Goal: Complete application form: Complete application form

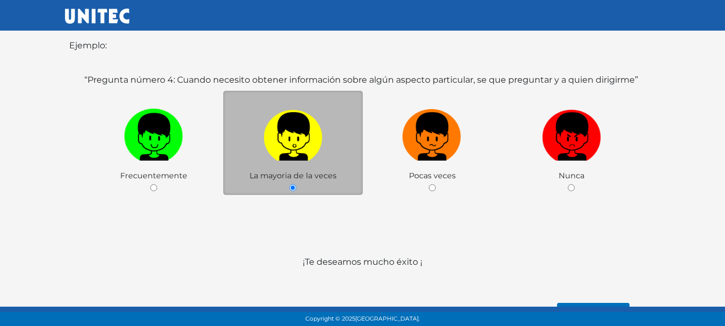
scroll to position [232, 0]
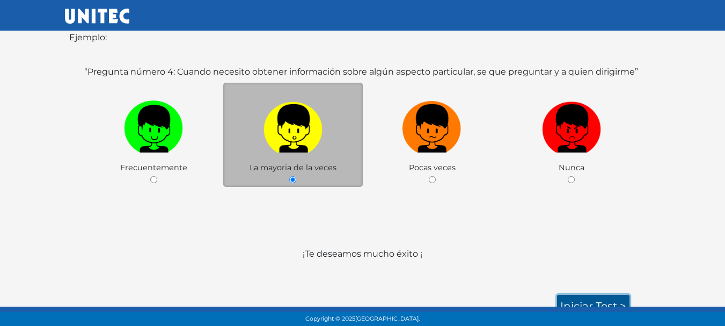
click at [610, 294] on link "Iniciar test >" at bounding box center [593, 305] width 72 height 23
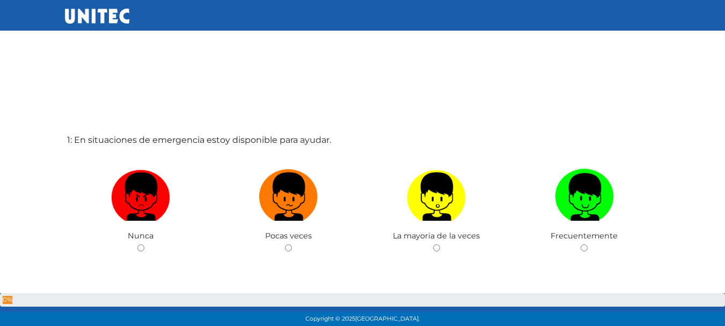
scroll to position [54, 0]
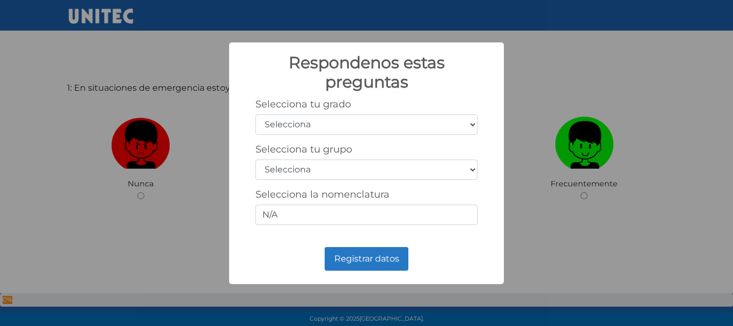
click at [724, 26] on div "Respondenos estas preguntas × Selecciona tu grado Selecciona 1er grado 2do grad…" at bounding box center [366, 163] width 733 height 326
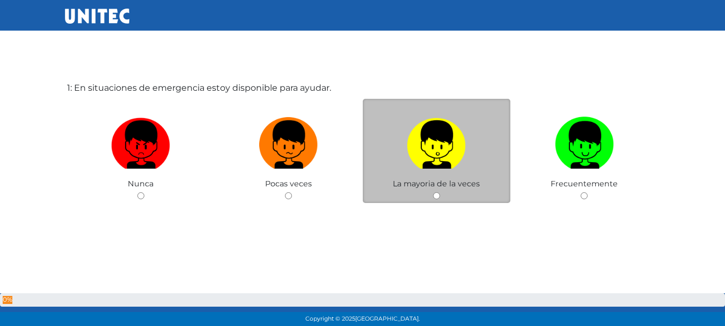
scroll to position [54, 0]
click at [415, 170] on label at bounding box center [437, 144] width 148 height 65
click at [433, 192] on input "radio" at bounding box center [436, 195] width 7 height 7
radio input "true"
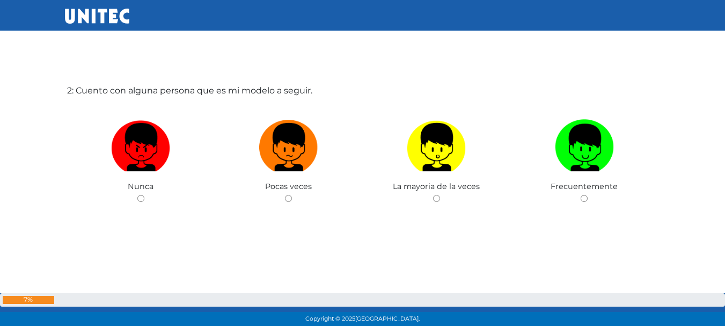
scroll to position [379, 0]
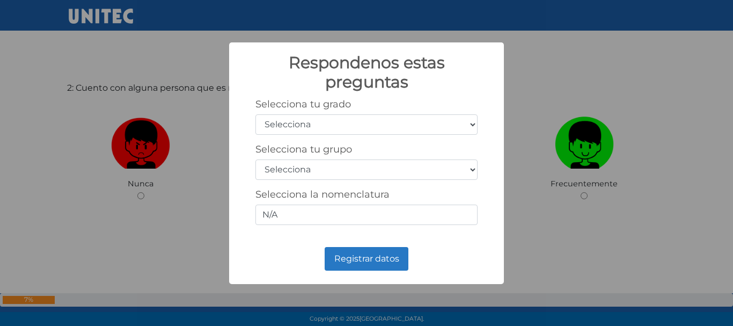
click at [349, 124] on select "Selecciona 1er grado 2do grado 3er grado 4to grado 5to grado 6to grado" at bounding box center [366, 124] width 222 height 20
select select "3"
click at [255, 114] on select "Selecciona 1er grado 2do grado 3er grado 4to grado 5to grado 6to grado" at bounding box center [366, 124] width 222 height 20
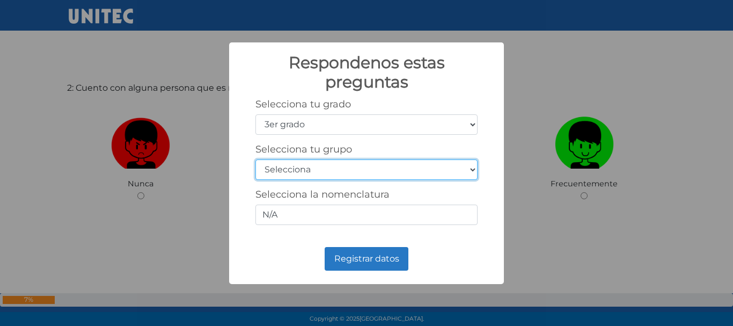
click at [332, 170] on select "Selecciona A B C D E F G H I J K L M N O P Q R S T U V W X Y Z" at bounding box center [366, 169] width 222 height 20
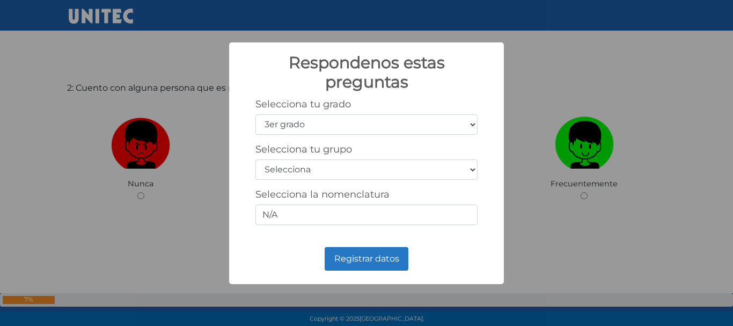
click at [501, 141] on div "Respondenos estas preguntas × Selecciona tu grado Selecciona 1er grado 2do grad…" at bounding box center [366, 162] width 275 height 241
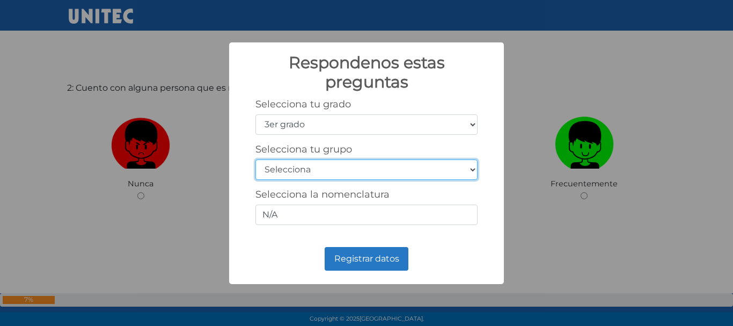
click at [454, 167] on select "Selecciona A B C D E F G H I J K L M N O P Q R S T U V W X Y Z" at bounding box center [366, 169] width 222 height 20
select select "a"
click at [255, 159] on select "Selecciona A B C D E F G H I J K L M N O P Q R S T U V W X Y Z" at bounding box center [366, 169] width 222 height 20
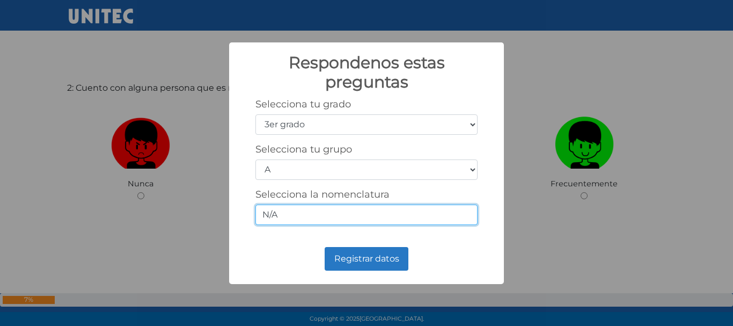
click at [344, 212] on input "N/A" at bounding box center [366, 214] width 222 height 20
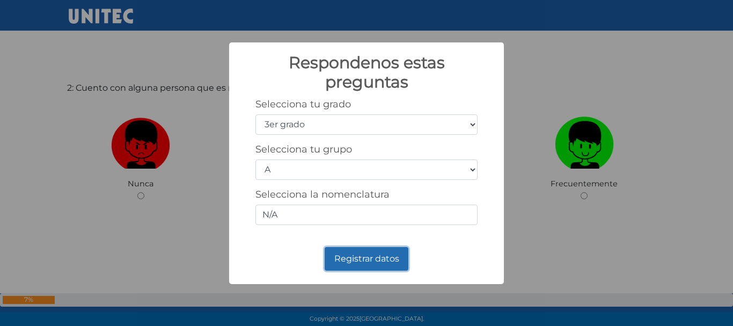
click at [373, 262] on button "Registrar datos" at bounding box center [367, 259] width 84 height 24
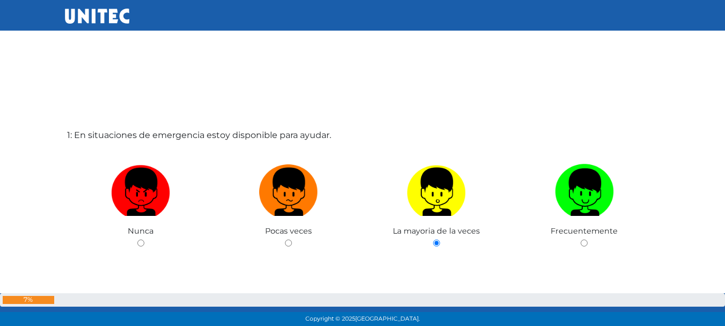
scroll to position [0, 0]
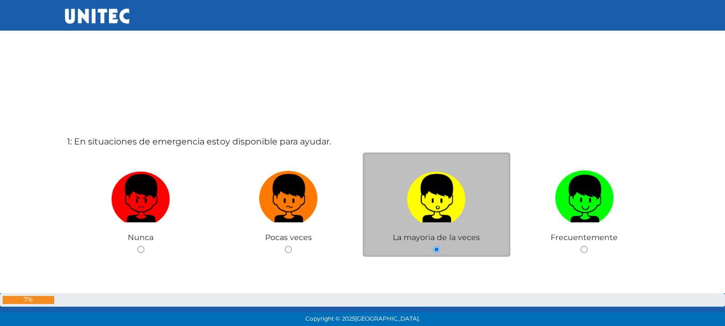
click at [434, 227] on label at bounding box center [437, 198] width 148 height 65
click at [434, 246] on input "radio" at bounding box center [436, 249] width 7 height 7
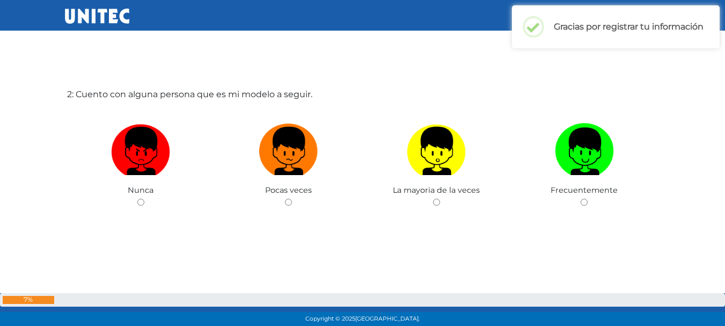
scroll to position [379, 0]
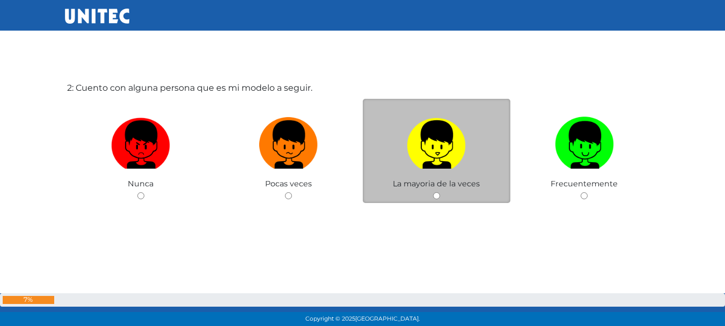
click at [441, 156] on img at bounding box center [436, 141] width 59 height 56
click at [440, 192] on input "radio" at bounding box center [436, 195] width 7 height 7
radio input "true"
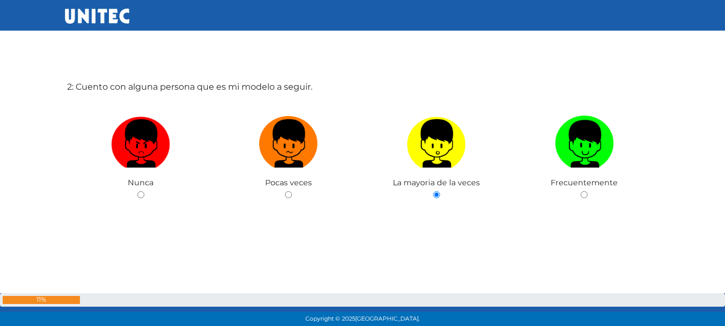
click at [580, 191] on input "radio" at bounding box center [583, 194] width 7 height 7
radio input "true"
click at [433, 191] on input "radio" at bounding box center [436, 194] width 7 height 7
radio input "true"
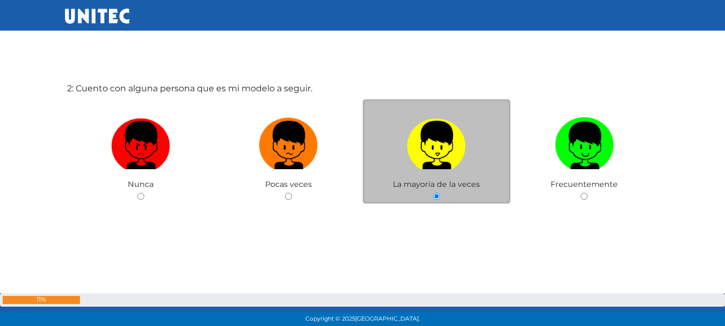
click at [453, 155] on img at bounding box center [436, 141] width 59 height 56
click at [440, 193] on input "radio" at bounding box center [436, 196] width 7 height 7
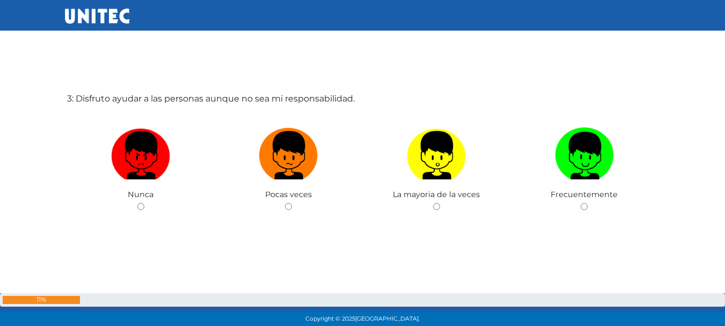
scroll to position [711, 0]
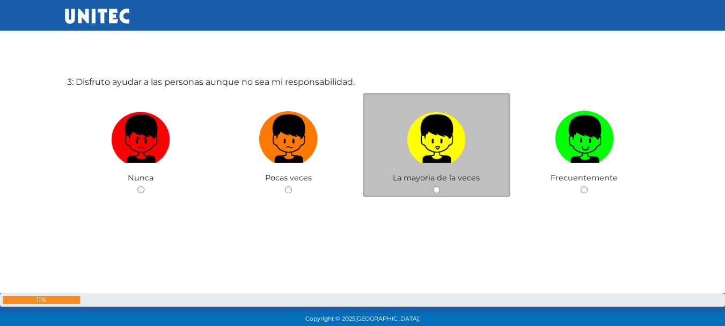
click at [433, 145] on img at bounding box center [436, 135] width 59 height 56
click at [433, 186] on input "radio" at bounding box center [436, 189] width 7 height 7
radio input "true"
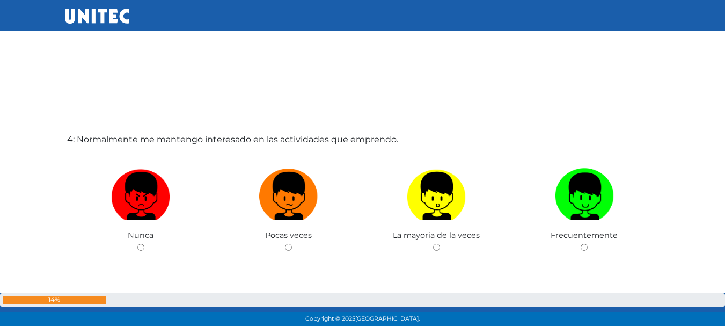
scroll to position [996, 0]
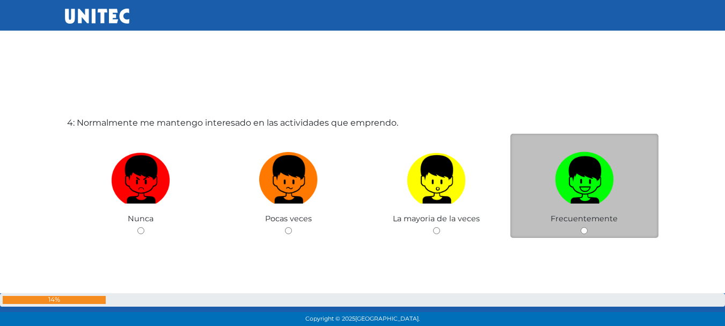
click at [594, 178] on img at bounding box center [584, 176] width 59 height 56
click at [587, 227] on input "radio" at bounding box center [583, 230] width 7 height 7
radio input "true"
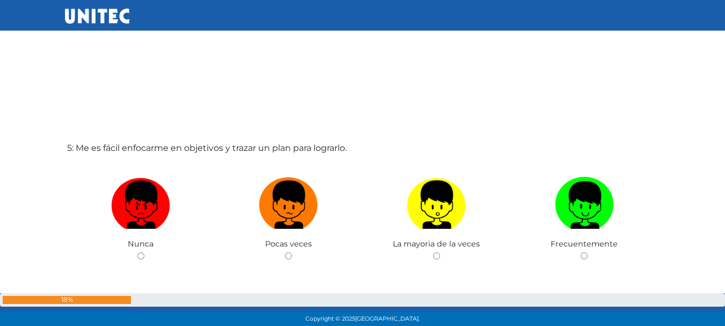
scroll to position [1362, 0]
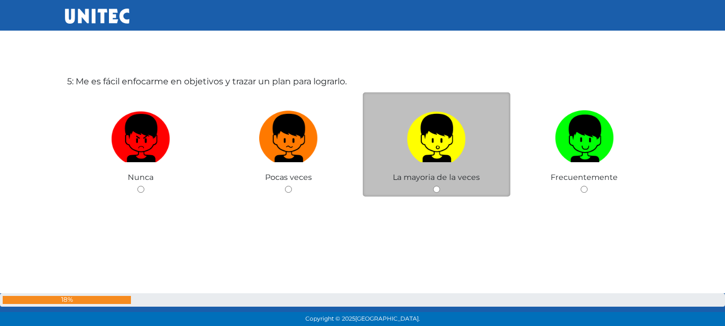
click at [470, 141] on label at bounding box center [437, 138] width 148 height 65
click at [440, 186] on input "radio" at bounding box center [436, 189] width 7 height 7
radio input "true"
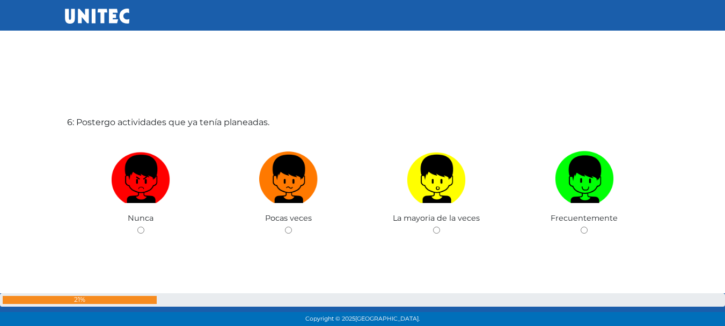
scroll to position [1664, 0]
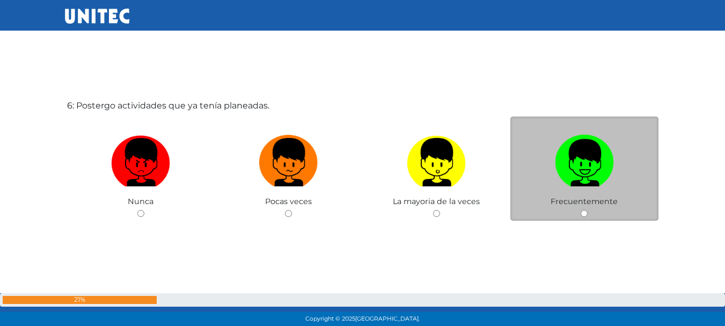
click at [578, 146] on img at bounding box center [584, 158] width 59 height 56
click at [580, 210] on input "radio" at bounding box center [583, 213] width 7 height 7
radio input "true"
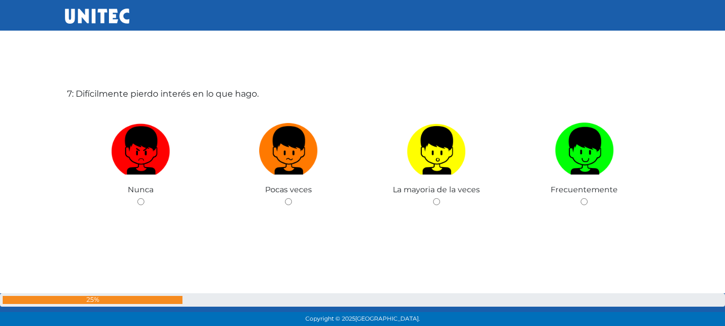
scroll to position [2007, 0]
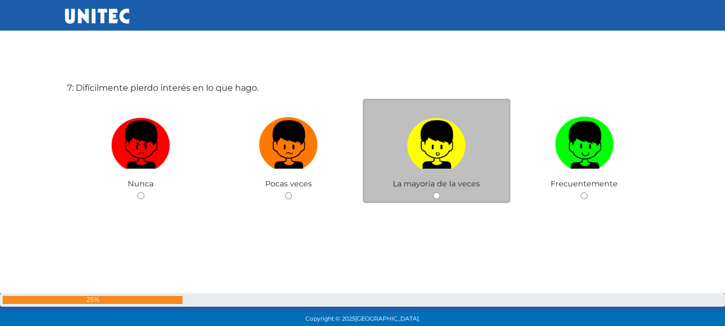
click at [466, 176] on label at bounding box center [437, 144] width 148 height 65
click at [440, 192] on input "radio" at bounding box center [436, 195] width 7 height 7
radio input "true"
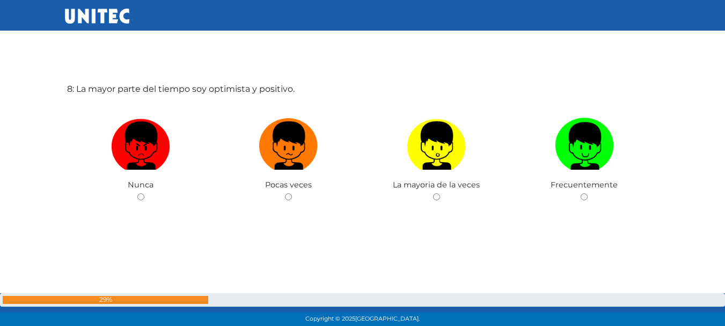
scroll to position [2333, 0]
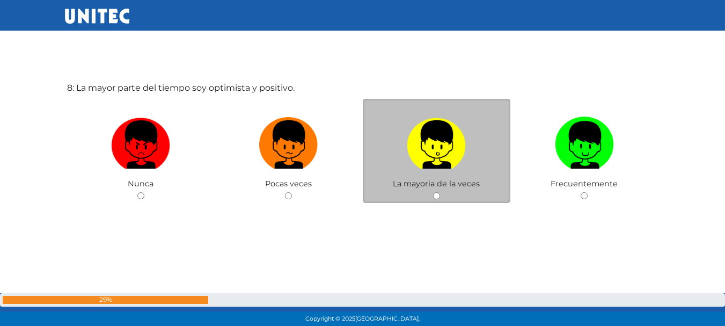
click at [488, 167] on label at bounding box center [437, 144] width 148 height 65
click at [440, 192] on input "radio" at bounding box center [436, 195] width 7 height 7
radio input "true"
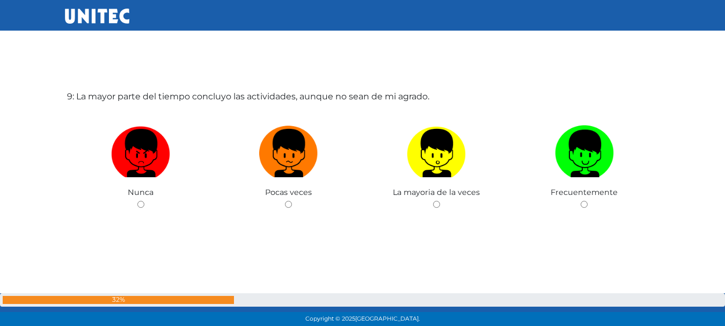
scroll to position [2667, 0]
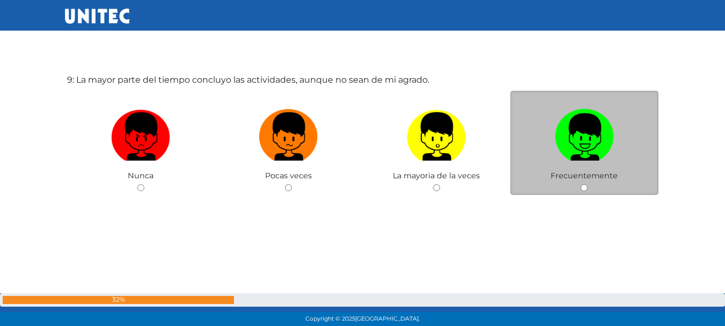
click at [570, 130] on img at bounding box center [584, 133] width 59 height 56
click at [580, 184] on input "radio" at bounding box center [583, 187] width 7 height 7
radio input "true"
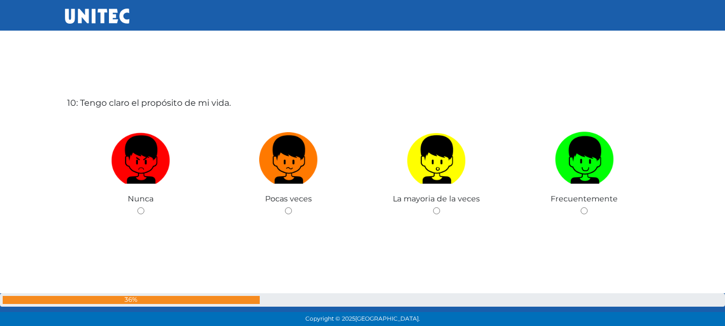
scroll to position [2986, 0]
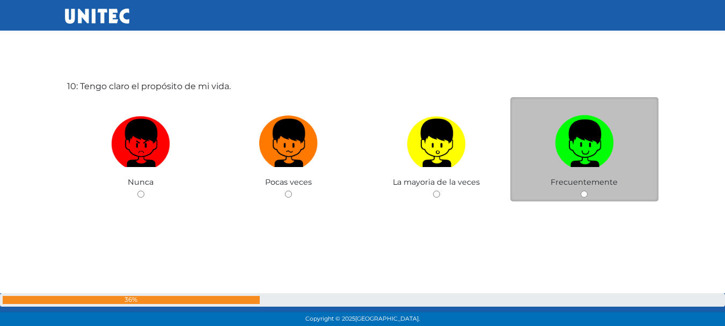
click at [531, 121] on label at bounding box center [584, 143] width 148 height 65
click at [580, 190] on input "radio" at bounding box center [583, 193] width 7 height 7
radio input "true"
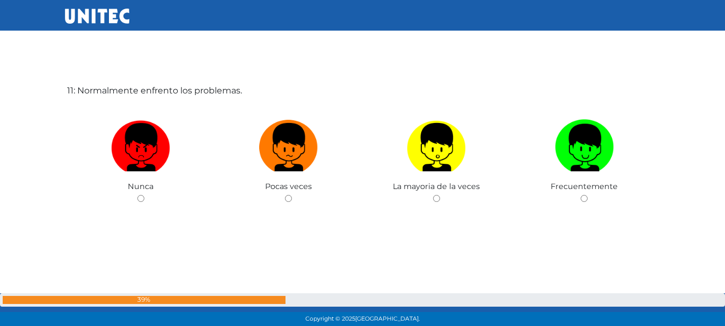
scroll to position [3310, 0]
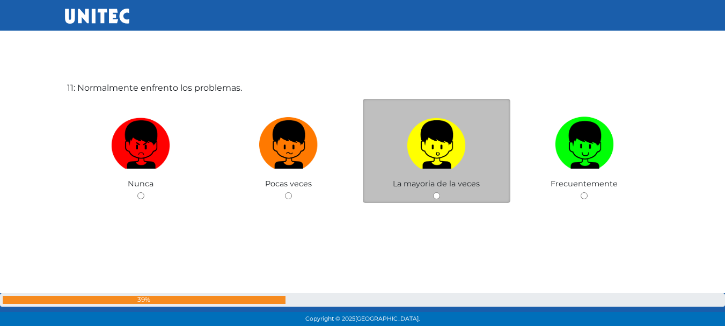
click at [473, 146] on label at bounding box center [437, 144] width 148 height 65
click at [440, 192] on input "radio" at bounding box center [436, 195] width 7 height 7
radio input "true"
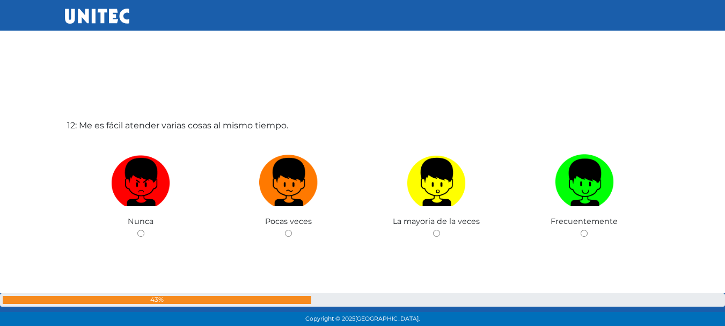
scroll to position [3614, 0]
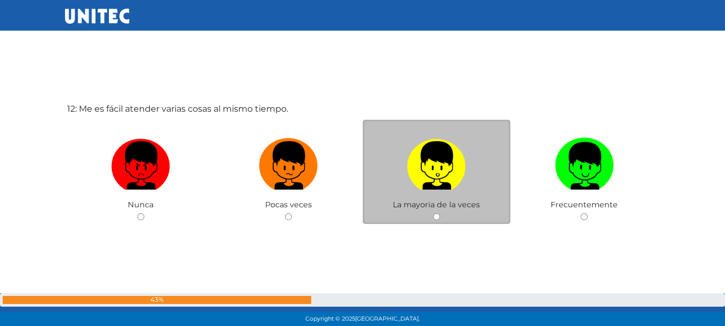
click at [484, 158] on label at bounding box center [437, 165] width 148 height 65
click at [440, 213] on input "radio" at bounding box center [436, 216] width 7 height 7
radio input "true"
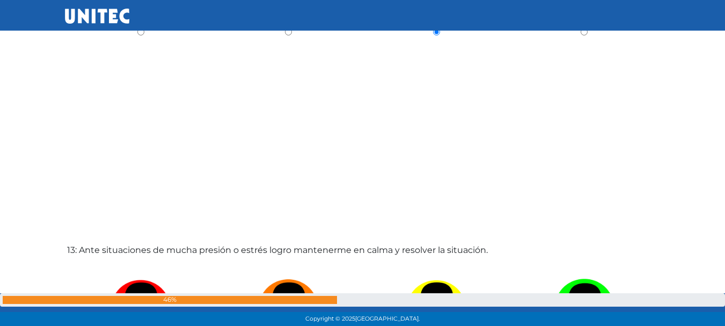
scroll to position [3932, 0]
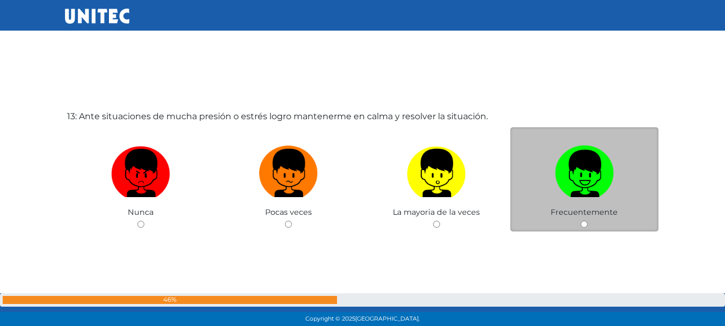
click at [571, 180] on img at bounding box center [584, 169] width 59 height 56
click at [580, 220] on input "radio" at bounding box center [583, 223] width 7 height 7
radio input "true"
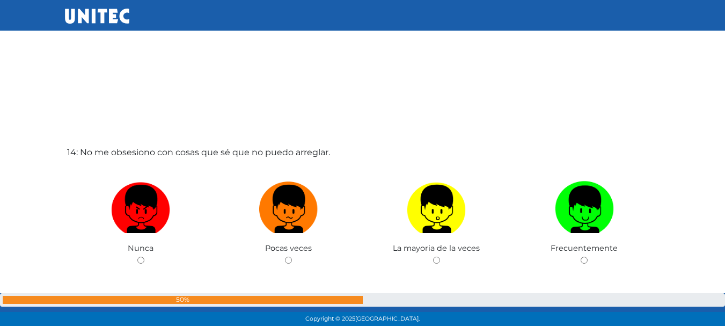
scroll to position [4272, 0]
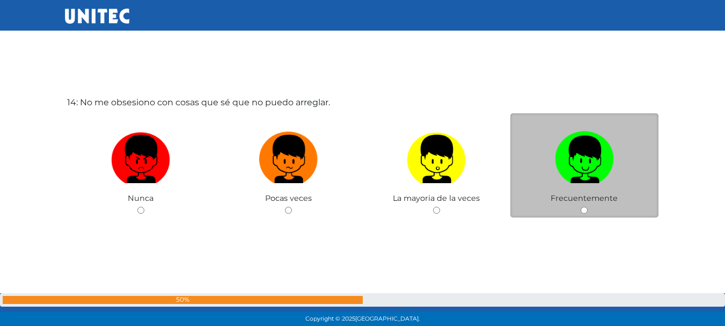
click at [527, 154] on label at bounding box center [584, 159] width 148 height 65
click at [580, 207] on input "radio" at bounding box center [583, 210] width 7 height 7
radio input "true"
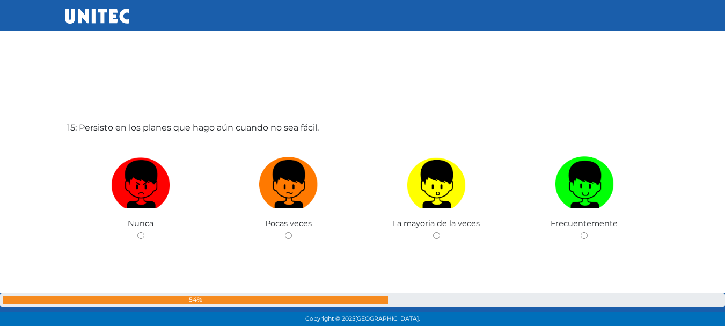
scroll to position [4589, 0]
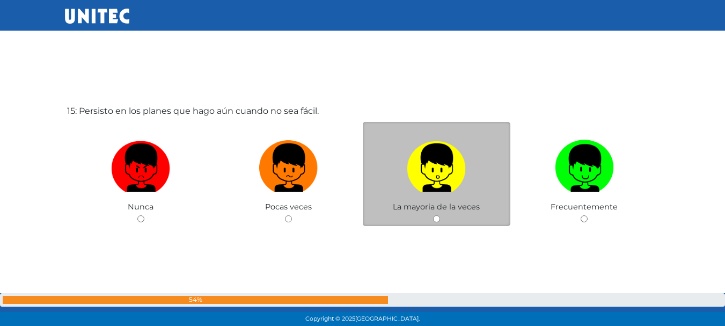
click at [470, 172] on label at bounding box center [437, 167] width 148 height 65
click at [440, 215] on input "radio" at bounding box center [436, 218] width 7 height 7
radio input "true"
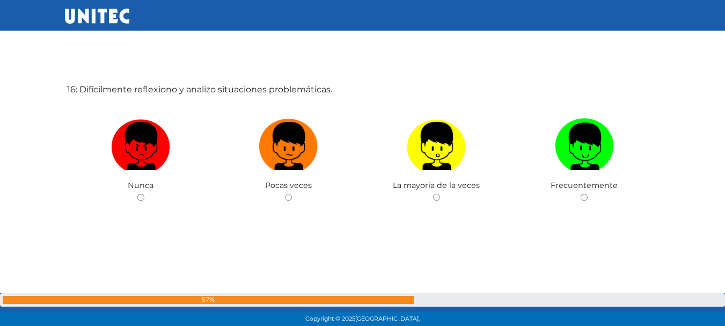
scroll to position [4969, 0]
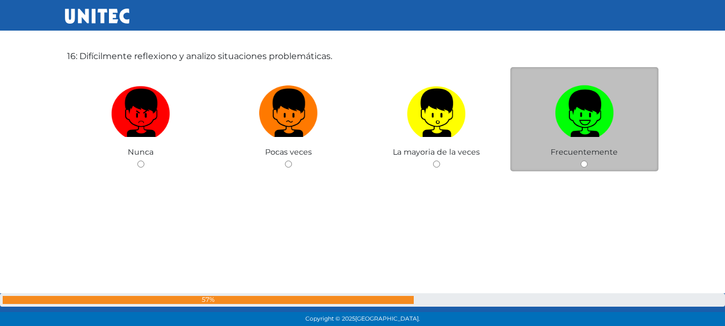
click at [588, 114] on img at bounding box center [584, 109] width 59 height 56
click at [587, 160] on input "radio" at bounding box center [583, 163] width 7 height 7
radio input "true"
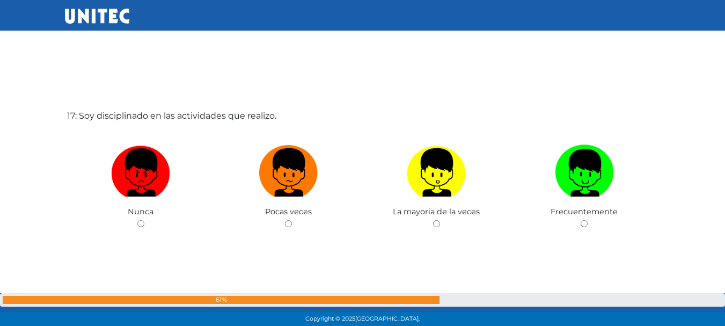
scroll to position [5269, 0]
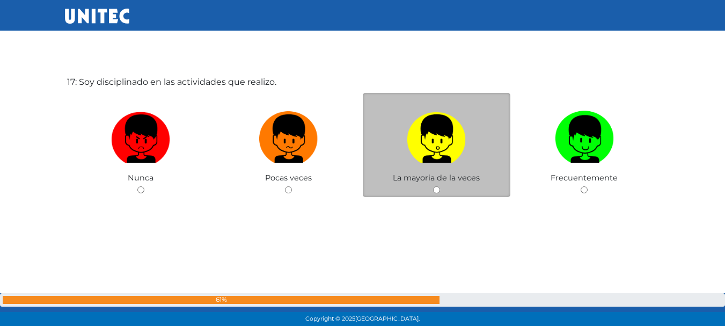
click at [480, 159] on label at bounding box center [437, 138] width 148 height 65
click at [440, 186] on input "radio" at bounding box center [436, 189] width 7 height 7
radio input "true"
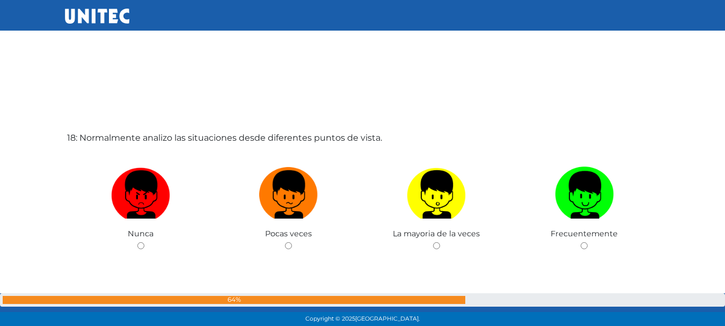
scroll to position [5556, 0]
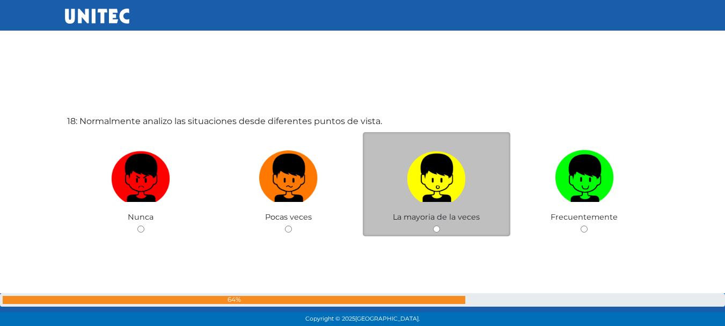
click at [477, 163] on label at bounding box center [437, 177] width 148 height 65
click at [440, 225] on input "radio" at bounding box center [436, 228] width 7 height 7
radio input "true"
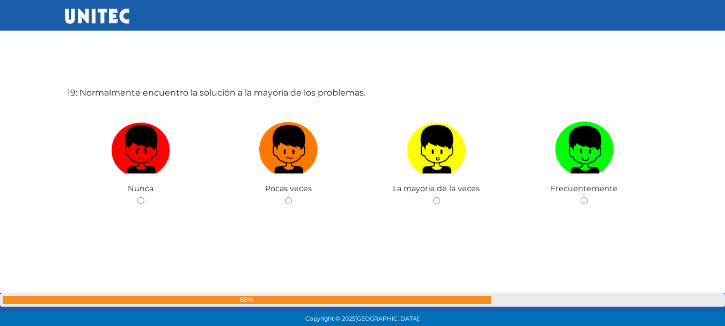
scroll to position [5914, 0]
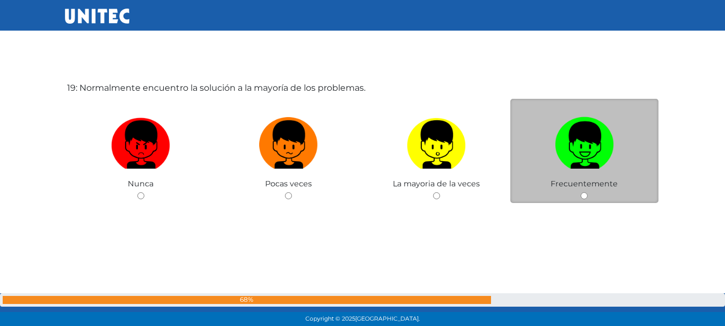
click at [589, 146] on img at bounding box center [584, 141] width 59 height 56
click at [587, 192] on input "radio" at bounding box center [583, 195] width 7 height 7
radio input "true"
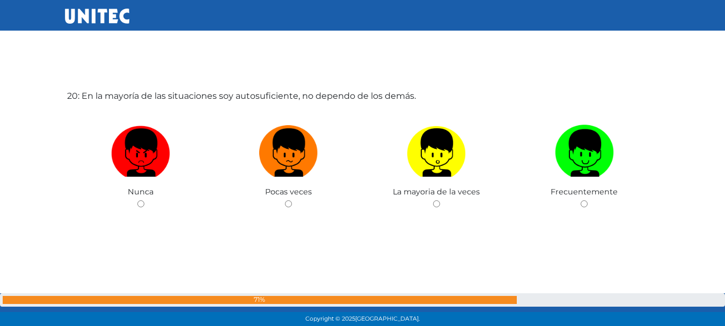
scroll to position [6249, 0]
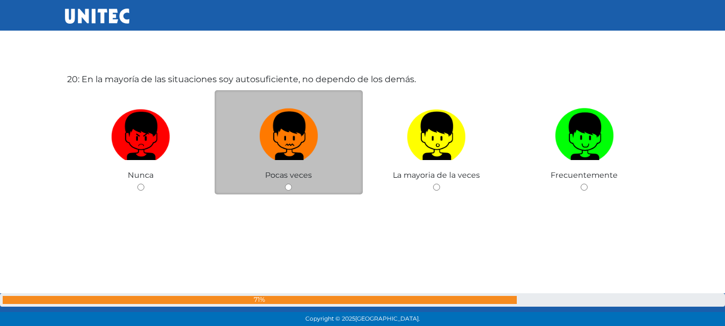
click at [305, 137] on img at bounding box center [288, 132] width 59 height 56
click at [292, 183] on input "radio" at bounding box center [288, 186] width 7 height 7
radio input "true"
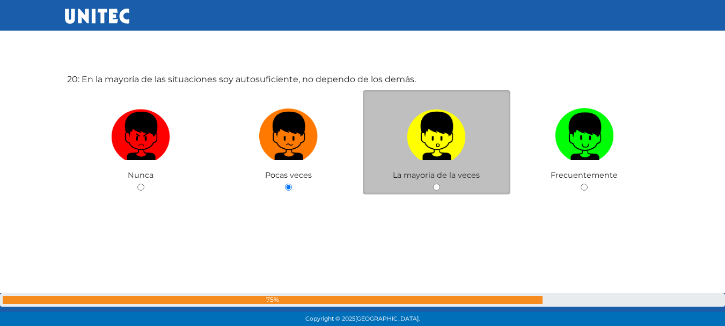
click at [406, 156] on label at bounding box center [437, 136] width 148 height 65
click at [433, 183] on input "radio" at bounding box center [436, 186] width 7 height 7
radio input "true"
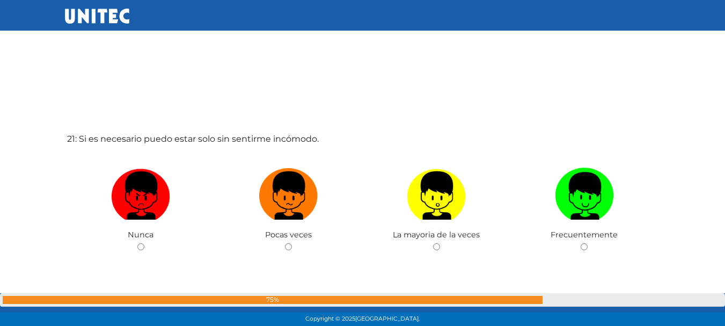
scroll to position [6598, 0]
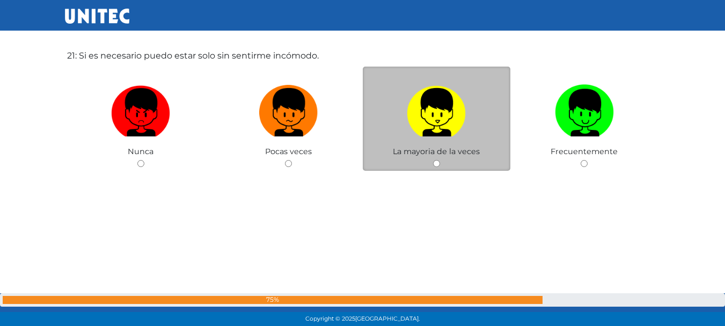
click at [454, 114] on img at bounding box center [436, 108] width 59 height 56
click at [440, 160] on input "radio" at bounding box center [436, 163] width 7 height 7
radio input "true"
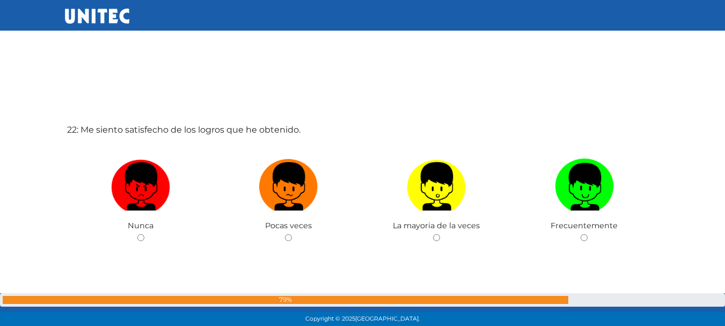
scroll to position [6867, 0]
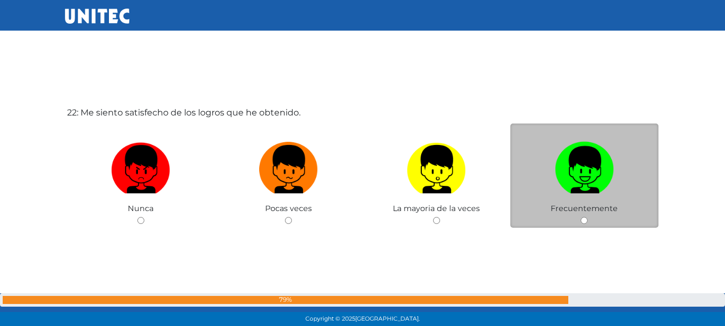
click at [574, 179] on img at bounding box center [584, 165] width 59 height 56
click at [580, 217] on input "radio" at bounding box center [583, 220] width 7 height 7
radio input "true"
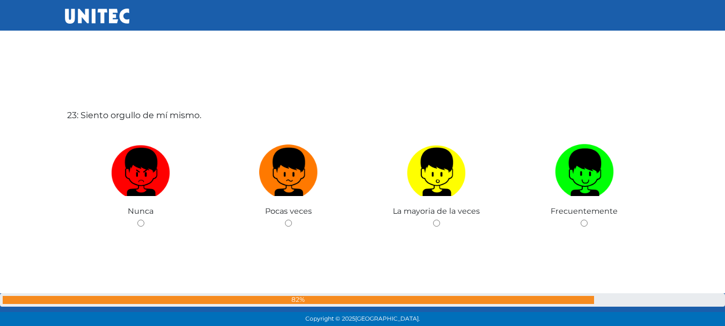
scroll to position [7217, 0]
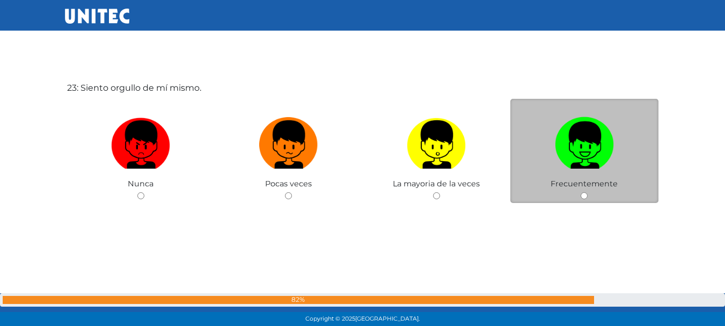
click at [600, 145] on img at bounding box center [584, 141] width 59 height 56
click at [587, 192] on input "radio" at bounding box center [583, 195] width 7 height 7
radio input "true"
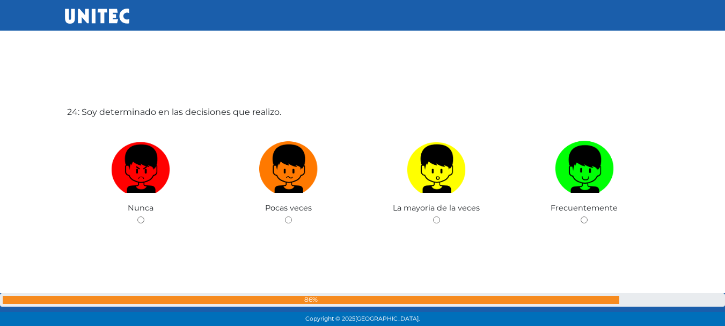
scroll to position [7535, 0]
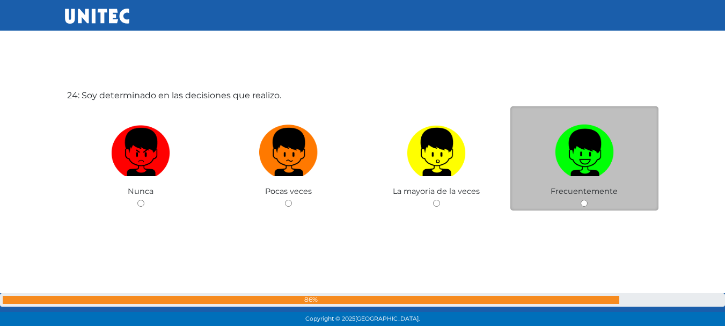
click at [575, 148] on img at bounding box center [584, 148] width 59 height 56
click at [580, 200] on input "radio" at bounding box center [583, 203] width 7 height 7
radio input "true"
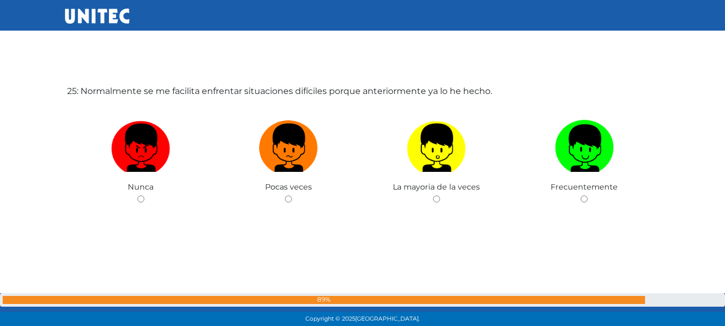
scroll to position [7868, 0]
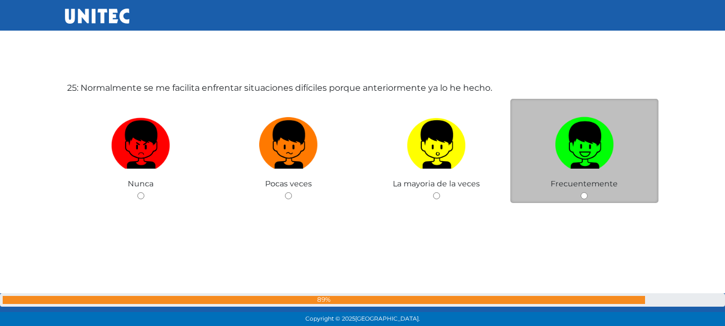
click at [567, 145] on img at bounding box center [584, 141] width 59 height 56
click at [580, 192] on input "radio" at bounding box center [583, 195] width 7 height 7
radio input "true"
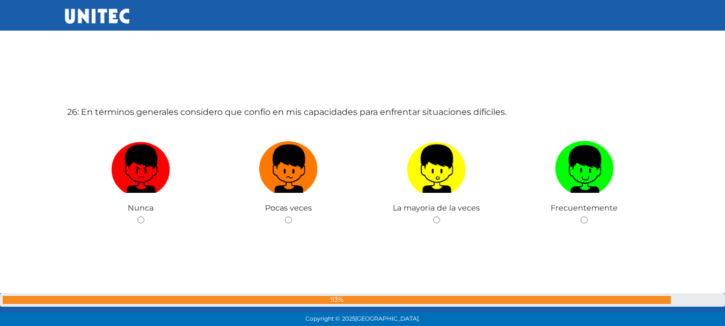
scroll to position [8194, 0]
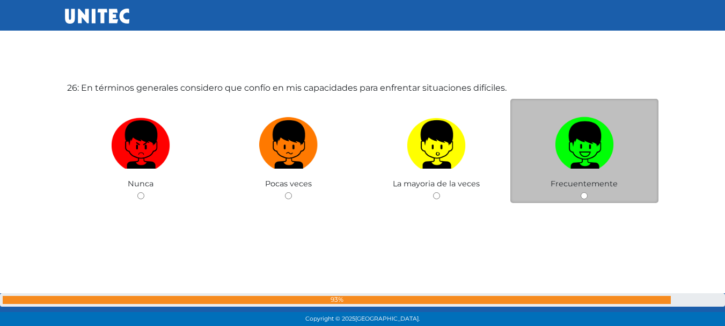
click at [563, 138] on img at bounding box center [584, 141] width 59 height 56
click at [580, 192] on input "radio" at bounding box center [583, 195] width 7 height 7
radio input "true"
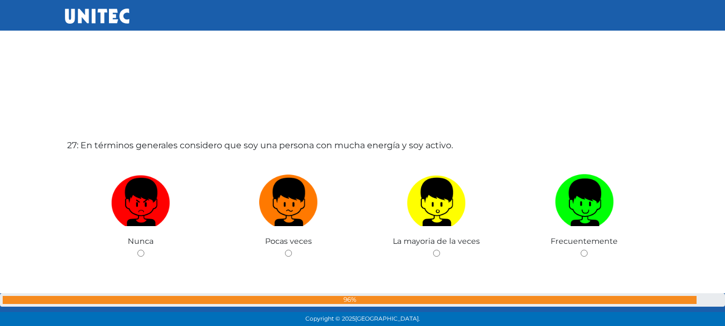
scroll to position [8512, 0]
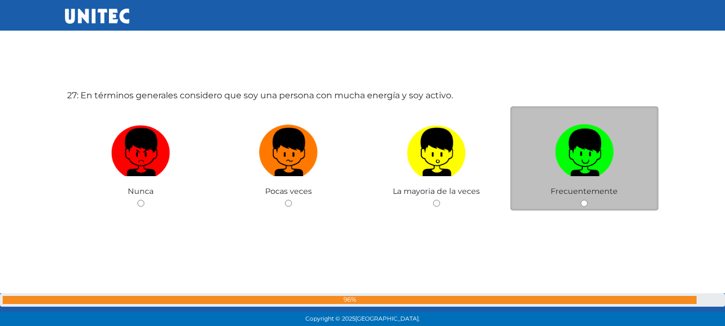
click at [601, 186] on span "Frecuentemente" at bounding box center [583, 191] width 67 height 10
click at [589, 154] on img at bounding box center [584, 148] width 59 height 56
click at [587, 200] on input "radio" at bounding box center [583, 203] width 7 height 7
radio input "true"
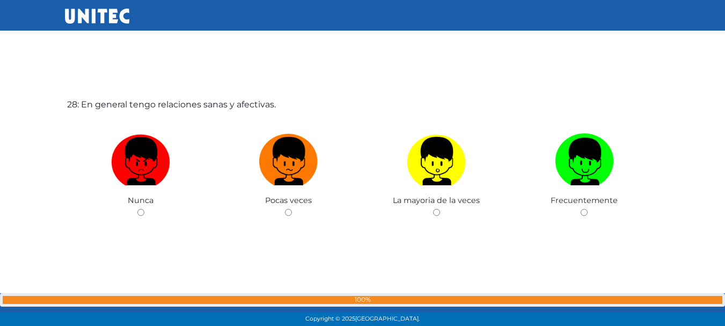
scroll to position [8845, 0]
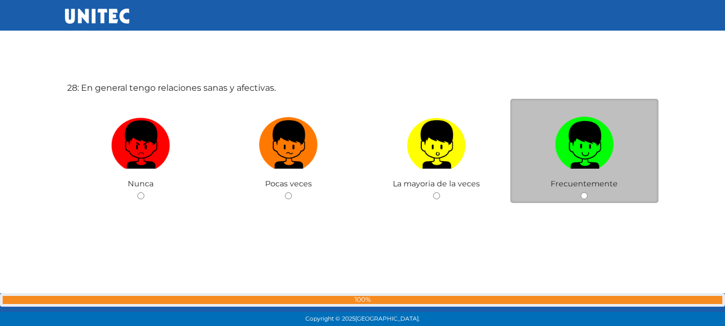
click at [547, 169] on label at bounding box center [584, 144] width 148 height 65
click at [580, 192] on input "radio" at bounding box center [583, 195] width 7 height 7
radio input "true"
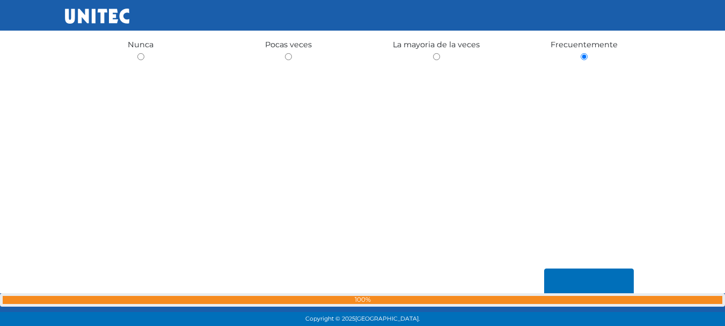
scroll to position [9084, 0]
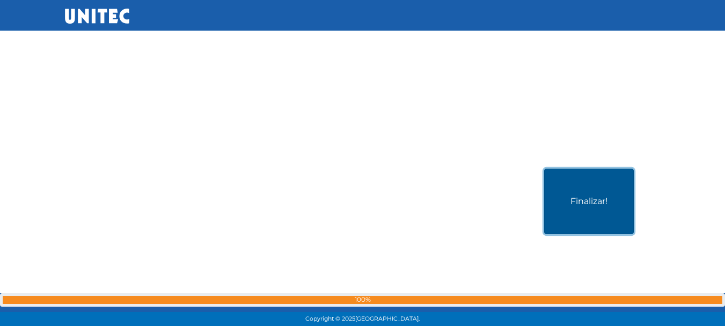
click at [566, 206] on button "Finalizar!" at bounding box center [589, 200] width 90 height 65
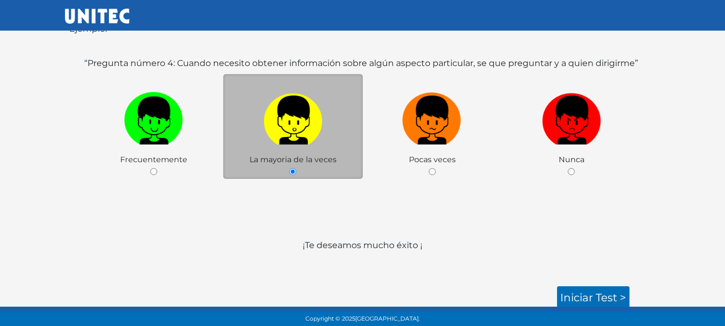
scroll to position [183, 0]
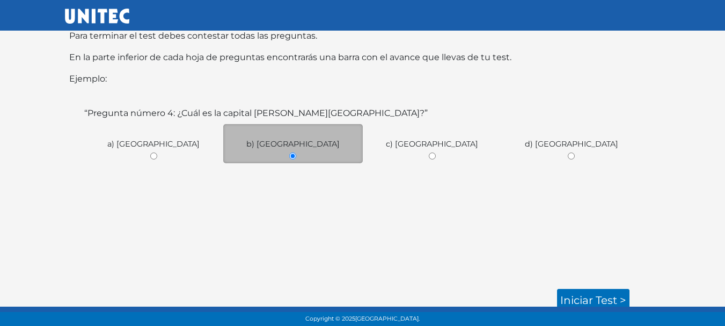
scroll to position [227, 0]
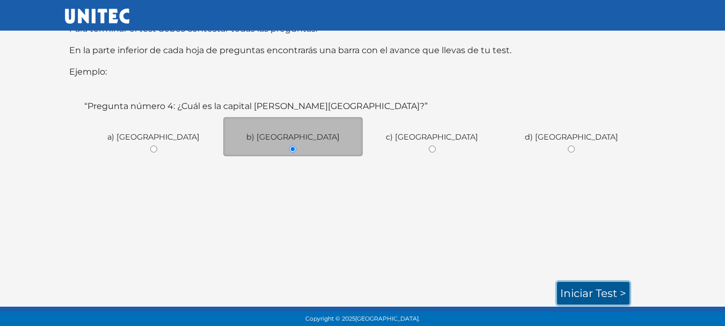
click at [611, 289] on link "Iniciar test >" at bounding box center [593, 293] width 72 height 23
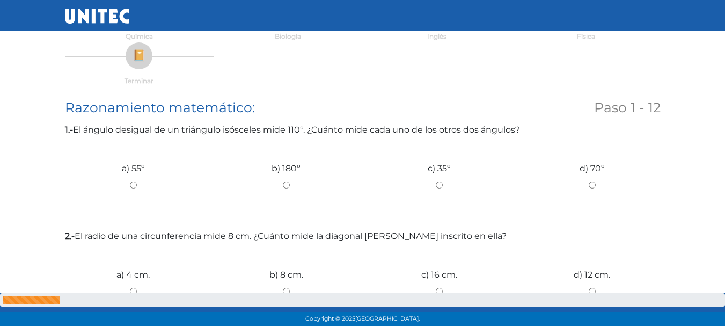
scroll to position [157, 0]
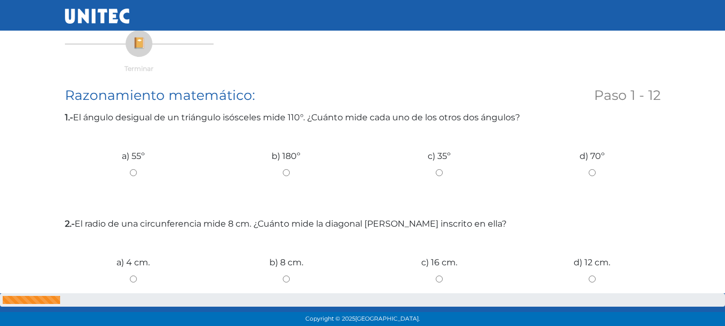
click at [137, 166] on div "a) 55º" at bounding box center [133, 168] width 153 height 80
click at [133, 171] on input "a) 55º" at bounding box center [133, 172] width 137 height 7
radio input "true"
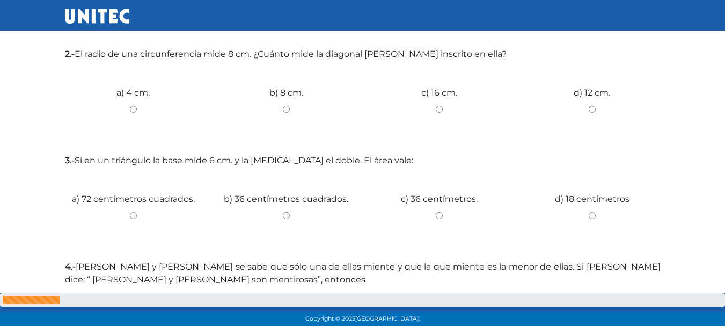
scroll to position [329, 0]
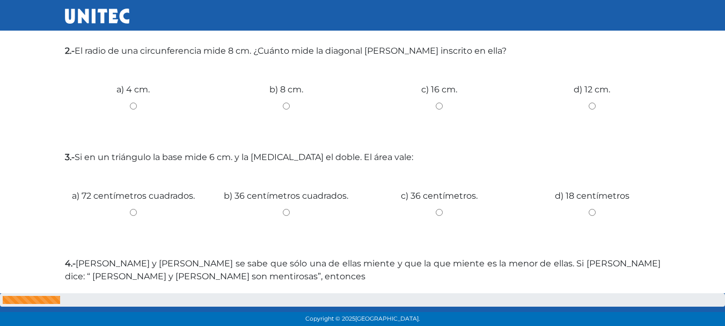
click at [134, 109] on input "a) 4 cm." at bounding box center [133, 105] width 137 height 7
radio input "true"
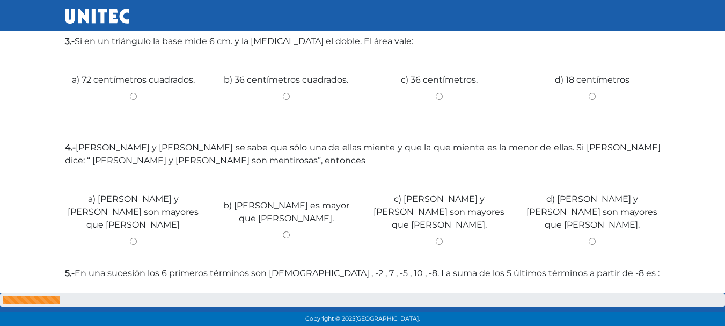
scroll to position [448, 0]
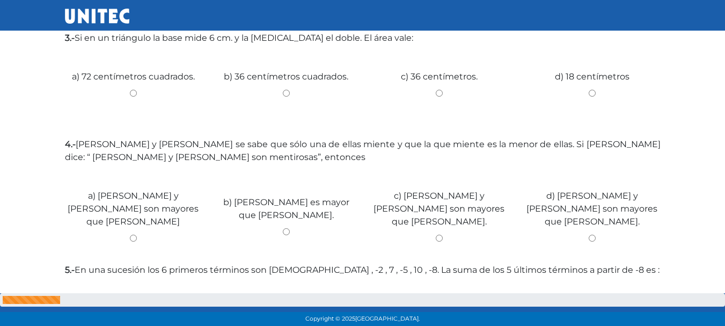
click at [590, 94] on input "d) 18 centímetros" at bounding box center [592, 93] width 137 height 7
radio input "true"
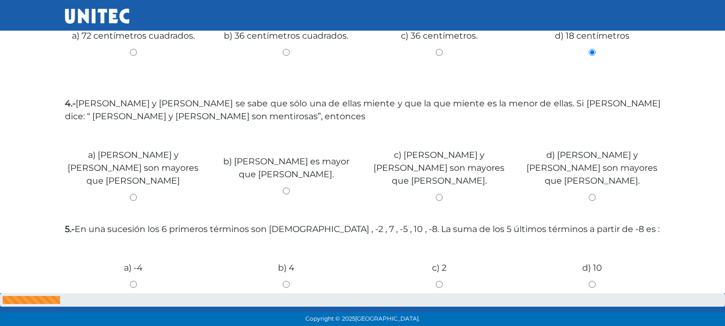
scroll to position [492, 0]
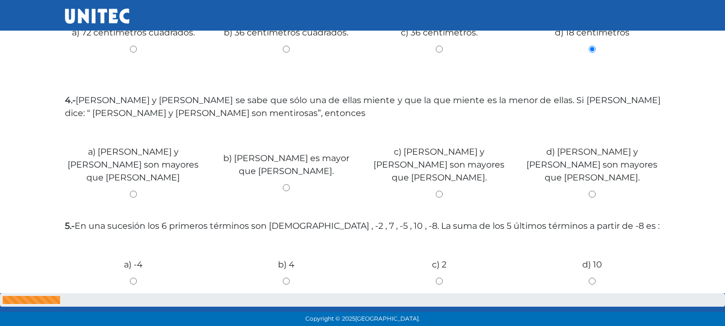
click at [287, 184] on input "b) Betty es mayor que Carla." at bounding box center [286, 187] width 137 height 7
radio input "true"
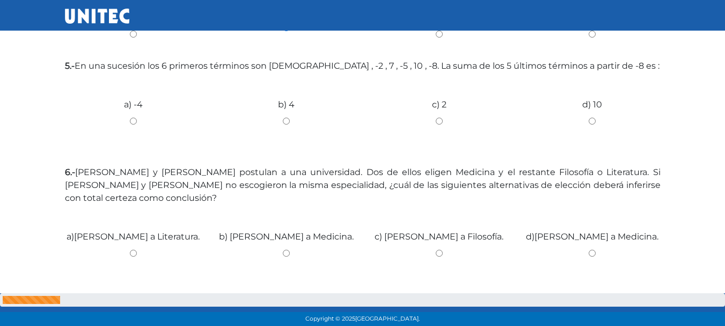
scroll to position [674, 0]
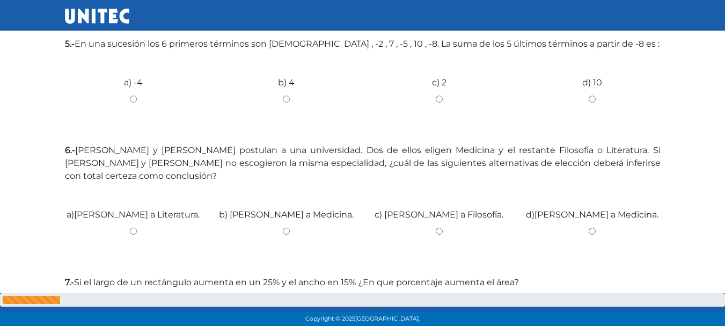
click at [593, 95] on input "d) 10" at bounding box center [592, 98] width 137 height 7
radio input "true"
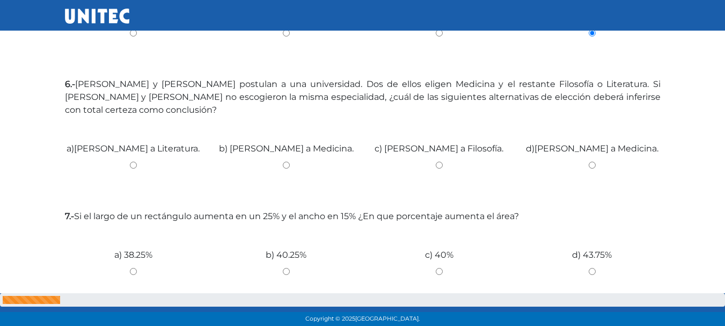
scroll to position [750, 0]
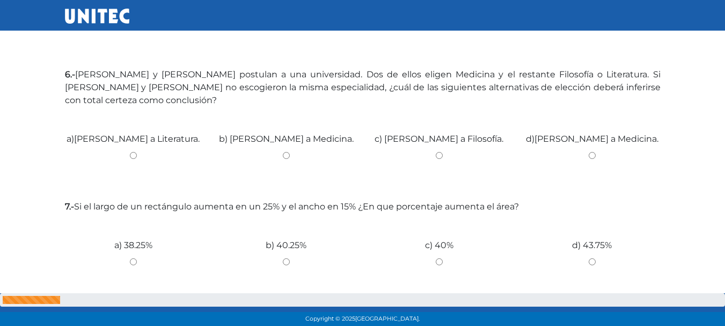
click at [283, 152] on input "b) José a Medicina." at bounding box center [286, 155] width 137 height 7
radio input "true"
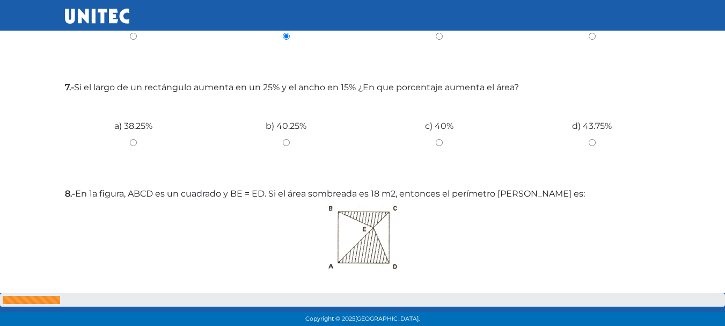
scroll to position [872, 0]
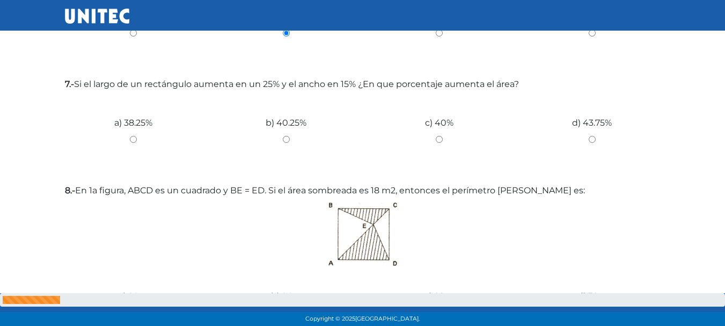
click at [443, 136] on input "c) 40%" at bounding box center [439, 139] width 137 height 7
radio input "true"
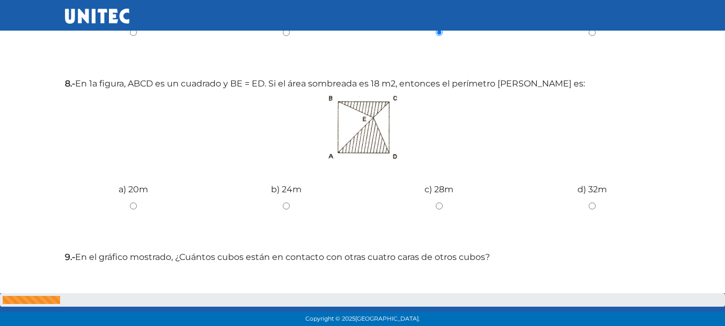
scroll to position [982, 0]
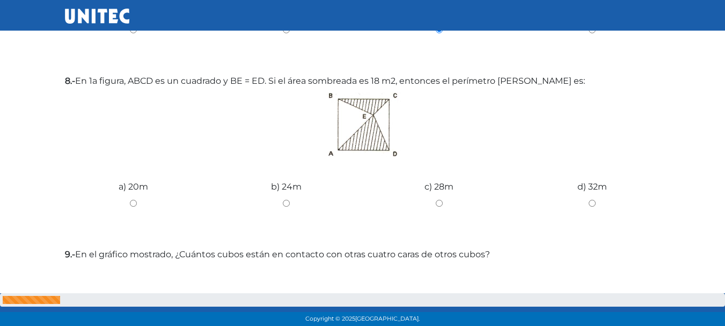
click at [288, 200] on input "b) 24m" at bounding box center [286, 203] width 137 height 7
radio input "true"
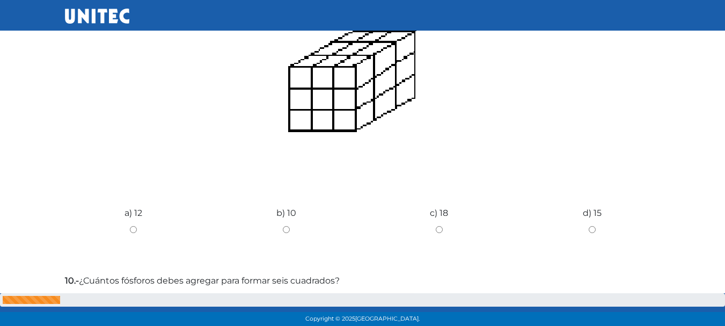
scroll to position [1302, 0]
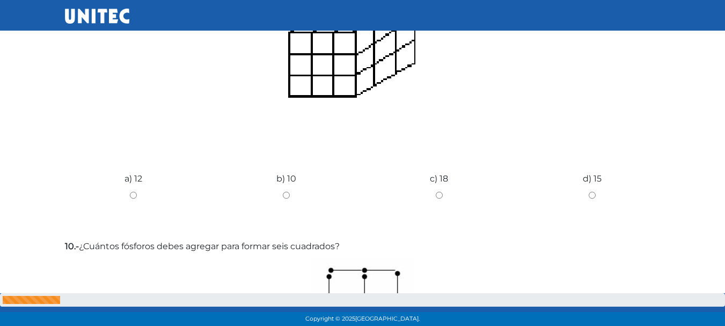
click at [135, 170] on div "a) 12" at bounding box center [133, 191] width 153 height 80
click at [136, 191] on input "a) 12" at bounding box center [133, 194] width 137 height 7
radio input "true"
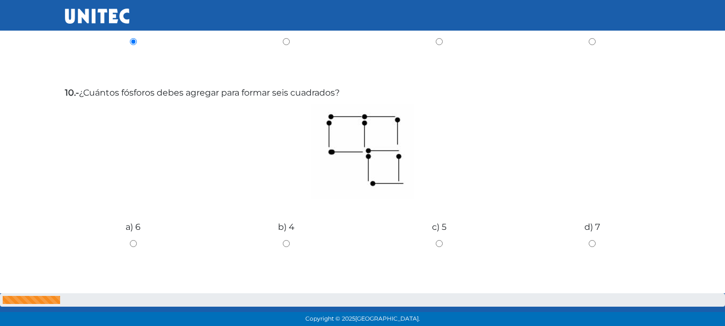
scroll to position [1465, 0]
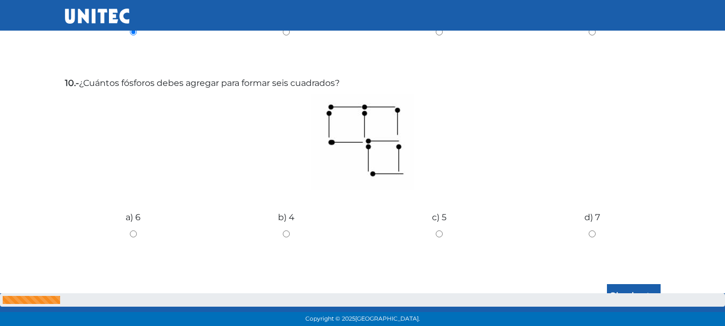
click at [135, 230] on input "a) 6" at bounding box center [133, 233] width 137 height 7
radio input "true"
click at [659, 284] on input "Siguiente" at bounding box center [634, 296] width 54 height 25
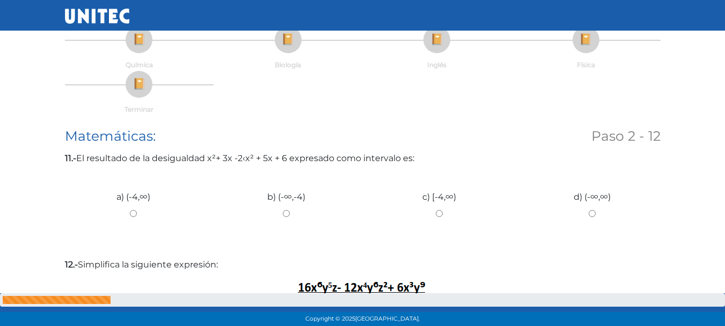
scroll to position [183, 0]
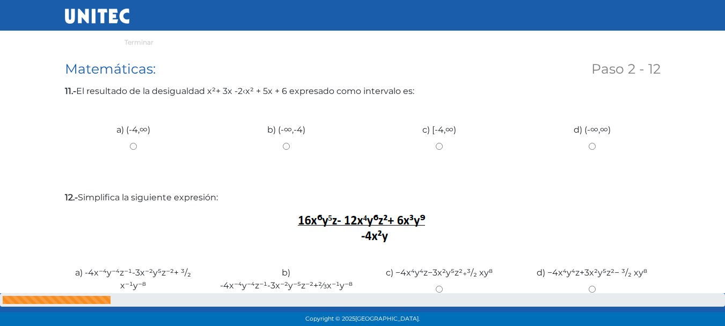
click at [133, 144] on input "a) (-4,∞)" at bounding box center [133, 146] width 137 height 7
radio input "true"
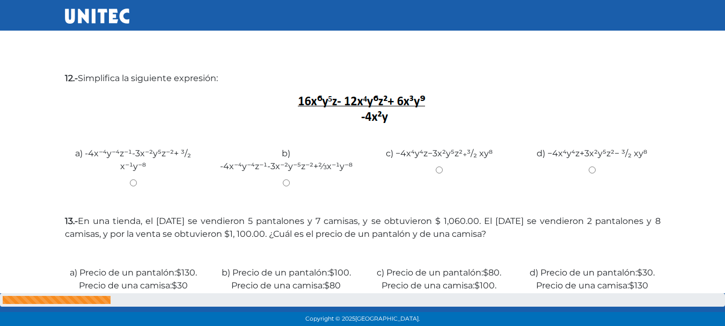
scroll to position [316, 0]
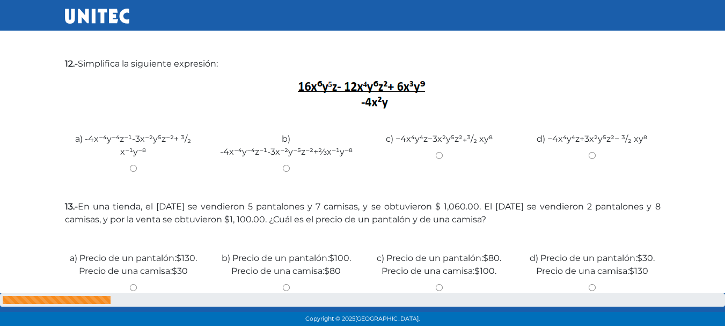
click at [595, 158] on input "d) −4x⁴y⁴z+3x²y⁵z²− ³/₂ xy⁸" at bounding box center [592, 155] width 137 height 7
radio input "true"
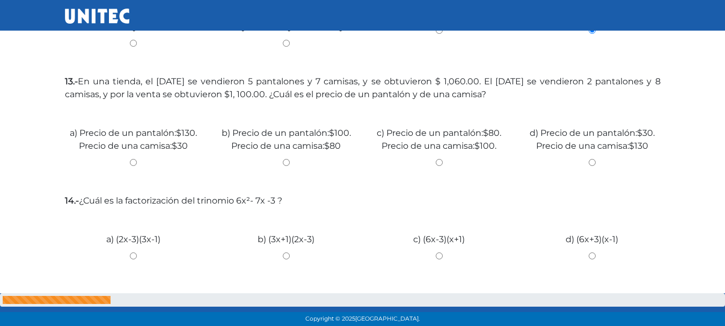
scroll to position [444, 0]
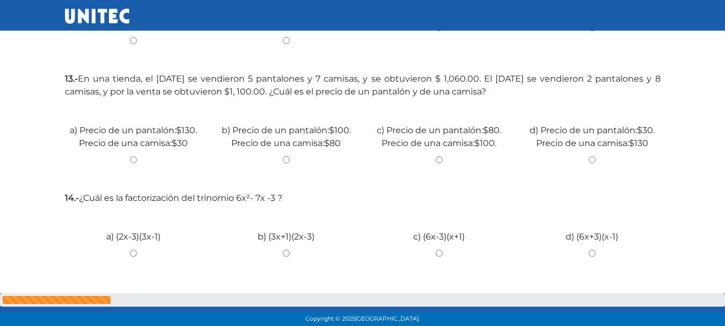
click at [596, 162] on input "d) Precio de un pantalón:$30. Precio de una camisa:$130" at bounding box center [592, 159] width 137 height 7
radio input "true"
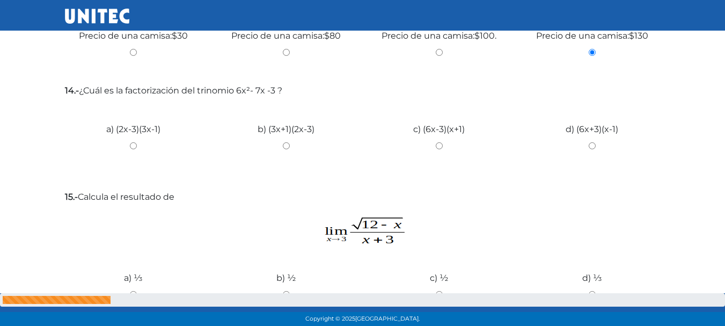
scroll to position [557, 0]
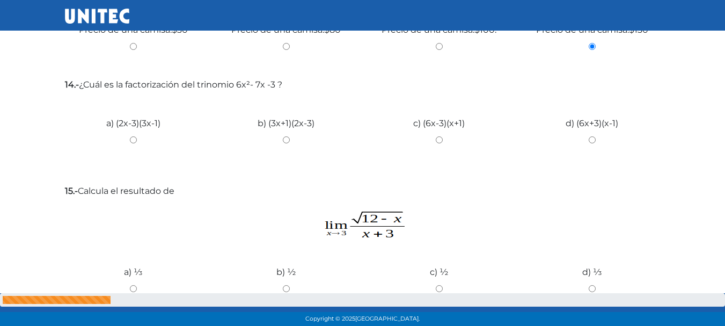
click at [131, 137] on input "a) (2x-3)(3x-1)" at bounding box center [133, 139] width 137 height 7
radio input "true"
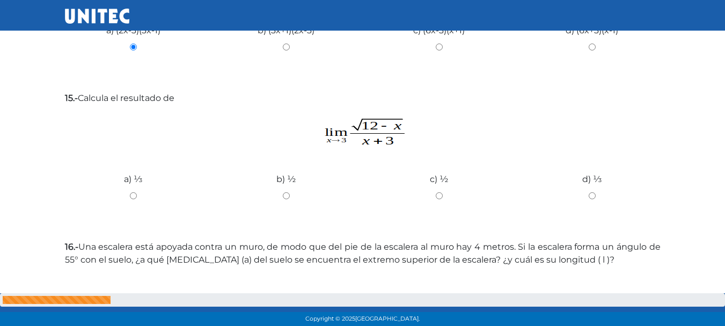
scroll to position [653, 0]
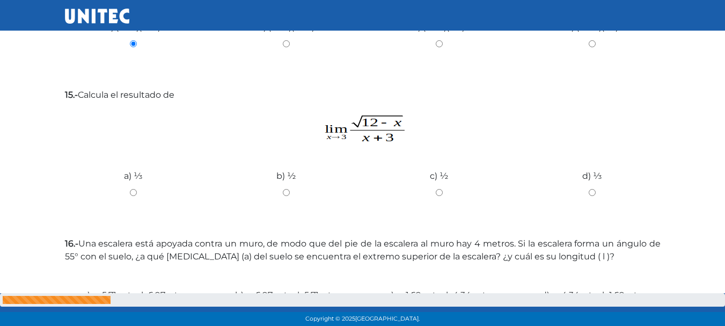
click at [284, 194] on input "b) ½" at bounding box center [286, 192] width 137 height 7
radio input "true"
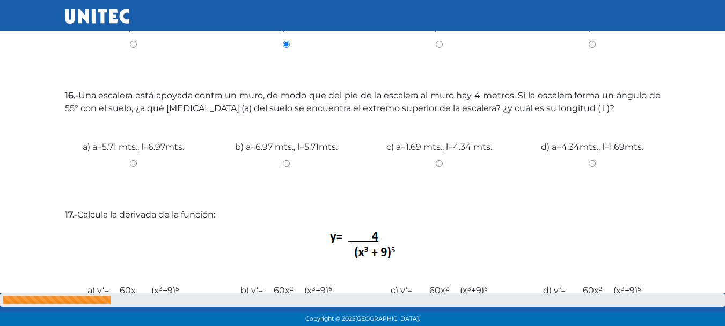
scroll to position [842, 0]
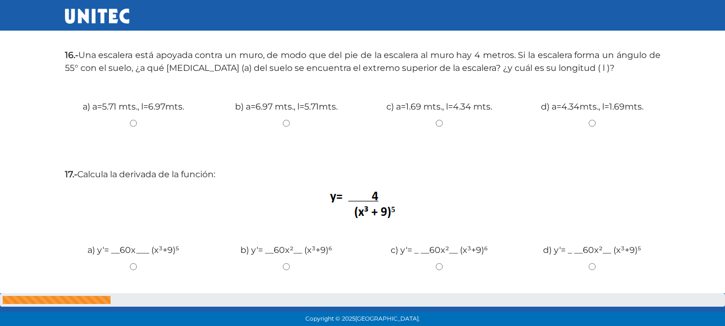
click at [591, 124] on input "d) a=4.34mts., l=1.69mts." at bounding box center [592, 123] width 137 height 7
radio input "true"
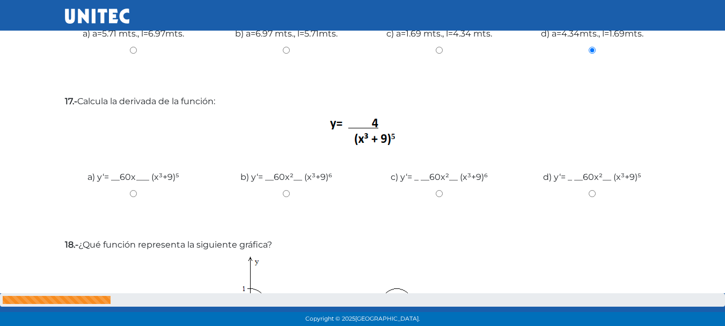
scroll to position [917, 0]
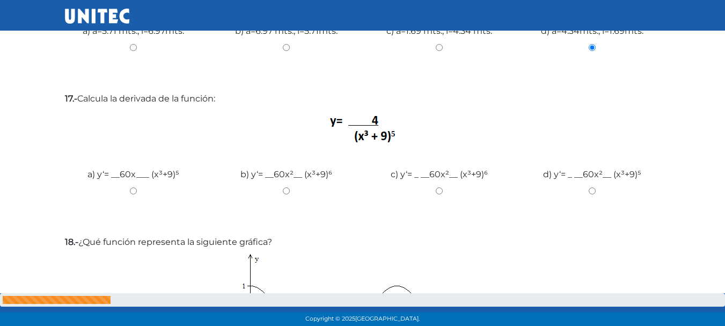
click at [130, 187] on input "a) y‘= __60x___ (x³+9)⁵" at bounding box center [133, 190] width 137 height 7
radio input "true"
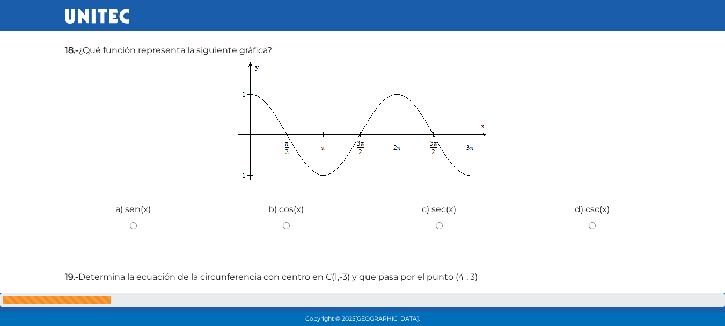
scroll to position [1112, 0]
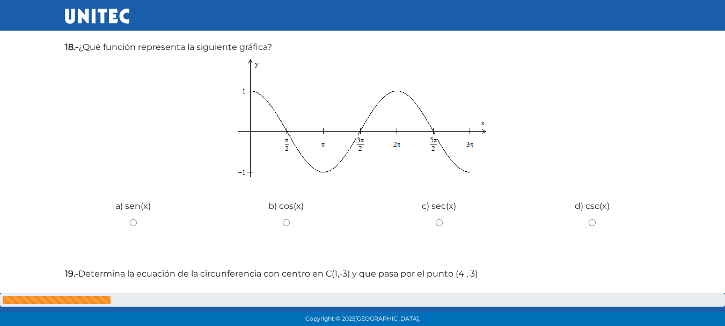
click at [594, 225] on input "d) csc(x)" at bounding box center [592, 222] width 137 height 7
radio input "true"
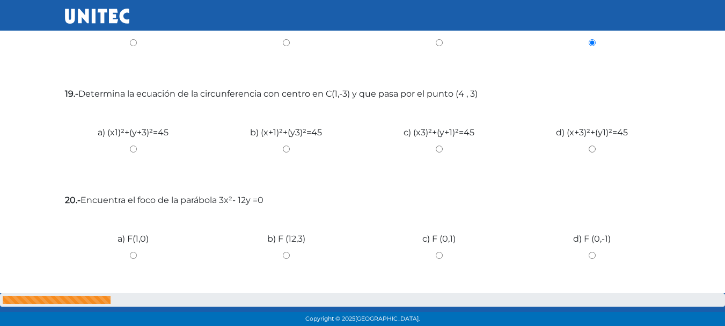
scroll to position [1332, 0]
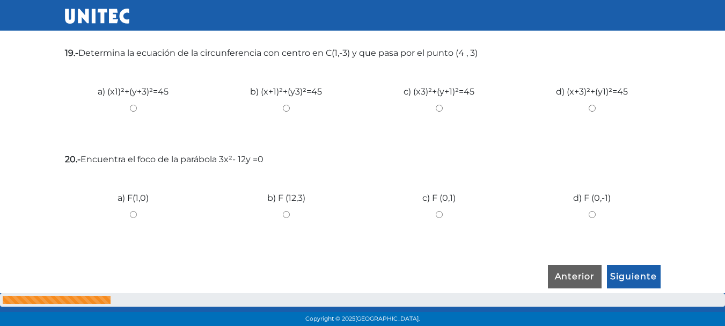
click at [439, 110] on input "c) (x­3)²+(y+1)²=45" at bounding box center [439, 108] width 137 height 7
radio input "true"
click at [437, 215] on input "c) F (0,1)" at bounding box center [439, 214] width 137 height 7
radio input "true"
click at [637, 271] on input "Siguiente" at bounding box center [634, 276] width 54 height 25
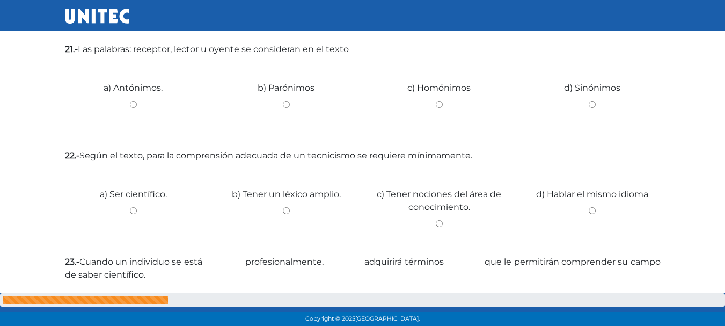
scroll to position [572, 0]
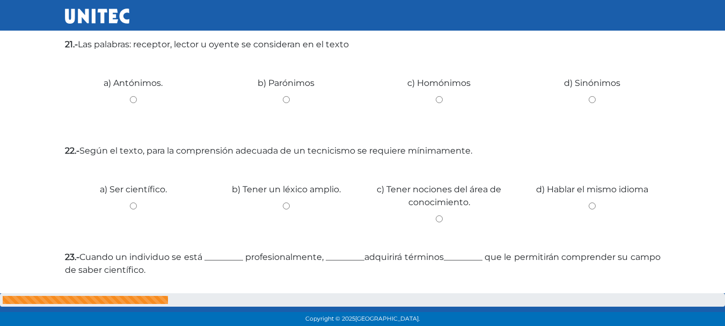
click at [592, 97] on input "d) Sinónimos" at bounding box center [592, 99] width 137 height 7
radio input "true"
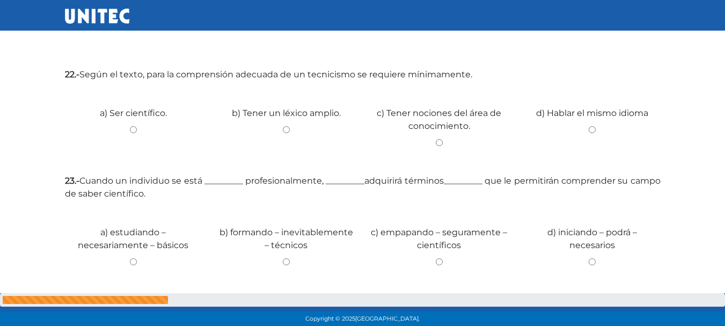
scroll to position [653, 0]
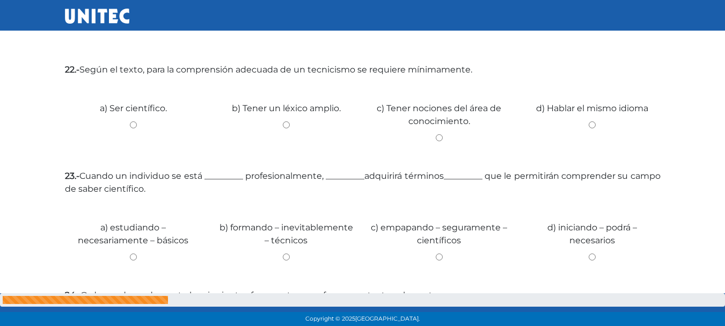
click at [288, 125] on input "b) Tener un léxico amplio." at bounding box center [286, 124] width 137 height 7
radio input "true"
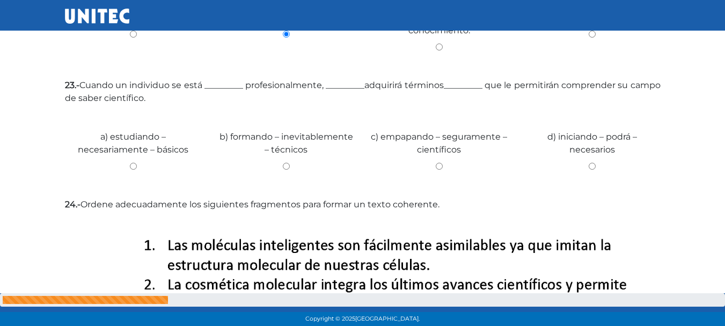
scroll to position [748, 0]
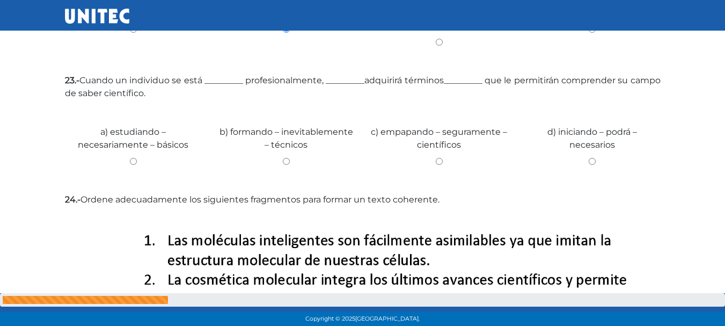
click at [291, 154] on div "b) formando – inevitablemente – técnicos" at bounding box center [286, 144] width 153 height 80
click at [287, 159] on input "b) formando – inevitablemente – técnicos" at bounding box center [286, 161] width 137 height 7
radio input "true"
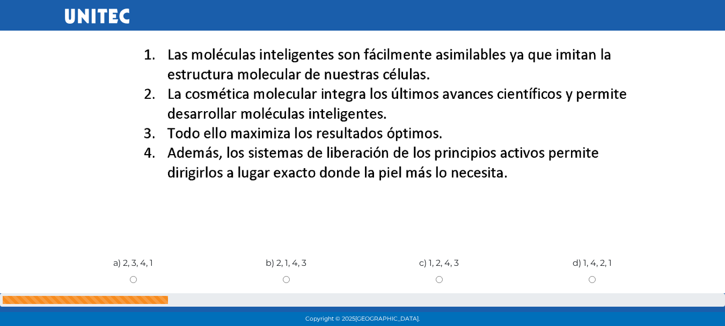
scroll to position [939, 0]
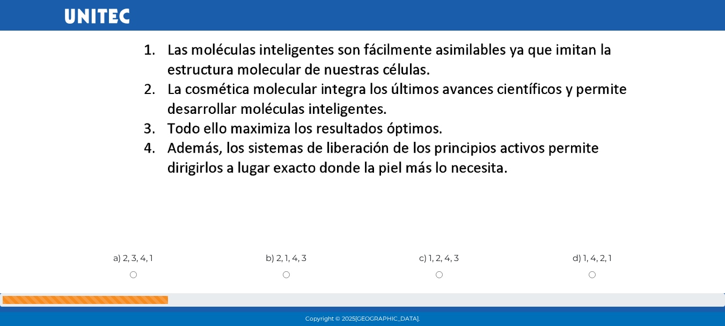
click at [596, 270] on div "d) 1, 4, 2, 1" at bounding box center [591, 270] width 153 height 80
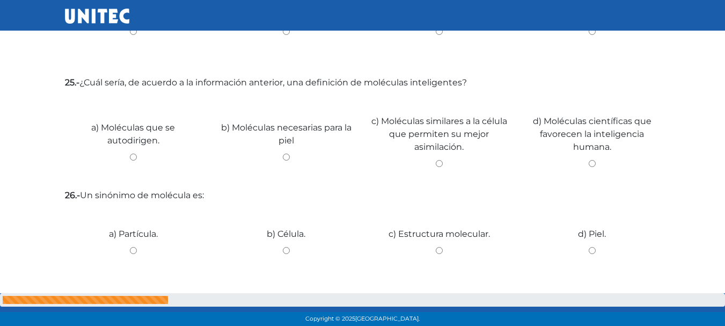
scroll to position [1177, 0]
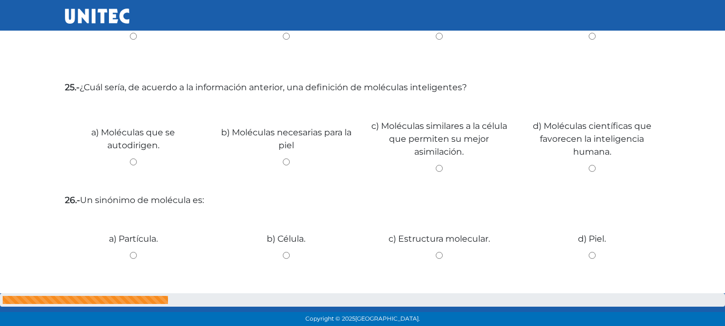
click at [439, 168] on input "c) Moléculas similares a la célula que permiten su mejor asimilación." at bounding box center [439, 168] width 137 height 7
radio input "true"
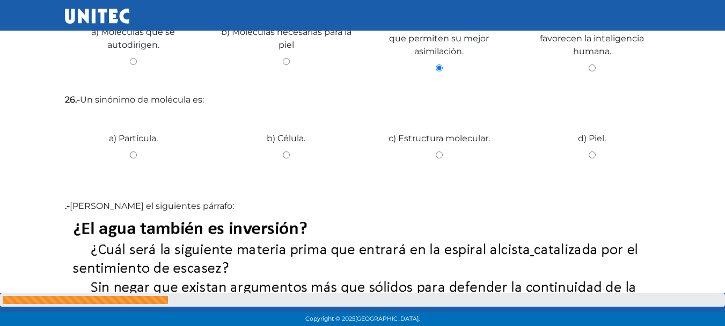
scroll to position [1301, 0]
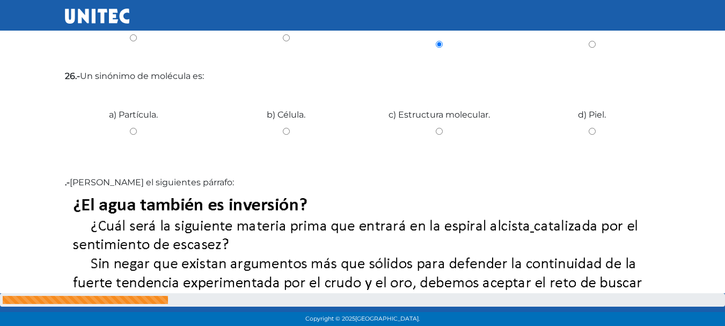
click at [289, 128] on input "b) Célula." at bounding box center [286, 131] width 137 height 7
radio input "true"
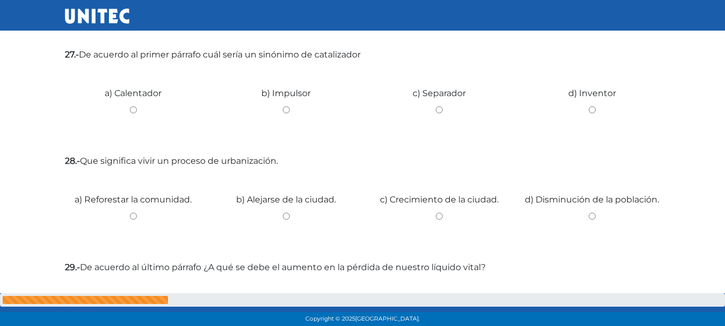
scroll to position [1929, 0]
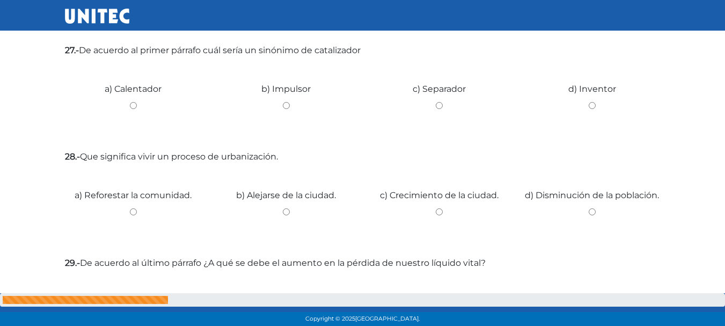
click at [289, 104] on input "b) Impulsor" at bounding box center [286, 105] width 137 height 7
radio input "true"
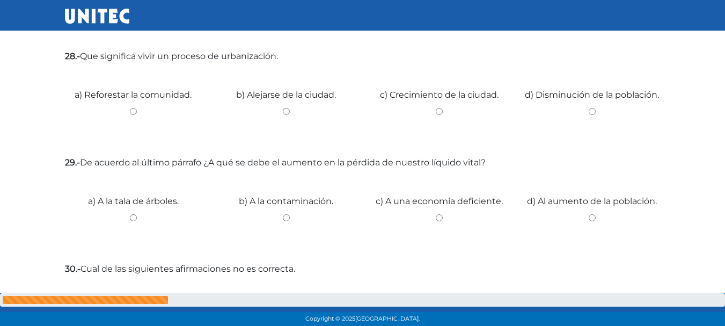
scroll to position [2035, 0]
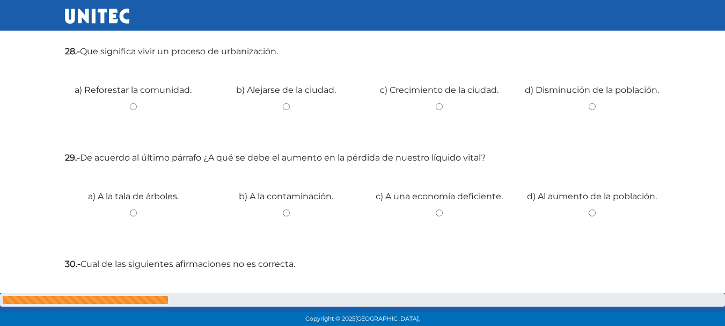
click at [441, 109] on input "c) Crecimiento de la ciudad." at bounding box center [439, 106] width 137 height 7
radio input "true"
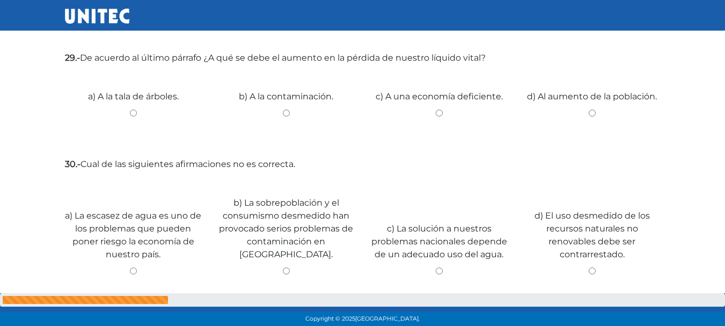
scroll to position [2139, 0]
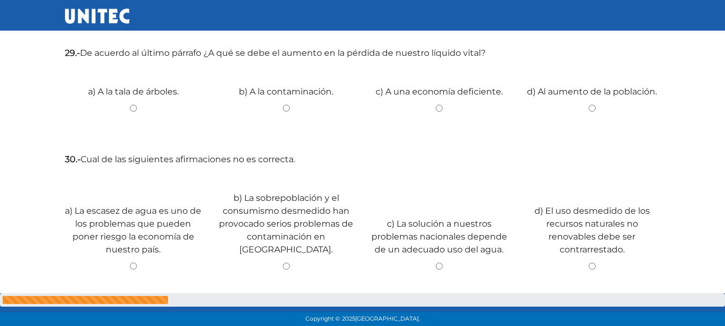
click at [596, 108] on input "d) Al aumento de la población." at bounding box center [592, 108] width 137 height 7
radio input "true"
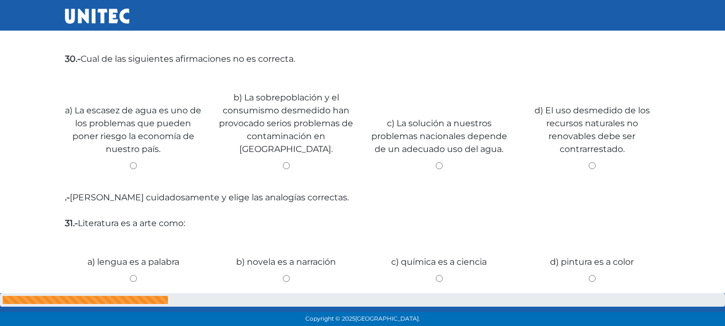
scroll to position [2244, 0]
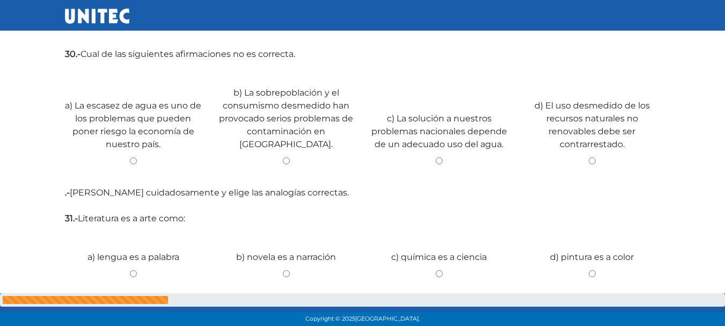
click at [592, 143] on div "d) El uso desmedido de los recursos naturales no renovables debe ser contrarres…" at bounding box center [591, 128] width 153 height 100
click at [588, 157] on input "d) El uso desmedido de los recursos naturales no renovables debe ser contrarres…" at bounding box center [592, 160] width 137 height 7
radio input "true"
click at [130, 157] on input "a) La escasez de agua es uno de los problemas que pueden poner riesgo la econom…" at bounding box center [133, 160] width 137 height 7
radio input "true"
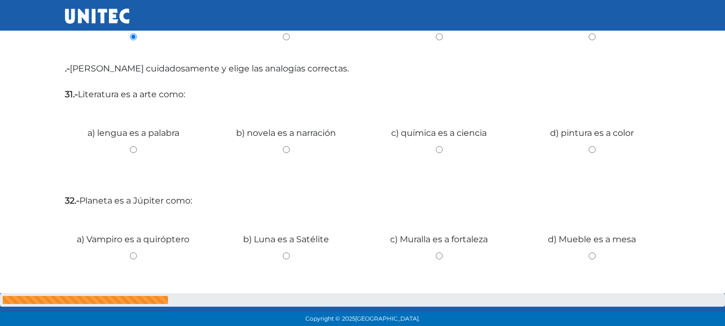
scroll to position [2377, 0]
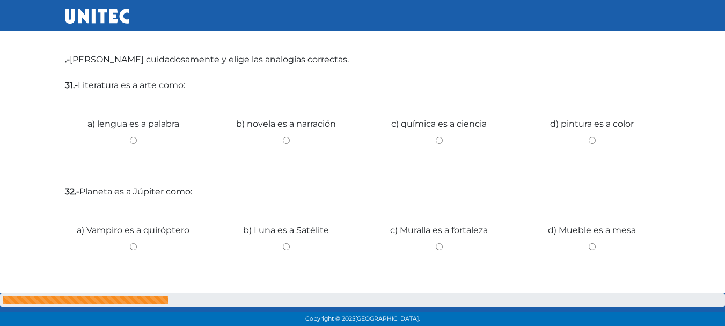
click at [134, 137] on input "a) lengua es a palabra" at bounding box center [133, 140] width 137 height 7
radio input "true"
click at [441, 243] on input "c) Muralla es a fortaleza" at bounding box center [439, 246] width 137 height 7
radio input "true"
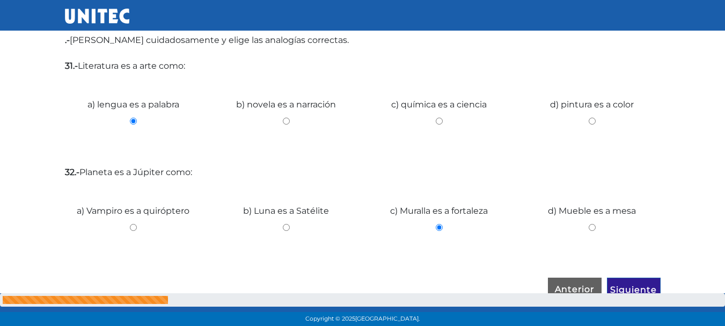
click at [631, 277] on input "Siguiente" at bounding box center [634, 289] width 54 height 25
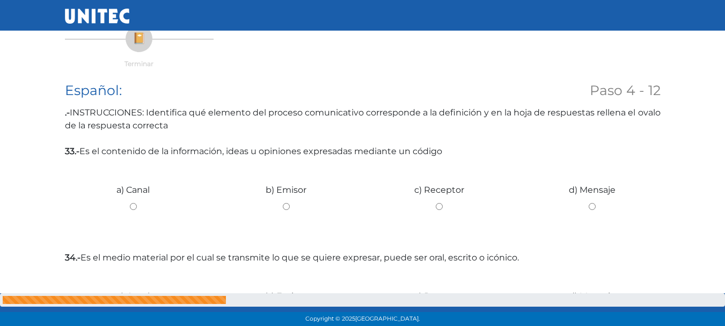
scroll to position [165, 0]
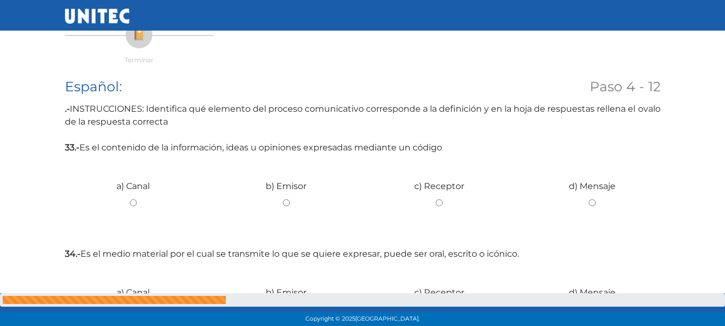
click at [284, 197] on div "b) Emisor" at bounding box center [286, 198] width 153 height 80
click at [593, 202] on input "d) Mensaje" at bounding box center [592, 202] width 137 height 7
radio input "true"
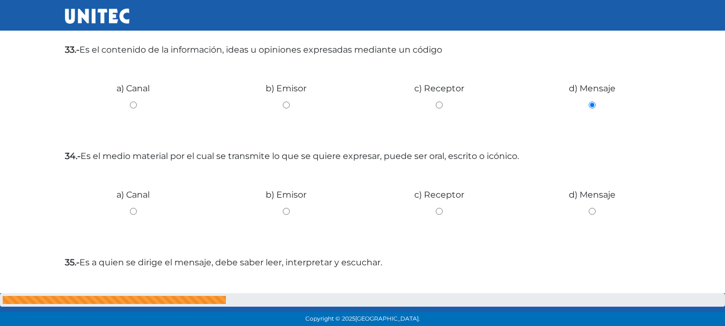
scroll to position [342, 0]
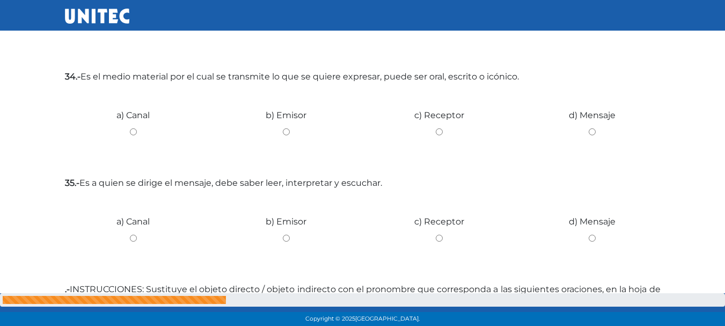
click at [594, 131] on input "d) Mensaje" at bounding box center [592, 131] width 137 height 7
radio input "true"
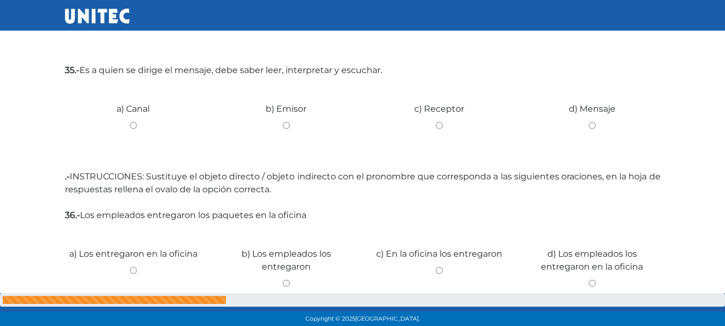
scroll to position [462, 0]
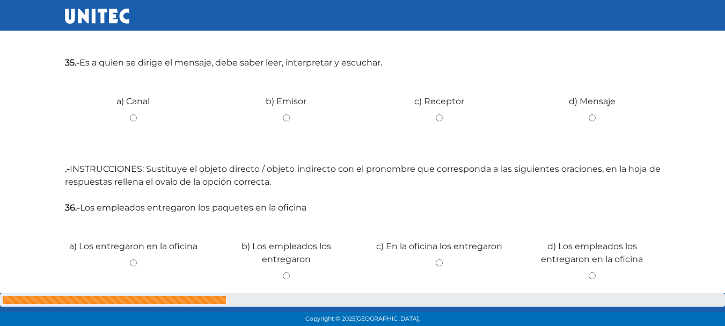
click at [439, 117] on input "c) Receptor" at bounding box center [439, 117] width 137 height 7
radio input "true"
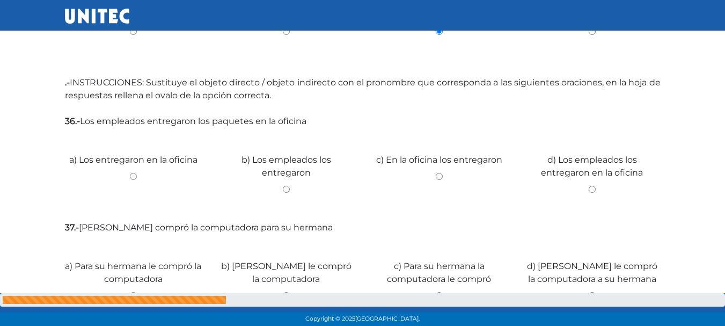
scroll to position [553, 0]
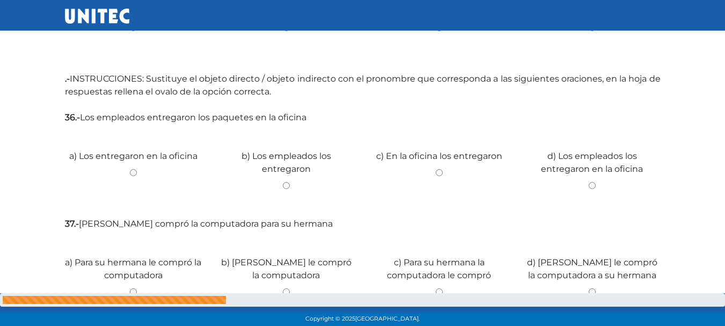
click at [439, 167] on div "c) En la oficina los entregaron" at bounding box center [439, 168] width 153 height 80
click at [132, 167] on div "a) Los entregaron en la oficina" at bounding box center [133, 168] width 153 height 80
click at [130, 173] on input "a) Los entregaron en la oficina" at bounding box center [133, 172] width 137 height 7
radio input "true"
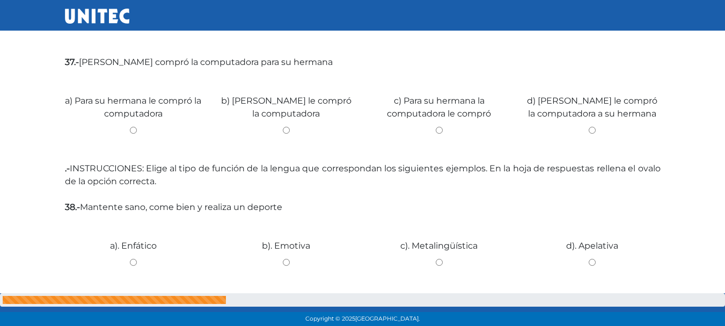
scroll to position [725, 0]
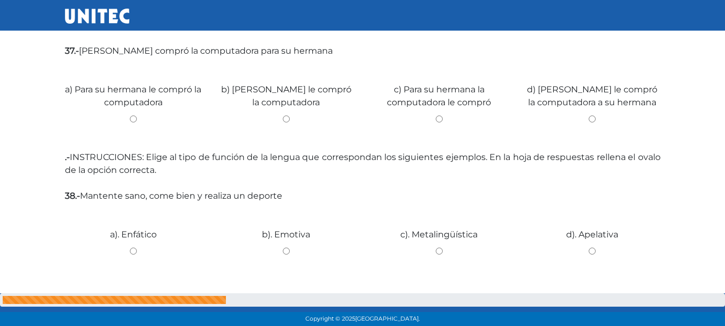
click at [442, 117] on input "c) Para su hermana la computadora le compró" at bounding box center [439, 118] width 137 height 7
radio input "true"
click at [130, 113] on div "a) Para su hermana le compró la computadora" at bounding box center [133, 102] width 153 height 80
click at [133, 122] on input "a) Para su hermana le compró la computadora" at bounding box center [133, 118] width 137 height 7
radio input "true"
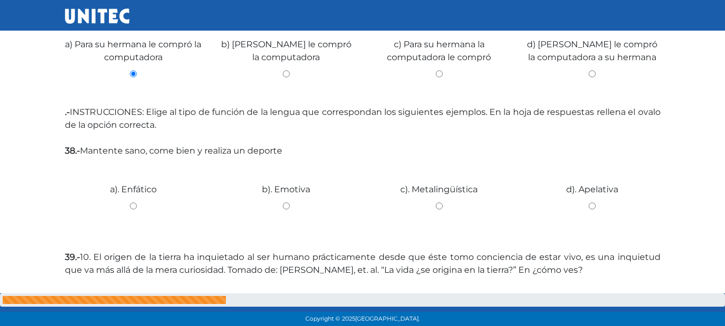
scroll to position [778, 0]
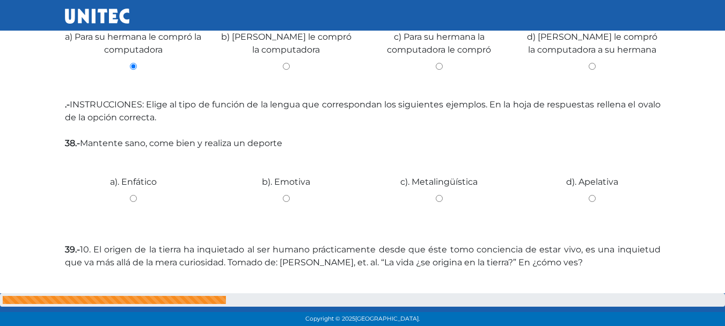
click at [290, 195] on input "b). Emotiva" at bounding box center [286, 198] width 137 height 7
radio input "true"
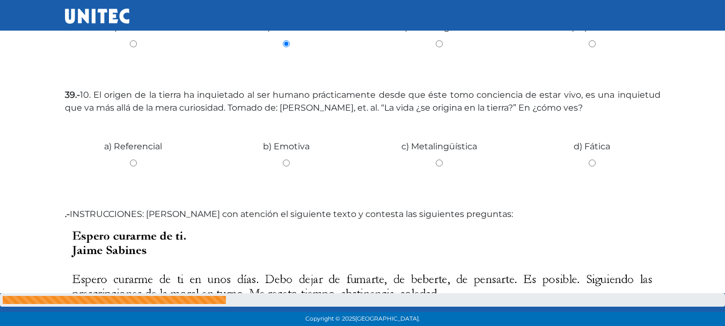
scroll to position [966, 0]
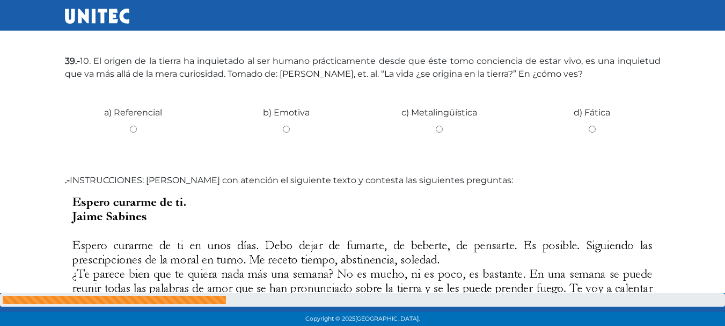
click at [132, 129] on input "a) Referencial" at bounding box center [133, 129] width 137 height 7
radio input "true"
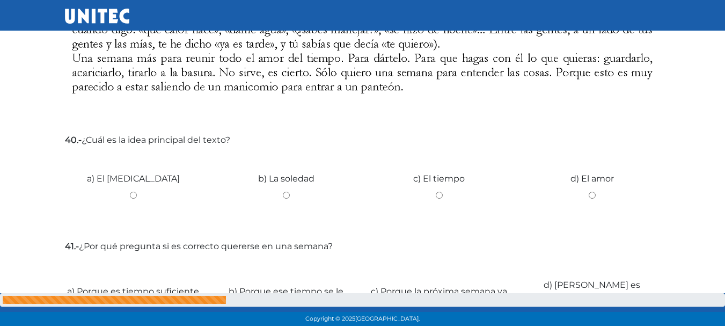
scroll to position [1293, 0]
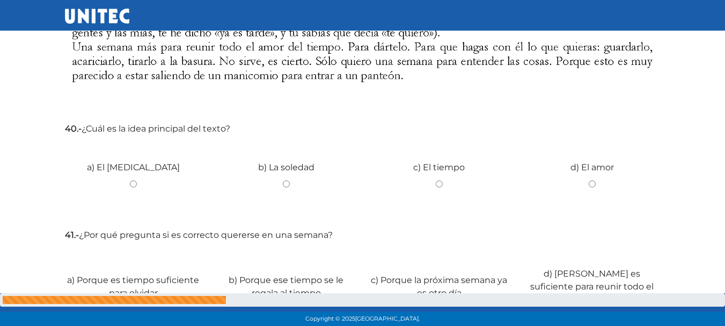
click at [135, 181] on input "a) El olvido" at bounding box center [133, 183] width 137 height 7
radio input "true"
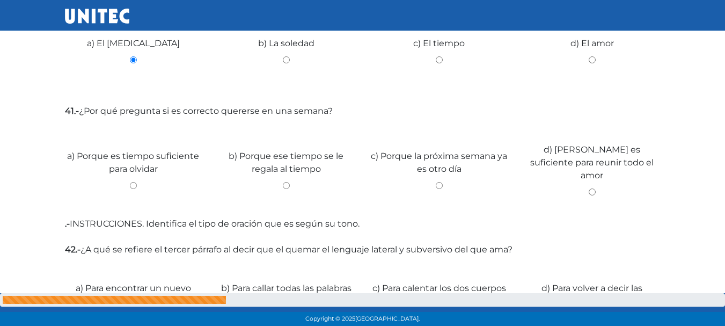
scroll to position [1432, 0]
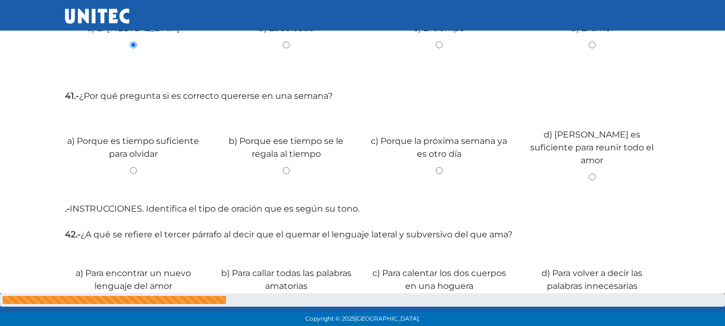
click at [288, 167] on input "b) Porque ese tiempo se le regala al tiempo" at bounding box center [286, 170] width 137 height 7
radio input "true"
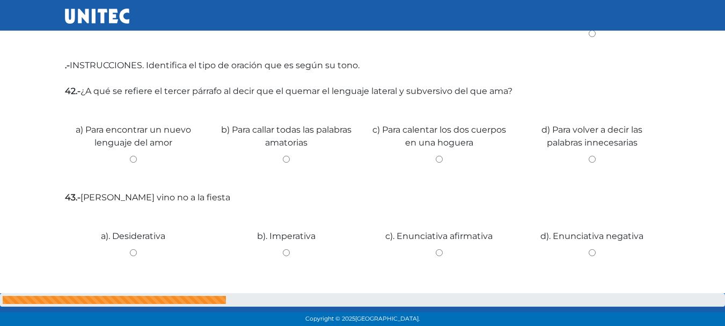
scroll to position [1582, 0]
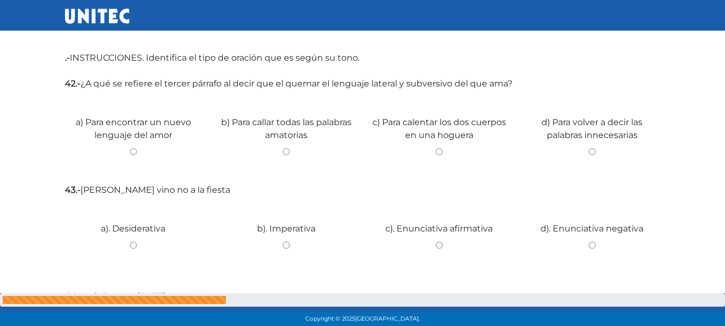
click at [132, 148] on input "a) Para encontrar un nuevo lenguaje del amor" at bounding box center [133, 151] width 137 height 7
radio input "true"
click at [590, 241] on input "d). Enunciativa negativa" at bounding box center [592, 244] width 137 height 7
radio input "true"
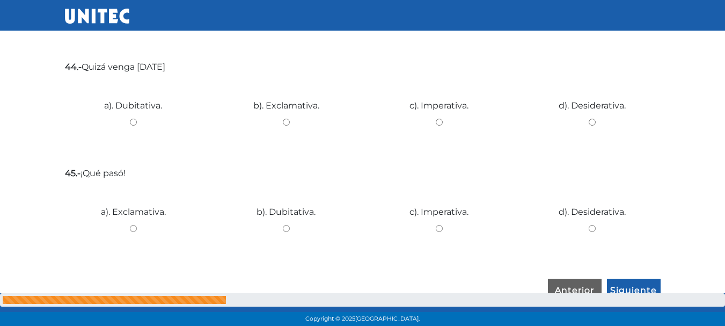
scroll to position [1819, 0]
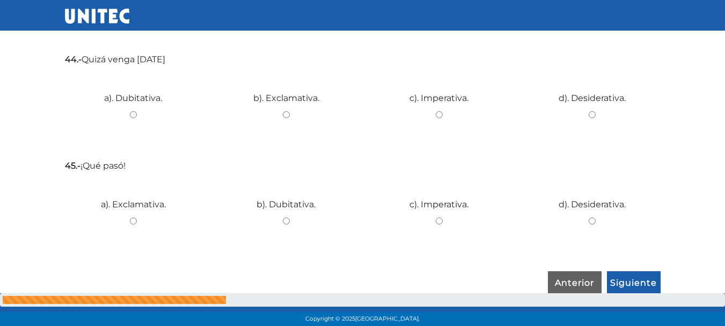
click at [289, 111] on input "b). Exclamativa." at bounding box center [286, 114] width 137 height 7
radio input "true"
click at [132, 217] on input "a). Exclamativa." at bounding box center [133, 220] width 137 height 7
radio input "true"
click at [135, 111] on input "a). Dubitativa." at bounding box center [133, 114] width 137 height 7
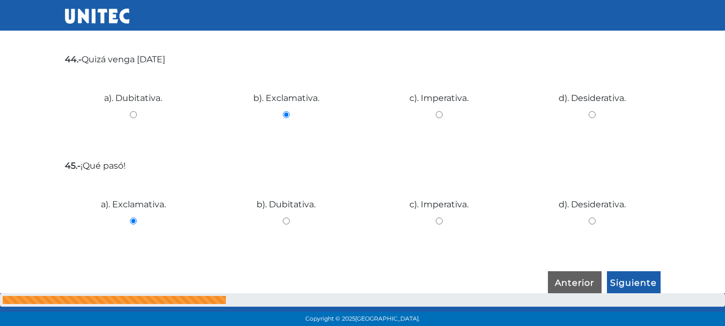
radio input "true"
click at [638, 272] on input "Siguiente" at bounding box center [634, 283] width 54 height 25
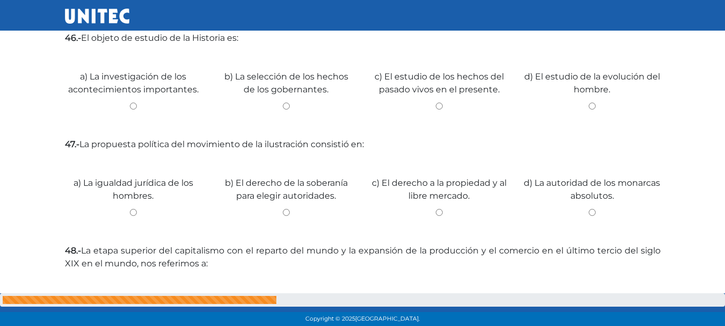
scroll to position [238, 0]
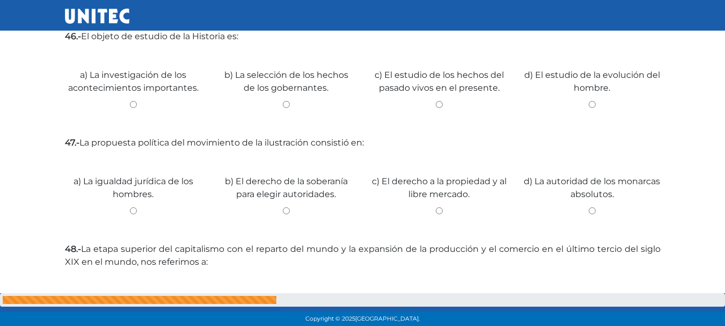
click at [440, 104] on input "c) El estudio de los hechos del pasado vivos en el presente." at bounding box center [439, 104] width 137 height 7
radio input "true"
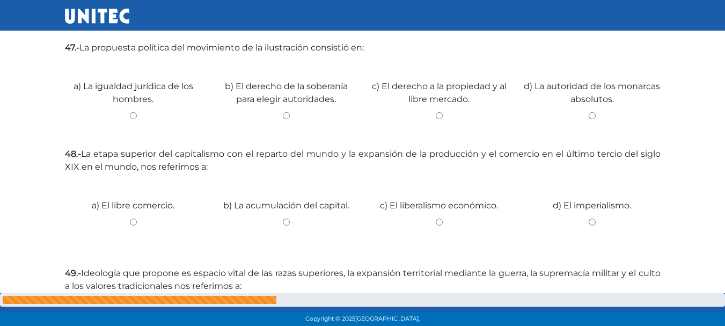
scroll to position [341, 0]
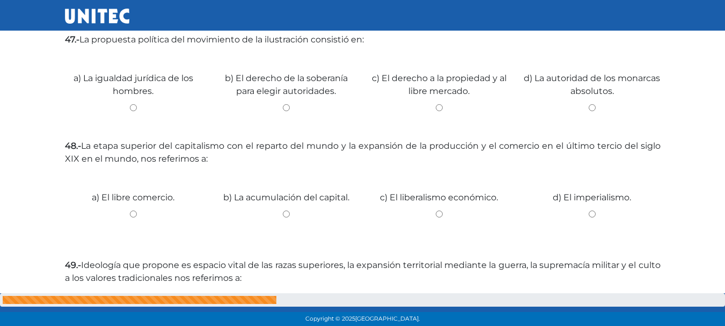
click at [592, 107] on input "d) La autoridad de los monarcas absolutos." at bounding box center [592, 107] width 137 height 7
radio input "true"
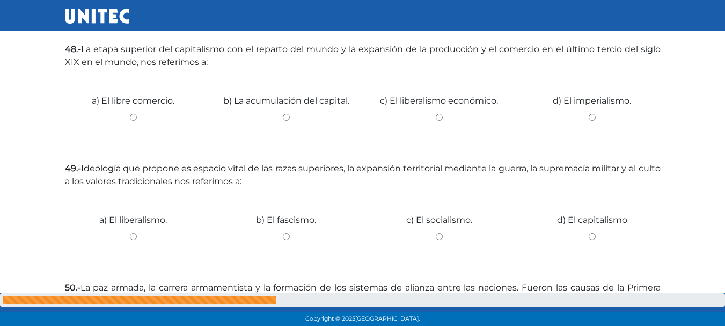
scroll to position [440, 0]
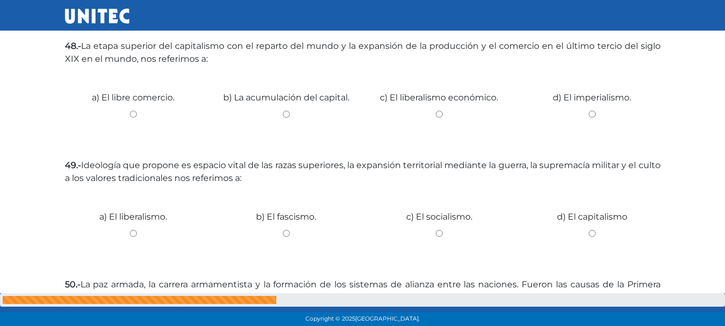
click at [588, 108] on div "d) El imperialismo." at bounding box center [591, 110] width 153 height 80
click at [593, 114] on input "d) El imperialismo." at bounding box center [592, 114] width 137 height 7
radio input "true"
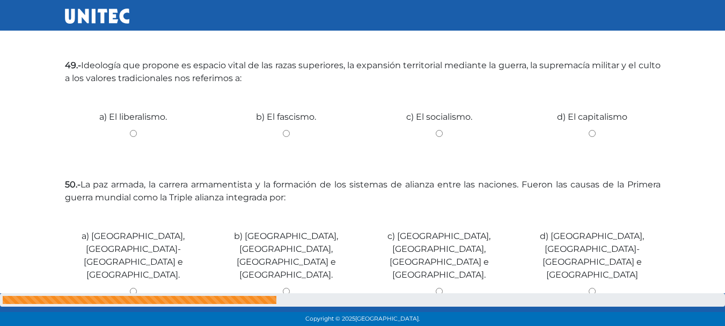
scroll to position [548, 0]
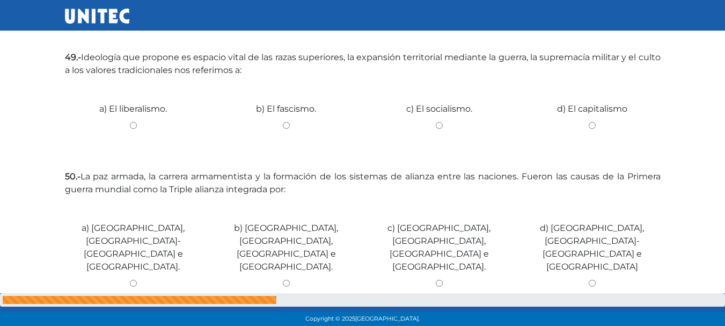
click at [134, 124] on input "a) El liberalismo." at bounding box center [133, 125] width 137 height 7
radio input "true"
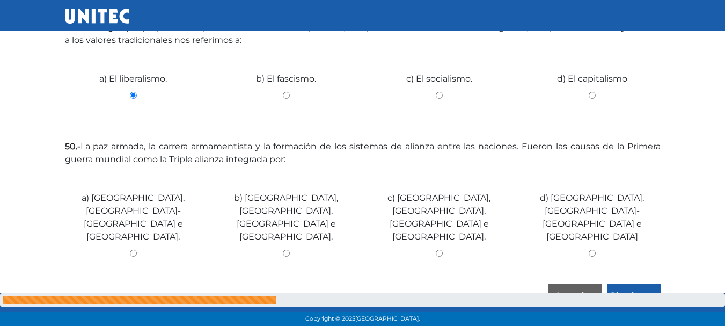
click at [441, 249] on input "c) Alemania, EE.UU, Japón e Italia." at bounding box center [439, 252] width 137 height 7
radio input "true"
click at [650, 284] on input "Siguiente" at bounding box center [634, 296] width 54 height 25
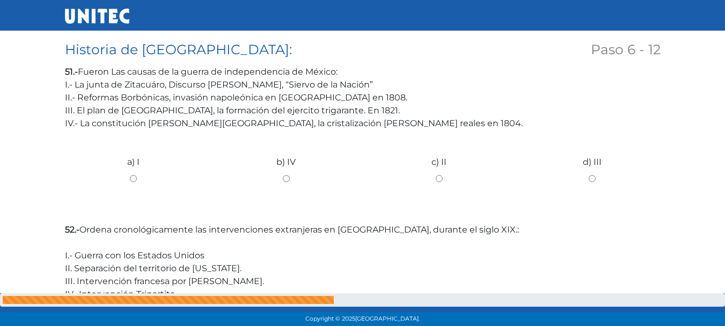
scroll to position [198, 0]
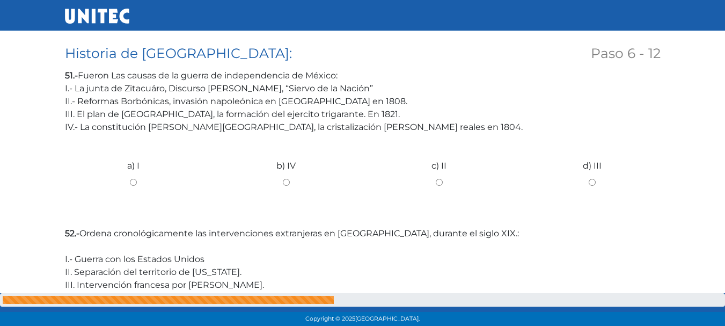
click at [443, 181] on input "c) II" at bounding box center [439, 182] width 137 height 7
radio input "true"
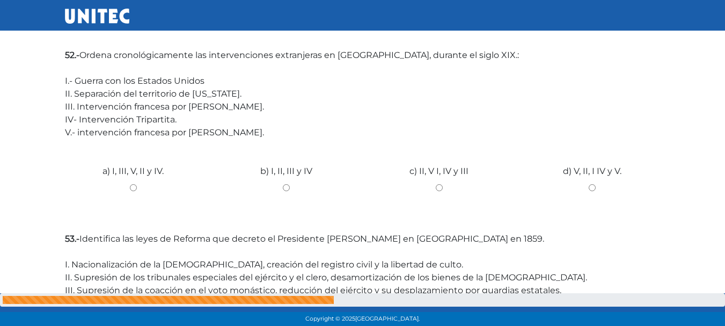
scroll to position [380, 0]
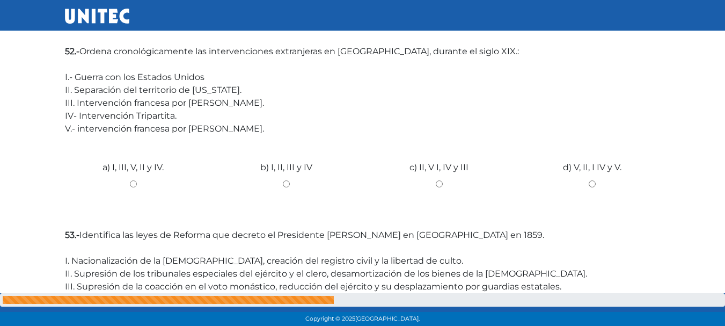
click at [133, 182] on input "a) I, III, V, II y IV." at bounding box center [133, 183] width 137 height 7
radio input "true"
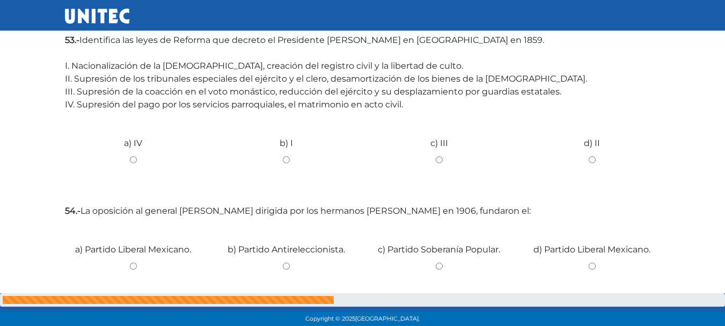
scroll to position [573, 0]
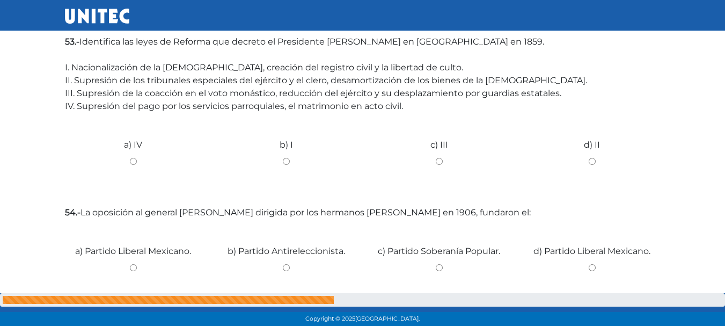
click at [593, 159] on input "d) II" at bounding box center [592, 161] width 137 height 7
radio input "true"
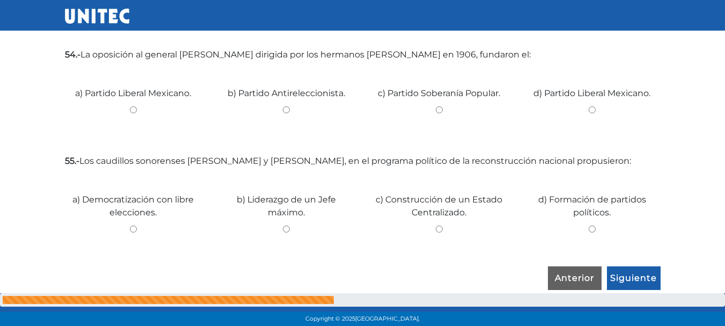
scroll to position [733, 0]
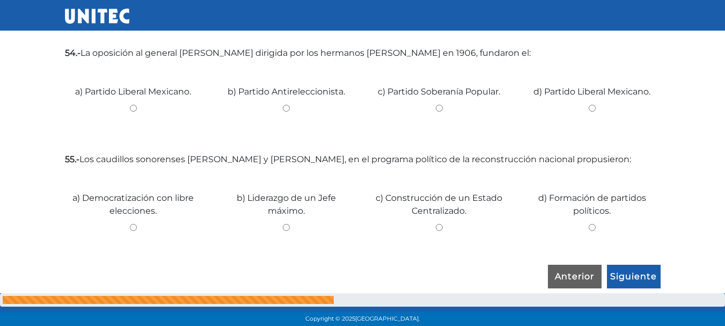
click at [136, 107] on input "a) Partido Liberal Mexicano." at bounding box center [133, 108] width 137 height 7
radio input "true"
click at [135, 220] on div "a) Democratización con libre elecciones." at bounding box center [133, 210] width 153 height 80
click at [133, 224] on input "a) Democratización con libre elecciones." at bounding box center [133, 227] width 137 height 7
radio input "true"
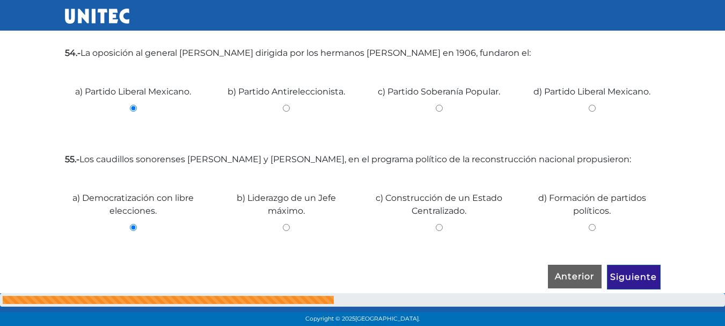
click at [655, 276] on input "Siguiente" at bounding box center [634, 276] width 54 height 25
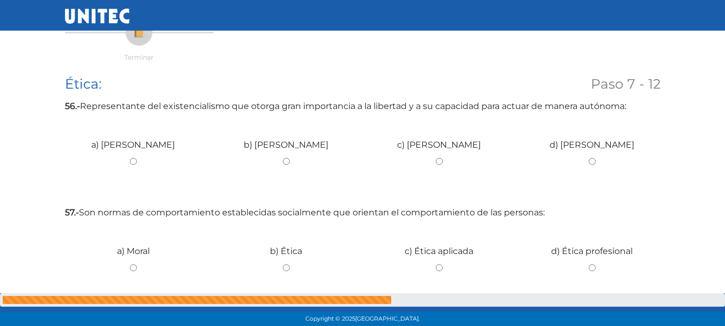
scroll to position [166, 0]
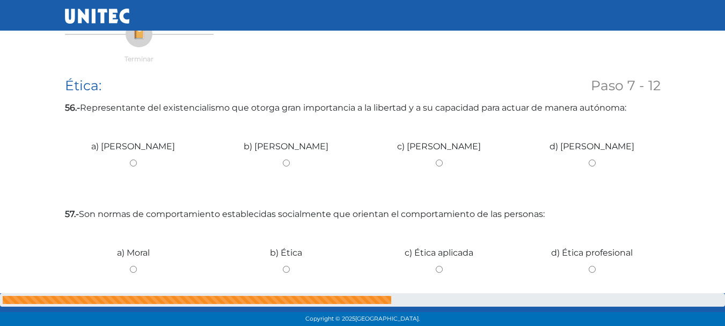
click at [267, 163] on input "b) Marx" at bounding box center [286, 162] width 137 height 7
radio input "true"
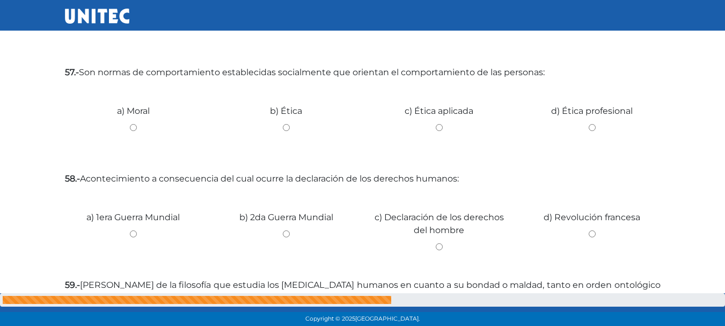
scroll to position [312, 0]
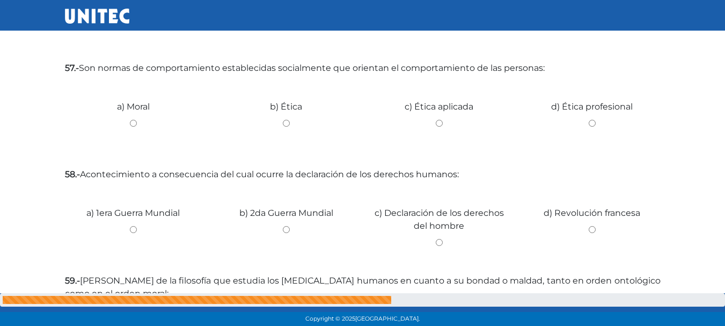
click at [128, 123] on input "a) Moral" at bounding box center [133, 123] width 137 height 7
radio input "true"
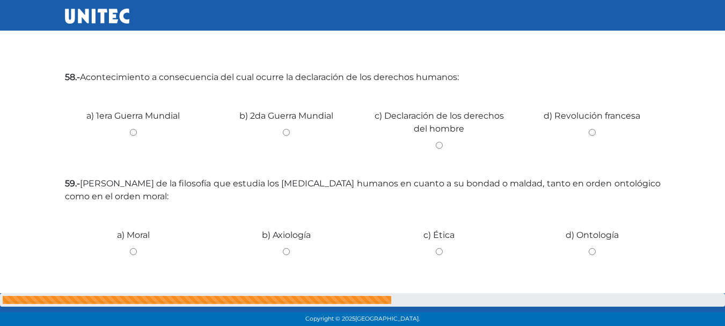
scroll to position [414, 0]
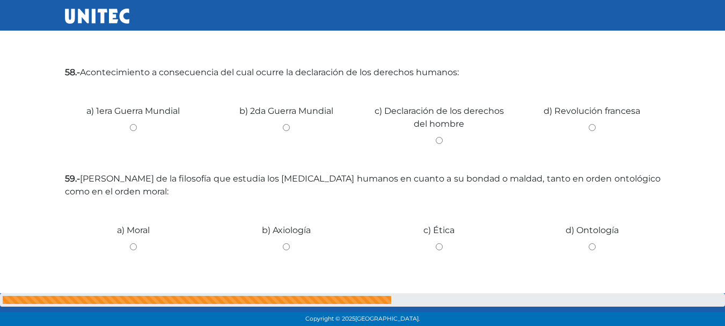
click at [441, 137] on input "c) Declaración de los derechos del hombre" at bounding box center [439, 140] width 137 height 7
radio input "true"
click at [593, 126] on input "d) Revolución francesa" at bounding box center [592, 127] width 137 height 7
radio input "true"
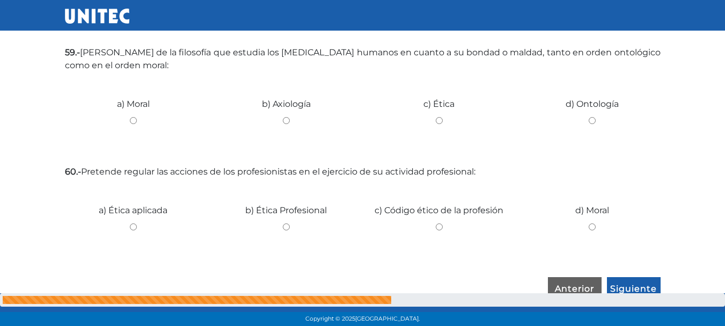
scroll to position [543, 0]
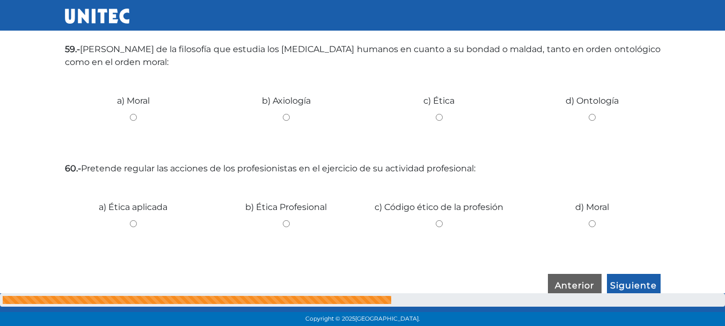
click at [442, 120] on input "c) Ética" at bounding box center [439, 117] width 137 height 7
radio input "true"
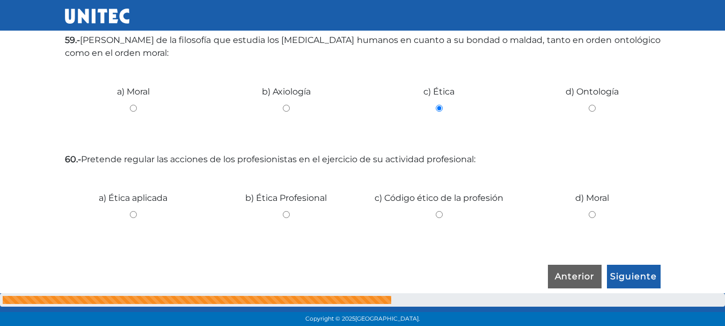
click at [440, 217] on input "c) Código ético de la profesión" at bounding box center [439, 214] width 137 height 7
radio input "true"
click at [629, 267] on input "Siguiente" at bounding box center [634, 276] width 54 height 25
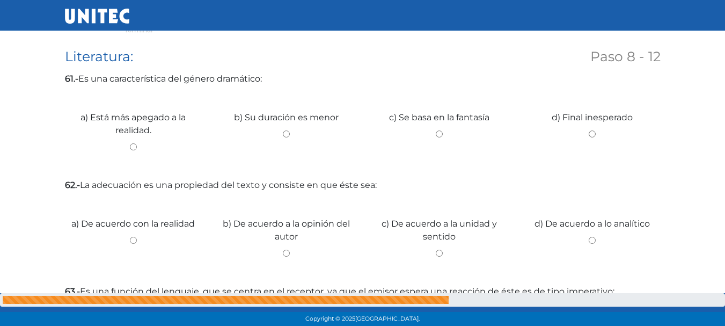
scroll to position [202, 0]
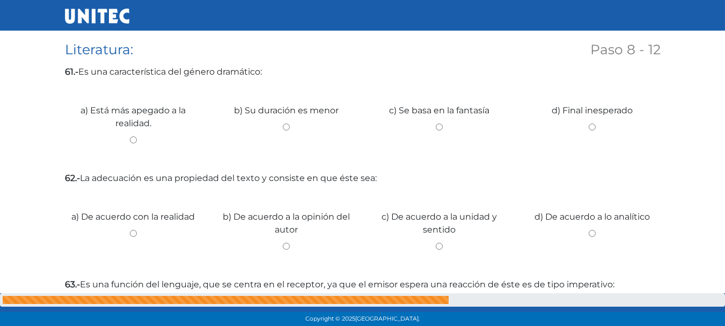
click at [134, 144] on div "a) Está más apegado a la realidad." at bounding box center [133, 123] width 153 height 80
click at [135, 138] on input "a) Está más apegado a la realidad." at bounding box center [133, 139] width 137 height 7
radio input "true"
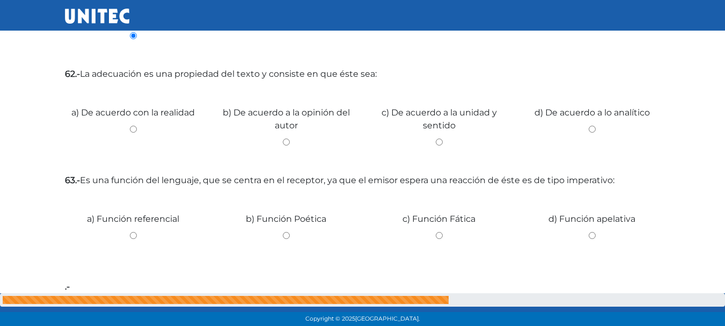
scroll to position [331, 0]
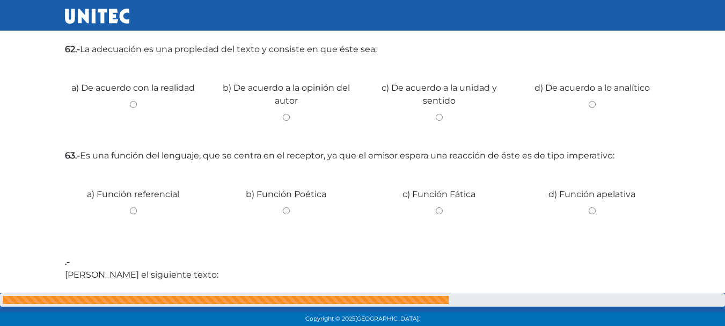
click at [290, 119] on input "b) De acuerdo a la opinión del autor" at bounding box center [286, 117] width 137 height 7
radio input "true"
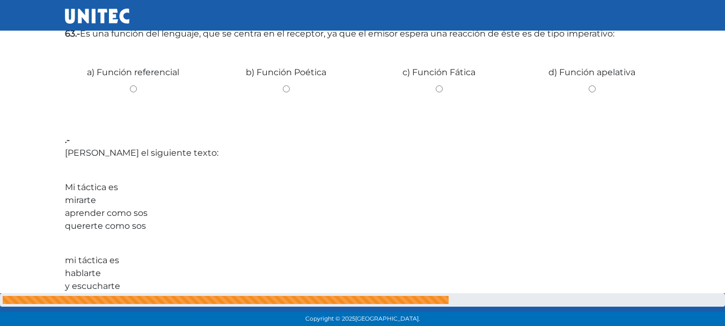
scroll to position [450, 0]
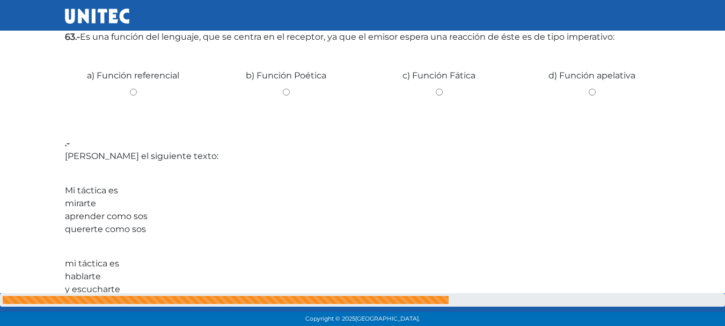
click at [289, 91] on input "b) Función Poética" at bounding box center [286, 92] width 137 height 7
radio input "true"
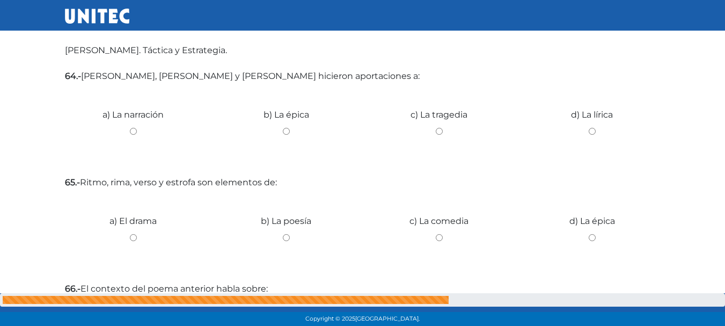
scroll to position [1108, 0]
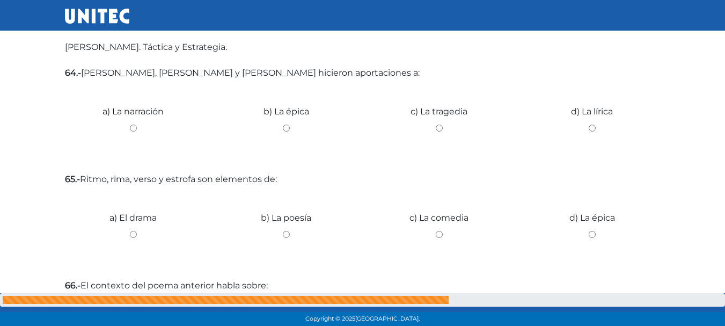
click at [443, 129] on input "c) La tragedia" at bounding box center [439, 127] width 137 height 7
radio input "true"
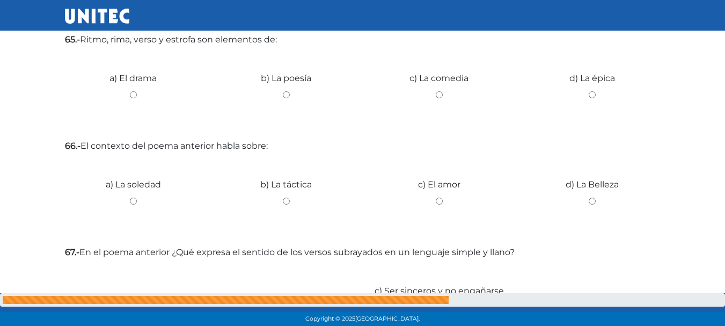
scroll to position [1250, 0]
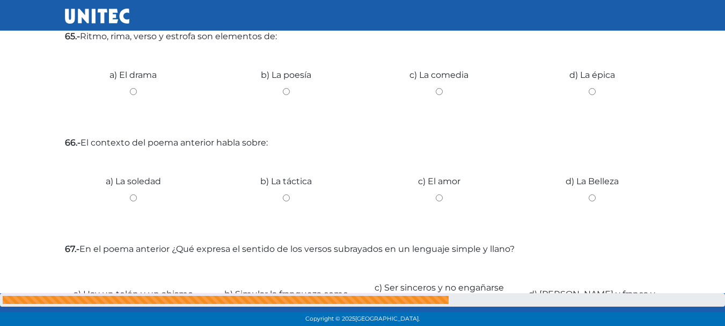
click at [290, 94] on input "b) La poesía" at bounding box center [286, 91] width 137 height 7
radio input "true"
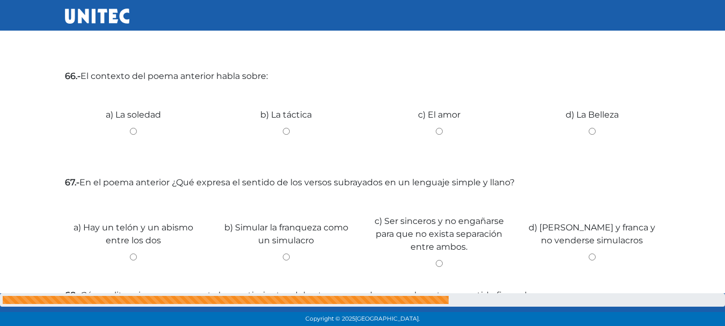
scroll to position [1345, 0]
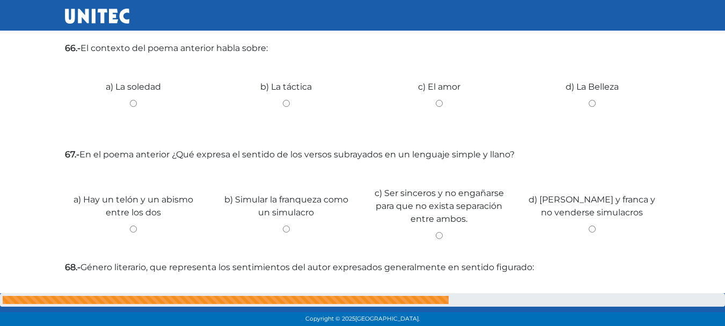
click at [439, 103] on input "c) El amor" at bounding box center [439, 103] width 137 height 7
radio input "true"
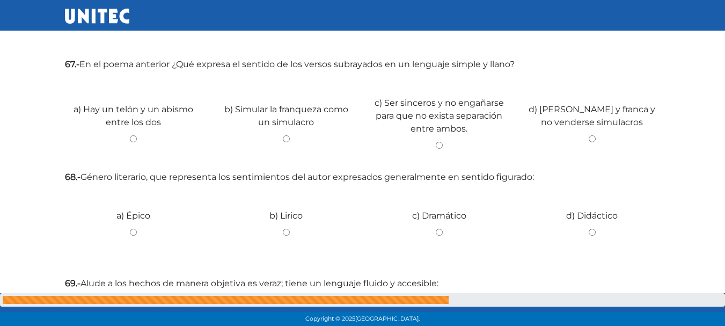
scroll to position [1442, 0]
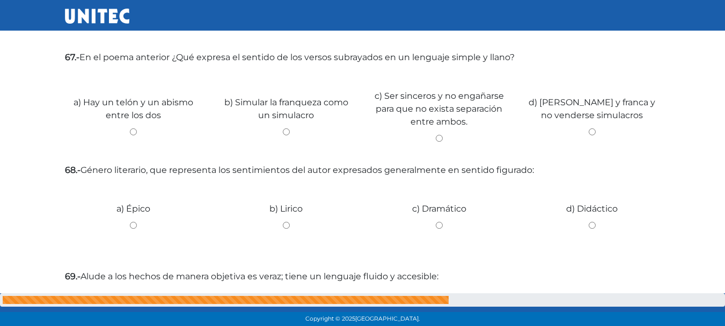
click at [443, 133] on div "c) Ser sinceros y no engañarse para que no exista separación entre ambos." at bounding box center [439, 111] width 153 height 87
click at [439, 139] on input "c) Ser sinceros y no engañarse para que no exista separación entre ambos." at bounding box center [439, 138] width 137 height 7
radio input "true"
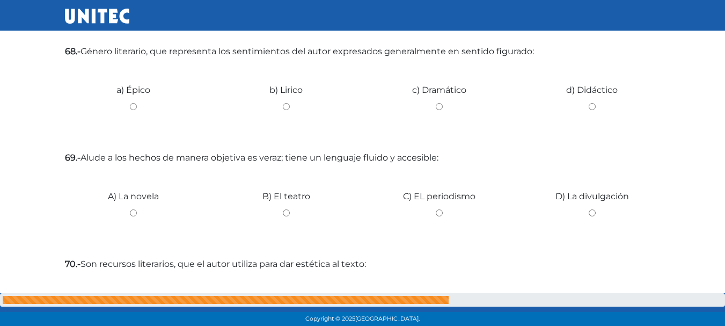
scroll to position [1564, 0]
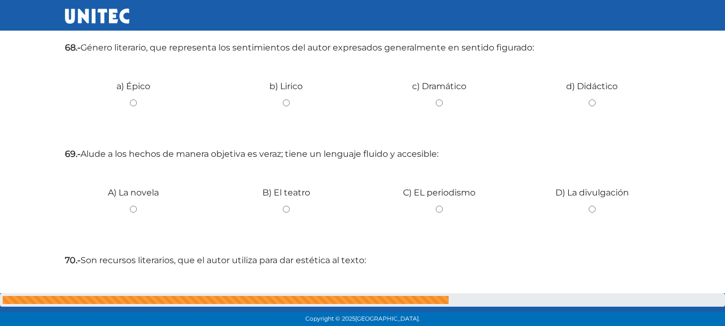
click at [289, 101] on input "b) Lirico" at bounding box center [286, 102] width 137 height 7
radio input "true"
click at [442, 105] on input "c) Dramático" at bounding box center [439, 102] width 137 height 7
radio input "true"
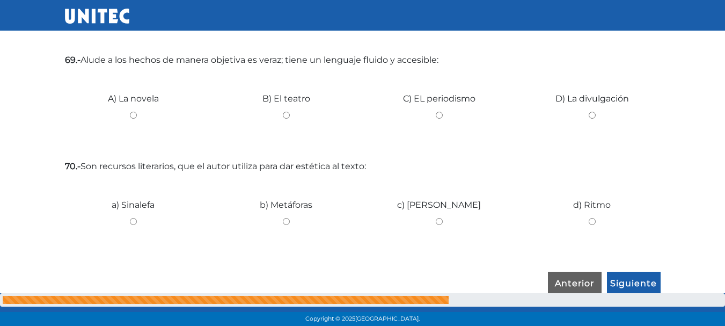
scroll to position [1665, 0]
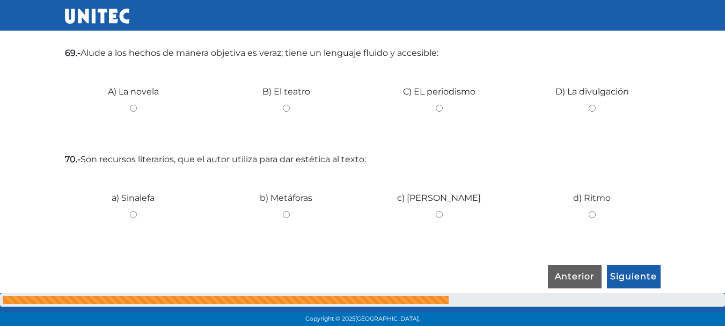
click at [284, 111] on input "B) El teatro" at bounding box center [286, 108] width 137 height 7
radio input "true"
click at [133, 106] on input "A) La novela" at bounding box center [133, 108] width 137 height 7
radio input "true"
click at [440, 106] on input "C) EL periodismo" at bounding box center [439, 108] width 137 height 7
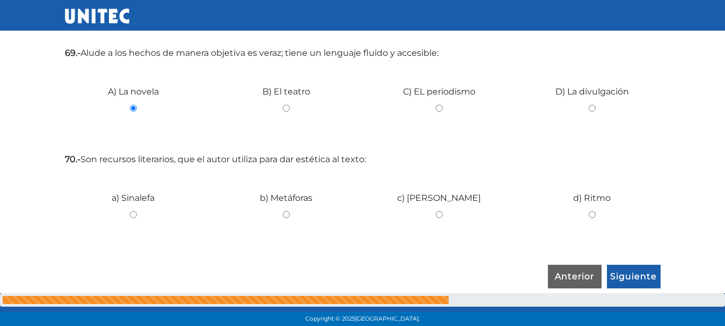
radio input "true"
click at [289, 213] on input "b) Metáforas" at bounding box center [286, 214] width 137 height 7
radio input "true"
click at [628, 275] on input "Siguiente" at bounding box center [634, 276] width 54 height 25
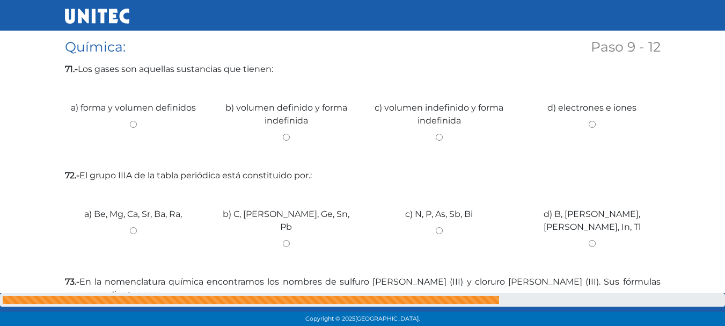
scroll to position [222, 0]
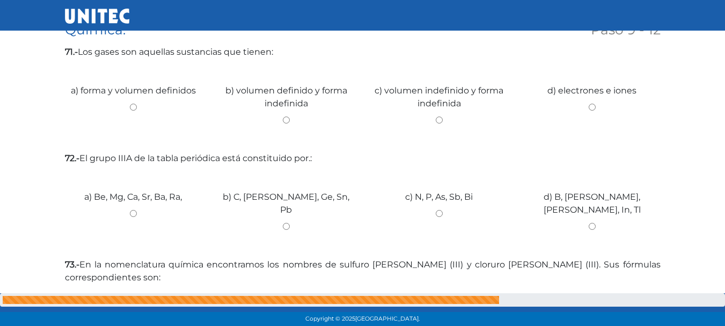
click at [438, 119] on input "c) volumen indefinido y forma indefinida" at bounding box center [439, 119] width 137 height 7
radio input "true"
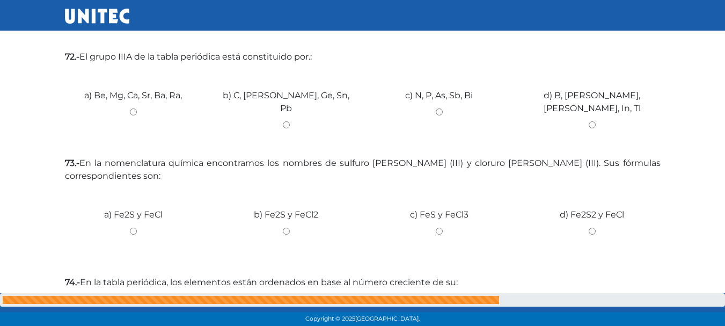
scroll to position [326, 0]
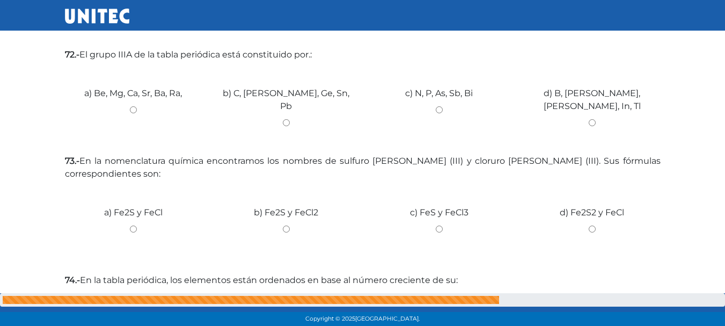
click at [136, 108] on input "a) Be, Mg, Ca, Sr, Ba, Ra," at bounding box center [133, 109] width 137 height 7
radio input "true"
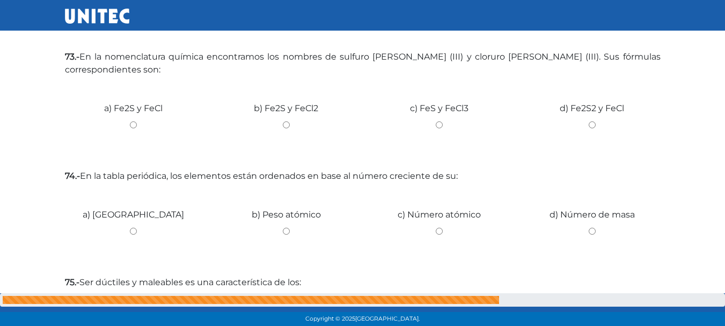
scroll to position [432, 0]
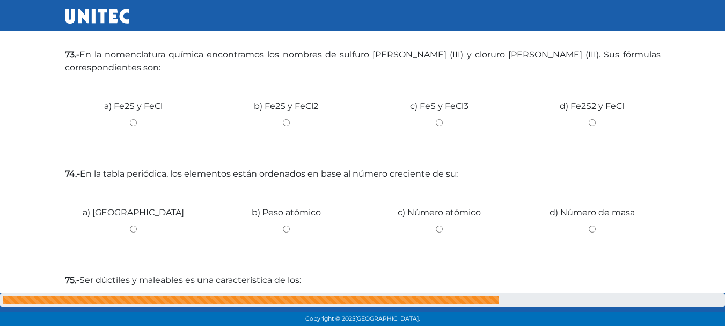
click at [278, 126] on input "b) Fe2S y FeCl2" at bounding box center [286, 122] width 137 height 7
radio input "true"
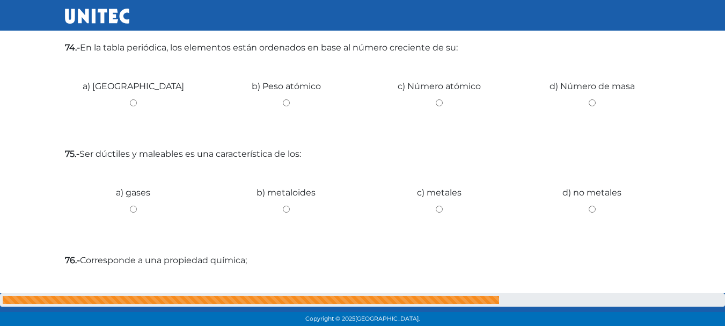
scroll to position [561, 0]
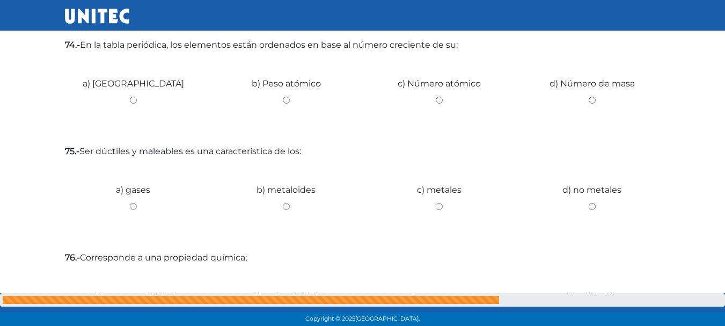
click at [132, 96] on div "a) Valencia" at bounding box center [133, 96] width 153 height 80
click at [596, 100] on input "d) Número de masa" at bounding box center [592, 100] width 137 height 7
radio input "true"
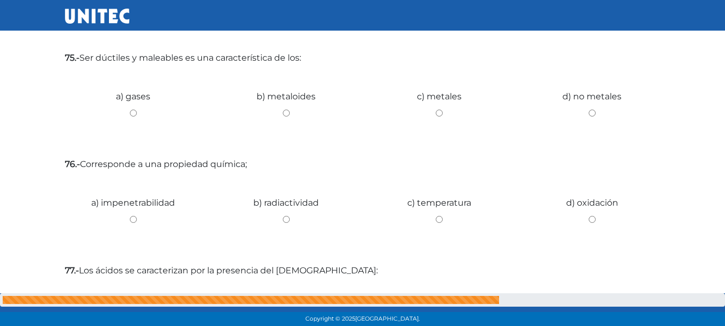
scroll to position [661, 0]
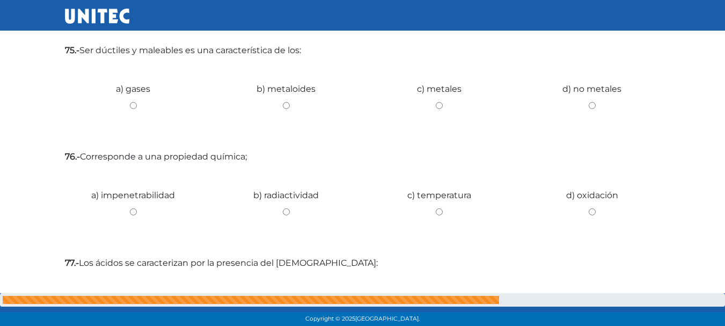
click at [285, 106] on input "b) metaloides" at bounding box center [286, 105] width 137 height 7
radio input "true"
click at [593, 106] on input "d) no metales" at bounding box center [592, 105] width 137 height 7
radio input "true"
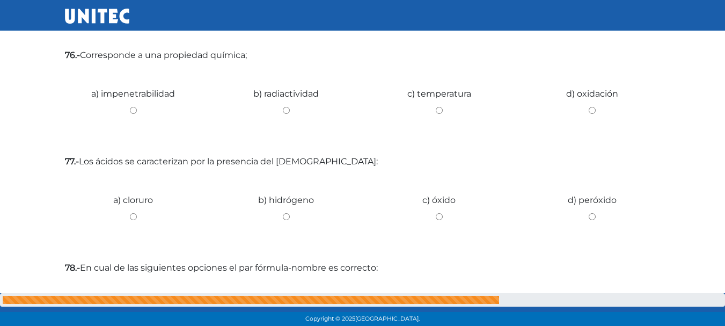
scroll to position [765, 0]
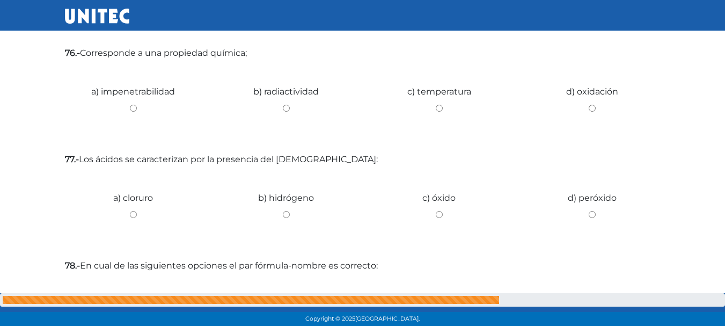
click at [595, 109] on input "d) oxidación" at bounding box center [592, 108] width 137 height 7
radio input "true"
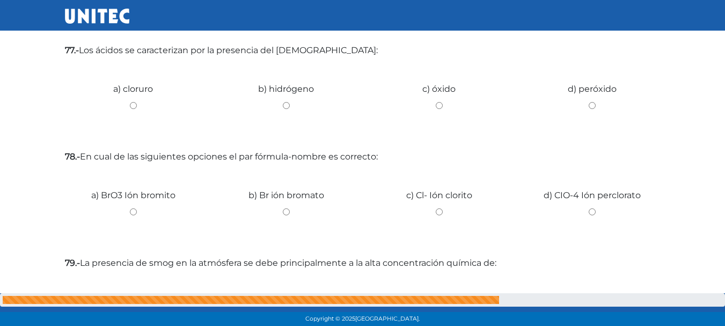
scroll to position [876, 0]
click at [132, 101] on input "a) cloruro" at bounding box center [133, 103] width 137 height 7
radio input "true"
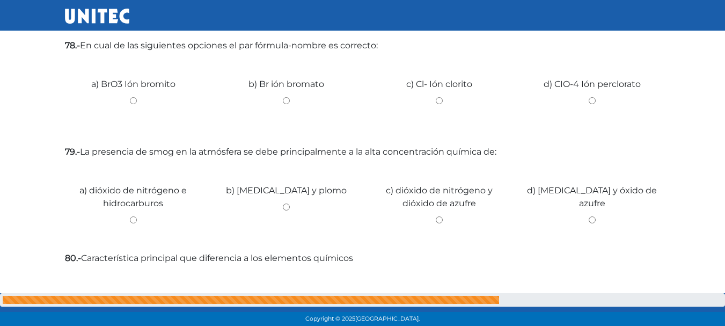
scroll to position [988, 0]
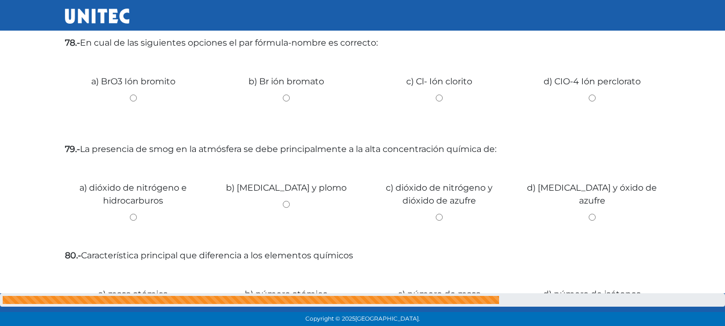
click at [440, 93] on div "c) Cl- Ión clorito" at bounding box center [439, 94] width 153 height 80
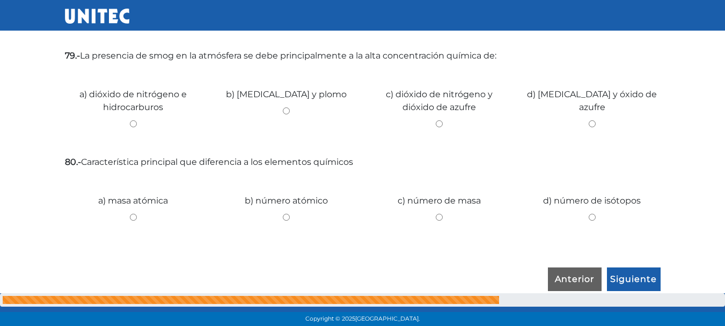
scroll to position [1084, 0]
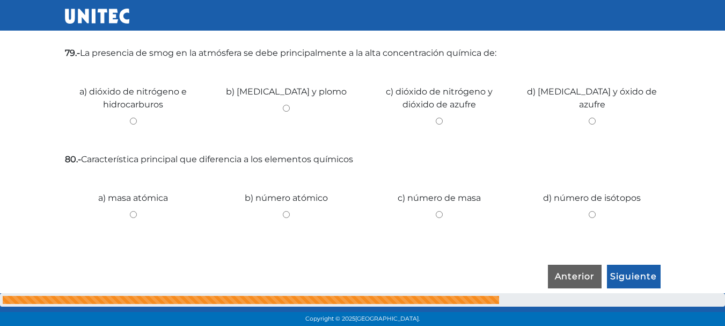
click at [290, 129] on div "b) monóxido de carbono y plomo" at bounding box center [286, 104] width 153 height 80
click at [289, 112] on input "b) monóxido de carbono y plomo" at bounding box center [286, 108] width 137 height 7
radio input "true"
click at [287, 213] on input "b) número atómico" at bounding box center [286, 214] width 137 height 7
radio input "true"
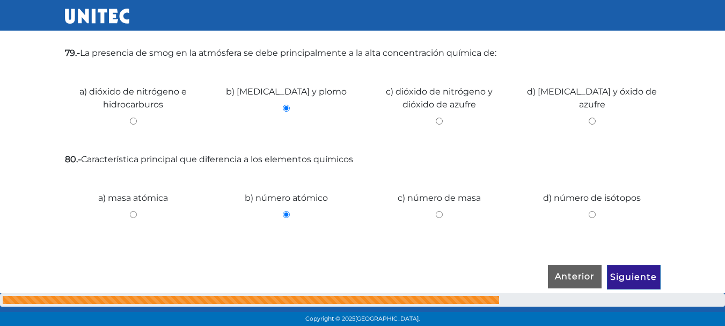
click at [638, 278] on input "Siguiente" at bounding box center [634, 276] width 54 height 25
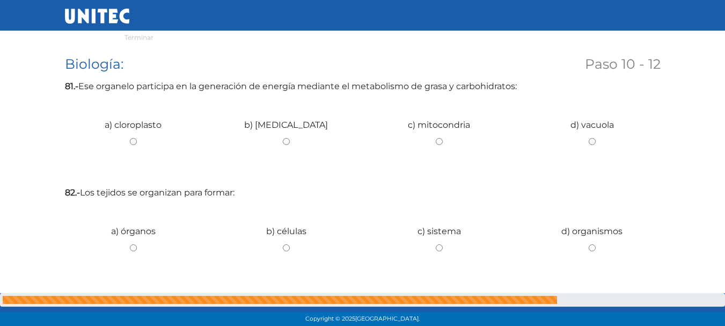
scroll to position [205, 0]
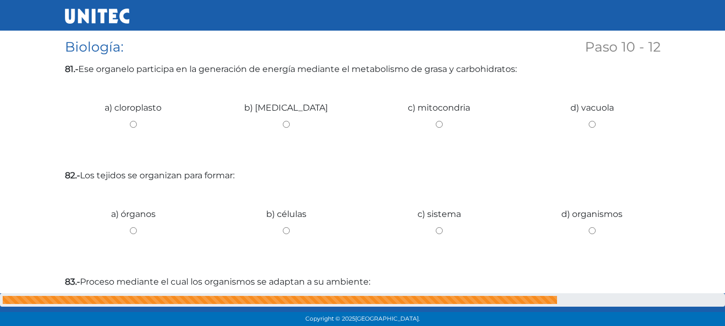
click at [133, 122] on input "a) cloroplasto" at bounding box center [133, 124] width 137 height 7
radio input "true"
click at [288, 232] on input "b) células" at bounding box center [286, 230] width 137 height 7
radio input "true"
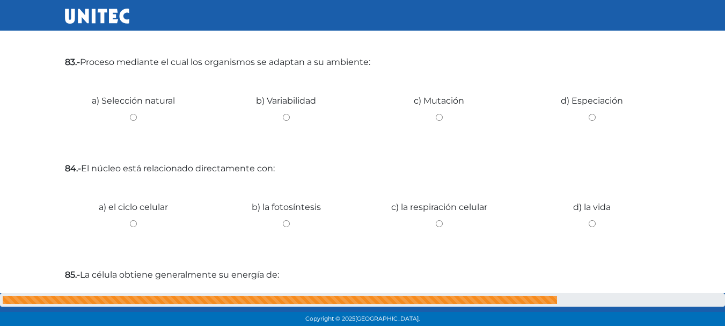
scroll to position [427, 0]
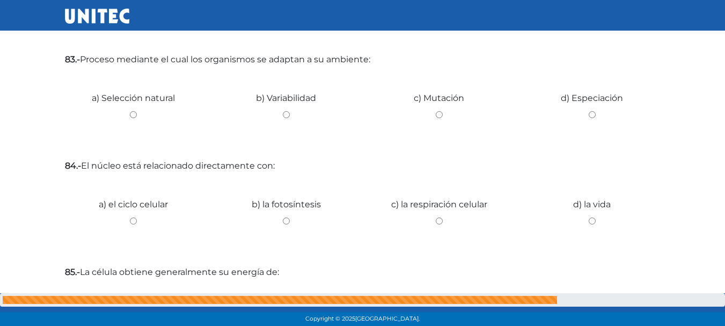
click at [441, 114] on input "c) Mutación" at bounding box center [439, 114] width 137 height 7
radio input "true"
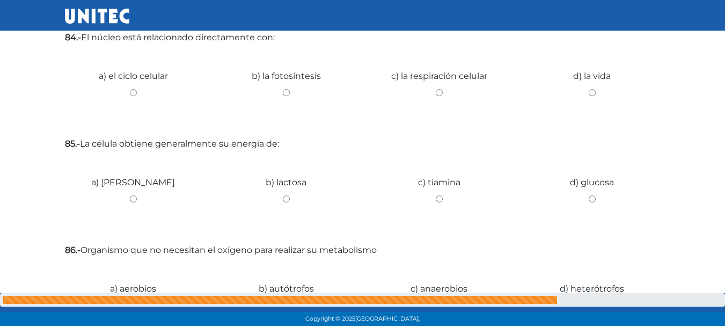
scroll to position [558, 0]
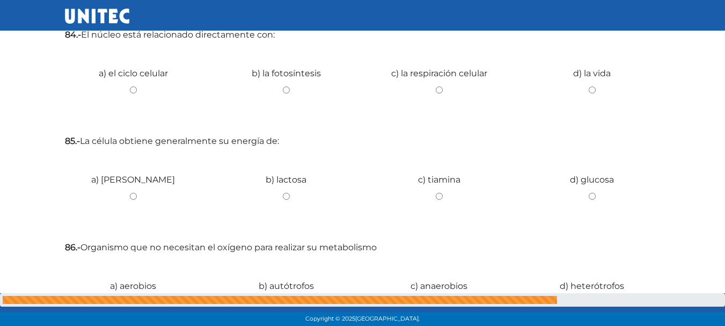
click at [442, 94] on div "c) la respiración celular" at bounding box center [439, 86] width 153 height 80
click at [593, 197] on input "d) glucosa" at bounding box center [592, 196] width 137 height 7
radio input "true"
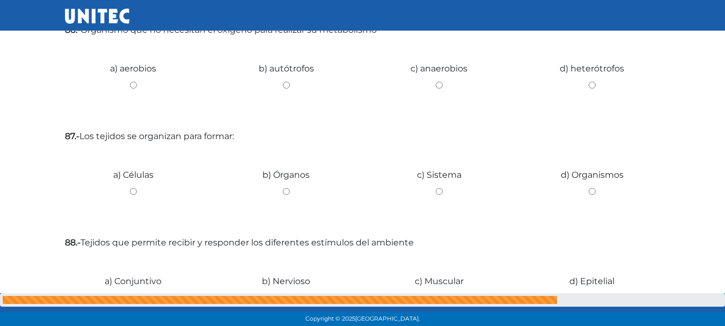
scroll to position [772, 0]
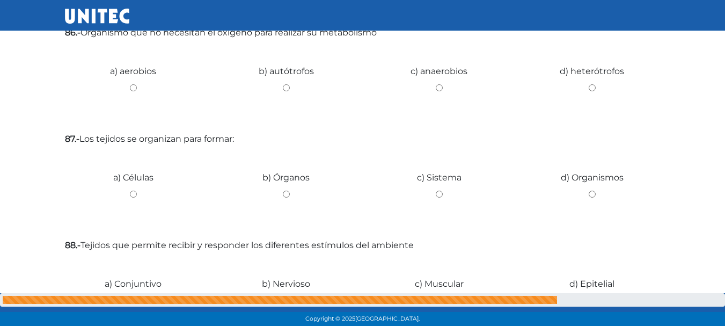
click at [598, 86] on input "d) heterótrofos" at bounding box center [592, 87] width 137 height 7
radio input "true"
click at [133, 188] on div "a) Células" at bounding box center [133, 190] width 153 height 80
click at [593, 196] on input "d) Organismos" at bounding box center [592, 193] width 137 height 7
radio input "true"
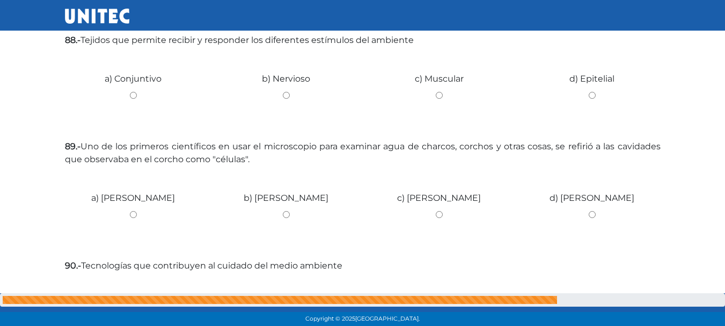
scroll to position [980, 0]
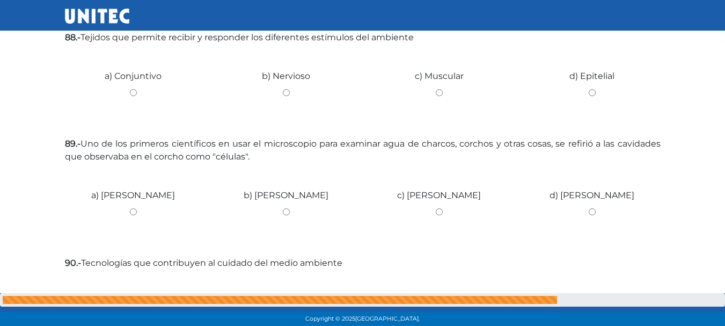
click at [286, 91] on input "b) Nervioso" at bounding box center [286, 92] width 137 height 7
radio input "true"
click at [134, 204] on div "a) Robert Hooke" at bounding box center [133, 207] width 153 height 80
click at [135, 210] on input "a) Robert Hooke" at bounding box center [133, 211] width 137 height 7
radio input "true"
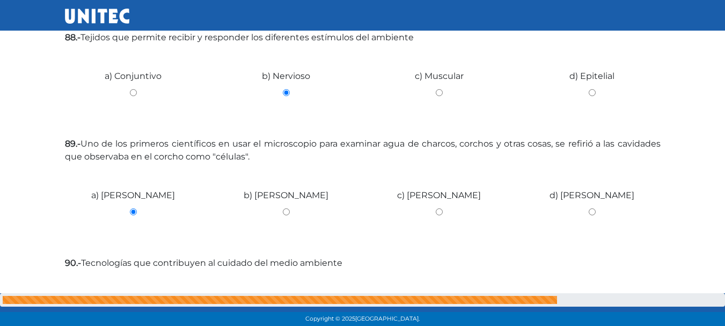
scroll to position [1084, 0]
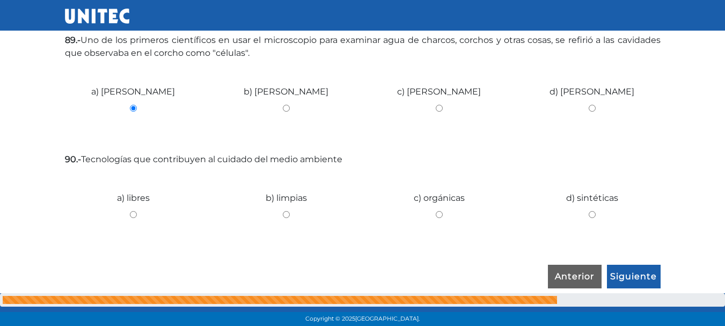
click at [438, 213] on input "c) orgánicas" at bounding box center [439, 214] width 137 height 7
radio input "true"
click at [641, 269] on input "Siguiente" at bounding box center [634, 276] width 54 height 25
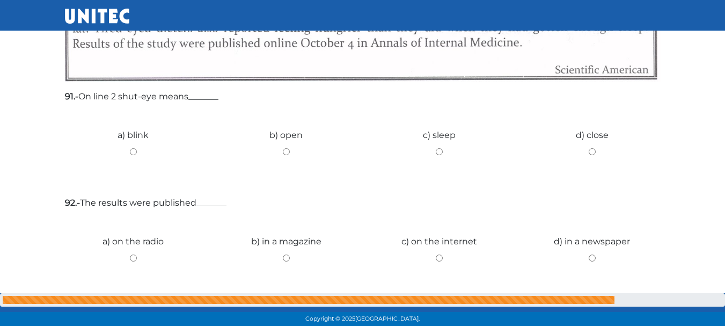
scroll to position [415, 0]
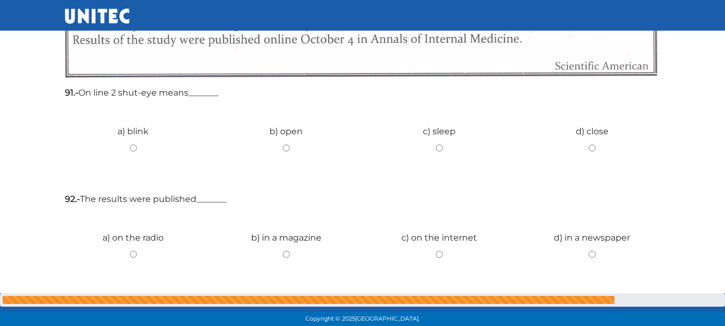
click at [446, 148] on input "c) sleep" at bounding box center [439, 147] width 137 height 7
radio input "true"
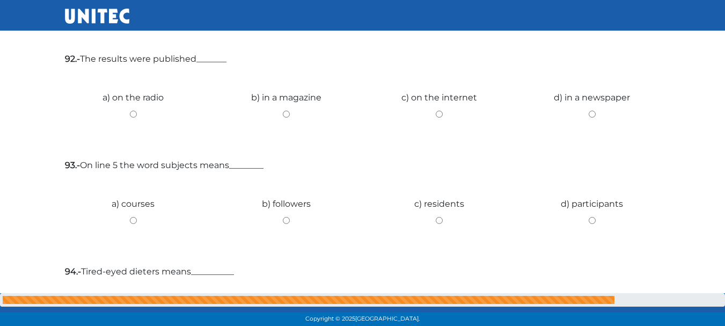
scroll to position [571, 0]
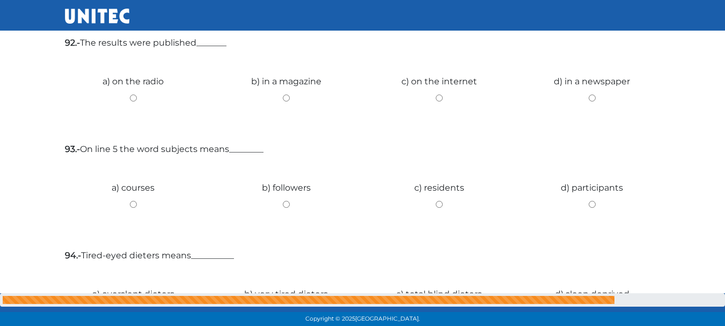
click at [442, 98] on input "c) on the internet" at bounding box center [439, 97] width 137 height 7
radio input "true"
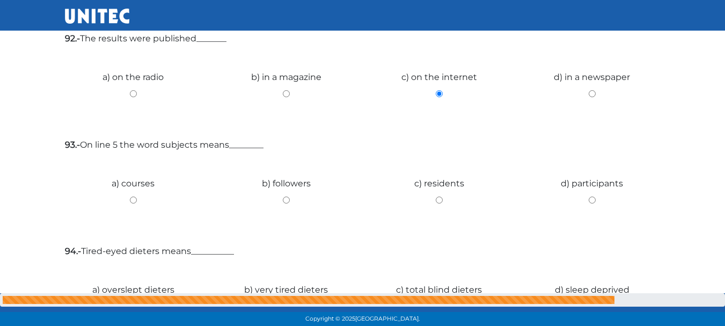
scroll to position [579, 0]
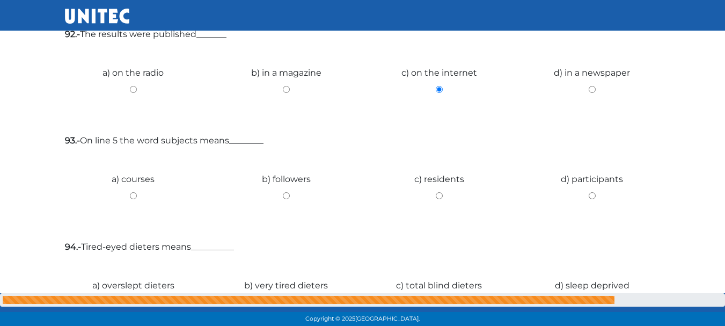
click at [598, 89] on input "d) in a newspaper" at bounding box center [592, 89] width 137 height 7
radio input "true"
click at [439, 195] on input "c) residents" at bounding box center [439, 195] width 137 height 7
radio input "true"
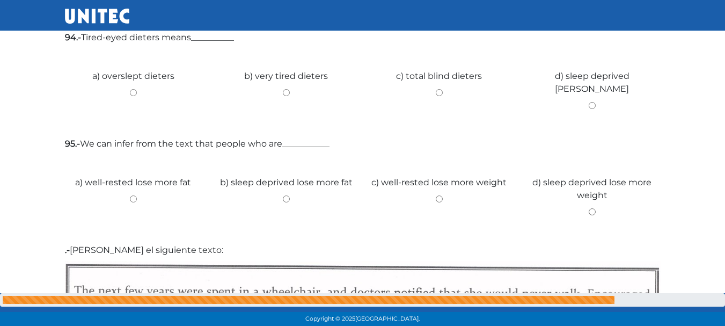
scroll to position [793, 0]
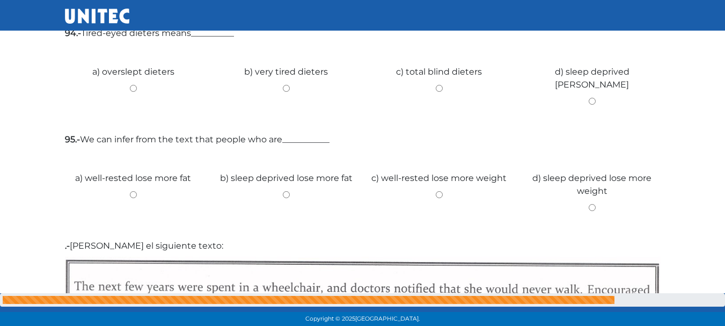
click at [595, 98] on input "d) sleep deprived dieters" at bounding box center [592, 101] width 137 height 7
radio input "true"
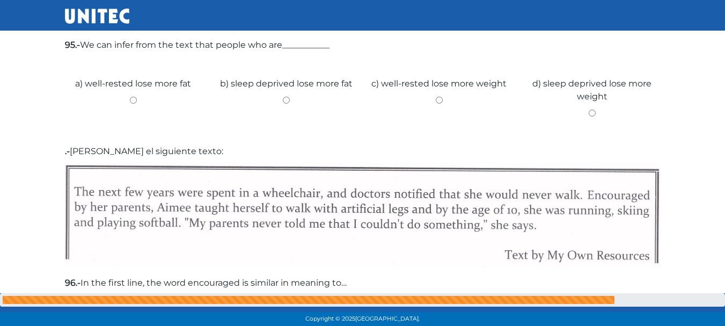
scroll to position [900, 0]
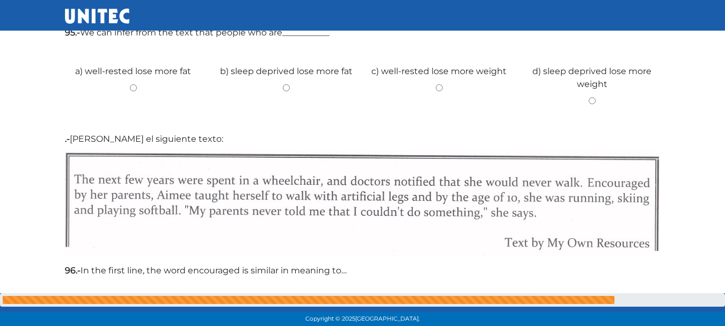
click at [291, 87] on input "b) sleep deprived lose more fat" at bounding box center [286, 87] width 137 height 7
radio input "true"
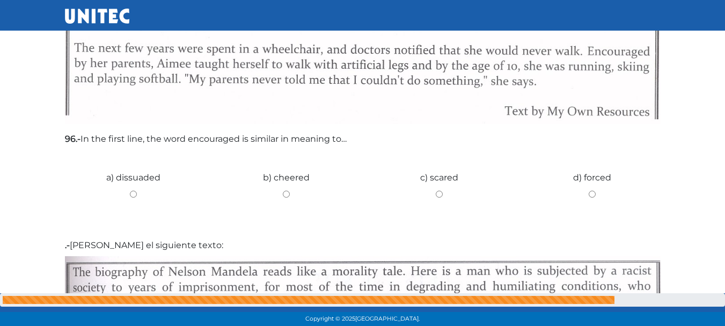
scroll to position [1068, 0]
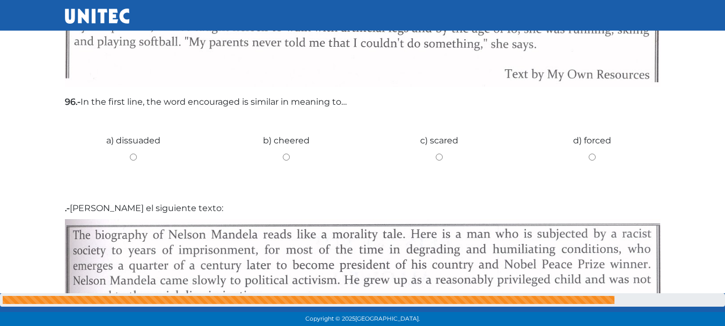
click at [132, 158] on input "a) dissuaded" at bounding box center [133, 156] width 137 height 7
radio input "true"
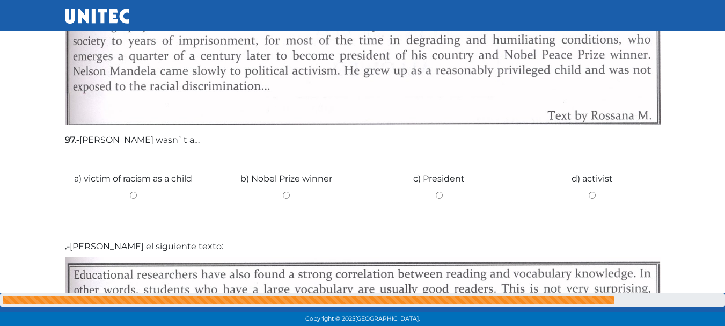
scroll to position [1285, 0]
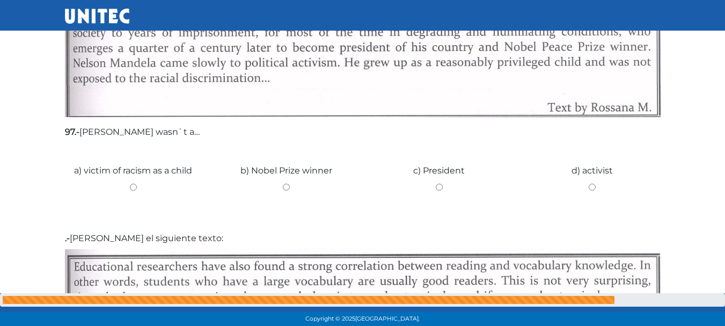
click at [433, 190] on input "c) President" at bounding box center [439, 186] width 137 height 7
radio input "true"
click at [286, 187] on input "b) Nobel Prize winner" at bounding box center [286, 186] width 137 height 7
radio input "true"
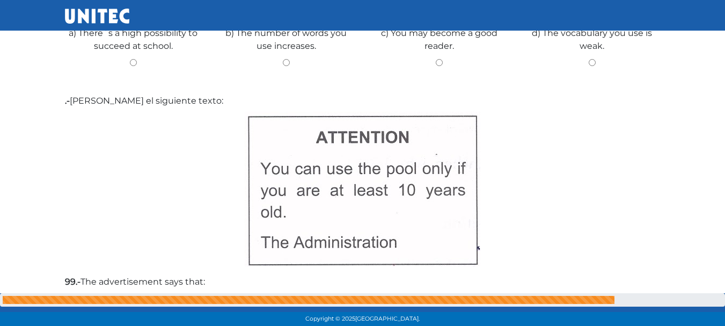
scroll to position [1639, 0]
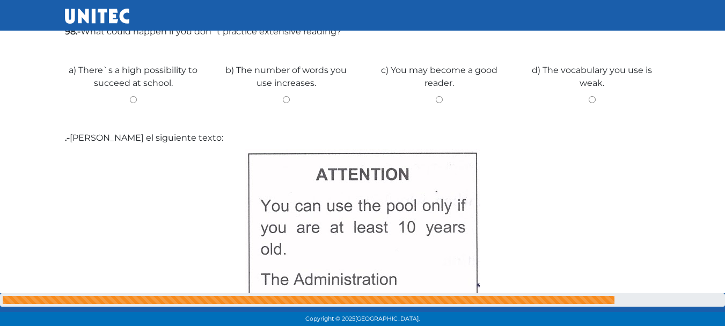
click at [277, 97] on input "b) The number of words you use increases." at bounding box center [286, 99] width 137 height 7
radio input "true"
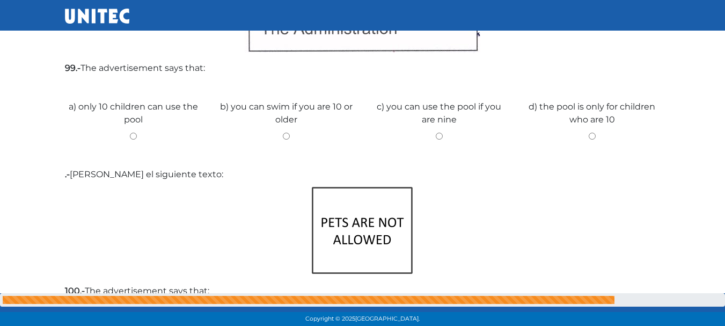
scroll to position [1906, 0]
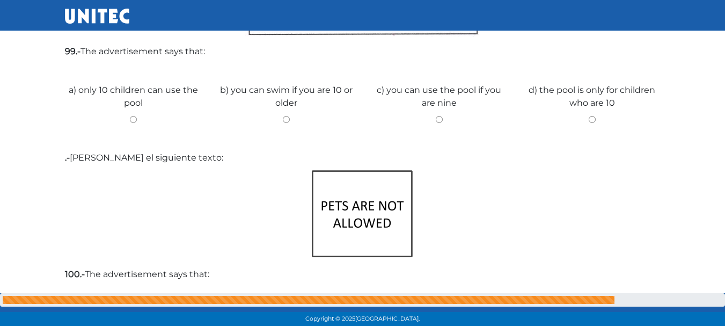
click at [289, 122] on input "b) you can swim if you are 10 or older" at bounding box center [286, 119] width 137 height 7
radio input "true"
click at [592, 123] on div "d) the pool is only for children who are 10" at bounding box center [591, 102] width 153 height 80
click at [592, 121] on input "d) the pool is only for children who are 10" at bounding box center [592, 119] width 137 height 7
radio input "true"
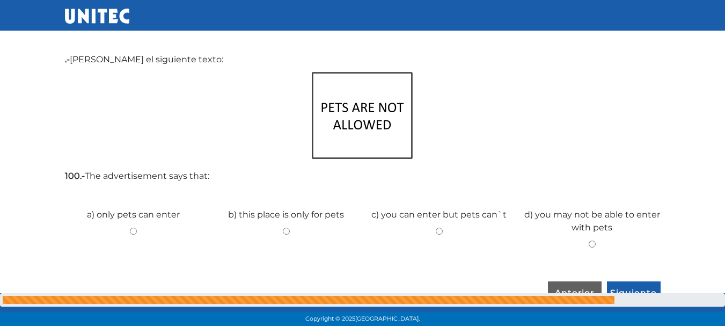
scroll to position [2013, 0]
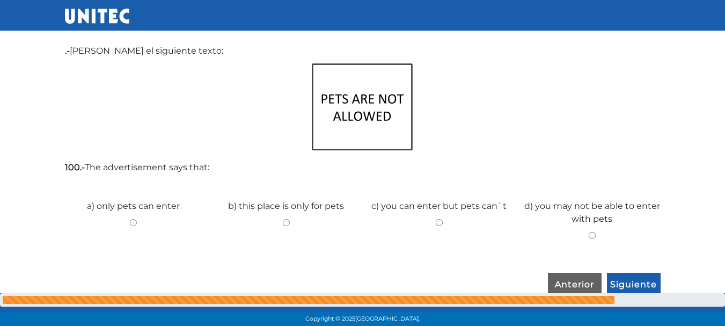
click at [289, 222] on input "b) this place is only for pets" at bounding box center [286, 222] width 137 height 7
radio input "true"
click at [592, 232] on input "d) you may not be able to enter with pets" at bounding box center [592, 235] width 137 height 7
radio input "true"
click at [628, 283] on input "Siguiente" at bounding box center [634, 284] width 54 height 25
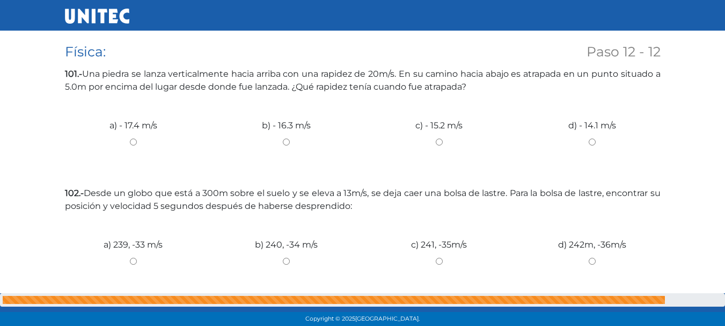
scroll to position [207, 0]
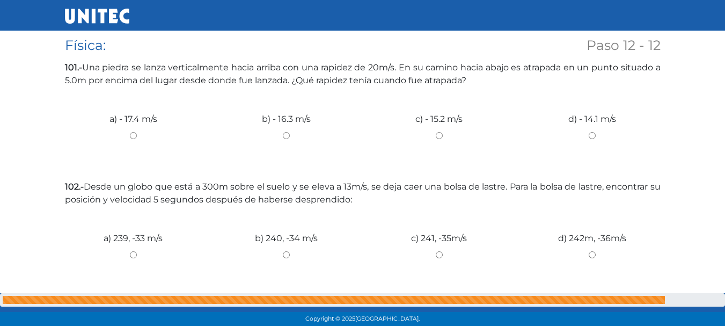
click at [134, 132] on input "a) - 17.4 m/s" at bounding box center [133, 135] width 137 height 7
radio input "true"
click at [439, 251] on input "c) 241, -35m/s" at bounding box center [439, 254] width 137 height 7
radio input "true"
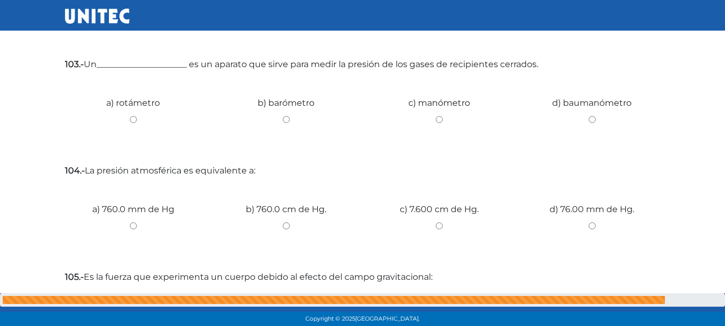
scroll to position [451, 0]
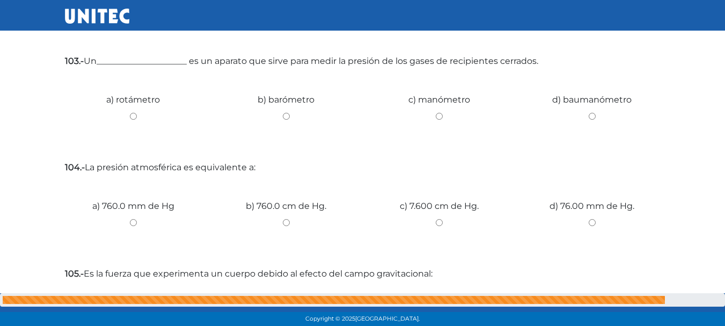
click at [588, 116] on input "d) baumanómetro" at bounding box center [592, 116] width 137 height 7
radio input "true"
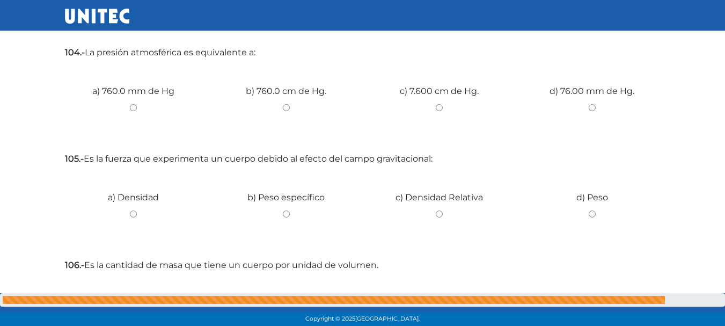
scroll to position [572, 0]
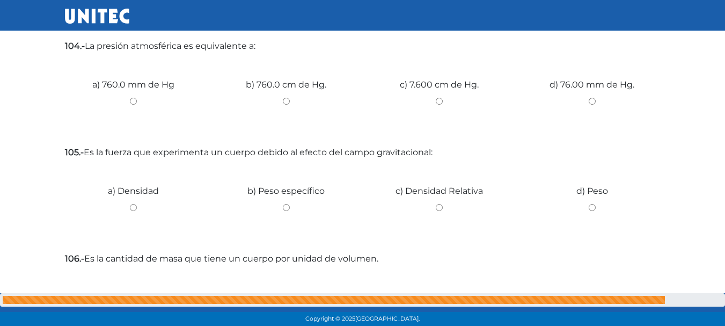
click at [289, 103] on input "b) 760.0 cm de Hg." at bounding box center [286, 101] width 137 height 7
radio input "true"
click at [288, 203] on div "b) Peso específico" at bounding box center [286, 203] width 153 height 80
click at [287, 208] on input "b) Peso específico" at bounding box center [286, 207] width 137 height 7
radio input "true"
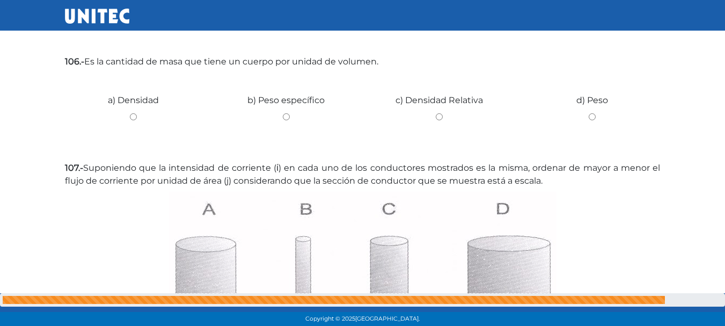
scroll to position [772, 0]
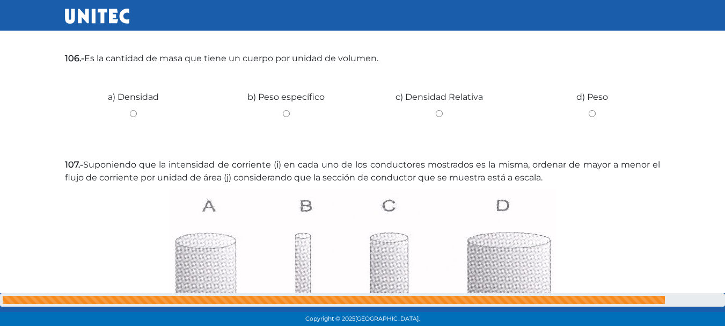
click at [288, 111] on input "b) Peso específico" at bounding box center [286, 113] width 137 height 7
radio input "true"
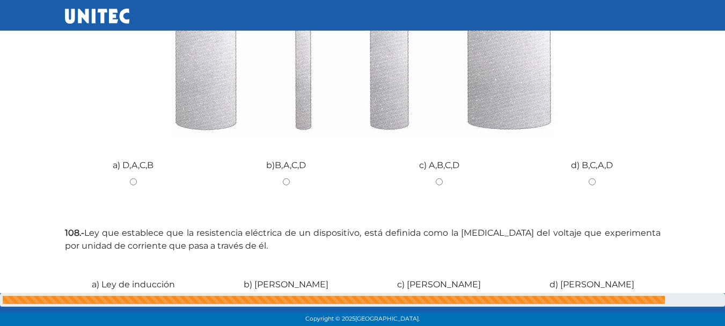
scroll to position [1017, 0]
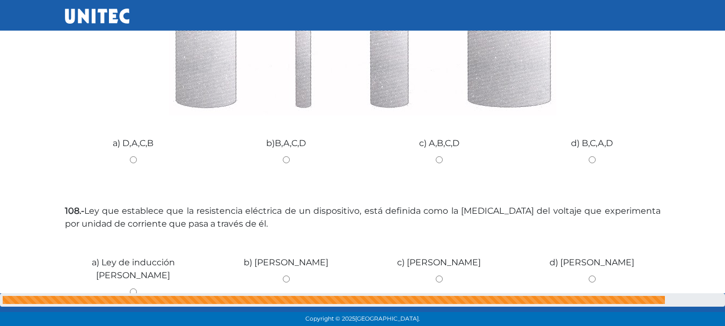
click at [591, 159] on input "d) B,C,A,D" at bounding box center [592, 159] width 137 height 7
radio input "true"
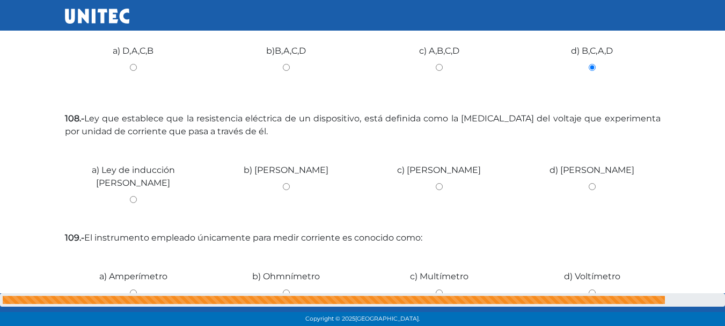
scroll to position [1129, 0]
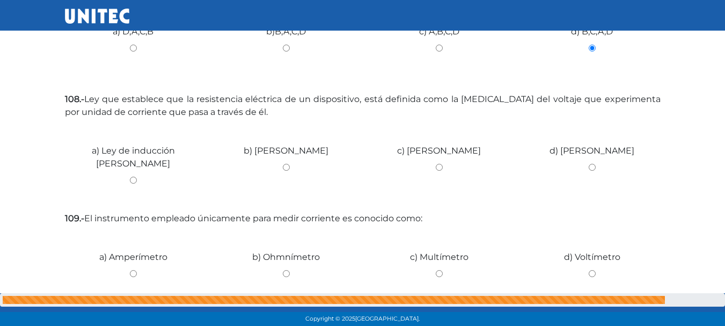
click at [288, 167] on input "b) Ley de Gauss" at bounding box center [286, 167] width 137 height 7
radio input "true"
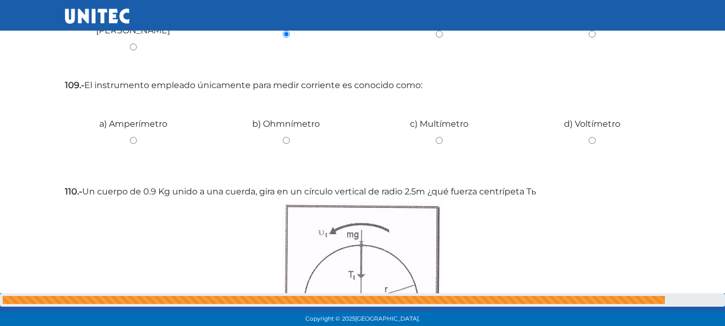
scroll to position [1271, 0]
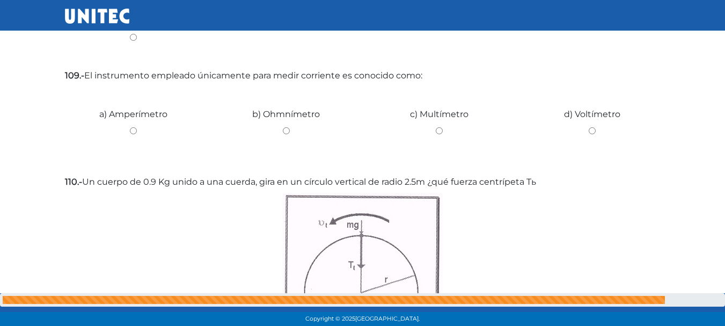
click at [594, 134] on input "d) Voltímetro" at bounding box center [592, 130] width 137 height 7
radio input "true"
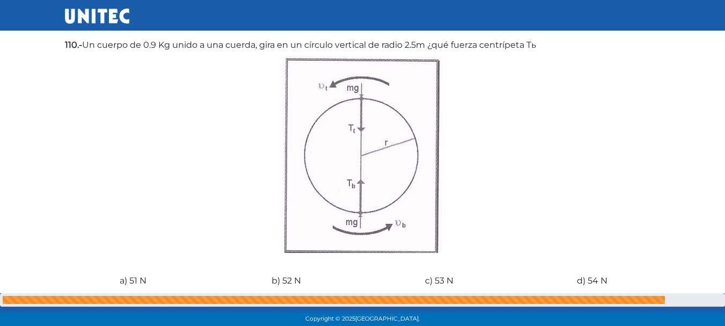
scroll to position [1491, 0]
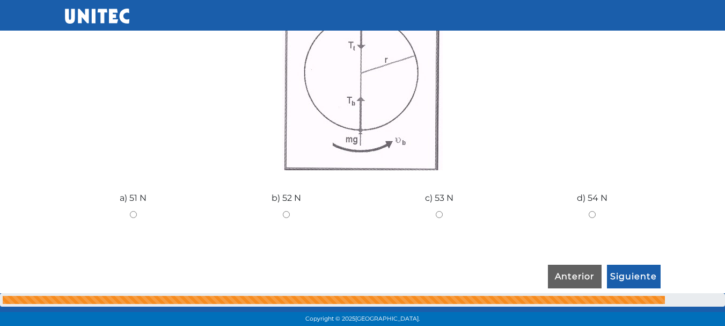
click at [588, 217] on input "d) 54 N" at bounding box center [592, 214] width 137 height 7
radio input "true"
click at [650, 279] on input "Siguiente" at bounding box center [634, 276] width 54 height 25
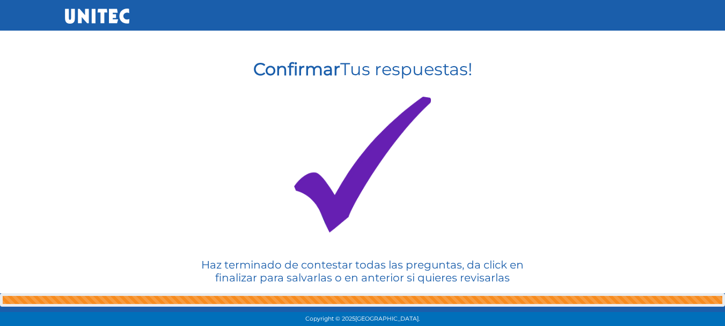
scroll to position [263, 0]
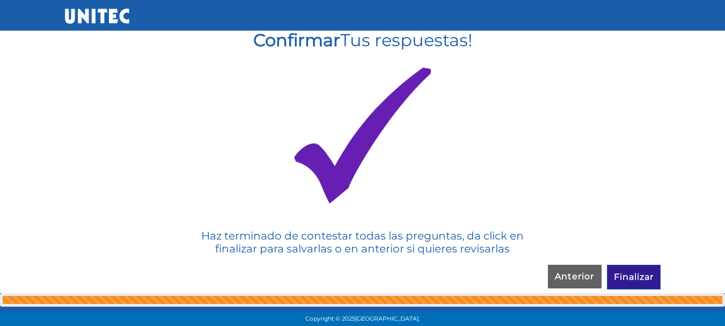
click at [636, 271] on input "Finalizar" at bounding box center [634, 276] width 54 height 25
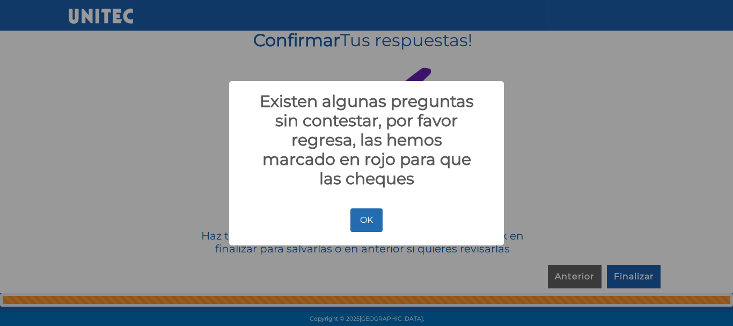
click at [367, 223] on button "OK" at bounding box center [366, 220] width 32 height 24
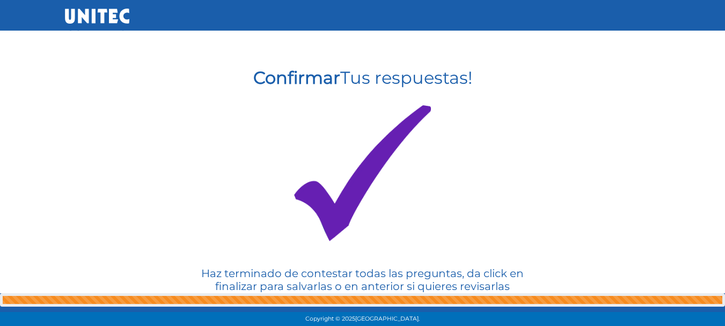
scroll to position [264, 0]
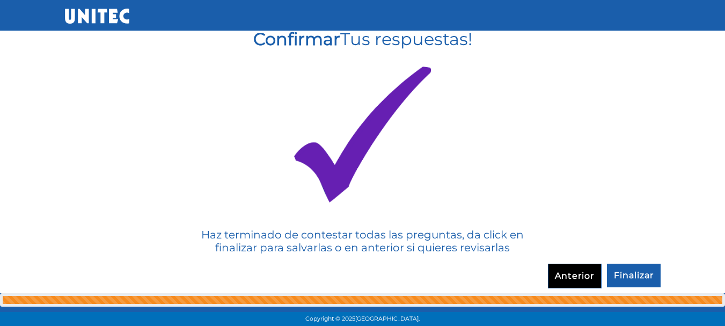
click at [563, 281] on input "Anterior" at bounding box center [575, 275] width 54 height 25
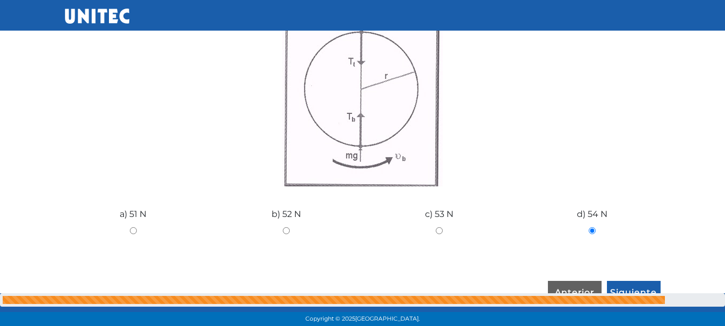
scroll to position [1491, 0]
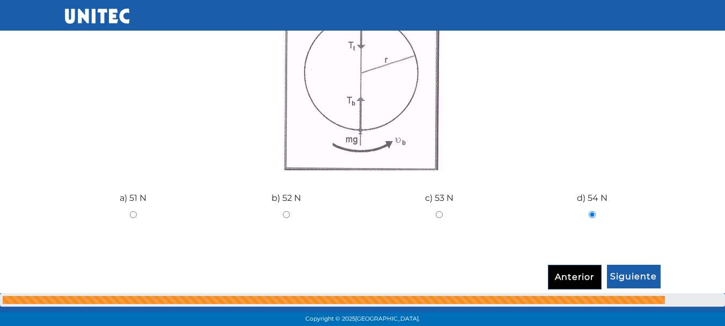
click at [562, 273] on input "Anterior" at bounding box center [575, 276] width 54 height 25
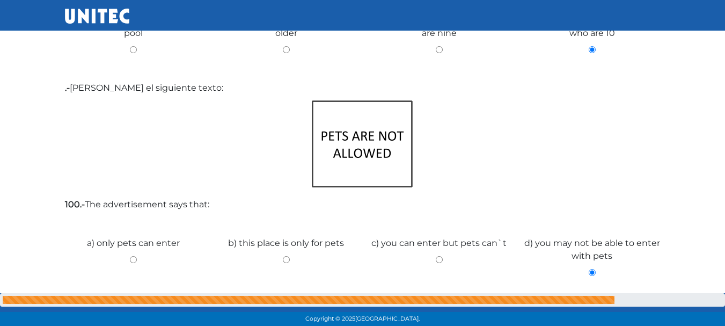
scroll to position [2021, 0]
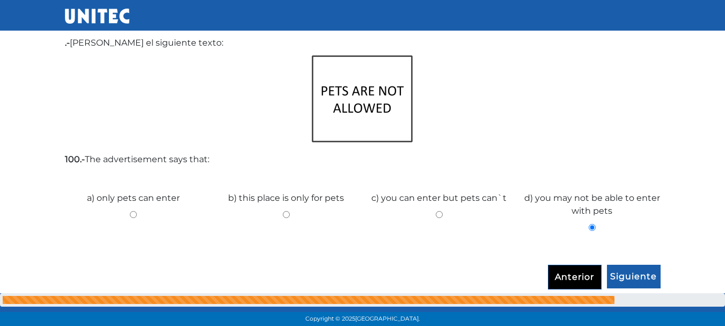
click at [587, 279] on input "Anterior" at bounding box center [575, 276] width 54 height 25
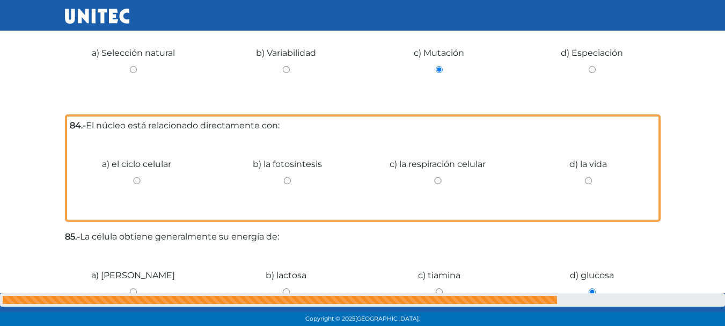
scroll to position [475, 0]
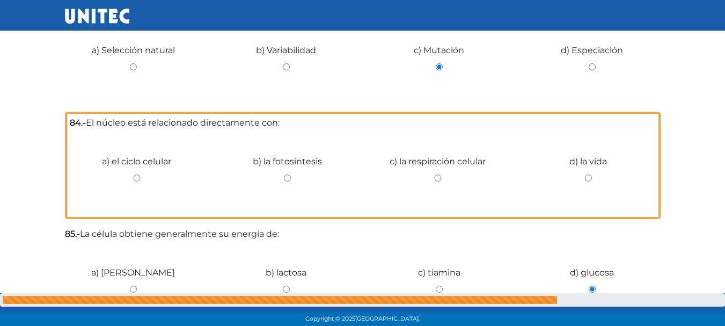
click at [285, 181] on input "b) la fotosíntesis" at bounding box center [287, 177] width 135 height 7
radio input "true"
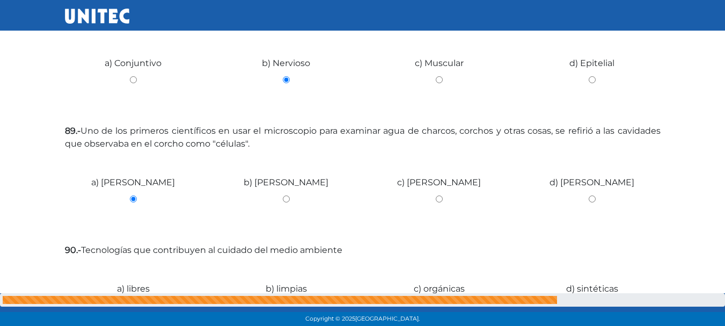
scroll to position [1084, 0]
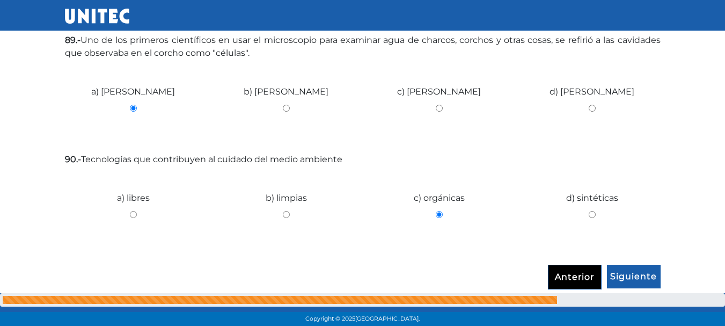
click at [579, 277] on input "Anterior" at bounding box center [575, 276] width 54 height 25
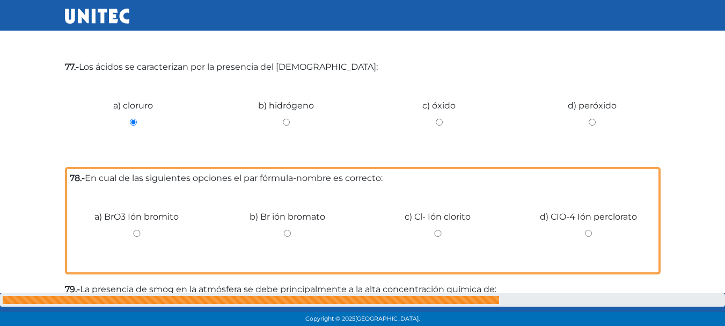
scroll to position [917, 0]
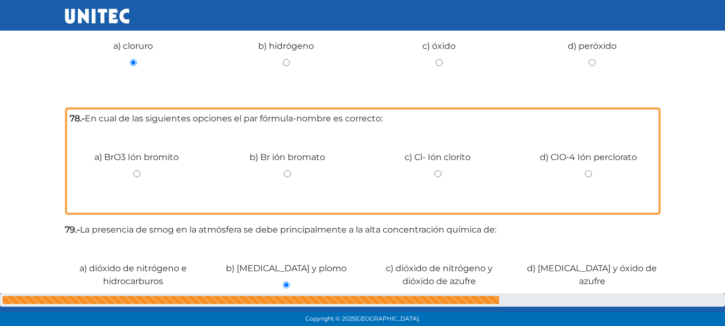
click at [588, 173] on input "d) CIO-4 Ión perclorato" at bounding box center [588, 173] width 135 height 7
radio input "true"
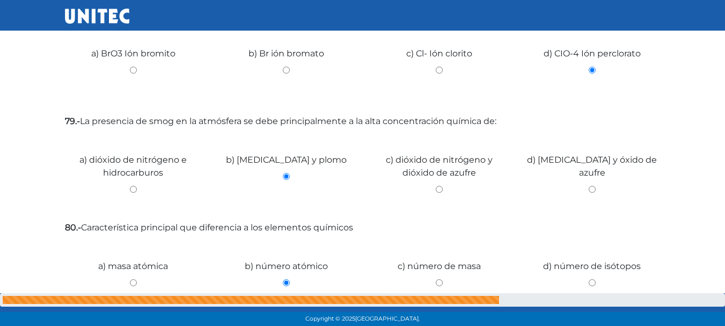
scroll to position [1084, 0]
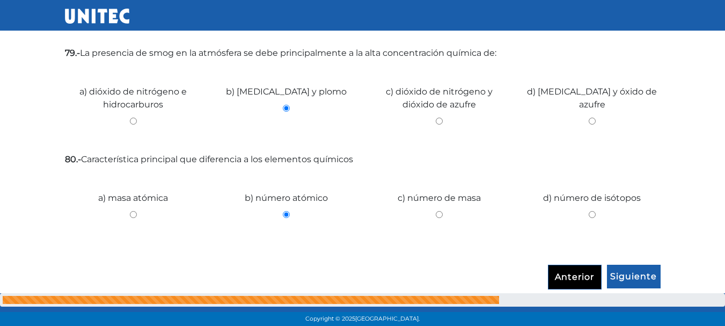
click at [567, 285] on input "Anterior" at bounding box center [575, 276] width 54 height 25
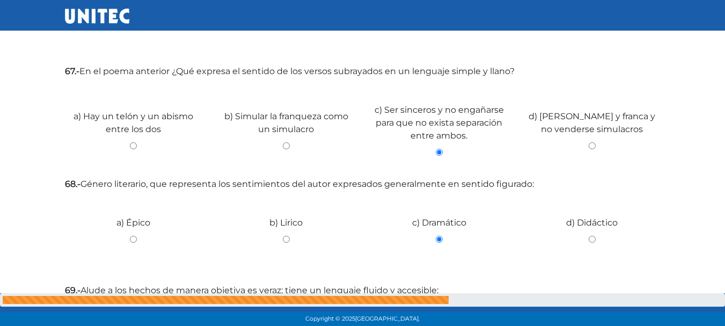
scroll to position [1665, 0]
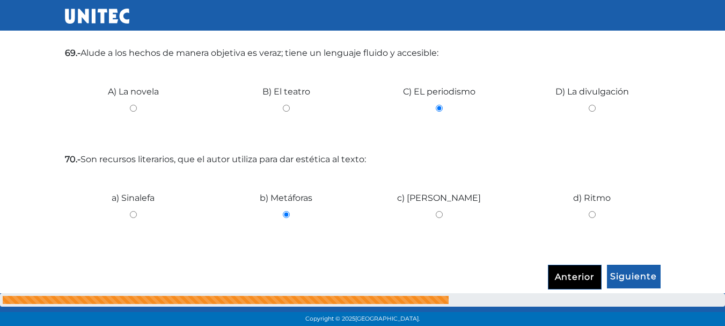
click at [579, 275] on input "Anterior" at bounding box center [575, 276] width 54 height 25
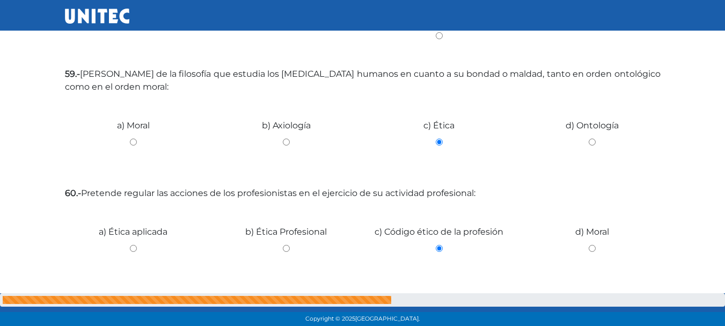
scroll to position [553, 0]
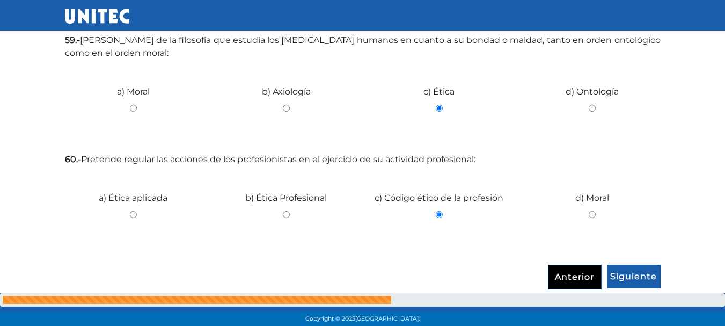
click at [579, 280] on input "Anterior" at bounding box center [575, 276] width 54 height 25
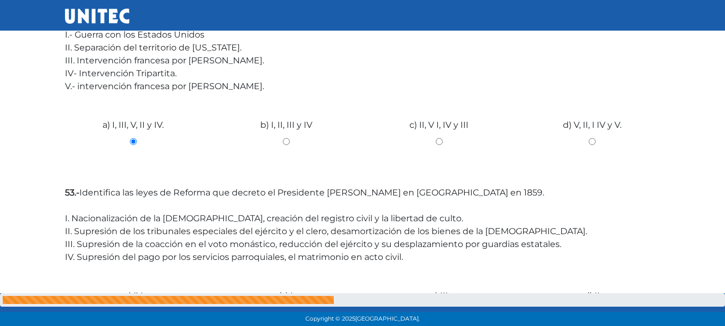
scroll to position [733, 0]
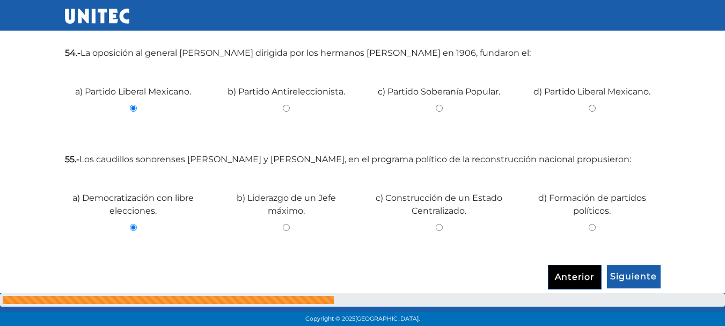
click at [580, 277] on input "Anterior" at bounding box center [575, 276] width 54 height 25
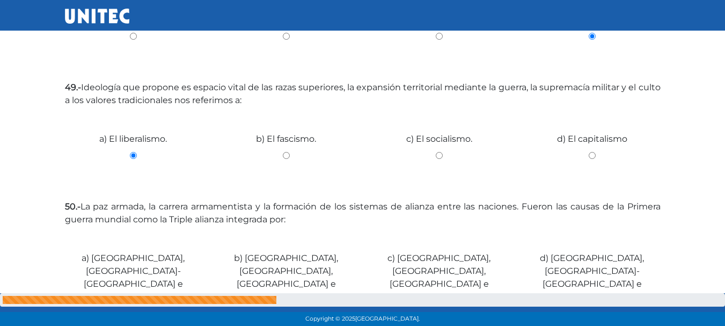
scroll to position [578, 0]
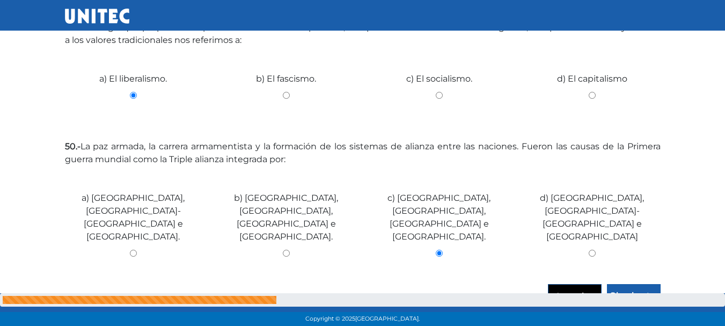
click at [578, 284] on input "Anterior" at bounding box center [575, 296] width 54 height 25
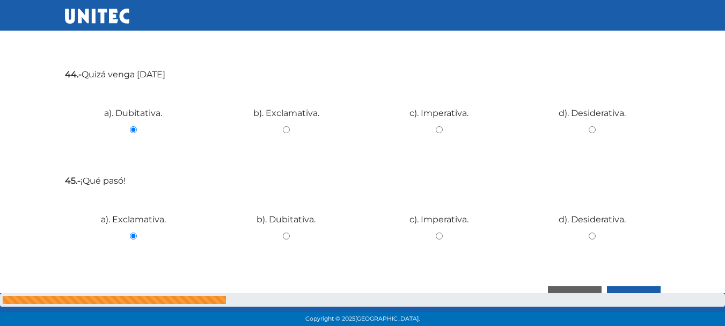
scroll to position [1819, 0]
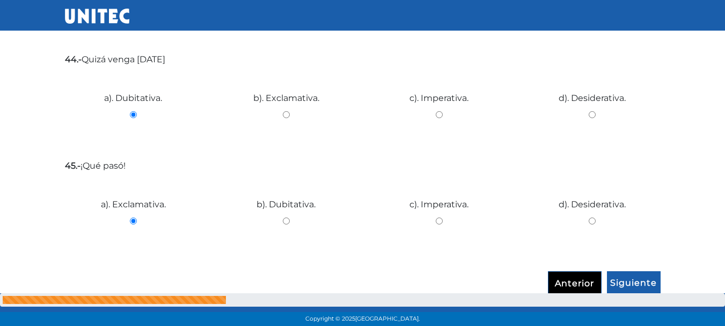
click at [559, 277] on input "Anterior" at bounding box center [575, 283] width 54 height 25
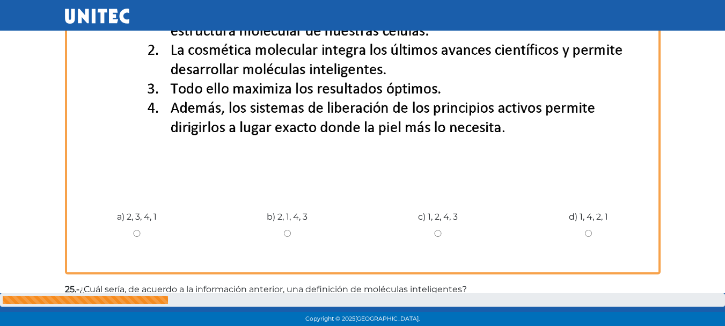
scroll to position [963, 0]
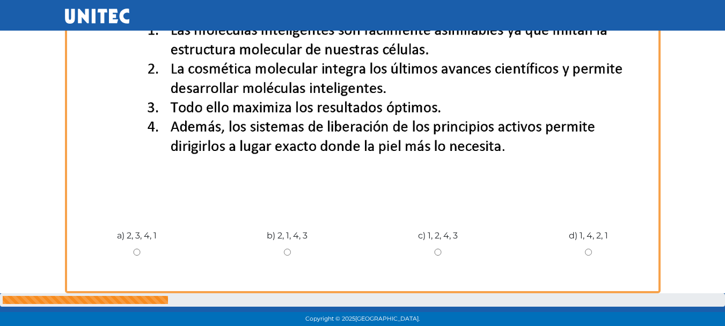
click at [288, 247] on div "b) 2, 1, 4, 3" at bounding box center [287, 248] width 151 height 80
click at [286, 250] on input "b) 2, 1, 4, 3" at bounding box center [287, 251] width 135 height 7
radio input "true"
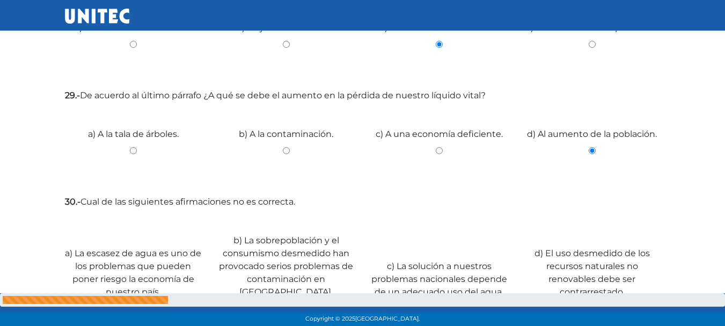
scroll to position [2397, 0]
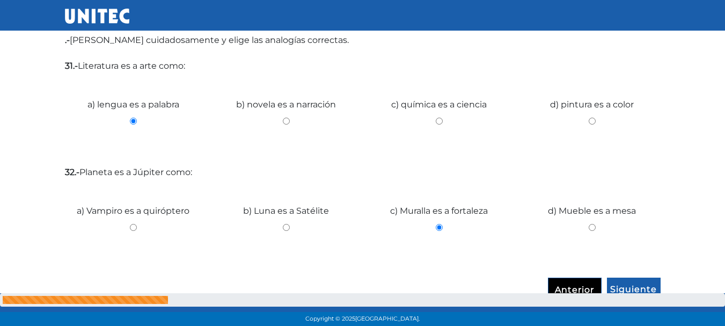
click at [567, 277] on input "Anterior" at bounding box center [575, 289] width 54 height 25
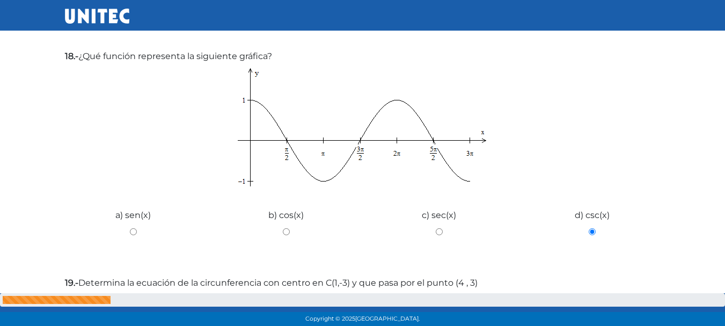
scroll to position [1332, 0]
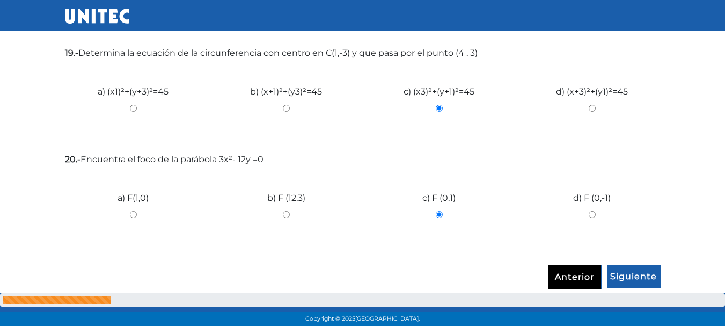
click at [586, 275] on input "Anterior" at bounding box center [575, 276] width 54 height 25
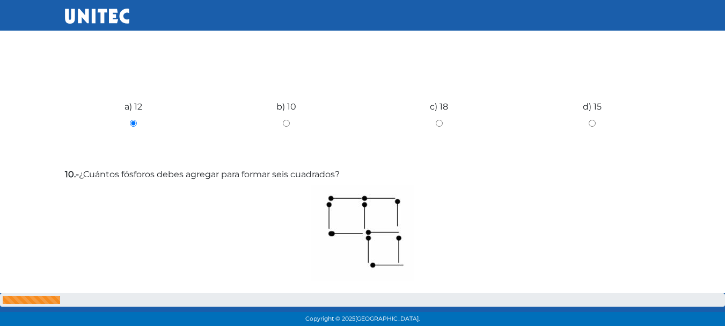
scroll to position [1465, 0]
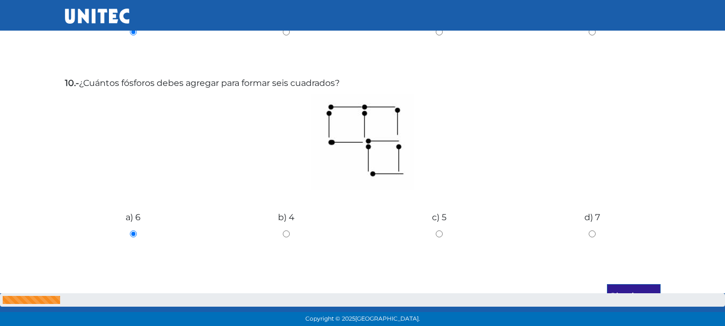
click at [622, 284] on input "Siguiente" at bounding box center [634, 296] width 54 height 25
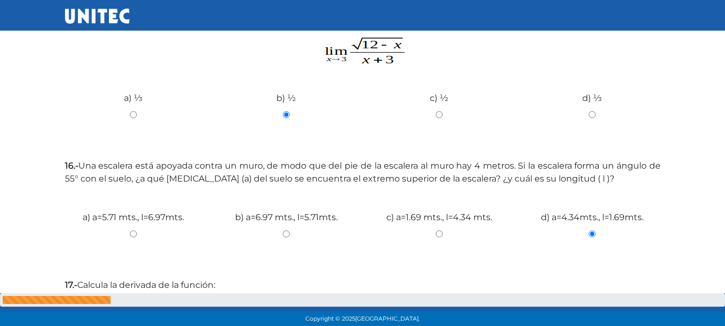
click at [622, 272] on fieldset "Matemáticas: Paso 2 - 12 11.- El resultado de la desigualdad x²+ 3x -2‹x² + 5x …" at bounding box center [362, 208] width 595 height 1393
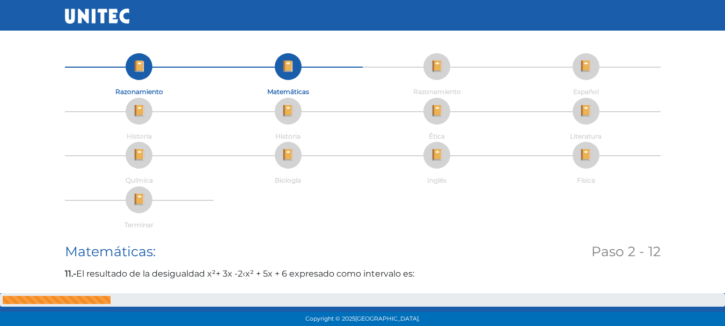
scroll to position [0, 0]
click at [139, 201] on li "Terminar" at bounding box center [139, 209] width 149 height 45
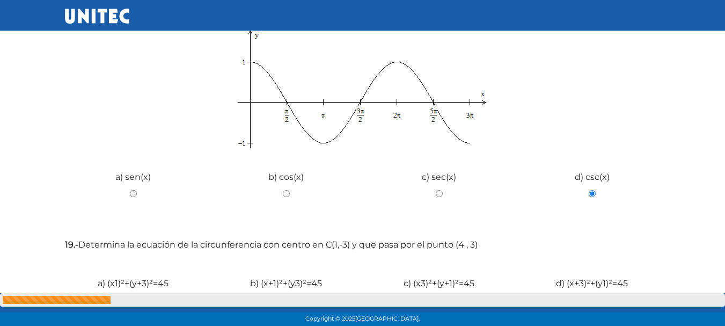
scroll to position [1332, 0]
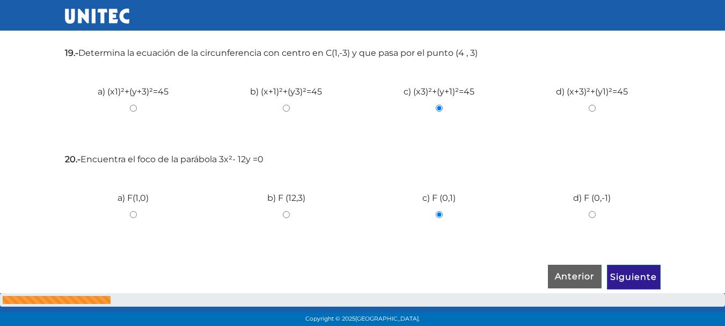
click at [646, 271] on input "Siguiente" at bounding box center [634, 276] width 54 height 25
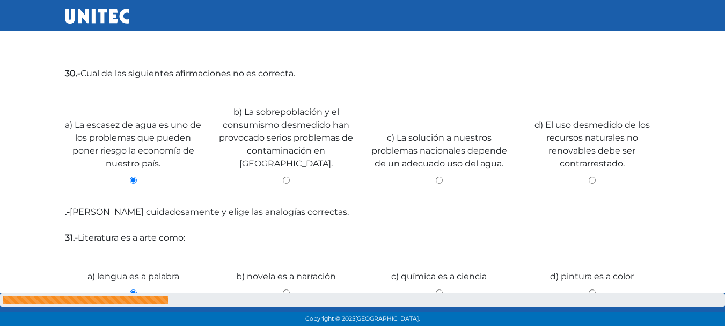
scroll to position [2397, 0]
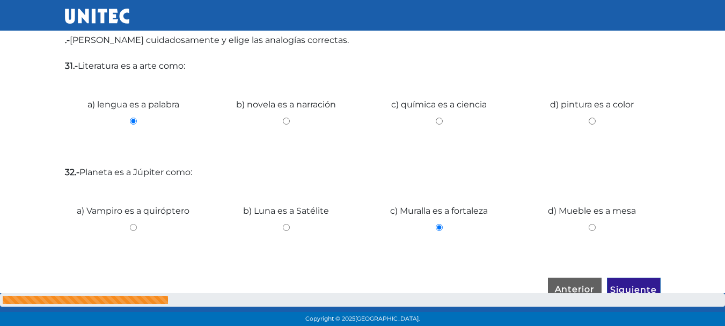
click at [656, 281] on input "Siguiente" at bounding box center [634, 289] width 54 height 25
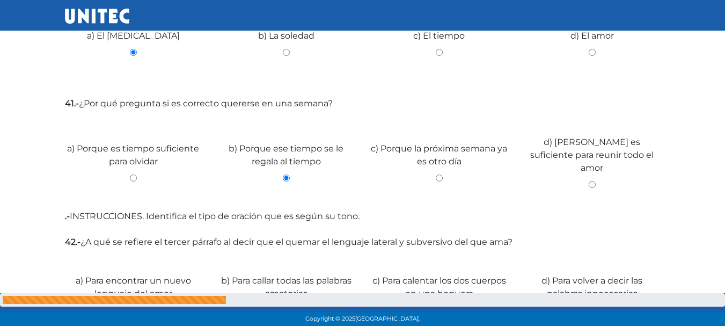
scroll to position [1804, 0]
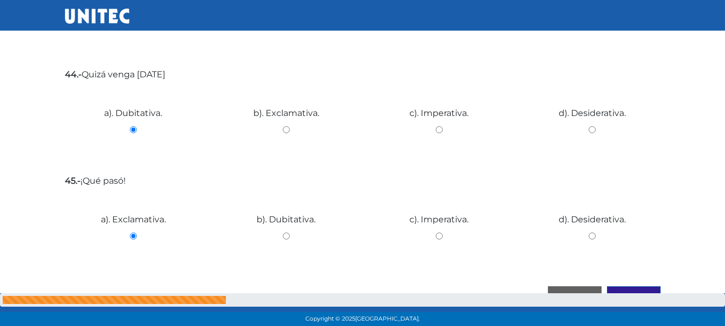
click at [634, 289] on input "Siguiente" at bounding box center [634, 298] width 54 height 25
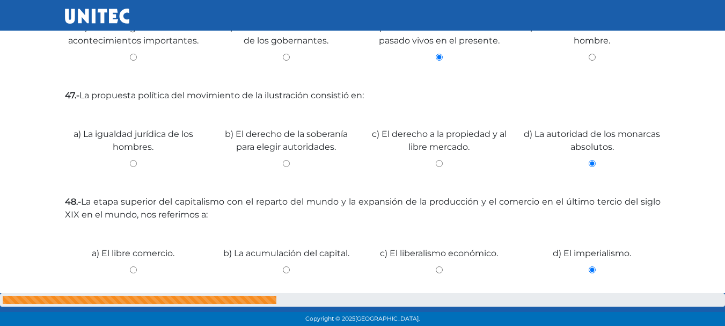
scroll to position [570, 0]
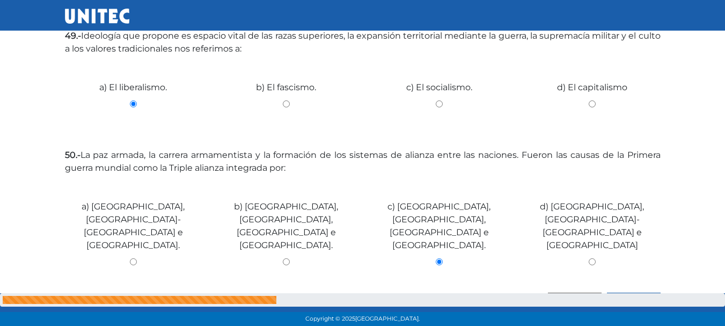
click at [635, 292] on input "Siguiente" at bounding box center [634, 304] width 54 height 25
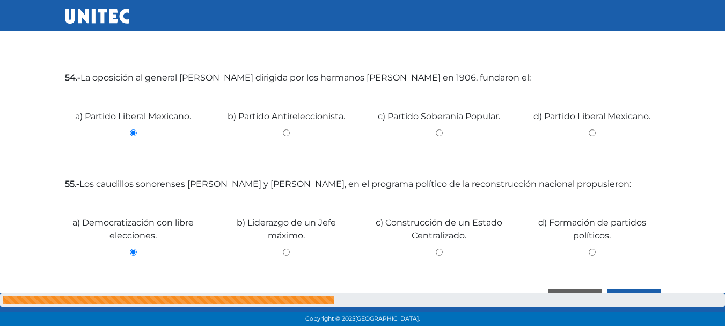
scroll to position [733, 0]
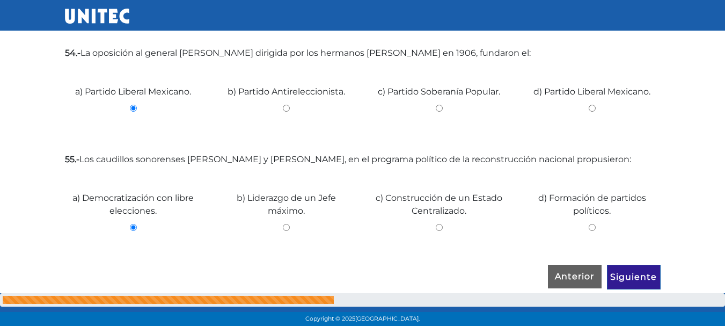
click at [649, 271] on input "Siguiente" at bounding box center [634, 276] width 54 height 25
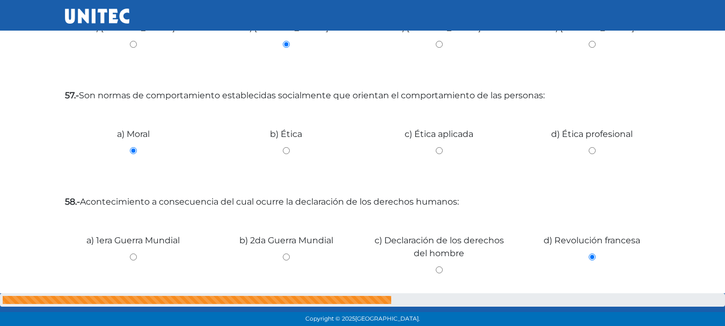
scroll to position [553, 0]
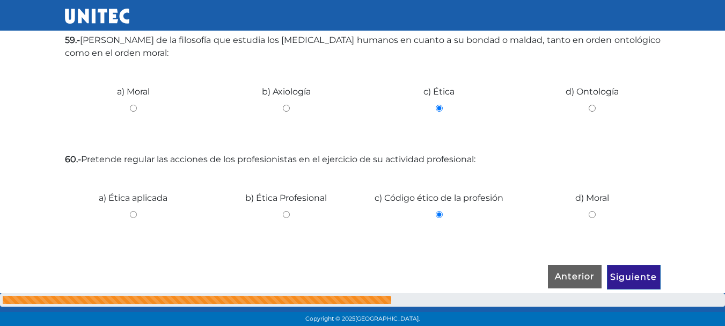
click at [642, 281] on input "Siguiente" at bounding box center [634, 276] width 54 height 25
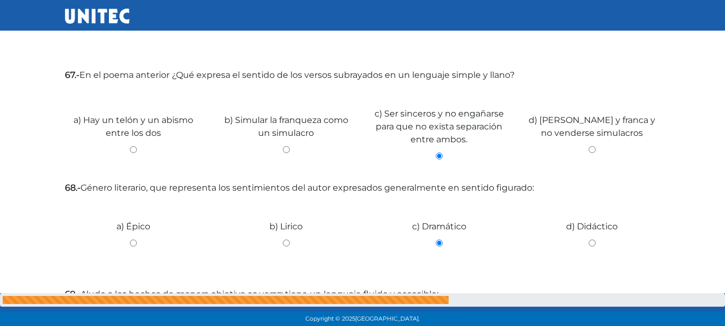
scroll to position [0, 0]
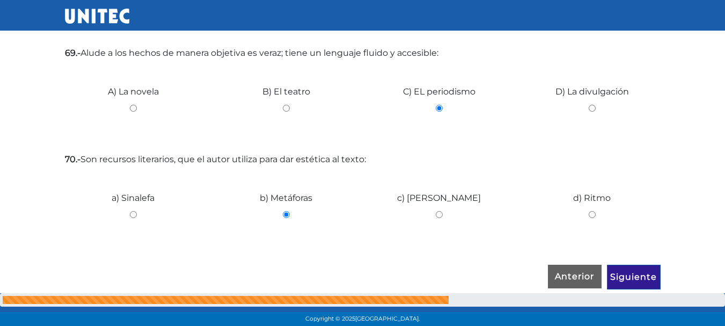
click at [639, 268] on input "Siguiente" at bounding box center [634, 276] width 54 height 25
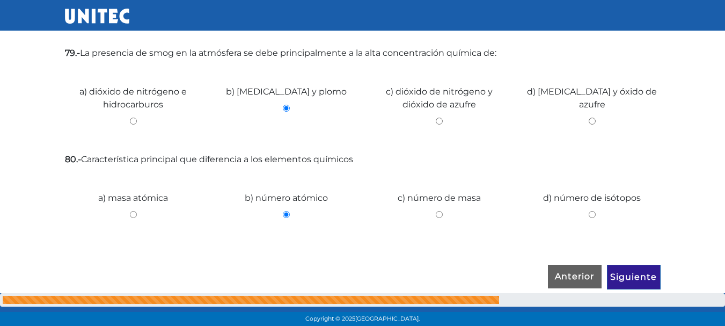
click at [637, 274] on input "Siguiente" at bounding box center [634, 276] width 54 height 25
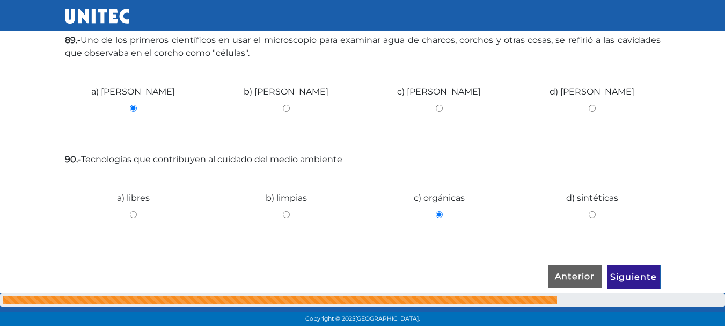
click at [652, 279] on input "Siguiente" at bounding box center [634, 276] width 54 height 25
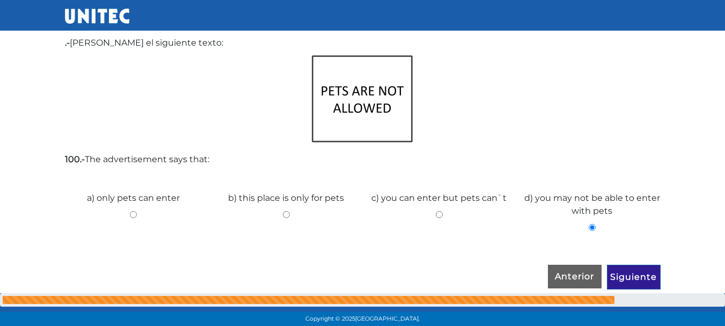
click at [630, 275] on input "Siguiente" at bounding box center [634, 276] width 54 height 25
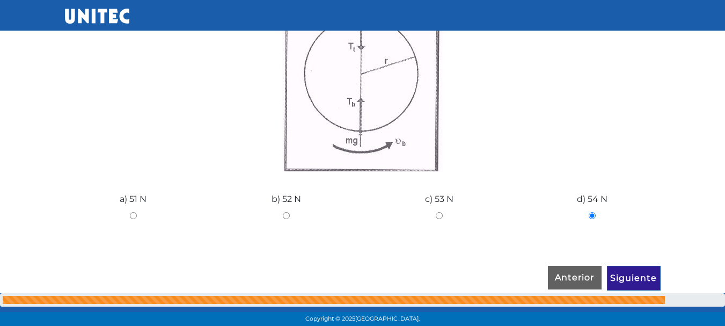
click at [648, 278] on input "Siguiente" at bounding box center [634, 278] width 54 height 25
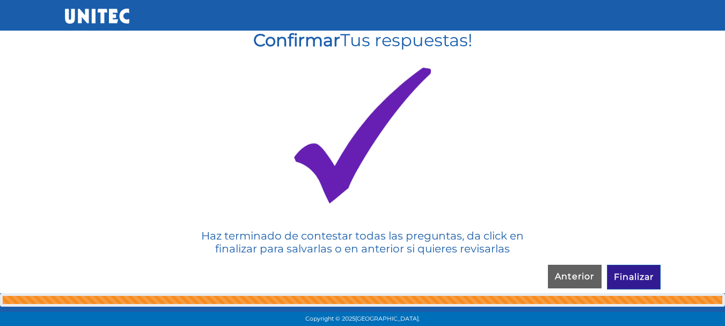
click at [652, 274] on input "Finalizar" at bounding box center [634, 276] width 54 height 25
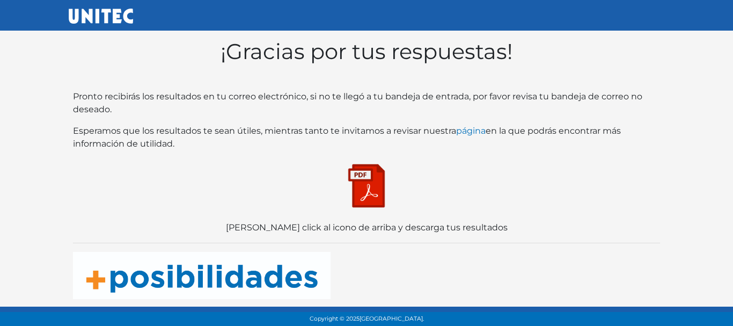
click at [371, 197] on img at bounding box center [367, 186] width 54 height 54
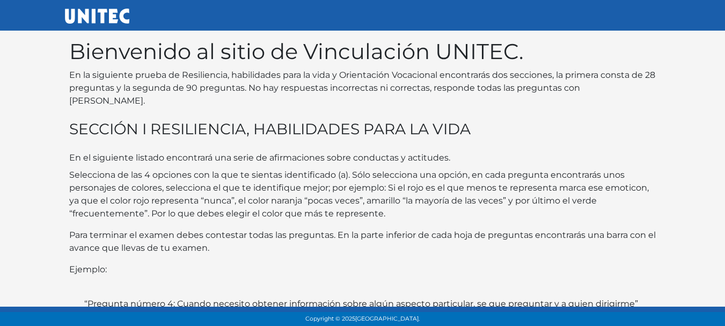
scroll to position [232, 0]
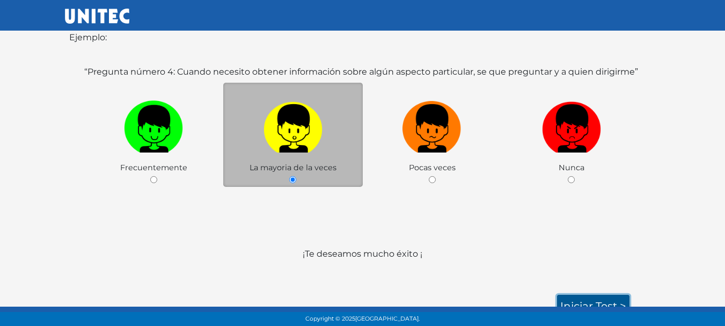
click at [579, 294] on link "Iniciar test >" at bounding box center [593, 305] width 72 height 23
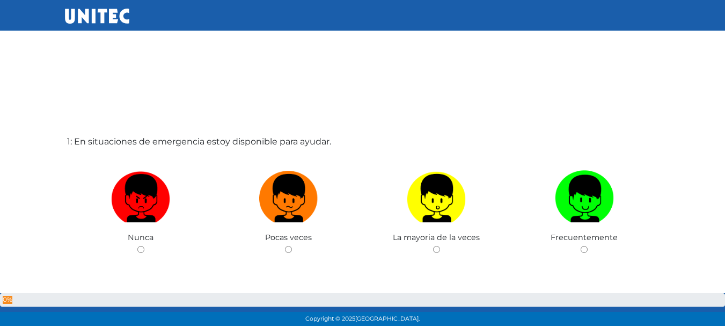
scroll to position [54, 0]
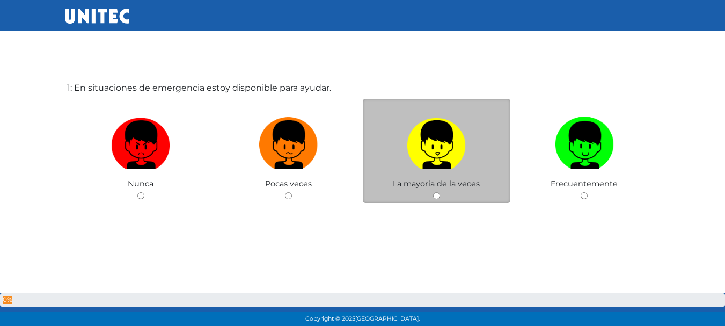
click at [454, 165] on img at bounding box center [436, 141] width 59 height 56
click at [440, 192] on input "radio" at bounding box center [436, 195] width 7 height 7
radio input "true"
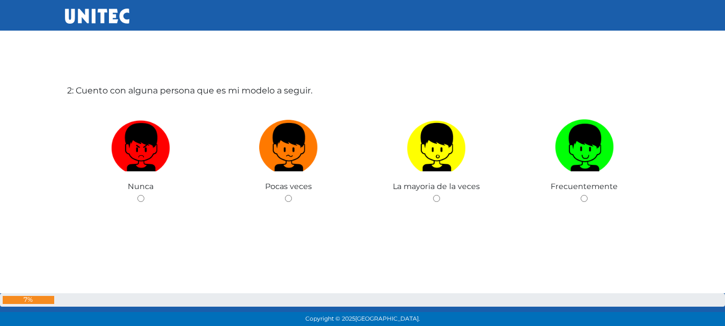
scroll to position [379, 0]
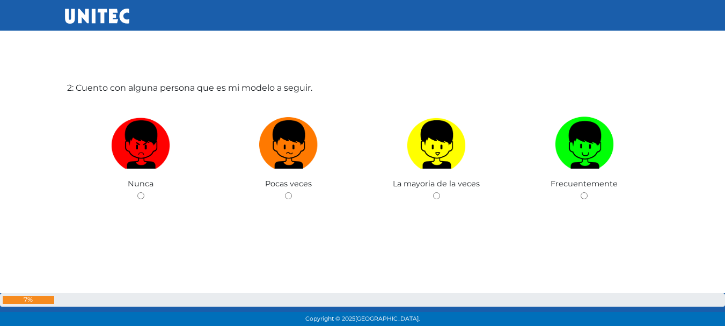
click at [454, 165] on img at bounding box center [436, 141] width 59 height 56
click at [440, 192] on input "radio" at bounding box center [436, 195] width 7 height 7
radio input "true"
click at [454, 165] on img at bounding box center [436, 141] width 59 height 56
click at [440, 192] on input "radio" at bounding box center [436, 195] width 7 height 7
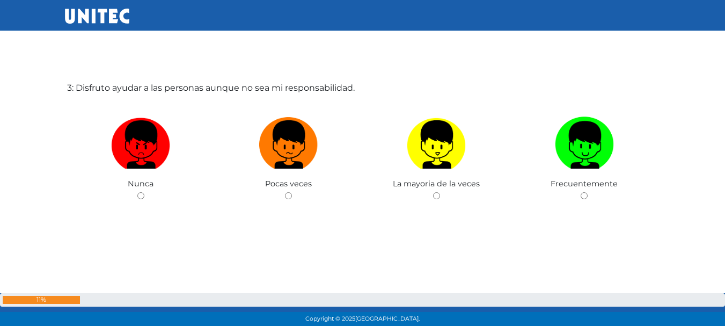
radio input "true"
click at [454, 165] on img at bounding box center [436, 141] width 59 height 56
click at [440, 192] on input "radio" at bounding box center [436, 195] width 7 height 7
radio input "true"
click at [454, 165] on img at bounding box center [436, 141] width 59 height 56
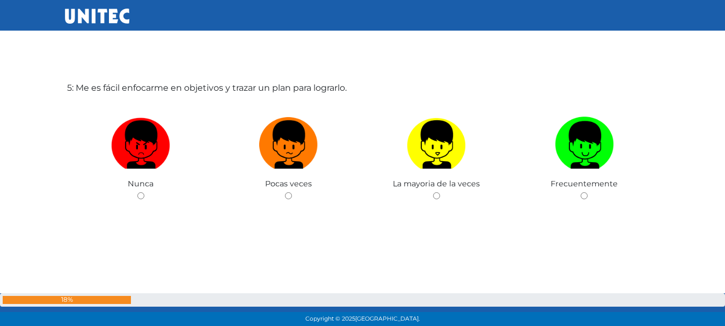
click at [440, 192] on input "radio" at bounding box center [436, 195] width 7 height 7
radio input "true"
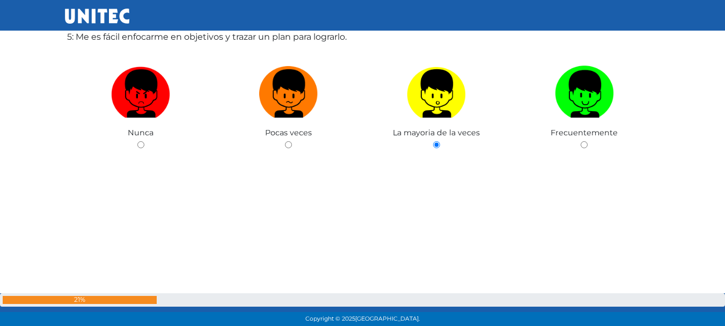
scroll to position [1411, 0]
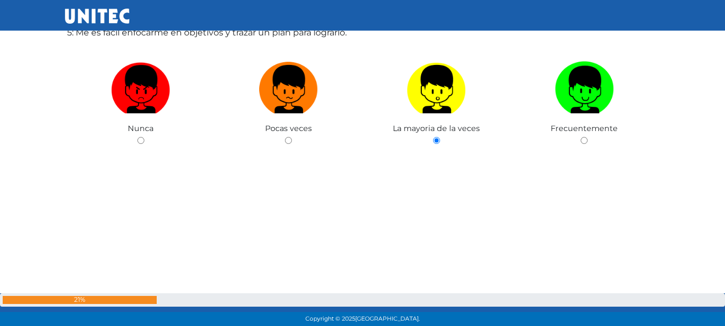
click at [580, 137] on input "radio" at bounding box center [583, 140] width 7 height 7
radio input "true"
click at [433, 137] on input "radio" at bounding box center [436, 140] width 7 height 7
radio input "true"
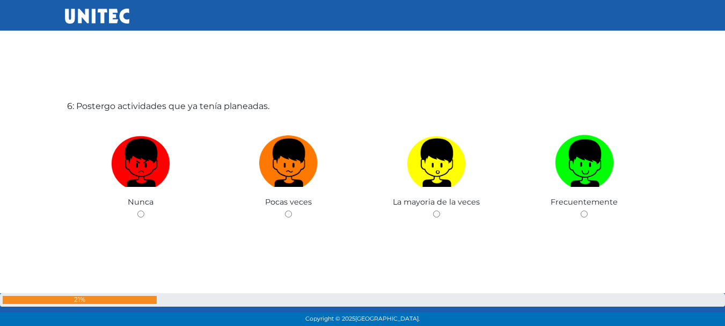
scroll to position [1682, 0]
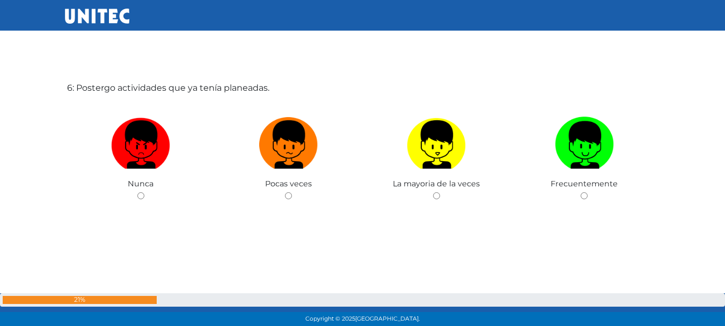
click at [454, 165] on img at bounding box center [436, 141] width 59 height 56
click at [440, 192] on input "radio" at bounding box center [436, 195] width 7 height 7
radio input "true"
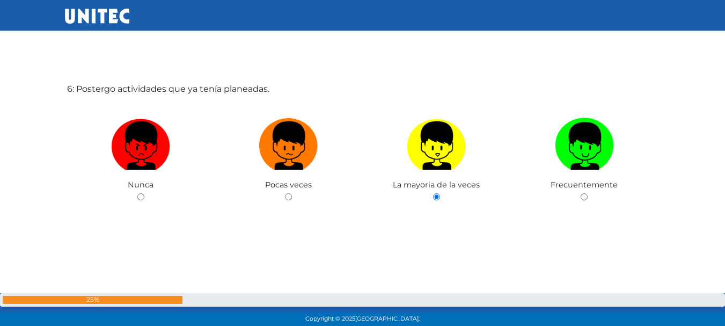
click at [285, 193] on input "radio" at bounding box center [288, 196] width 7 height 7
radio input "true"
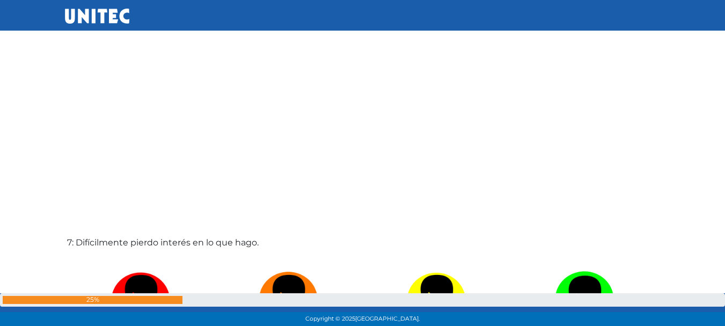
click at [433, 21] on input "radio" at bounding box center [436, 24] width 7 height 7
radio input "true"
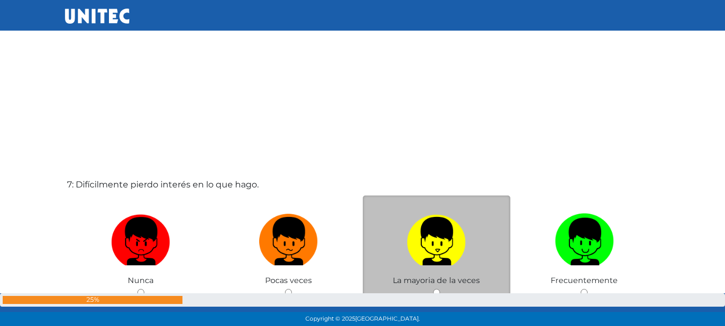
click at [440, 239] on img at bounding box center [436, 237] width 59 height 56
click at [440, 289] on input "radio" at bounding box center [436, 292] width 7 height 7
radio input "true"
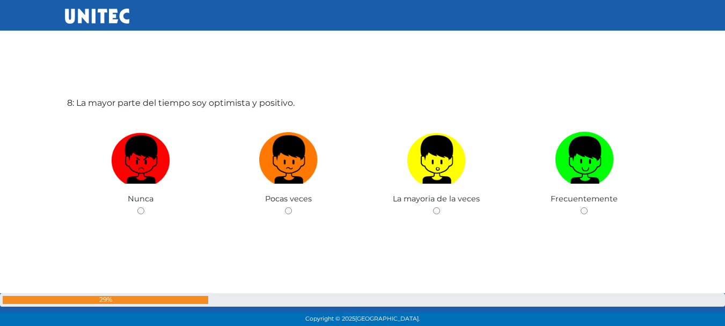
scroll to position [2333, 0]
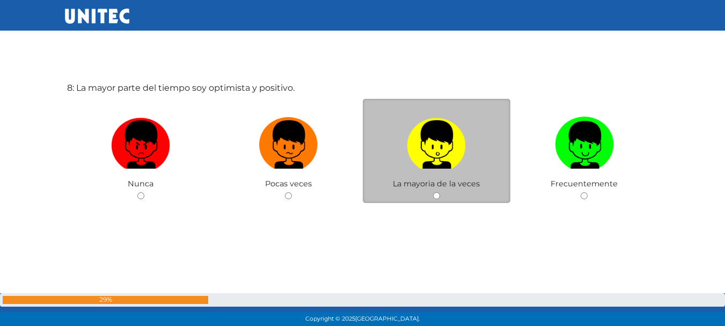
click at [437, 177] on label at bounding box center [437, 144] width 148 height 65
click at [437, 192] on input "radio" at bounding box center [436, 195] width 7 height 7
radio input "true"
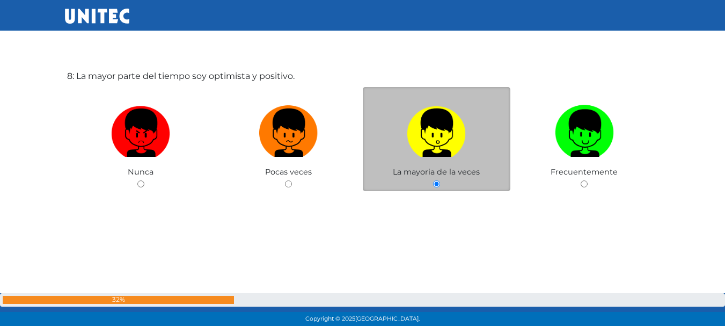
click at [580, 180] on input "radio" at bounding box center [583, 183] width 7 height 7
radio input "true"
click at [433, 180] on input "radio" at bounding box center [436, 183] width 7 height 7
radio input "true"
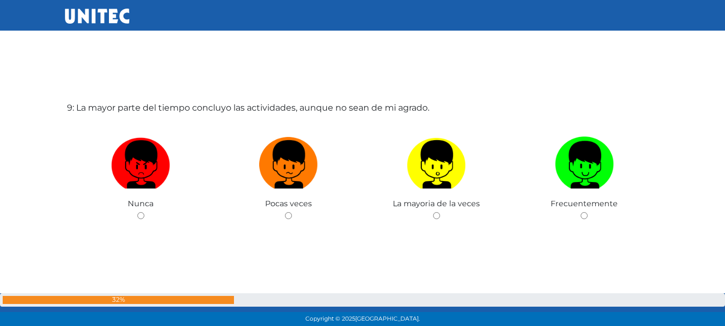
scroll to position [2658, 0]
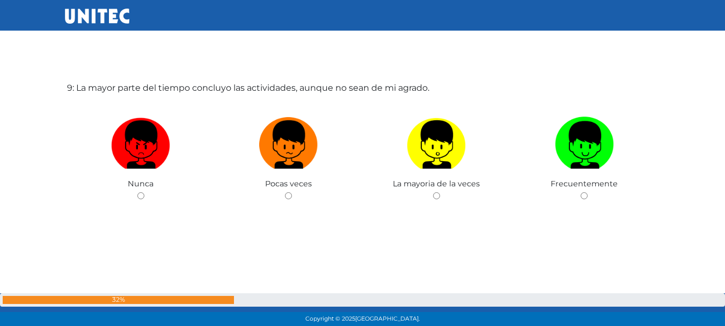
click at [437, 177] on label at bounding box center [437, 144] width 148 height 65
click at [437, 192] on input "radio" at bounding box center [436, 195] width 7 height 7
radio input "true"
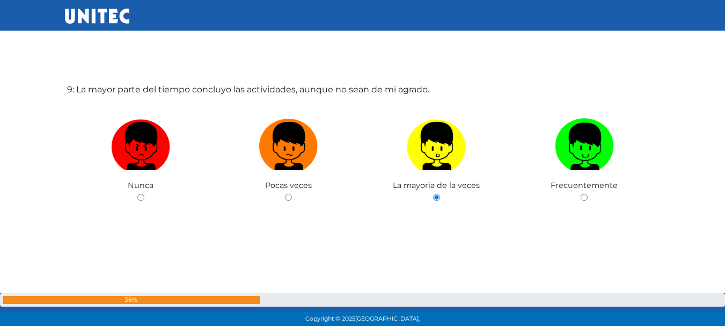
click at [580, 194] on input "radio" at bounding box center [583, 197] width 7 height 7
radio input "true"
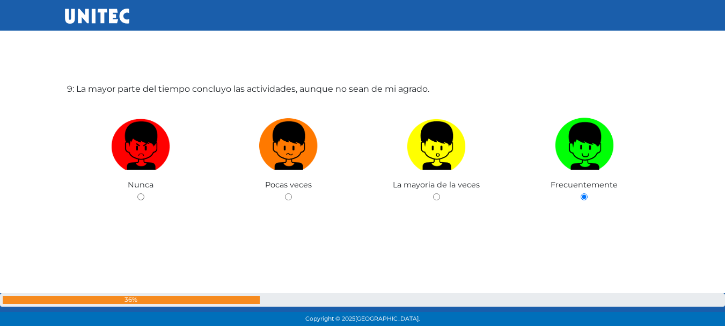
click at [433, 193] on input "radio" at bounding box center [436, 196] width 7 height 7
radio input "true"
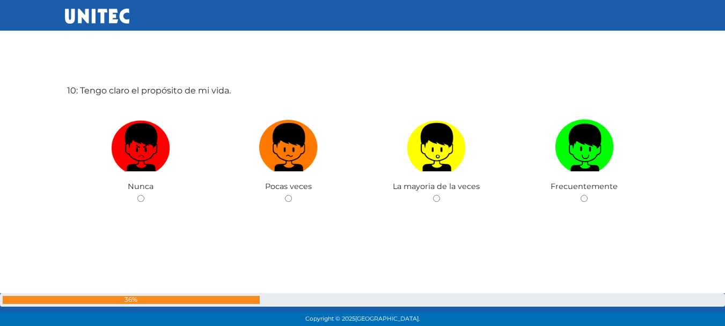
scroll to position [2984, 0]
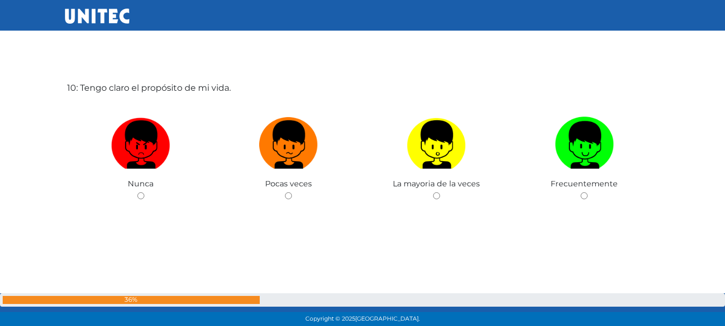
click at [437, 177] on label at bounding box center [437, 144] width 148 height 65
click at [437, 192] on input "radio" at bounding box center [436, 195] width 7 height 7
radio input "true"
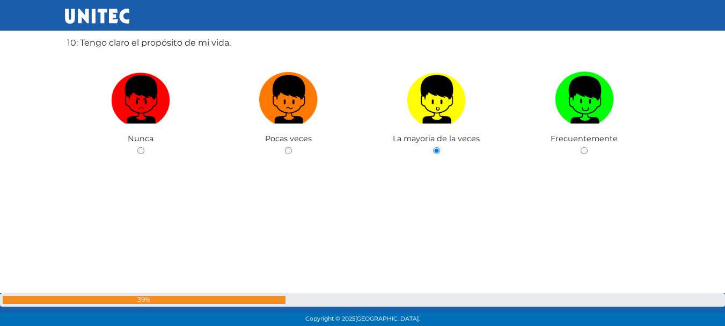
scroll to position [3039, 0]
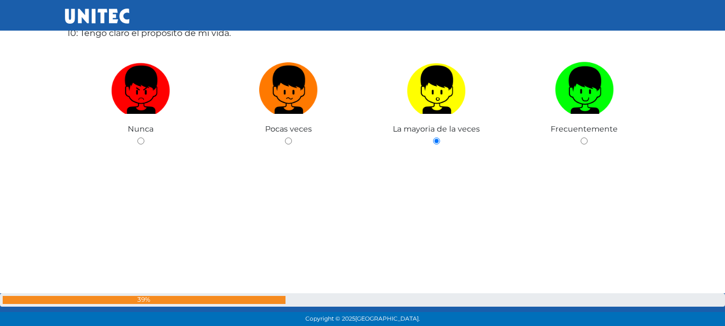
click at [580, 137] on input "radio" at bounding box center [583, 140] width 7 height 7
radio input "true"
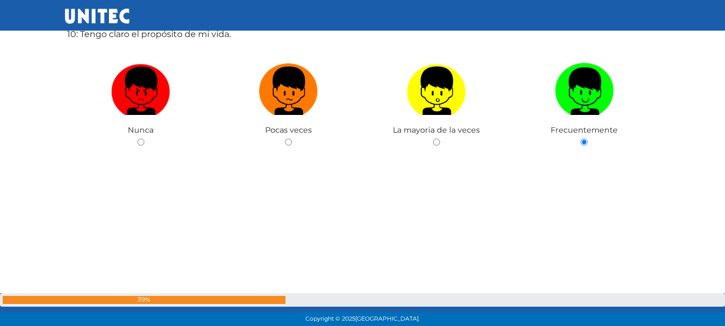
click at [433, 138] on input "radio" at bounding box center [436, 141] width 7 height 7
radio input "true"
click at [580, 138] on input "radio" at bounding box center [583, 141] width 7 height 7
radio input "true"
click at [433, 138] on input "radio" at bounding box center [436, 141] width 7 height 7
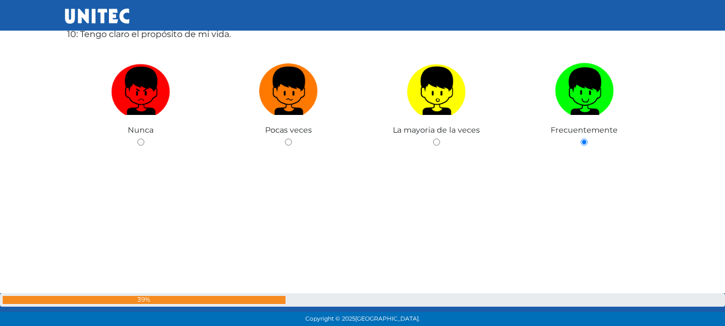
radio input "true"
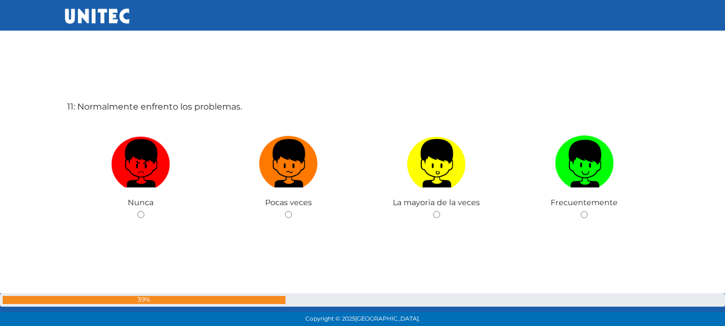
scroll to position [3310, 0]
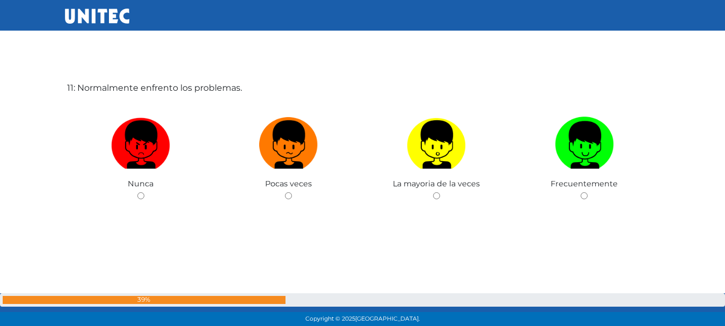
click at [437, 177] on label at bounding box center [437, 144] width 148 height 65
click at [437, 192] on input "radio" at bounding box center [436, 195] width 7 height 7
radio input "true"
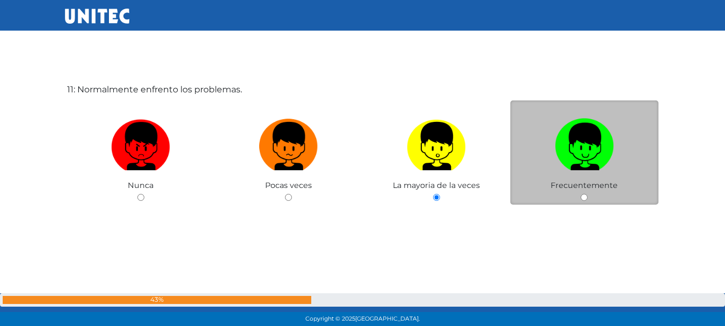
click at [519, 164] on label at bounding box center [584, 146] width 148 height 65
click at [580, 194] on input "radio" at bounding box center [583, 197] width 7 height 7
radio input "true"
click at [433, 194] on input "radio" at bounding box center [436, 197] width 7 height 7
radio input "true"
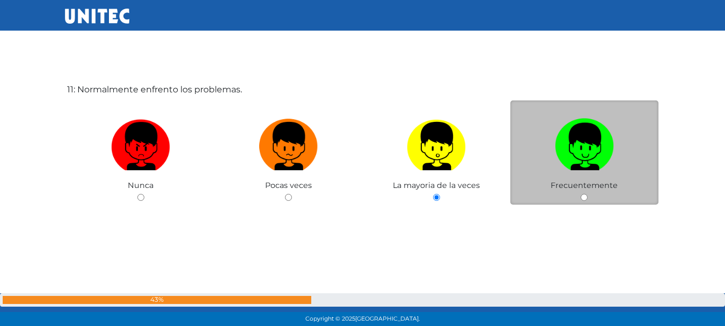
click at [580, 194] on input "radio" at bounding box center [583, 197] width 7 height 7
radio input "true"
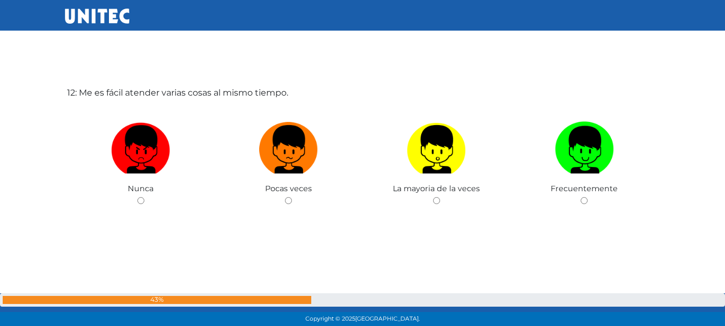
scroll to position [3635, 0]
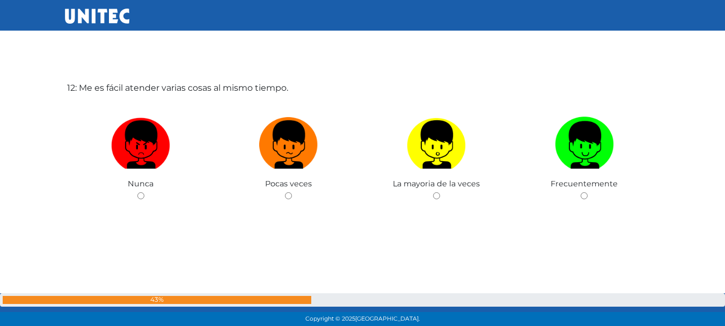
radio input "true"
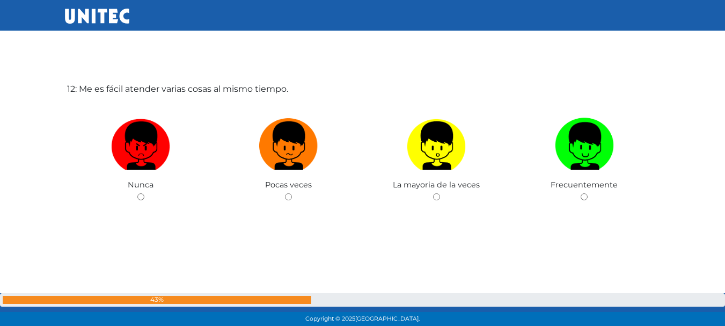
radio input "true"
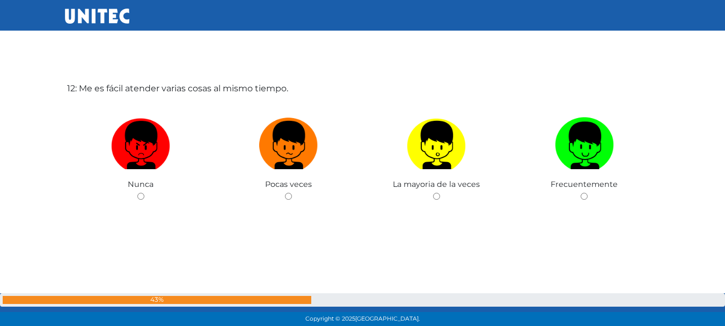
scroll to position [3635, 0]
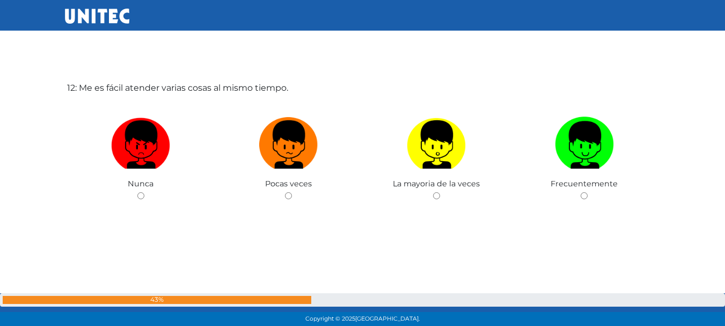
radio input "true"
click at [519, 164] on label at bounding box center [584, 144] width 148 height 65
click at [580, 192] on input "radio" at bounding box center [583, 195] width 7 height 7
radio input "true"
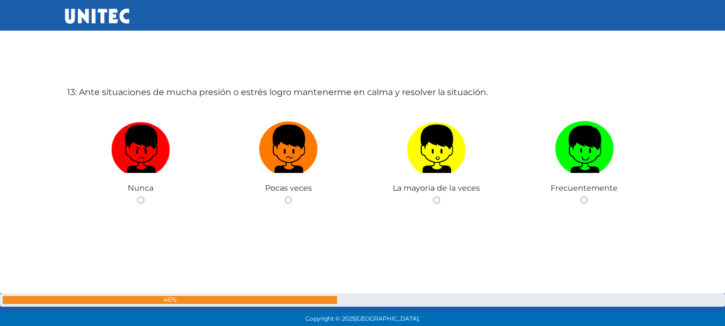
scroll to position [3961, 0]
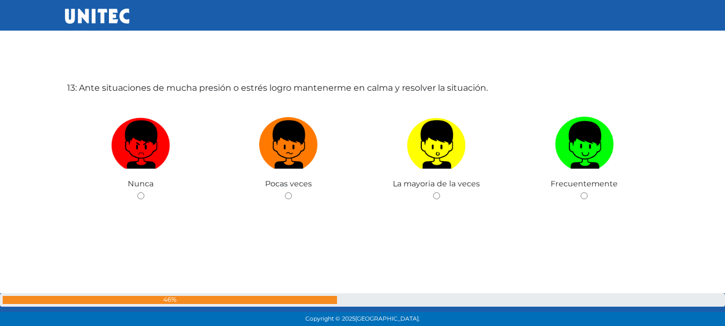
click at [519, 164] on label at bounding box center [584, 144] width 148 height 65
click at [580, 192] on input "radio" at bounding box center [583, 195] width 7 height 7
radio input "true"
click at [433, 192] on input "radio" at bounding box center [436, 195] width 7 height 7
radio input "true"
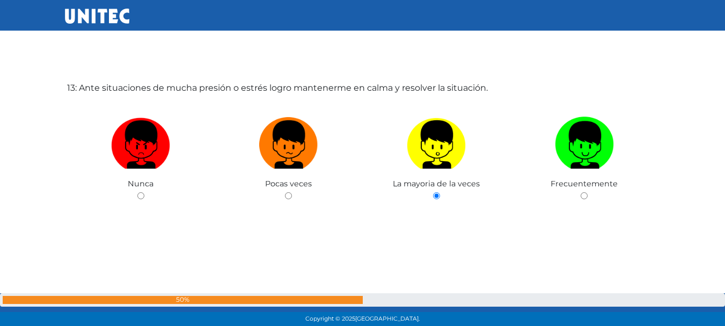
click at [580, 192] on input "radio" at bounding box center [583, 195] width 7 height 7
radio input "true"
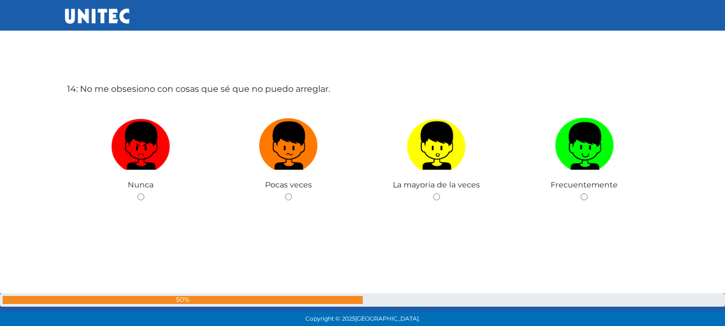
radio input "true"
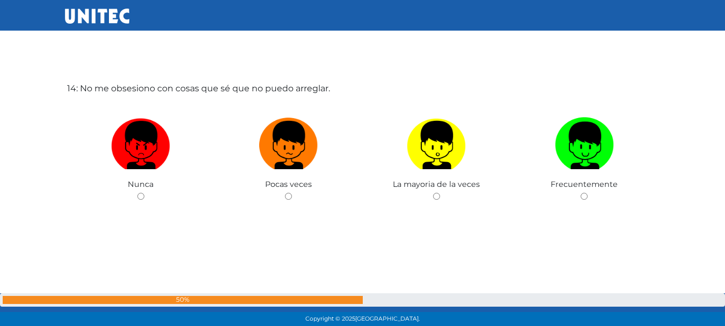
scroll to position [4286, 0]
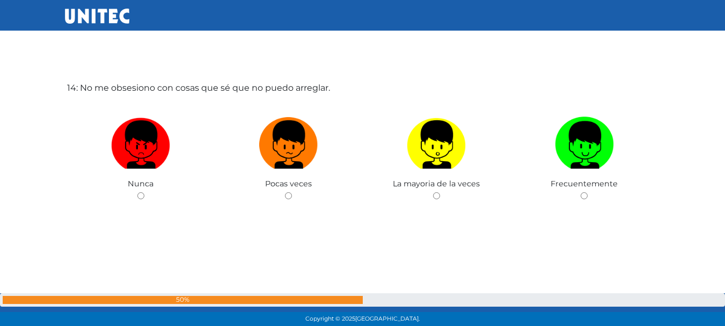
click at [519, 164] on label at bounding box center [584, 144] width 148 height 65
click at [580, 192] on input "radio" at bounding box center [583, 195] width 7 height 7
radio input "true"
click at [519, 164] on label at bounding box center [584, 144] width 148 height 65
click at [580, 192] on input "radio" at bounding box center [583, 195] width 7 height 7
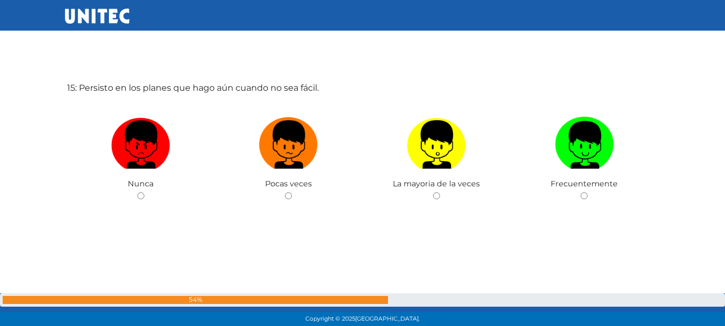
radio input "true"
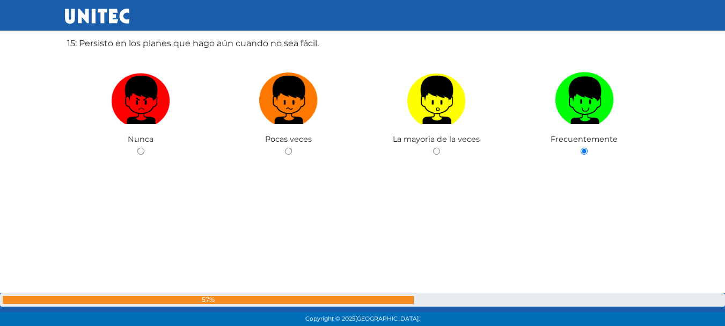
scroll to position [4666, 0]
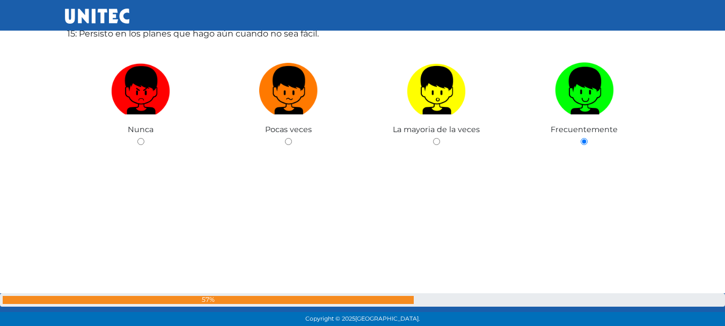
click at [433, 138] on input "radio" at bounding box center [436, 141] width 7 height 7
radio input "true"
click at [580, 138] on input "radio" at bounding box center [583, 141] width 7 height 7
radio input "true"
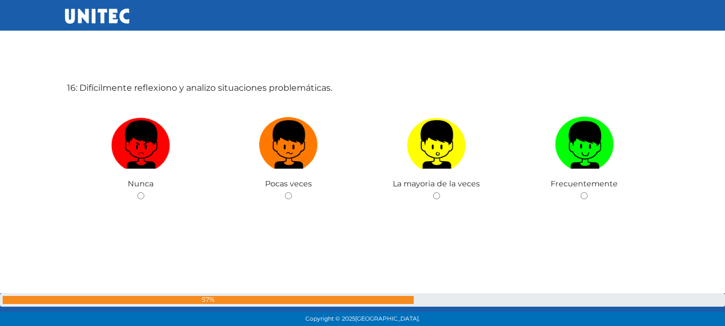
click at [519, 164] on label at bounding box center [584, 144] width 148 height 65
click at [580, 192] on input "radio" at bounding box center [583, 195] width 7 height 7
radio input "true"
click at [519, 164] on label at bounding box center [584, 144] width 148 height 65
click at [580, 192] on input "radio" at bounding box center [583, 195] width 7 height 7
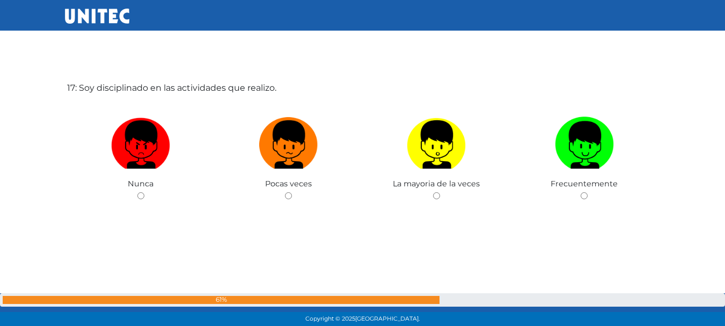
radio input "true"
click at [519, 164] on label at bounding box center [584, 144] width 148 height 65
click at [580, 192] on input "radio" at bounding box center [583, 195] width 7 height 7
radio input "true"
click at [519, 164] on label at bounding box center [584, 144] width 148 height 65
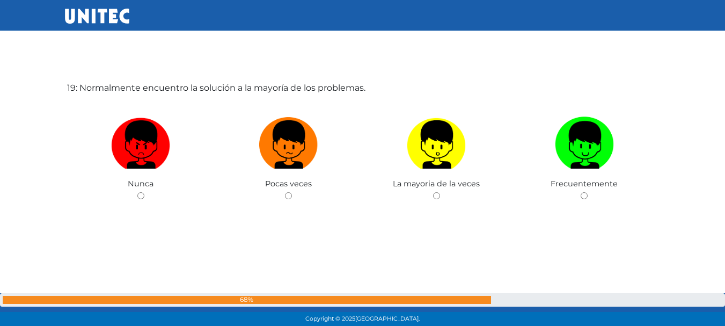
click at [580, 192] on input "radio" at bounding box center [583, 195] width 7 height 7
radio input "true"
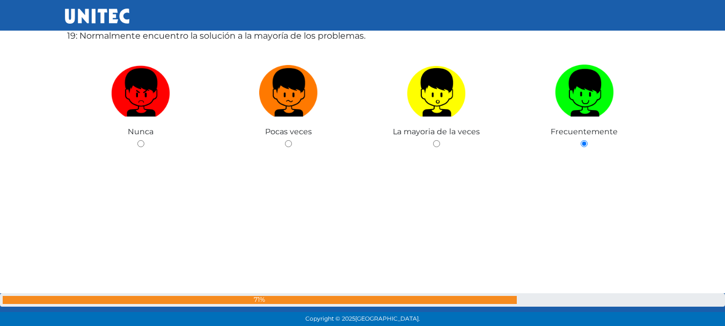
scroll to position [5970, 0]
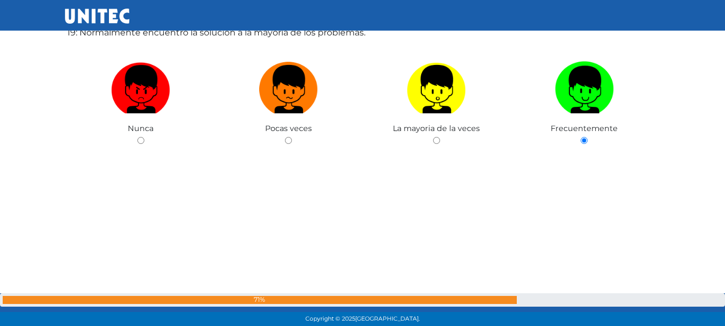
click at [433, 137] on input "radio" at bounding box center [436, 140] width 7 height 7
radio input "true"
click at [580, 137] on input "radio" at bounding box center [583, 140] width 7 height 7
radio input "true"
click at [433, 137] on input "radio" at bounding box center [436, 140] width 7 height 7
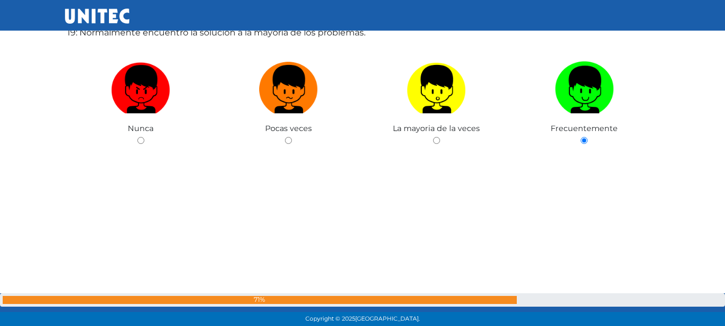
radio input "true"
click at [580, 137] on input "radio" at bounding box center [583, 140] width 7 height 7
radio input "true"
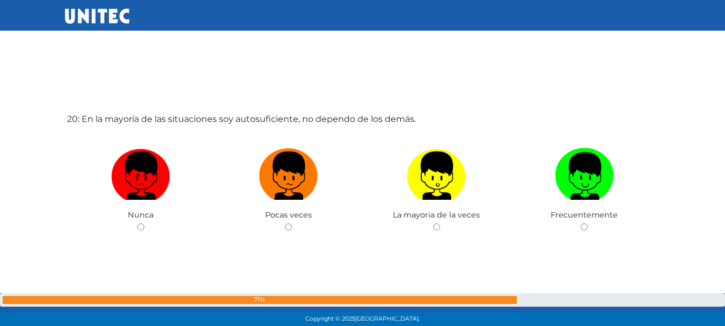
scroll to position [6240, 0]
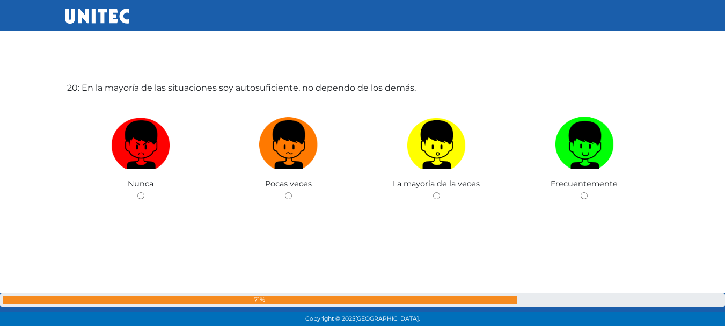
click at [519, 164] on label at bounding box center [584, 144] width 148 height 65
click at [580, 192] on input "radio" at bounding box center [583, 195] width 7 height 7
radio input "true"
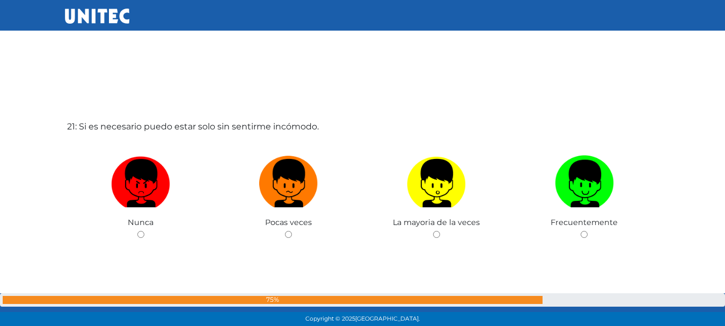
scroll to position [6566, 0]
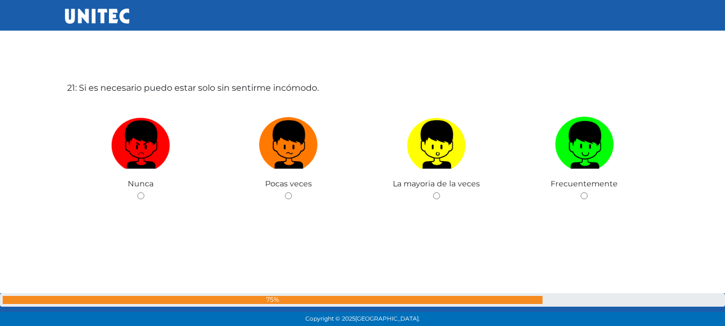
click at [519, 164] on label at bounding box center [584, 144] width 148 height 65
click at [580, 192] on input "radio" at bounding box center [583, 195] width 7 height 7
radio input "true"
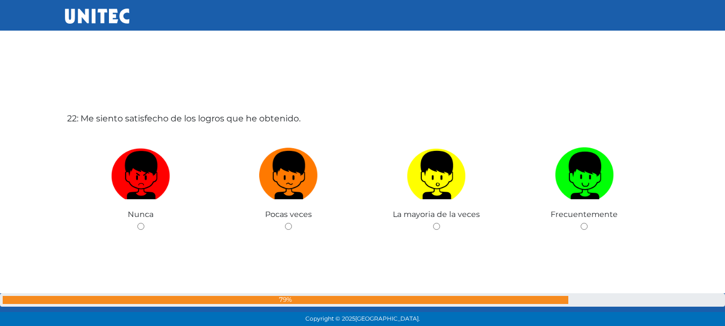
scroll to position [6891, 0]
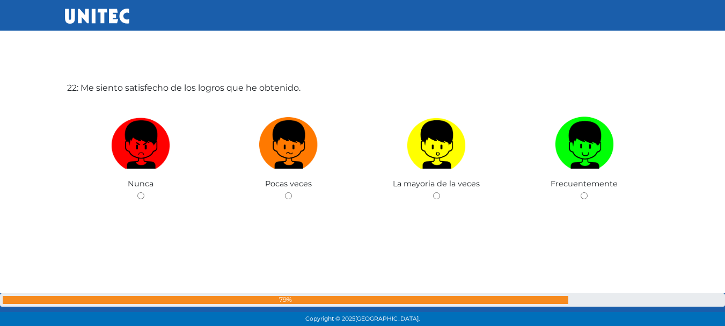
click at [519, 164] on label at bounding box center [584, 144] width 148 height 65
click at [580, 192] on input "radio" at bounding box center [583, 195] width 7 height 7
radio input "true"
click at [519, 164] on label at bounding box center [584, 144] width 148 height 65
click at [580, 192] on input "radio" at bounding box center [583, 195] width 7 height 7
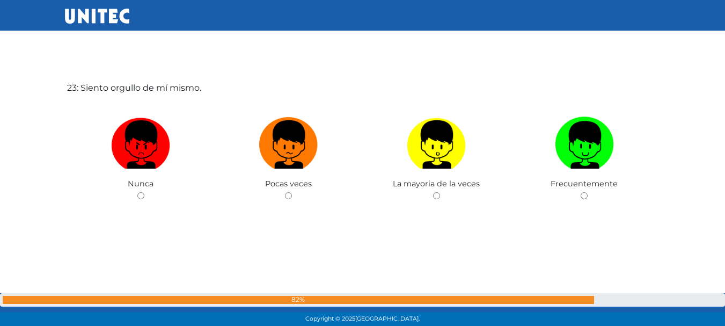
radio input "true"
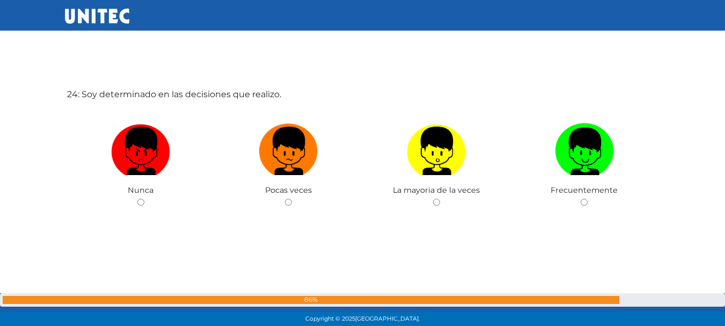
scroll to position [7542, 0]
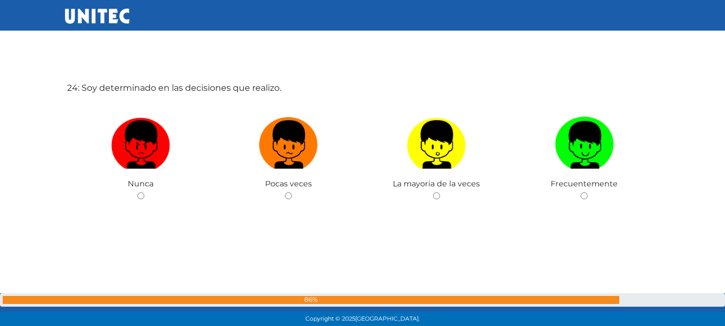
click at [519, 164] on label at bounding box center [584, 144] width 148 height 65
click at [580, 192] on input "radio" at bounding box center [583, 195] width 7 height 7
radio input "true"
click at [433, 192] on input "radio" at bounding box center [436, 195] width 7 height 7
radio input "true"
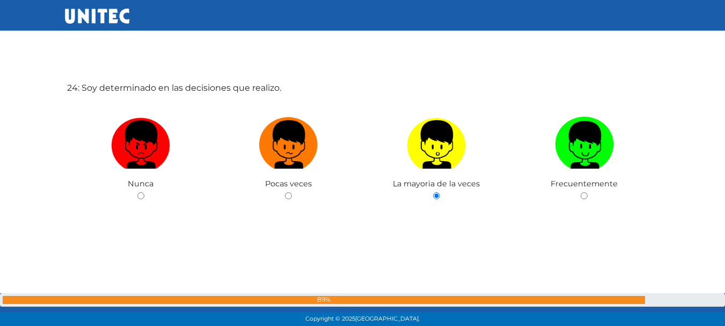
click at [580, 192] on input "radio" at bounding box center [583, 195] width 7 height 7
radio input "true"
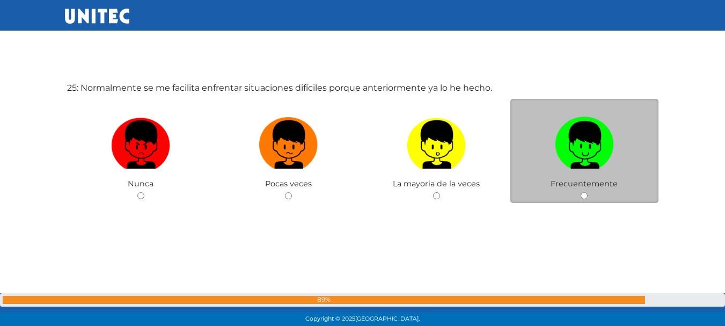
click at [520, 164] on label at bounding box center [584, 144] width 148 height 65
click at [580, 192] on input "radio" at bounding box center [583, 195] width 7 height 7
radio input "true"
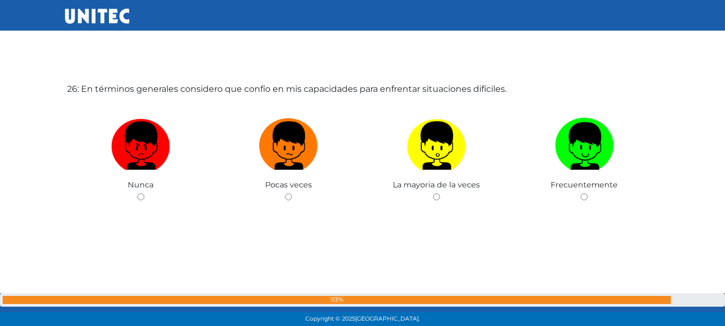
scroll to position [8194, 0]
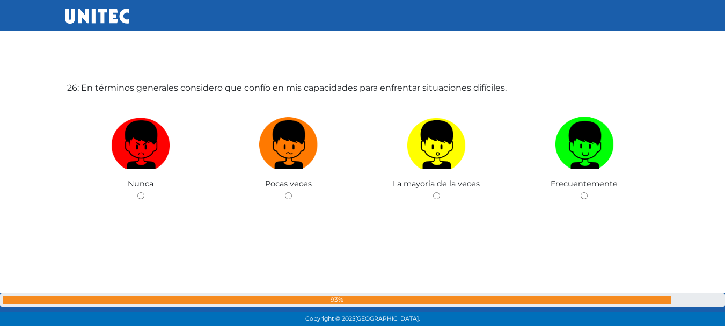
click at [520, 164] on label at bounding box center [584, 144] width 148 height 65
click at [580, 192] on input "radio" at bounding box center [583, 195] width 7 height 7
radio input "true"
click at [433, 192] on input "radio" at bounding box center [436, 195] width 7 height 7
radio input "true"
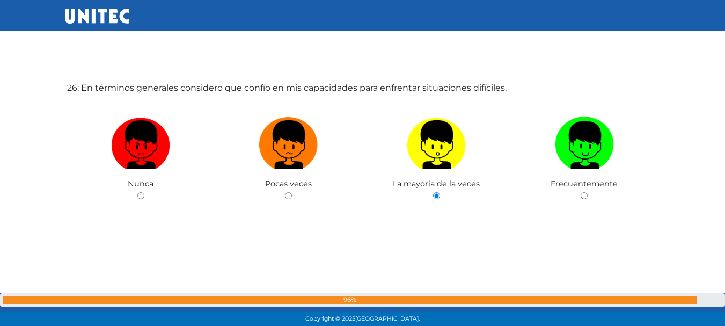
scroll to position [8194, 0]
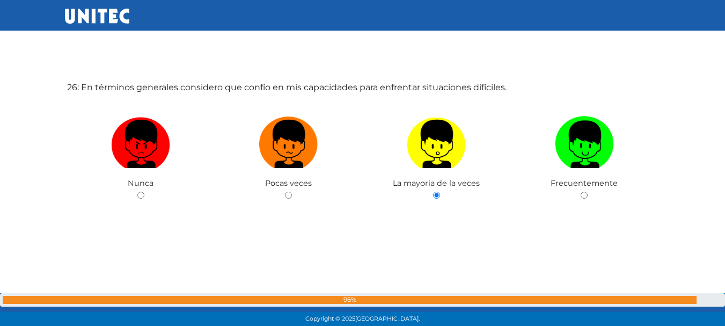
click at [580, 191] on input "radio" at bounding box center [583, 194] width 7 height 7
radio input "true"
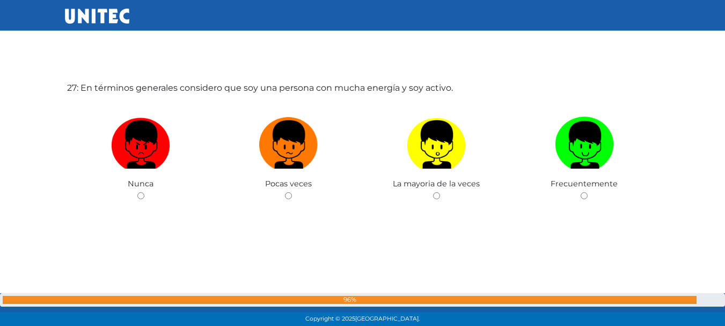
click at [520, 164] on label at bounding box center [584, 144] width 148 height 65
click at [580, 192] on input "radio" at bounding box center [583, 195] width 7 height 7
radio input "true"
click at [520, 164] on label at bounding box center [584, 144] width 148 height 65
click at [580, 192] on input "radio" at bounding box center [583, 195] width 7 height 7
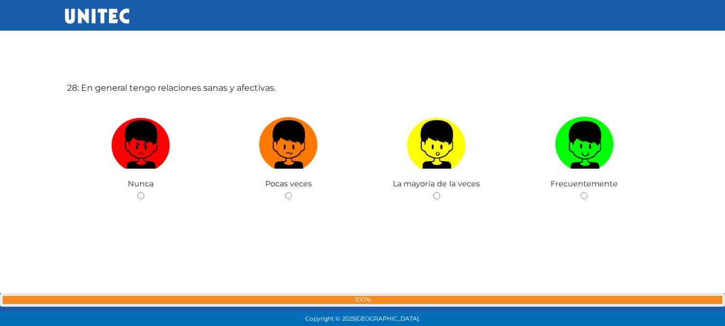
radio input "true"
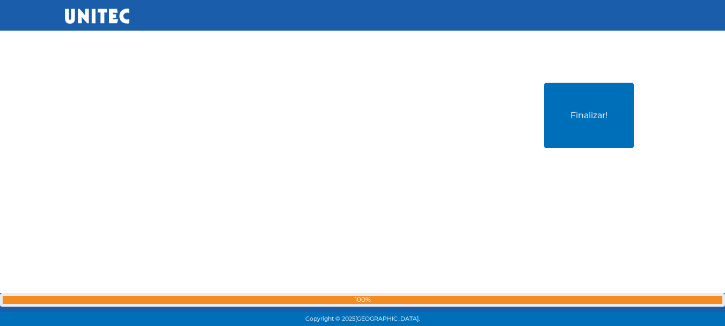
scroll to position [9170, 0]
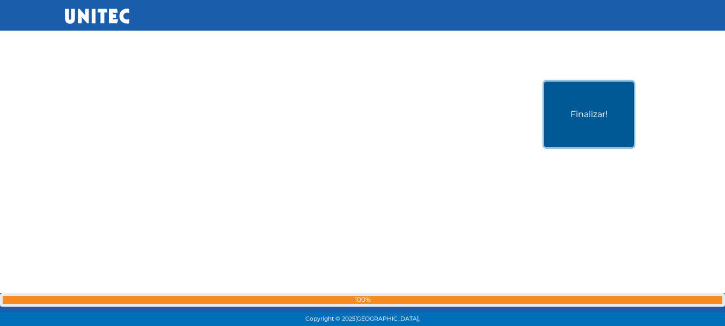
click at [599, 120] on button "Finalizar!" at bounding box center [589, 114] width 90 height 65
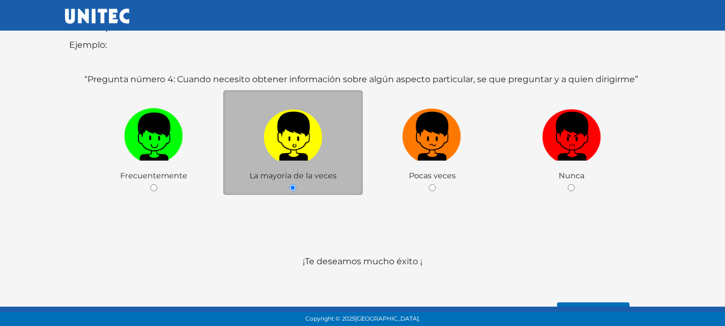
scroll to position [183, 0]
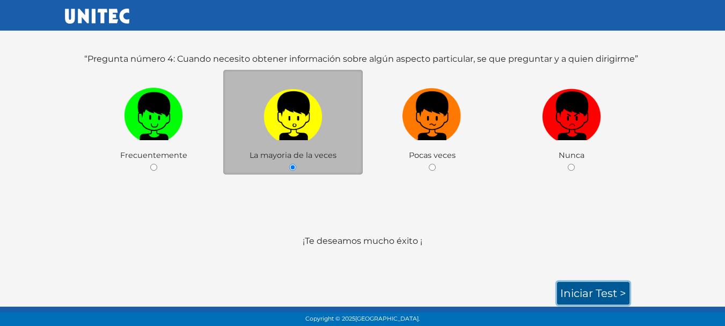
click at [623, 290] on link "Iniciar test >" at bounding box center [593, 293] width 72 height 23
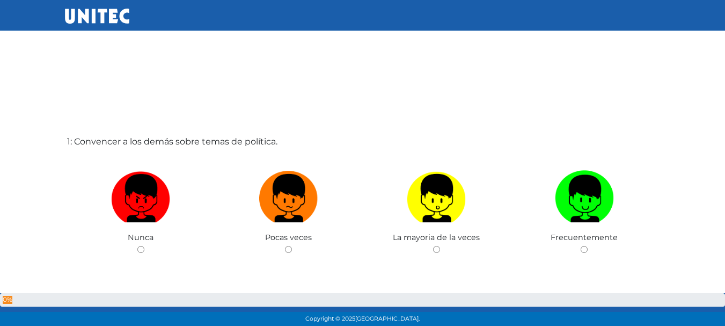
scroll to position [30, 0]
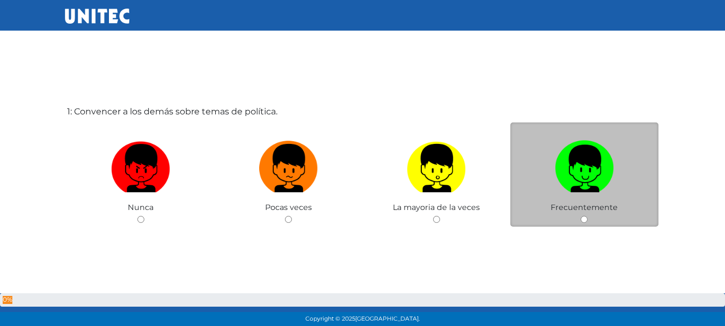
click at [543, 200] on label at bounding box center [584, 168] width 148 height 65
click at [580, 216] on input "radio" at bounding box center [583, 219] width 7 height 7
radio input "true"
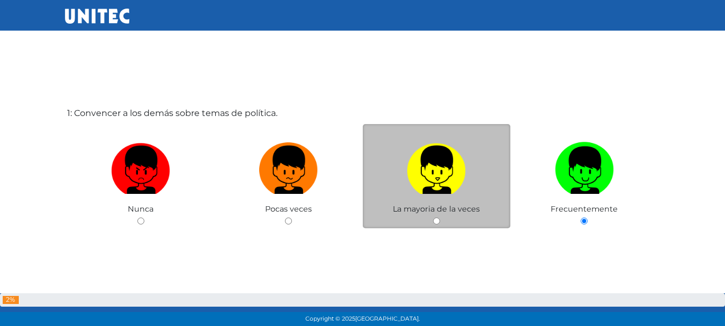
click at [447, 186] on img at bounding box center [436, 166] width 59 height 56
click at [440, 217] on input "radio" at bounding box center [436, 220] width 7 height 7
radio input "true"
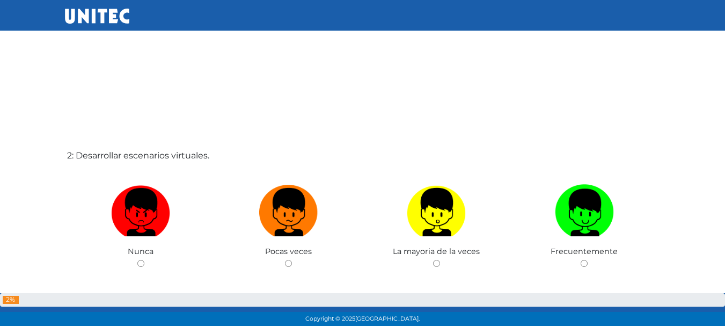
scroll to position [313, 0]
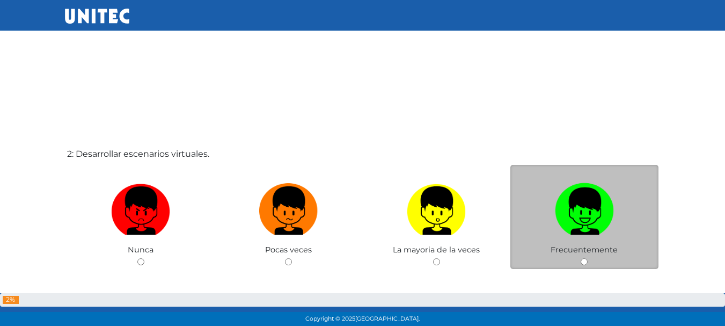
click at [594, 196] on img at bounding box center [584, 207] width 59 height 56
click at [587, 258] on input "radio" at bounding box center [583, 261] width 7 height 7
radio input "true"
click at [433, 258] on input "radio" at bounding box center [436, 261] width 7 height 7
radio input "true"
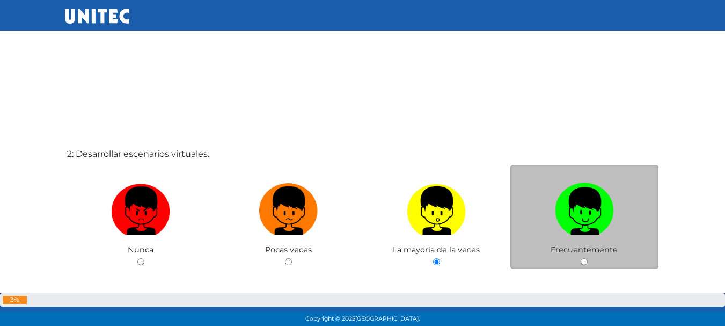
click at [580, 258] on input "radio" at bounding box center [583, 261] width 7 height 7
radio input "true"
click at [433, 258] on input "radio" at bounding box center [436, 261] width 7 height 7
radio input "true"
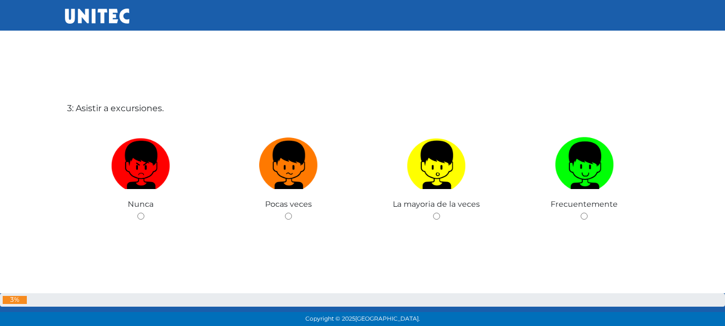
scroll to position [631, 0]
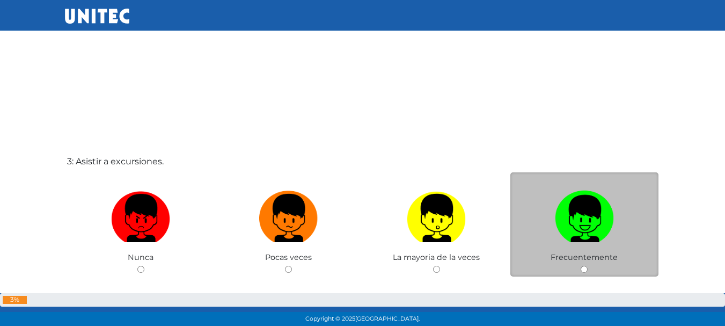
click at [559, 207] on img at bounding box center [584, 214] width 59 height 56
click at [580, 266] on input "radio" at bounding box center [583, 269] width 7 height 7
radio input "true"
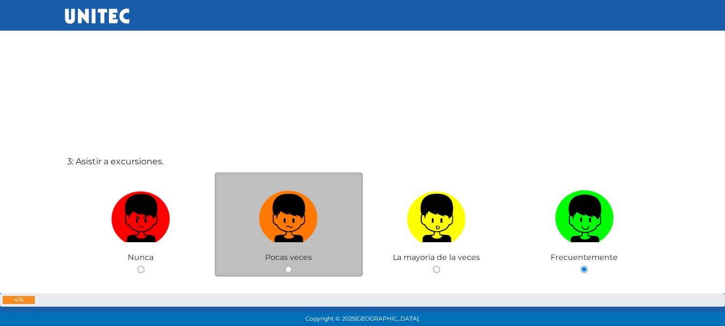
scroll to position [634, 0]
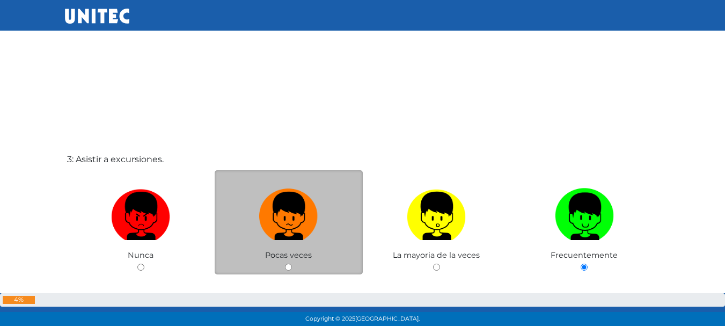
click at [327, 257] on div "Pocas veces" at bounding box center [289, 222] width 148 height 105
click at [310, 233] on img at bounding box center [288, 212] width 59 height 56
click at [292, 263] on input "radio" at bounding box center [288, 266] width 7 height 7
radio input "true"
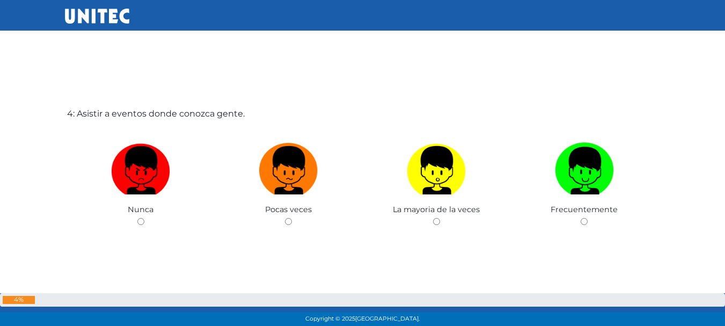
scroll to position [952, 0]
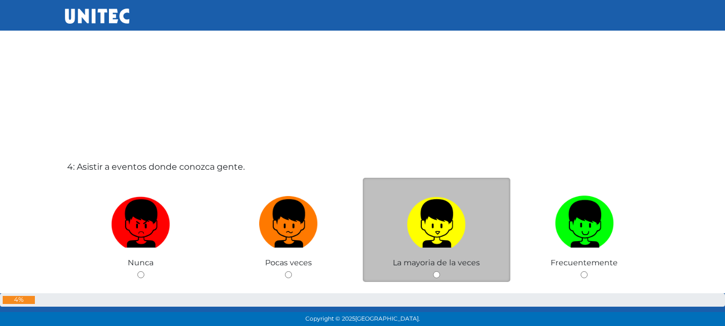
click at [442, 216] on img at bounding box center [436, 219] width 59 height 56
click at [440, 271] on input "radio" at bounding box center [436, 274] width 7 height 7
radio input "true"
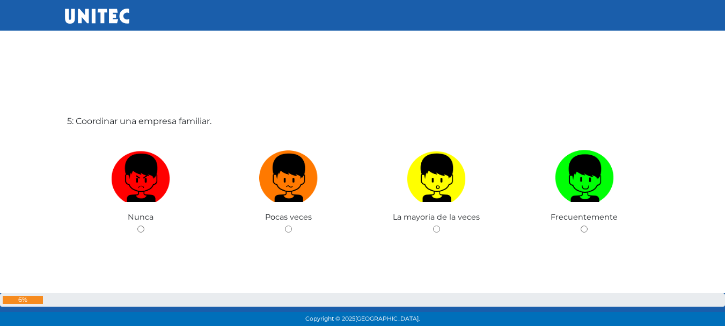
scroll to position [1376, 0]
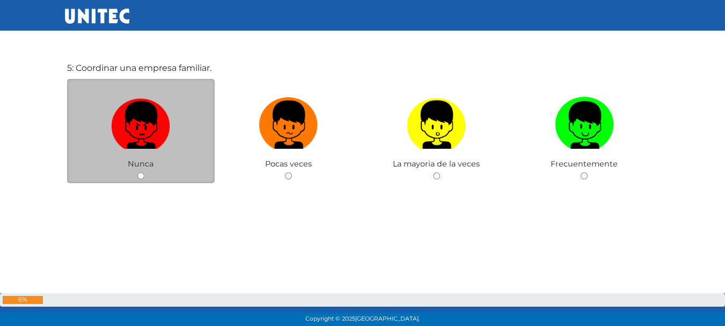
click at [149, 146] on img at bounding box center [140, 121] width 59 height 56
click at [144, 172] on input "radio" at bounding box center [140, 175] width 7 height 7
radio input "true"
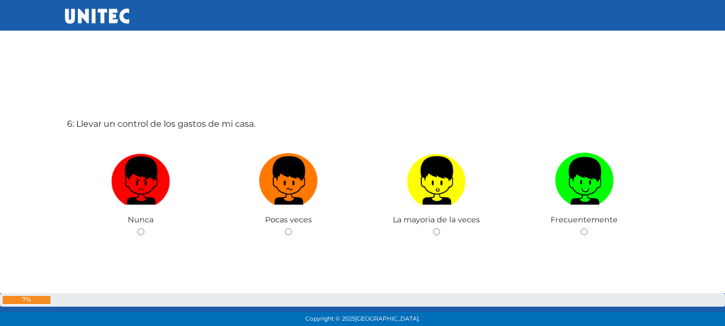
scroll to position [1593, 0]
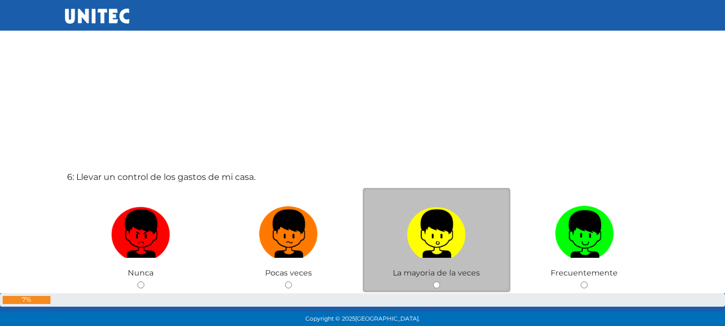
click at [391, 227] on label at bounding box center [437, 233] width 148 height 65
click at [433, 281] on input "radio" at bounding box center [436, 284] width 7 height 7
radio input "true"
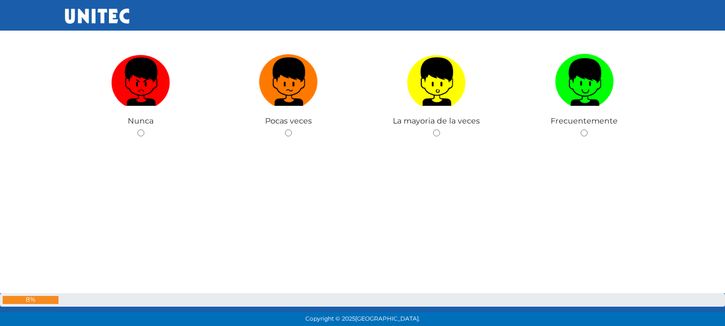
scroll to position [2017, 0]
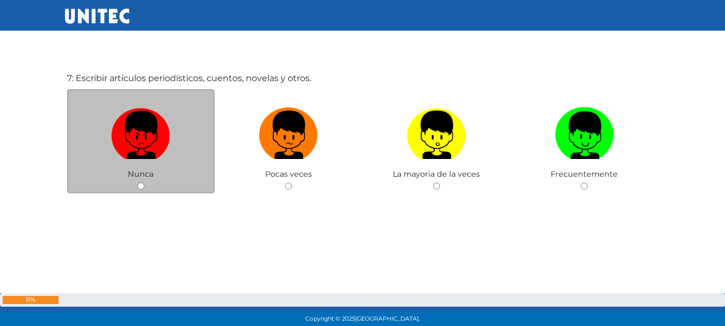
click at [157, 174] on div "Nunca" at bounding box center [141, 141] width 148 height 105
click at [172, 150] on label at bounding box center [141, 134] width 148 height 65
click at [144, 182] on input "radio" at bounding box center [140, 185] width 7 height 7
radio input "true"
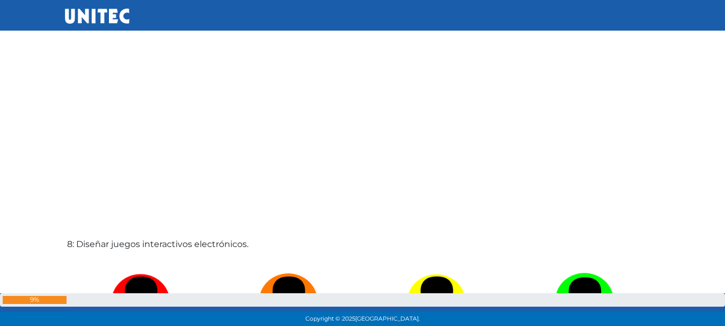
scroll to position [2336, 0]
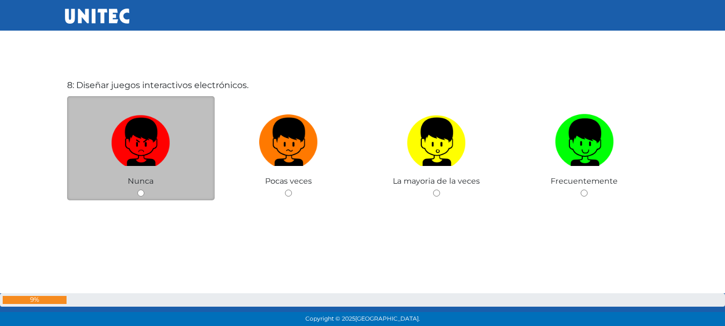
click at [179, 153] on label at bounding box center [141, 141] width 148 height 65
click at [144, 189] on input "radio" at bounding box center [140, 192] width 7 height 7
radio input "true"
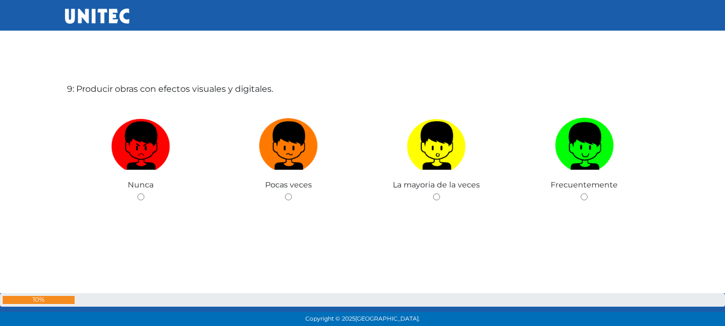
scroll to position [2658, 0]
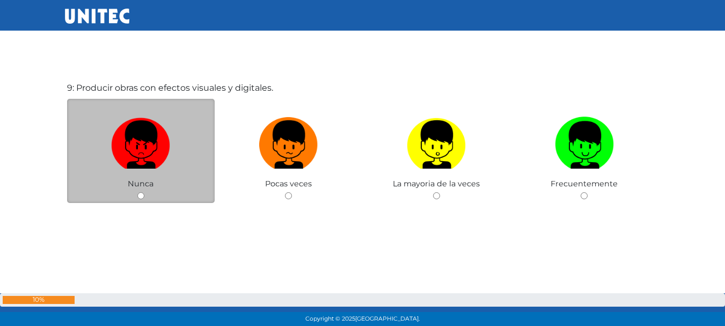
click at [174, 156] on label at bounding box center [141, 144] width 148 height 65
click at [144, 192] on input "radio" at bounding box center [140, 195] width 7 height 7
radio input "true"
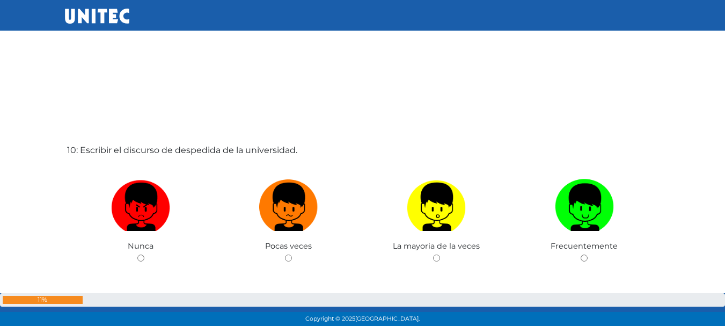
scroll to position [2975, 0]
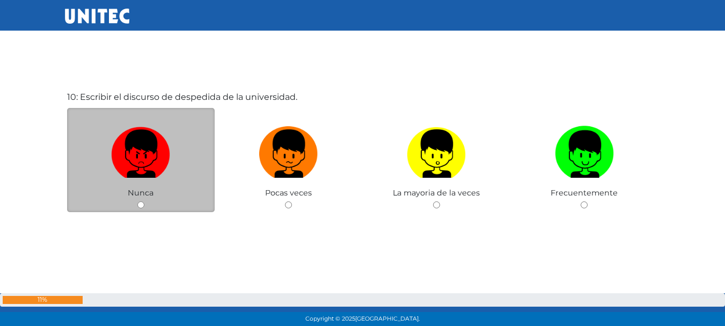
click at [132, 182] on label at bounding box center [141, 153] width 148 height 65
click at [137, 201] on input "radio" at bounding box center [140, 204] width 7 height 7
radio input "true"
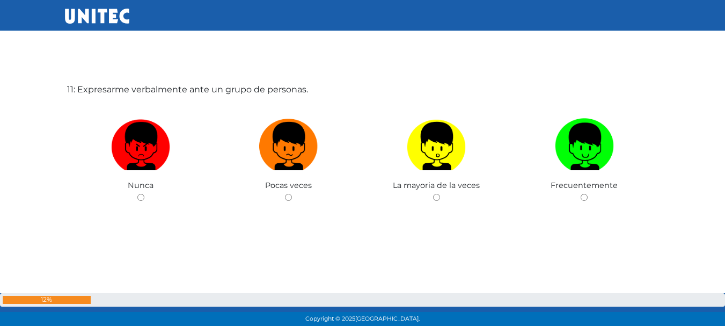
scroll to position [3310, 0]
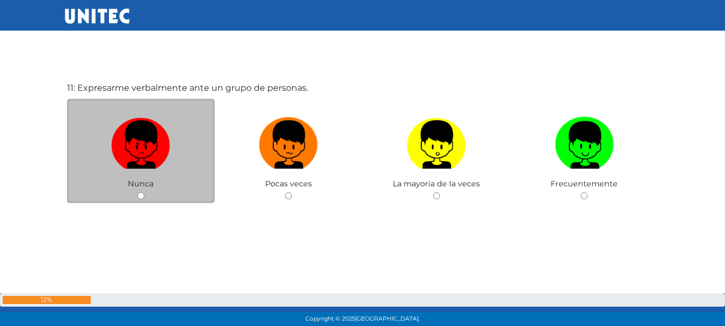
click at [146, 171] on label at bounding box center [141, 144] width 148 height 65
click at [144, 192] on input "radio" at bounding box center [140, 195] width 7 height 7
radio input "true"
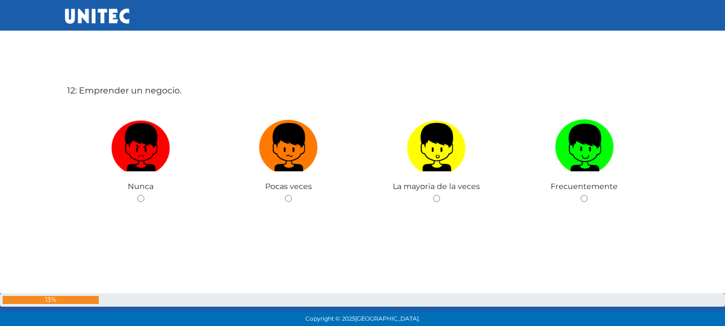
scroll to position [3635, 0]
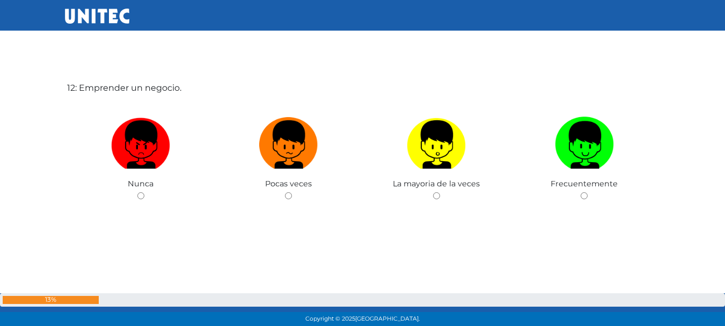
click at [146, 171] on label at bounding box center [141, 144] width 148 height 65
click at [144, 192] on input "radio" at bounding box center [140, 195] width 7 height 7
radio input "true"
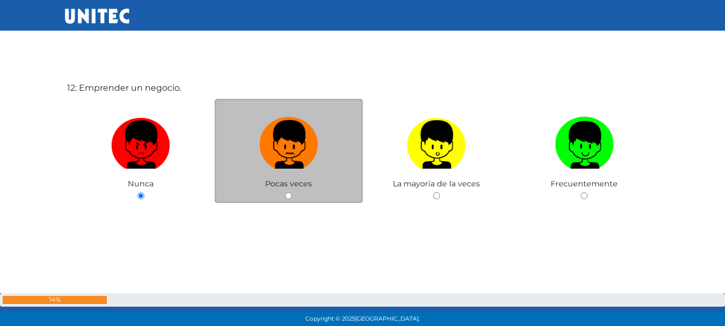
click at [261, 166] on img at bounding box center [288, 141] width 59 height 56
click at [285, 192] on input "radio" at bounding box center [288, 195] width 7 height 7
radio input "true"
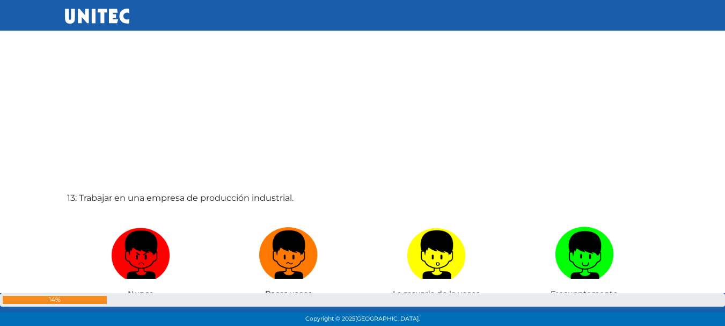
scroll to position [3957, 0]
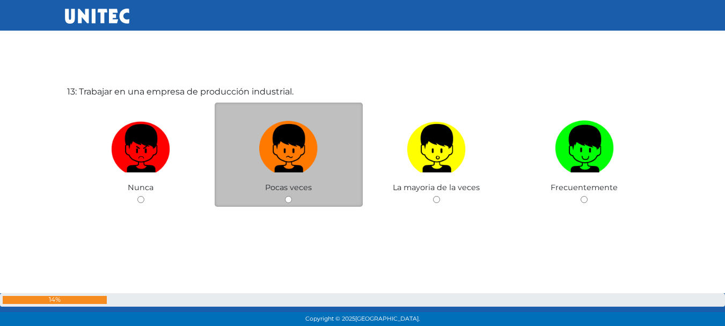
click at [338, 162] on label at bounding box center [289, 148] width 148 height 65
click at [292, 196] on input "radio" at bounding box center [288, 199] width 7 height 7
radio input "true"
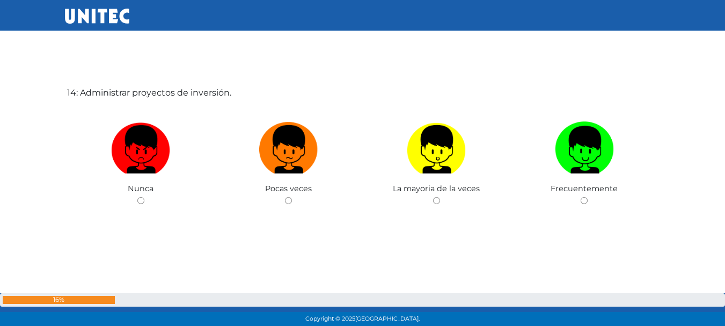
scroll to position [4286, 0]
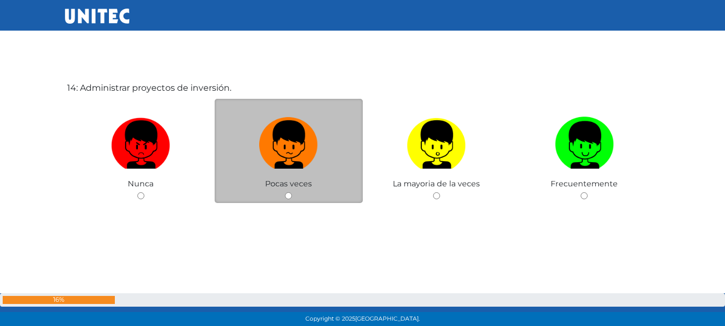
click at [350, 180] on div "Pocas veces" at bounding box center [289, 151] width 148 height 105
click at [292, 177] on label at bounding box center [289, 144] width 148 height 65
click at [292, 192] on input "radio" at bounding box center [288, 195] width 7 height 7
radio input "true"
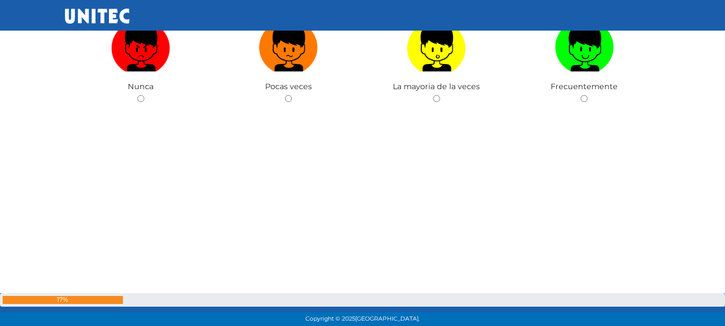
scroll to position [4603, 0]
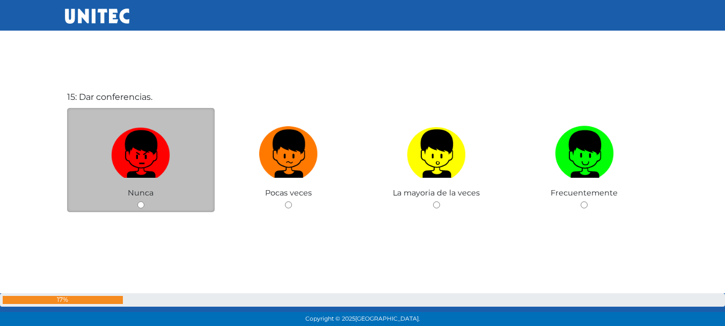
click at [143, 172] on img at bounding box center [140, 150] width 59 height 56
click at [143, 201] on input "radio" at bounding box center [140, 204] width 7 height 7
radio input "true"
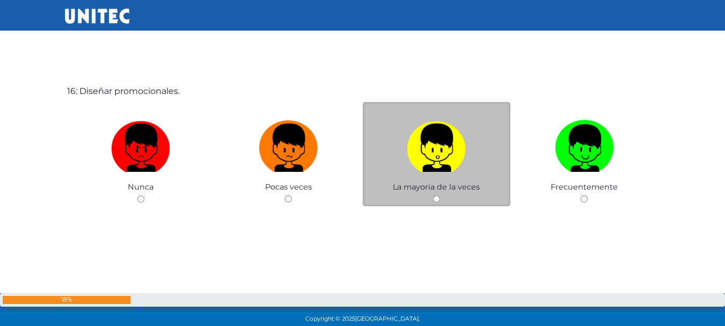
scroll to position [4938, 0]
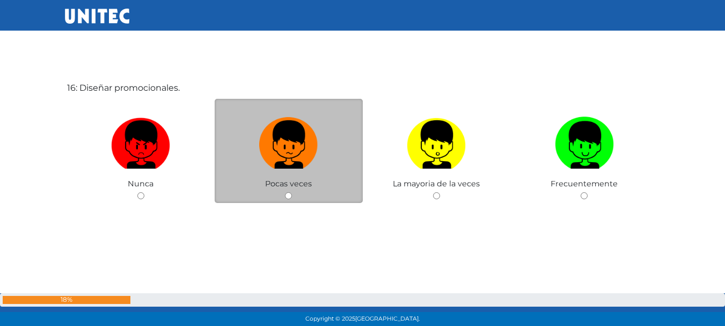
click at [341, 150] on label at bounding box center [289, 144] width 148 height 65
click at [292, 192] on input "radio" at bounding box center [288, 195] width 7 height 7
radio input "true"
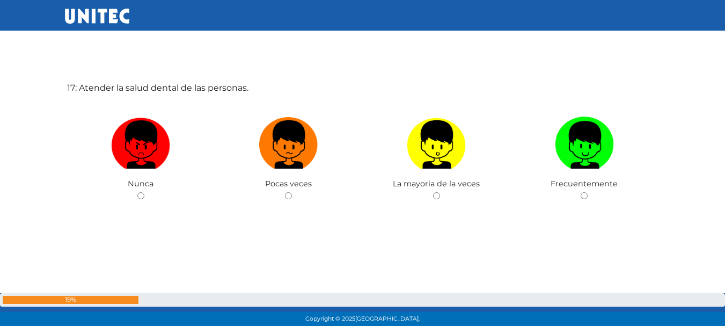
scroll to position [5316, 0]
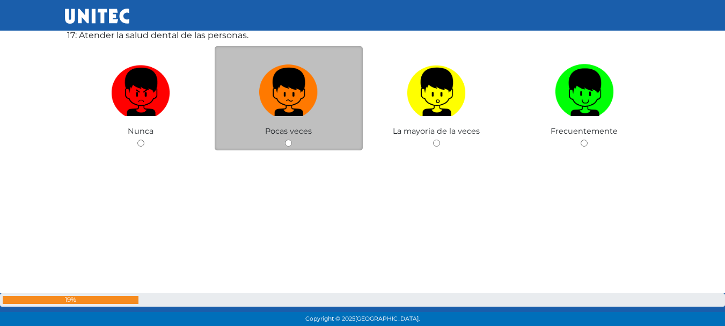
click at [293, 118] on label at bounding box center [289, 92] width 148 height 65
click at [292, 139] on input "radio" at bounding box center [288, 142] width 7 height 7
radio input "true"
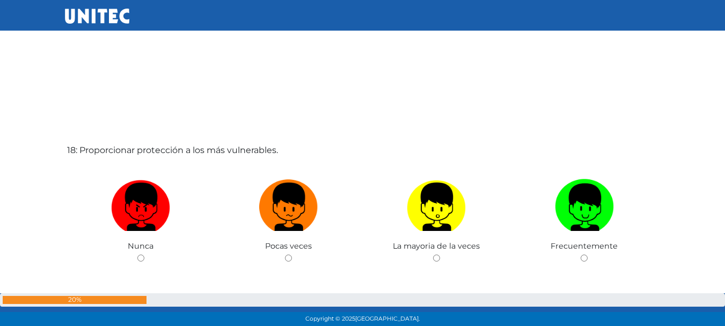
scroll to position [5580, 0]
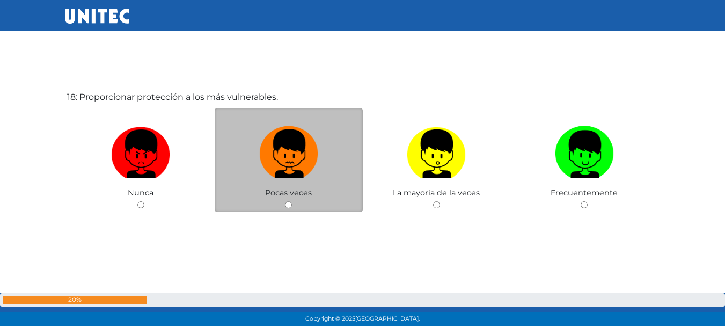
click at [278, 175] on img at bounding box center [288, 150] width 59 height 56
click at [285, 201] on input "radio" at bounding box center [288, 204] width 7 height 7
radio input "true"
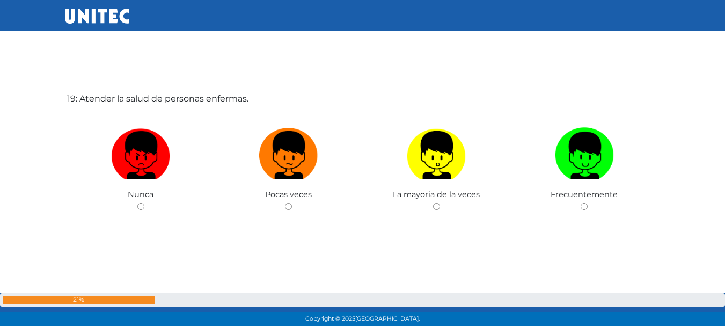
scroll to position [5957, 0]
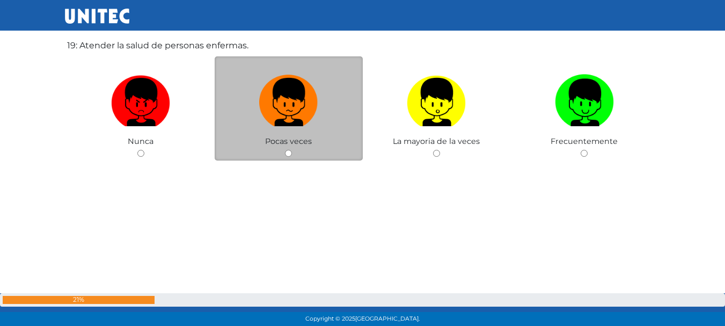
click at [254, 157] on div "Pocas veces" at bounding box center [289, 108] width 148 height 105
click at [315, 138] on div "Pocas veces" at bounding box center [289, 108] width 148 height 105
click at [318, 137] on div "Pocas veces" at bounding box center [289, 108] width 148 height 105
click at [305, 115] on img at bounding box center [288, 98] width 59 height 56
click at [292, 150] on input "radio" at bounding box center [288, 153] width 7 height 7
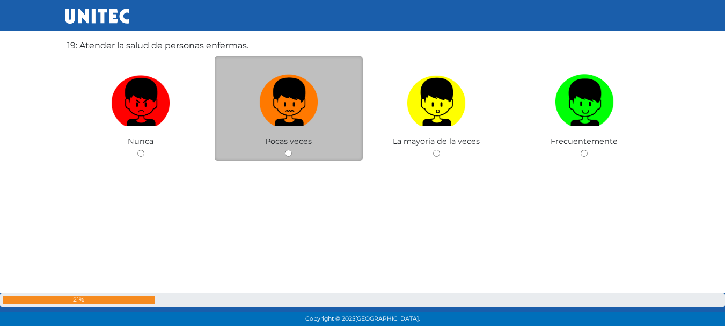
radio input "true"
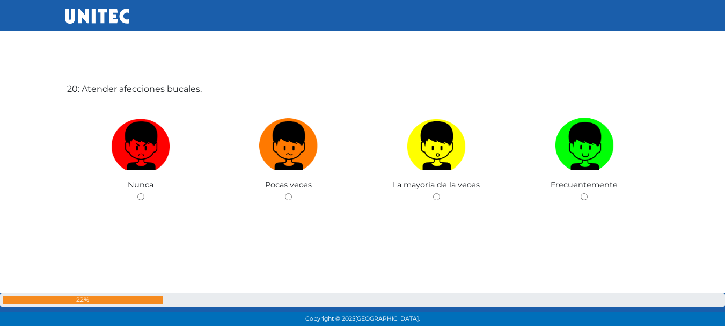
scroll to position [6240, 0]
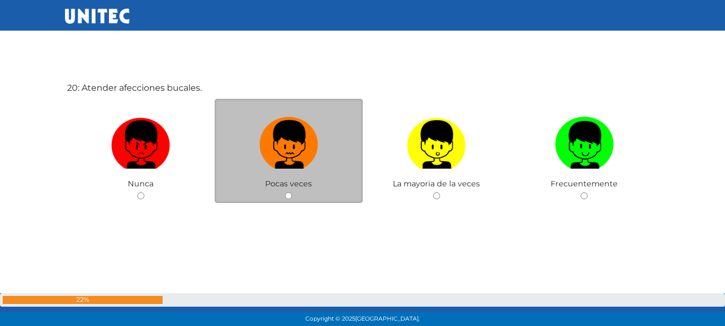
click at [275, 157] on img at bounding box center [288, 141] width 59 height 56
click at [285, 192] on input "radio" at bounding box center [288, 195] width 7 height 7
radio input "true"
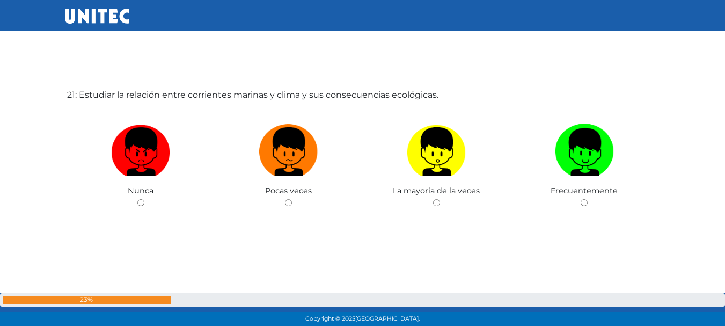
scroll to position [6566, 0]
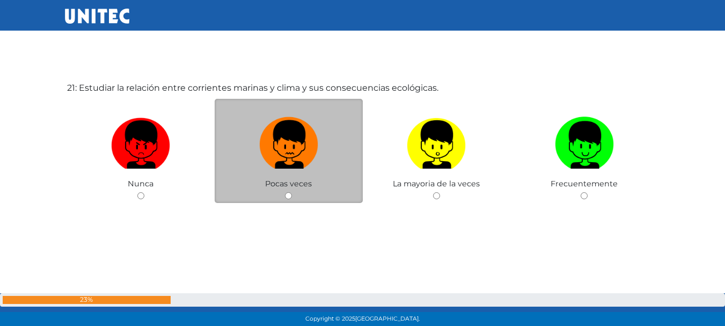
click at [260, 163] on img at bounding box center [288, 141] width 59 height 56
click at [285, 192] on input "radio" at bounding box center [288, 195] width 7 height 7
radio input "true"
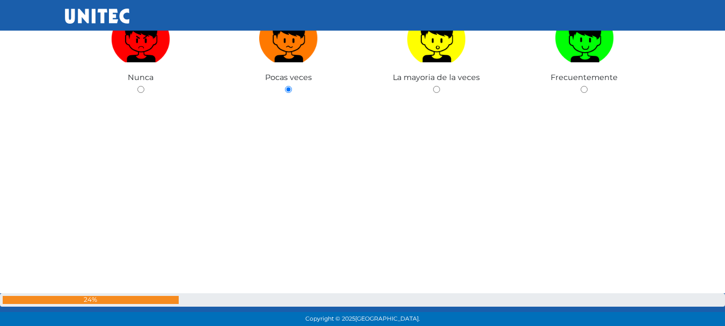
scroll to position [6884, 0]
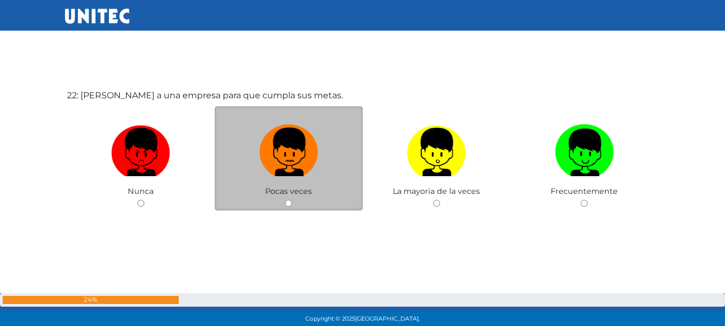
click at [305, 144] on img at bounding box center [288, 148] width 59 height 56
click at [292, 200] on input "radio" at bounding box center [288, 203] width 7 height 7
radio input "true"
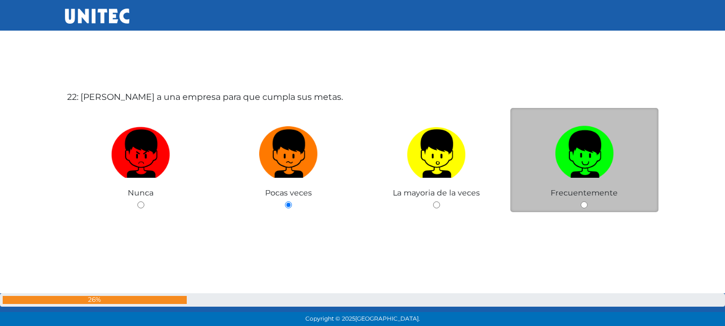
click at [518, 154] on label at bounding box center [584, 153] width 148 height 65
click at [580, 201] on input "radio" at bounding box center [583, 204] width 7 height 7
radio input "true"
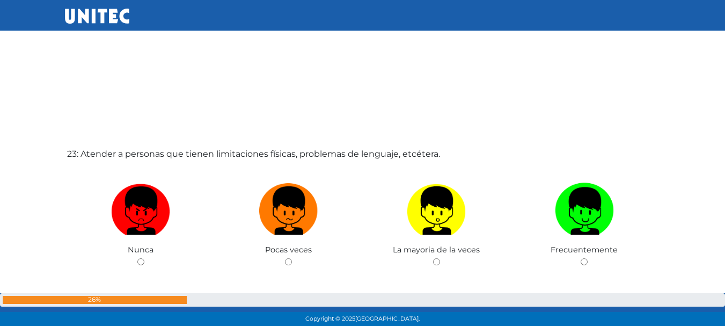
scroll to position [7257, 0]
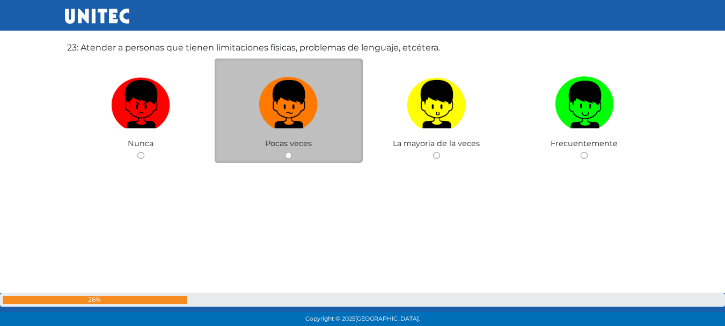
click at [290, 145] on span "Pocas veces" at bounding box center [288, 143] width 47 height 10
click at [310, 107] on img at bounding box center [288, 100] width 59 height 56
click at [292, 152] on input "radio" at bounding box center [288, 155] width 7 height 7
radio input "true"
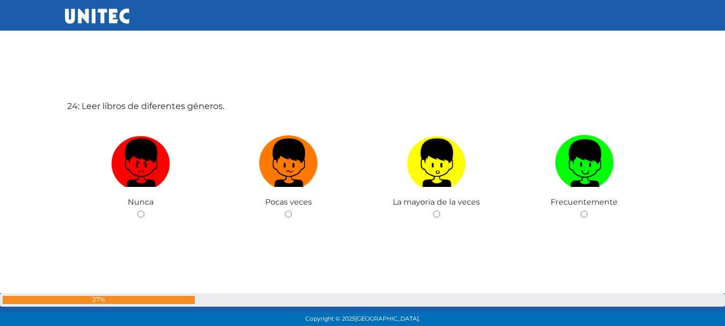
scroll to position [7471, 0]
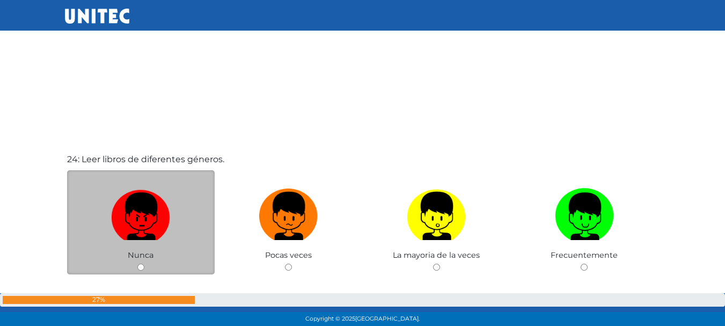
click at [146, 207] on img at bounding box center [140, 212] width 59 height 56
click at [144, 263] on input "radio" at bounding box center [140, 266] width 7 height 7
radio input "true"
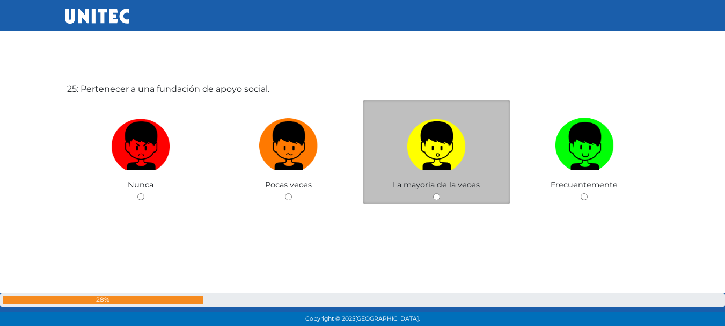
scroll to position [7868, 0]
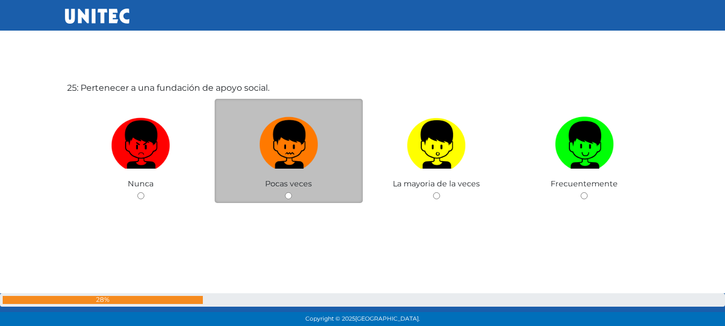
click at [307, 156] on img at bounding box center [288, 141] width 59 height 56
click at [292, 192] on input "radio" at bounding box center [288, 195] width 7 height 7
radio input "true"
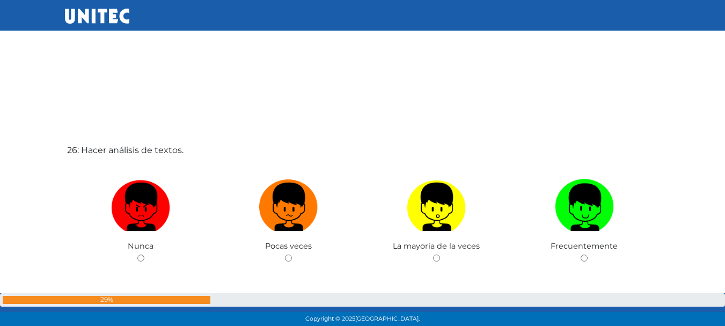
scroll to position [8185, 0]
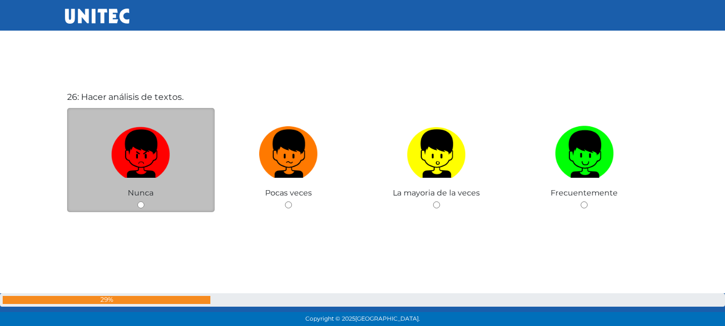
click at [178, 162] on label at bounding box center [141, 153] width 148 height 65
click at [144, 201] on input "radio" at bounding box center [140, 204] width 7 height 7
radio input "true"
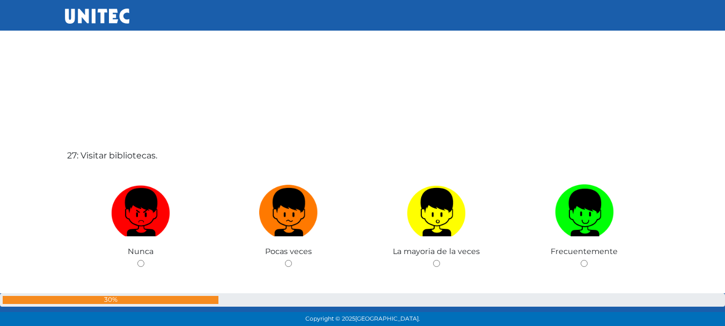
scroll to position [8557, 0]
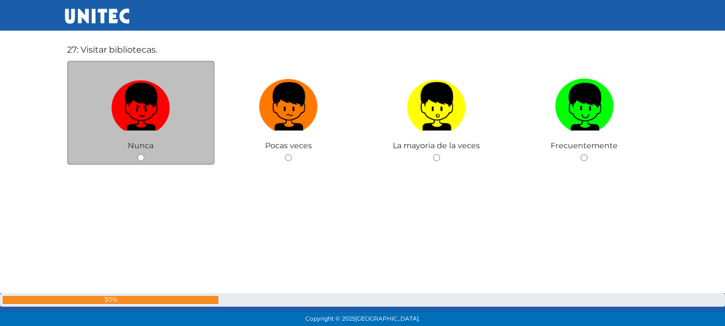
click at [150, 114] on img at bounding box center [140, 103] width 59 height 56
click at [144, 154] on input "radio" at bounding box center [140, 157] width 7 height 7
radio input "true"
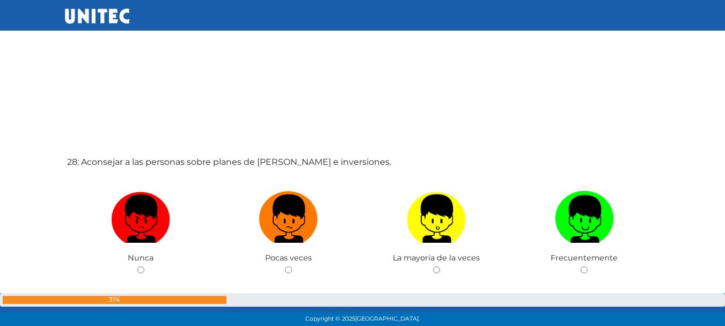
scroll to position [8823, 0]
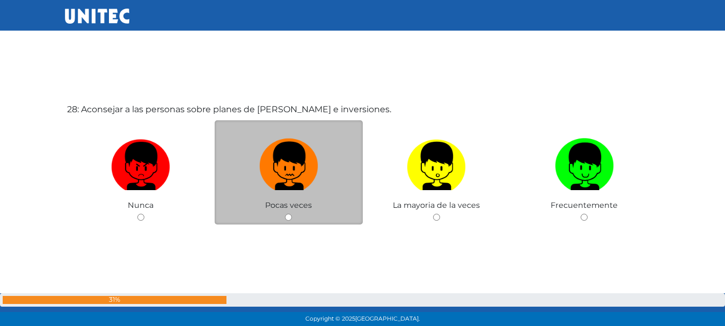
click at [283, 175] on img at bounding box center [288, 162] width 59 height 56
click at [285, 213] on input "radio" at bounding box center [288, 216] width 7 height 7
radio input "true"
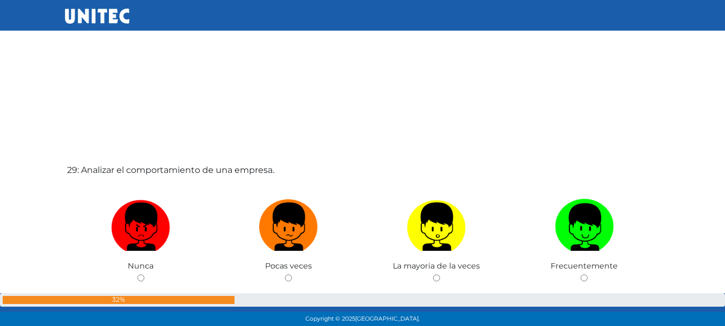
scroll to position [9195, 0]
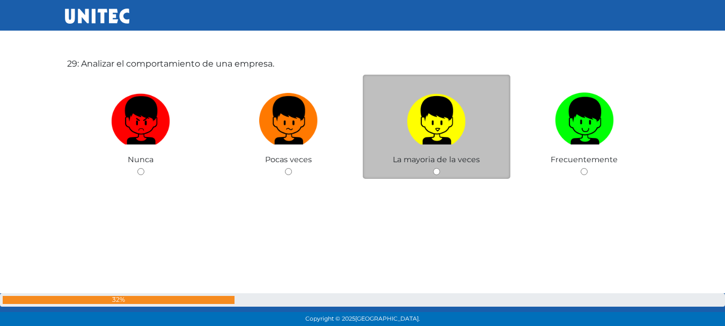
click at [407, 105] on img at bounding box center [436, 117] width 59 height 56
click at [433, 168] on input "radio" at bounding box center [436, 171] width 7 height 7
radio input "true"
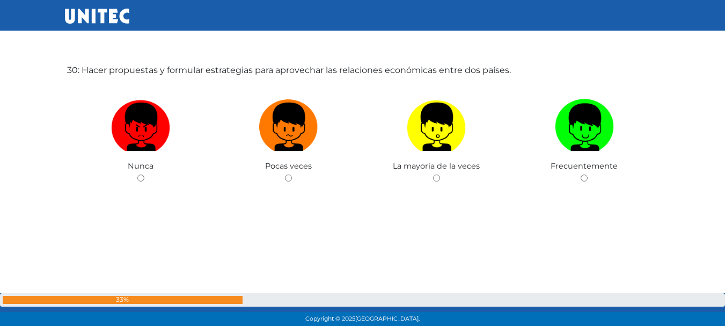
scroll to position [9408, 0]
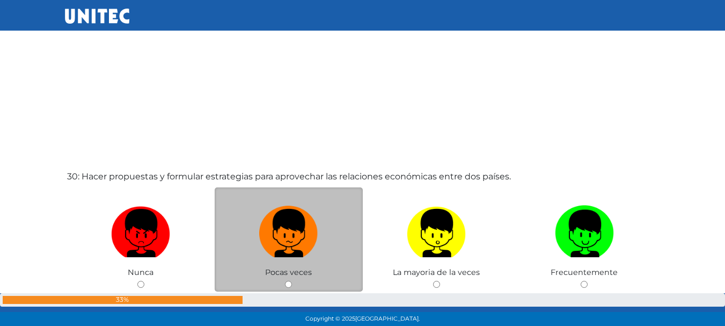
click at [220, 234] on label at bounding box center [289, 233] width 148 height 65
click at [285, 281] on input "radio" at bounding box center [288, 284] width 7 height 7
radio input "true"
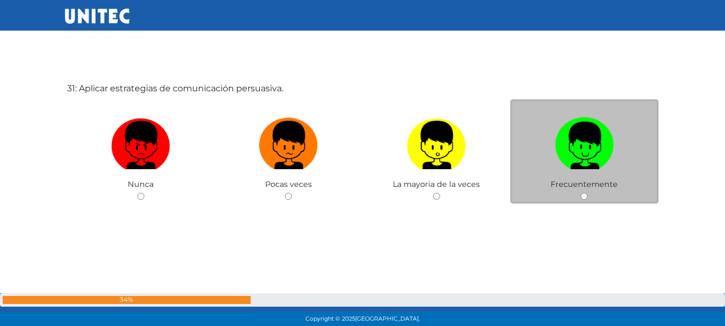
scroll to position [9822, 0]
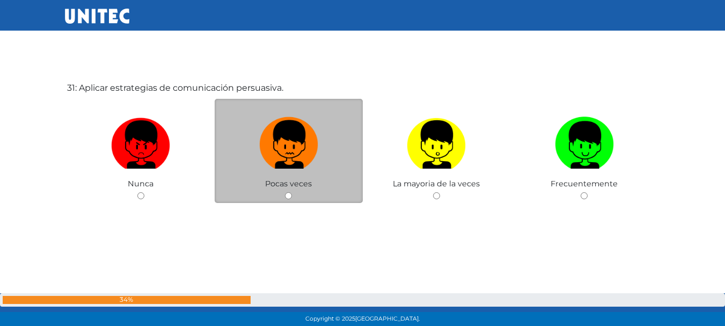
click at [294, 168] on img at bounding box center [288, 141] width 59 height 56
click at [292, 192] on input "radio" at bounding box center [288, 195] width 7 height 7
radio input "true"
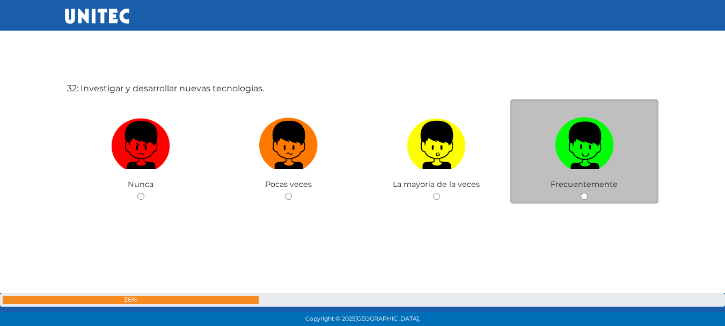
scroll to position [10147, 0]
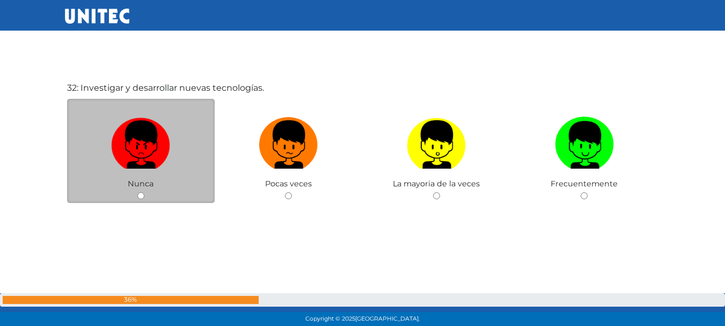
click at [182, 168] on label at bounding box center [141, 144] width 148 height 65
click at [144, 192] on input "radio" at bounding box center [140, 195] width 7 height 7
radio input "true"
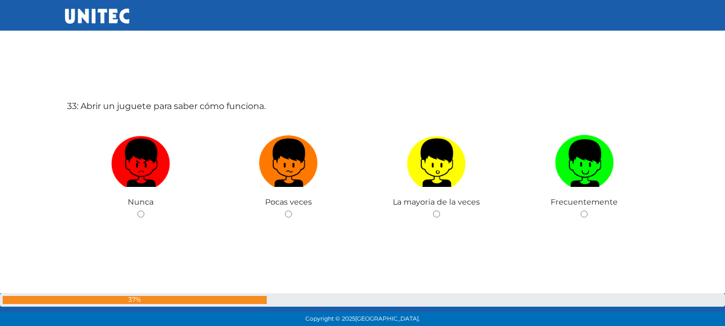
scroll to position [10473, 0]
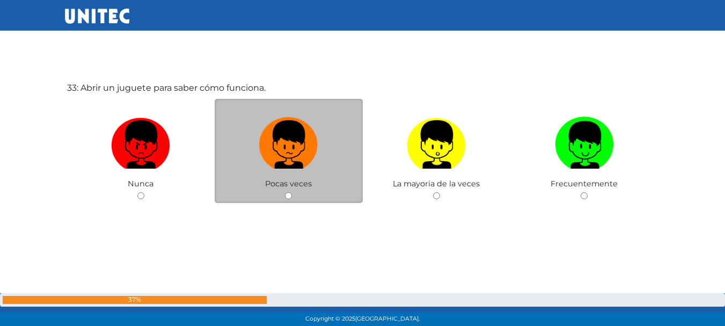
click at [257, 166] on label at bounding box center [289, 144] width 148 height 65
click at [285, 192] on input "radio" at bounding box center [288, 195] width 7 height 7
radio input "true"
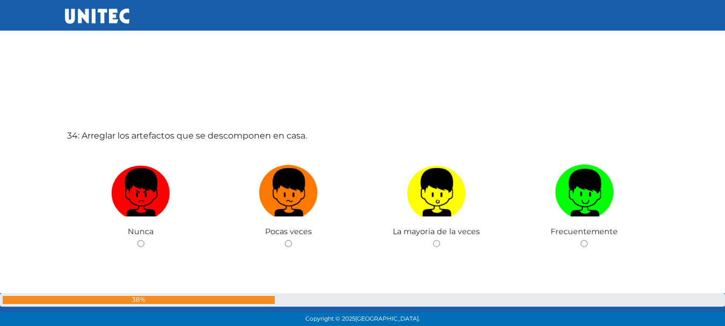
scroll to position [10804, 0]
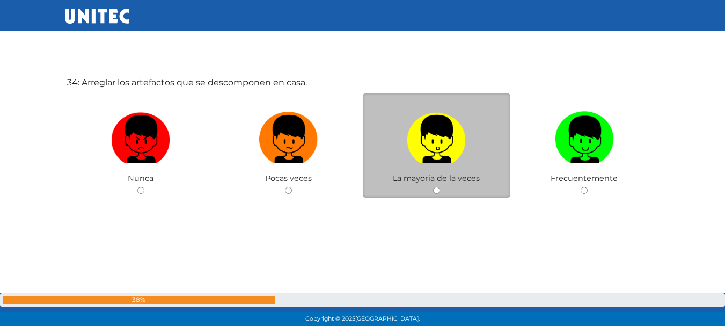
click at [483, 173] on div "La mayoria de la veces" at bounding box center [437, 145] width 148 height 105
click at [465, 142] on img at bounding box center [436, 135] width 59 height 56
click at [440, 187] on input "radio" at bounding box center [436, 190] width 7 height 7
radio input "true"
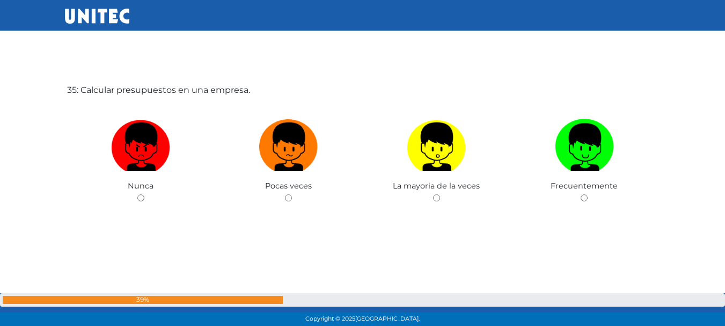
scroll to position [11124, 0]
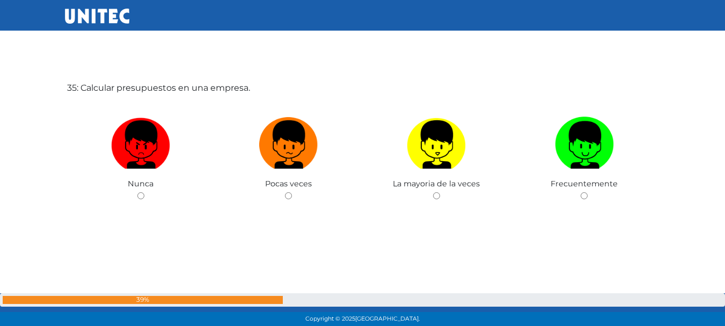
click at [465, 142] on img at bounding box center [436, 141] width 59 height 56
click at [440, 192] on input "radio" at bounding box center [436, 195] width 7 height 7
radio input "true"
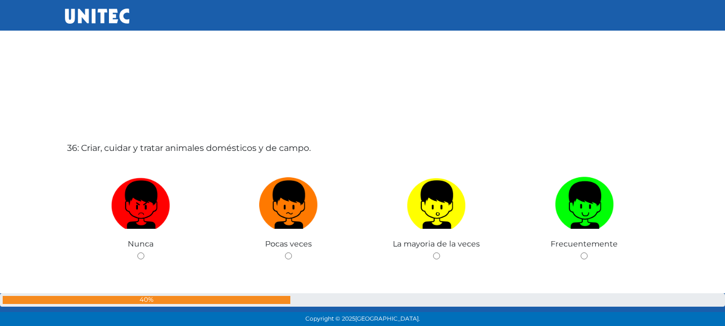
scroll to position [11443, 0]
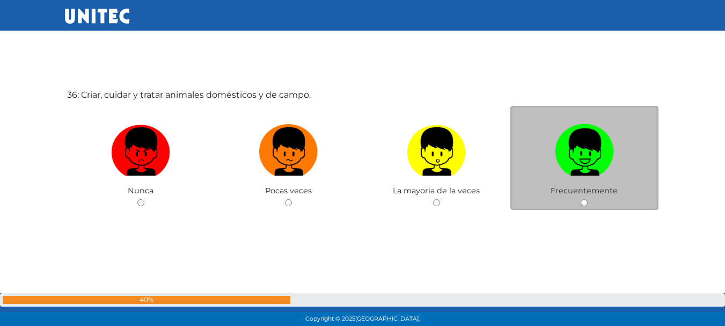
click at [579, 154] on img at bounding box center [584, 148] width 59 height 56
click at [580, 199] on input "radio" at bounding box center [583, 202] width 7 height 7
radio input "true"
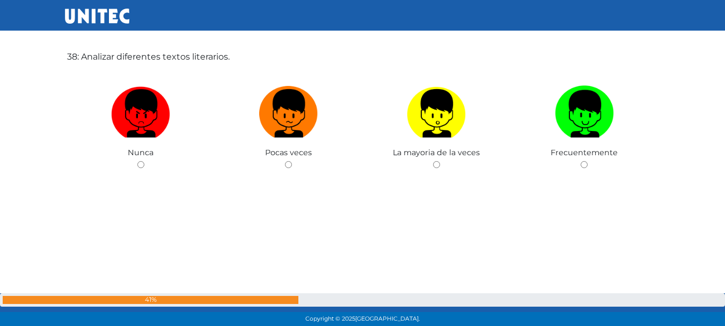
scroll to position [12079, 0]
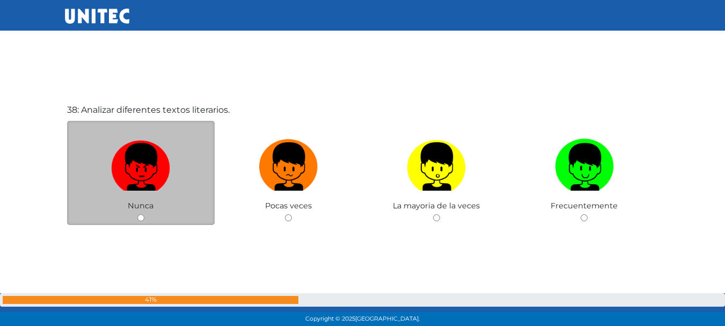
click at [149, 177] on img at bounding box center [140, 163] width 59 height 56
click at [144, 214] on input "radio" at bounding box center [140, 217] width 7 height 7
radio input "true"
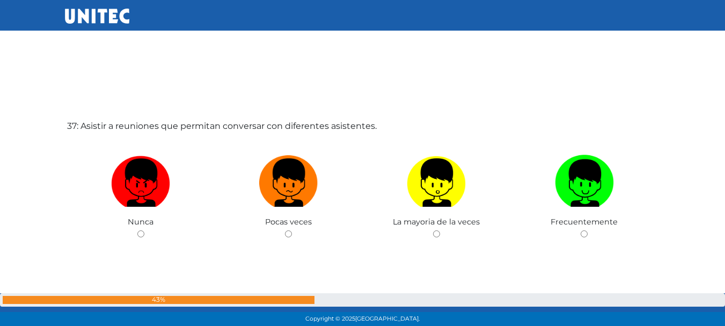
scroll to position [11790, 0]
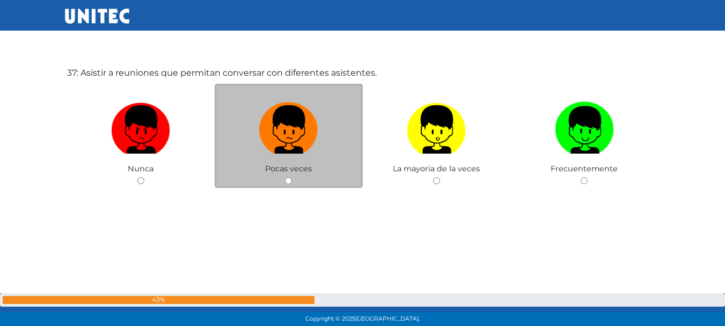
click at [318, 148] on label at bounding box center [289, 129] width 148 height 65
click at [292, 177] on input "radio" at bounding box center [288, 180] width 7 height 7
radio input "true"
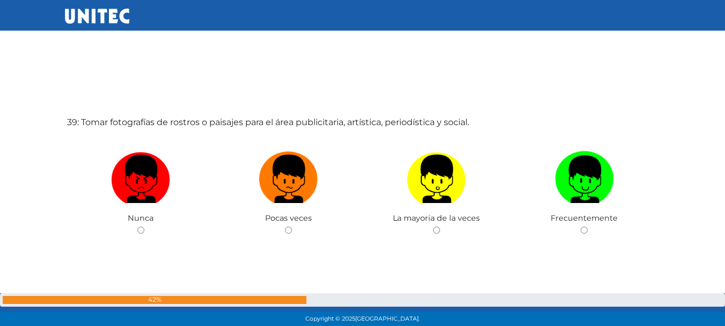
scroll to position [12445, 0]
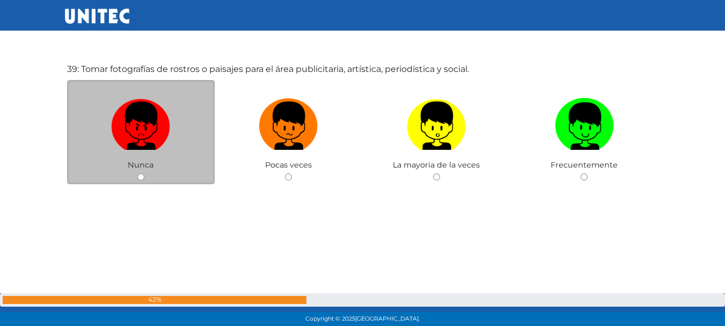
click at [188, 131] on label at bounding box center [141, 125] width 148 height 65
click at [144, 173] on input "radio" at bounding box center [140, 176] width 7 height 7
radio input "true"
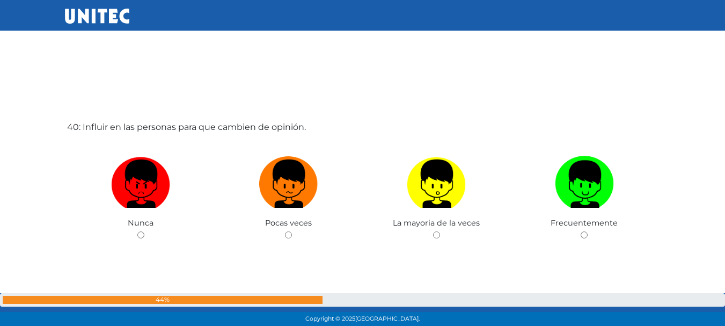
scroll to position [12766, 0]
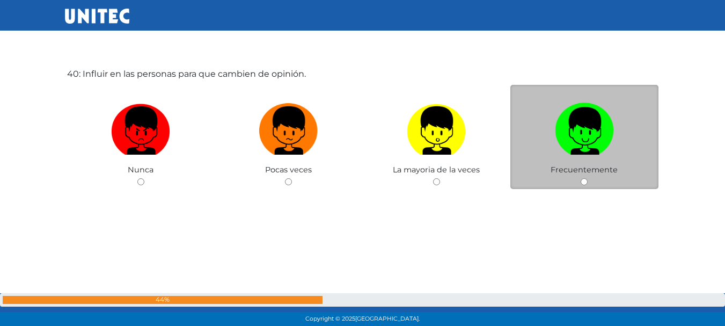
click at [555, 94] on div "Frecuentemente" at bounding box center [584, 137] width 148 height 105
click at [578, 120] on img at bounding box center [584, 127] width 59 height 56
click at [580, 178] on input "radio" at bounding box center [583, 181] width 7 height 7
radio input "true"
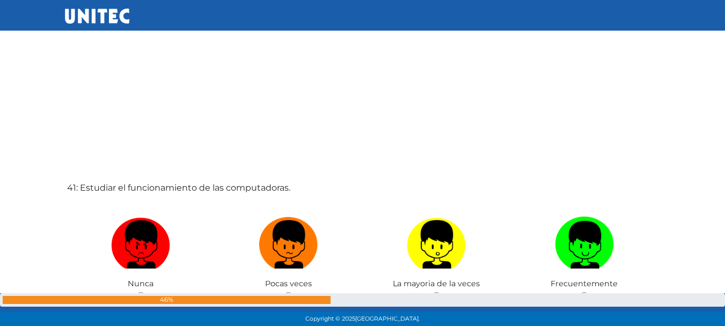
scroll to position [13031, 0]
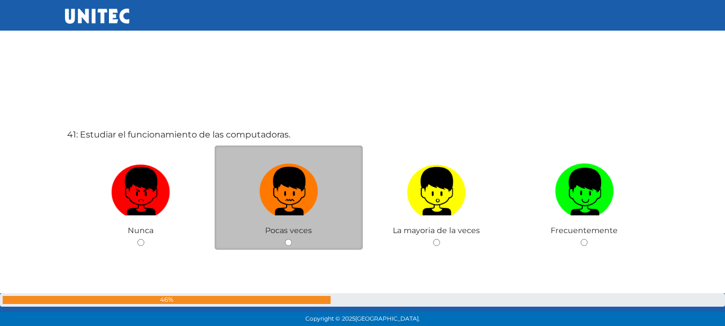
click at [274, 187] on img at bounding box center [288, 187] width 59 height 56
click at [285, 239] on input "radio" at bounding box center [288, 242] width 7 height 7
radio input "true"
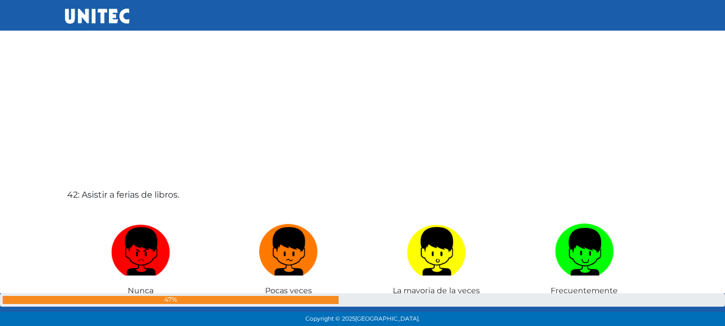
scroll to position [13403, 0]
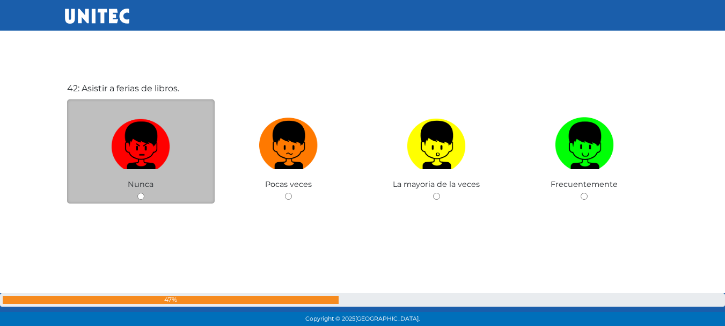
click at [141, 165] on img at bounding box center [140, 141] width 59 height 56
click at [141, 193] on input "radio" at bounding box center [140, 196] width 7 height 7
radio input "true"
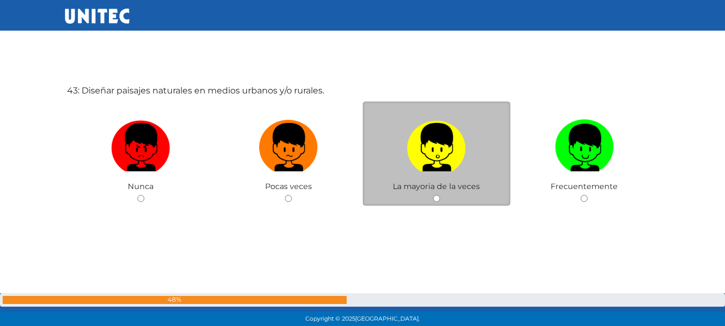
scroll to position [13729, 0]
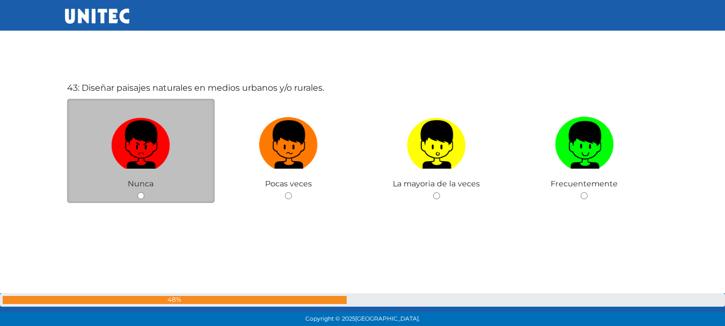
click at [186, 162] on label at bounding box center [141, 144] width 148 height 65
click at [144, 192] on input "radio" at bounding box center [140, 195] width 7 height 7
radio input "true"
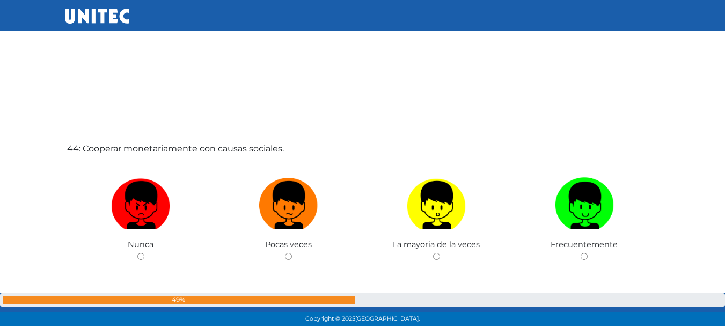
scroll to position [14047, 0]
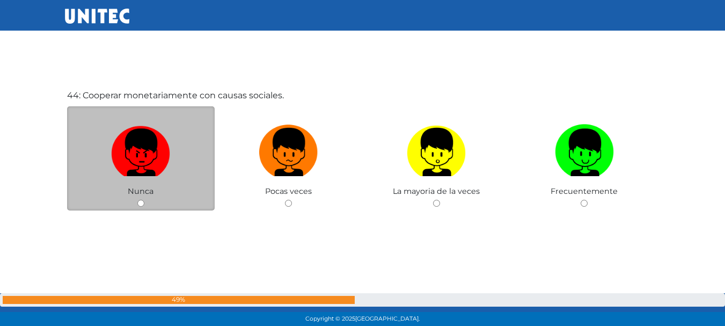
click at [133, 170] on img at bounding box center [140, 148] width 59 height 56
click at [137, 200] on input "radio" at bounding box center [140, 203] width 7 height 7
radio input "true"
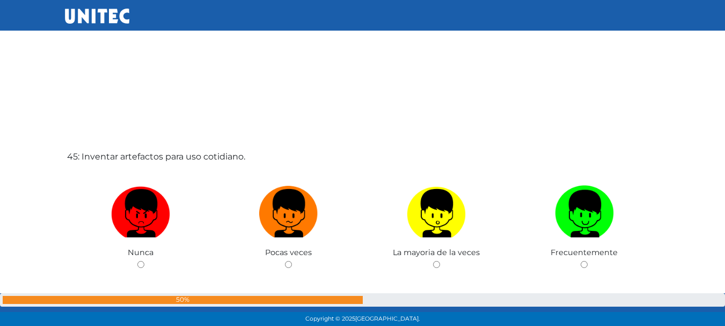
scroll to position [14365, 0]
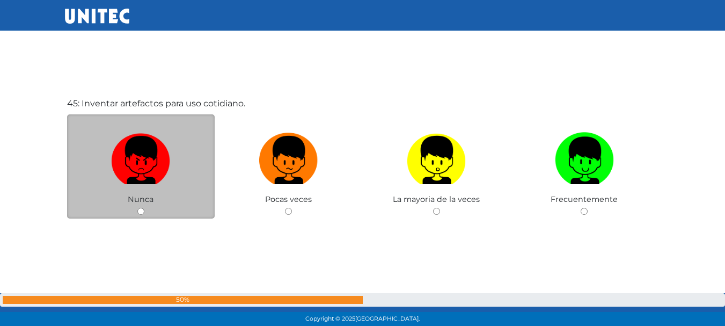
click at [197, 168] on label at bounding box center [141, 160] width 148 height 65
click at [144, 208] on input "radio" at bounding box center [140, 211] width 7 height 7
radio input "true"
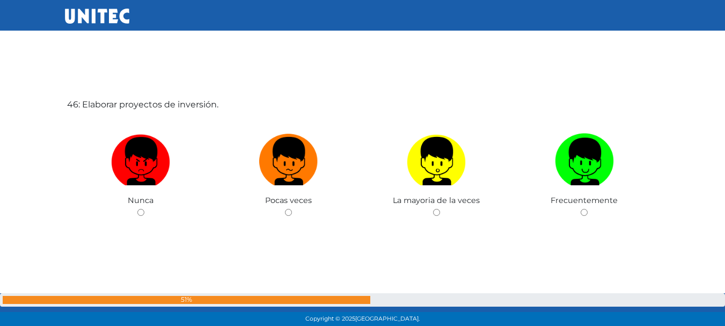
scroll to position [14742, 0]
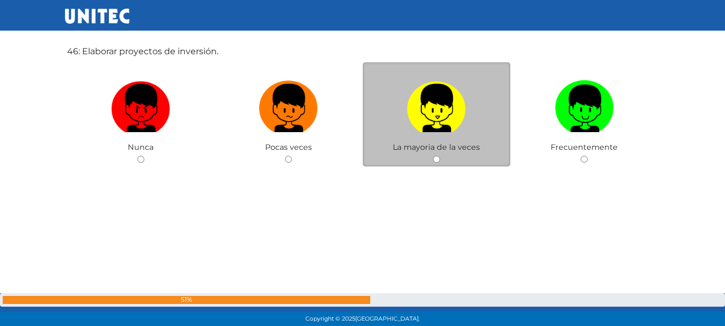
click at [419, 129] on img at bounding box center [436, 104] width 59 height 56
click at [433, 156] on input "radio" at bounding box center [436, 159] width 7 height 7
radio input "true"
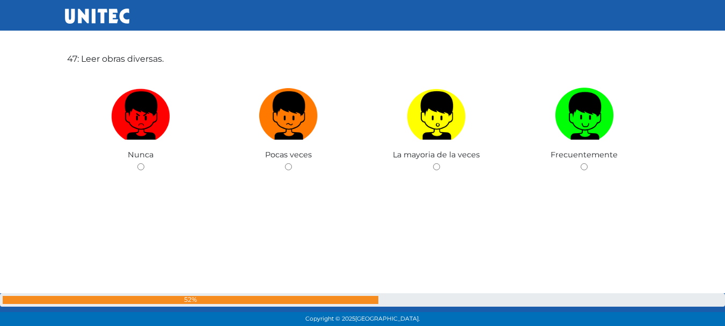
scroll to position [14954, 0]
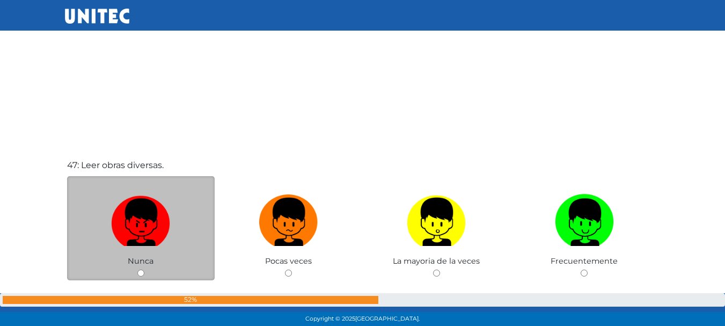
click at [146, 225] on img at bounding box center [140, 218] width 59 height 56
click at [144, 269] on input "radio" at bounding box center [140, 272] width 7 height 7
radio input "true"
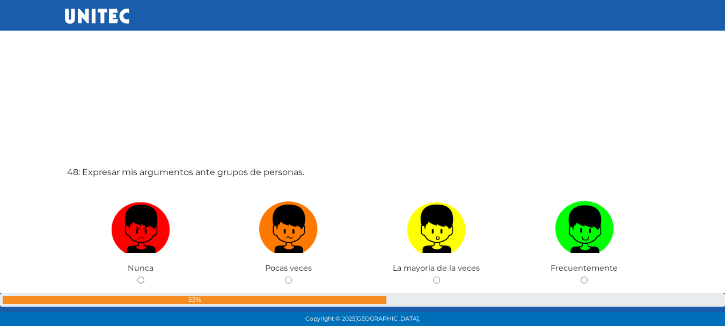
scroll to position [15326, 0]
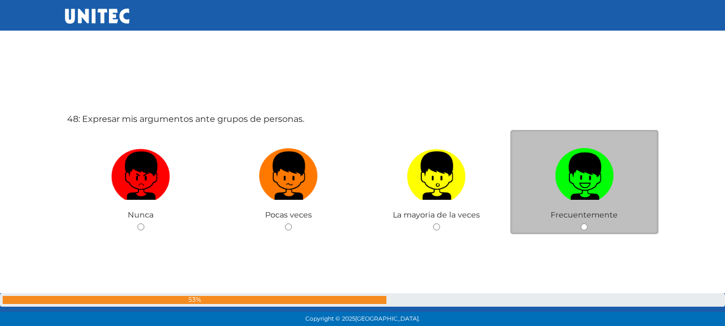
click at [555, 172] on img at bounding box center [584, 172] width 59 height 56
click at [580, 223] on input "radio" at bounding box center [583, 226] width 7 height 7
radio input "true"
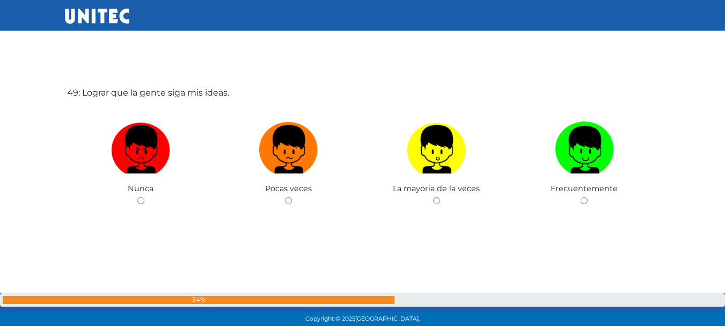
scroll to position [15683, 0]
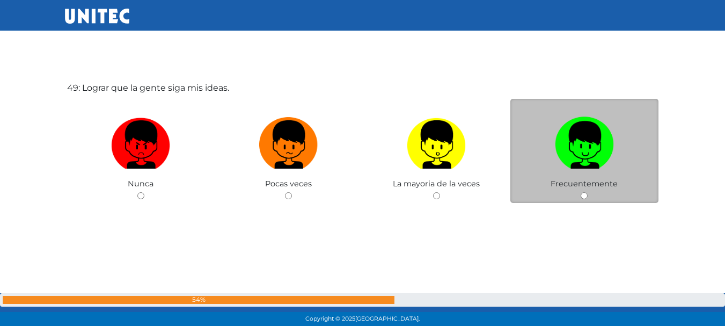
click at [517, 158] on label at bounding box center [584, 144] width 148 height 65
click at [580, 192] on input "radio" at bounding box center [583, 195] width 7 height 7
radio input "true"
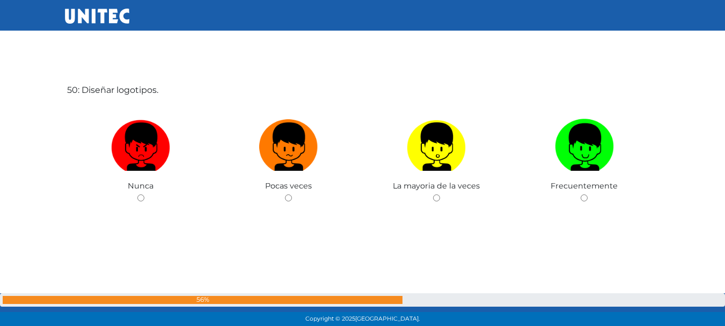
scroll to position [16059, 0]
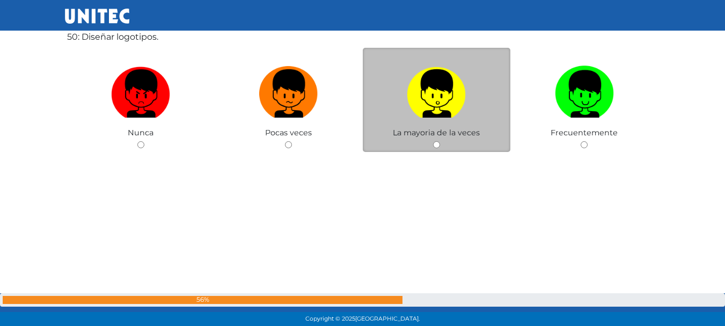
click at [462, 130] on span "La mayoria de la veces" at bounding box center [436, 133] width 87 height 10
click at [462, 112] on img at bounding box center [436, 90] width 59 height 56
click at [440, 141] on input "radio" at bounding box center [436, 144] width 7 height 7
radio input "true"
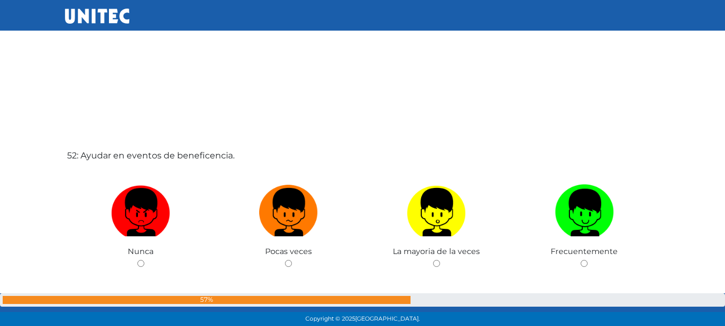
scroll to position [16644, 0]
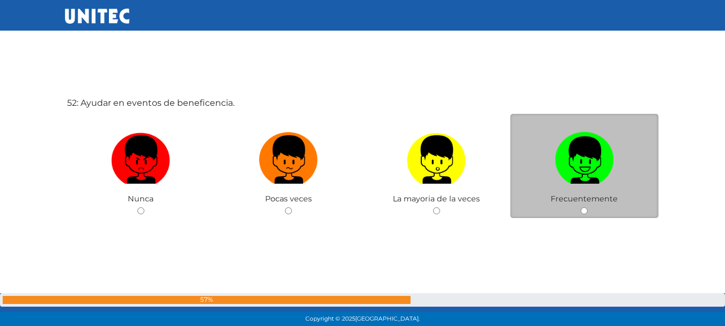
click at [587, 146] on img at bounding box center [584, 156] width 59 height 56
click at [587, 207] on input "radio" at bounding box center [583, 210] width 7 height 7
radio input "true"
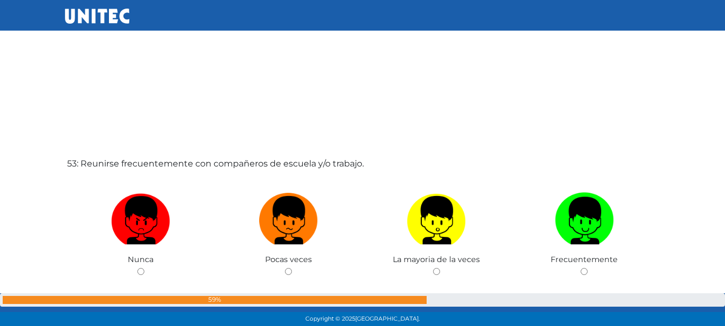
scroll to position [16962, 0]
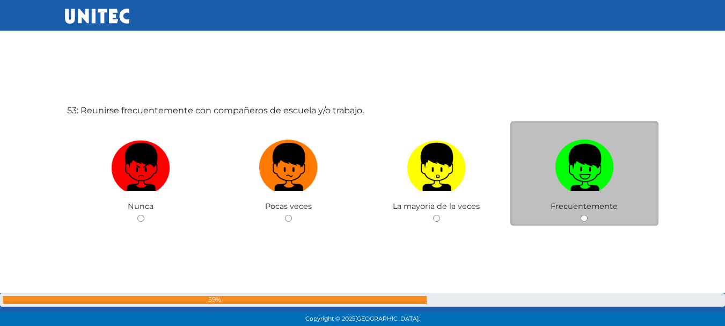
click at [572, 153] on img at bounding box center [584, 163] width 59 height 56
click at [580, 215] on input "radio" at bounding box center [583, 218] width 7 height 7
radio input "true"
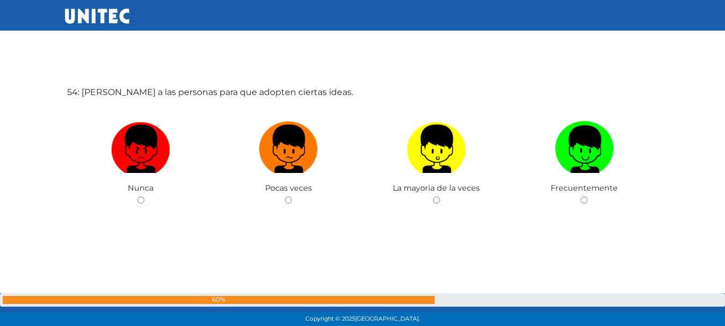
scroll to position [17311, 0]
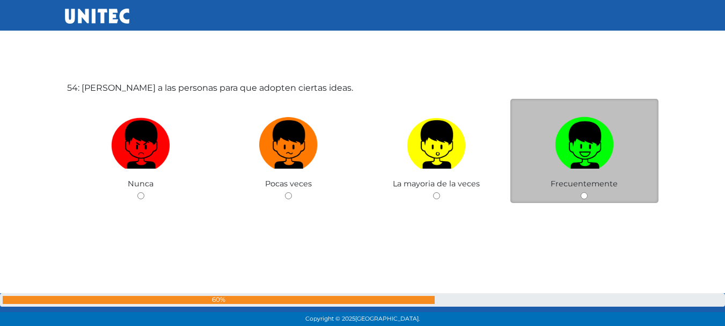
click at [562, 131] on img at bounding box center [584, 141] width 59 height 56
click at [580, 192] on input "radio" at bounding box center [583, 195] width 7 height 7
radio input "true"
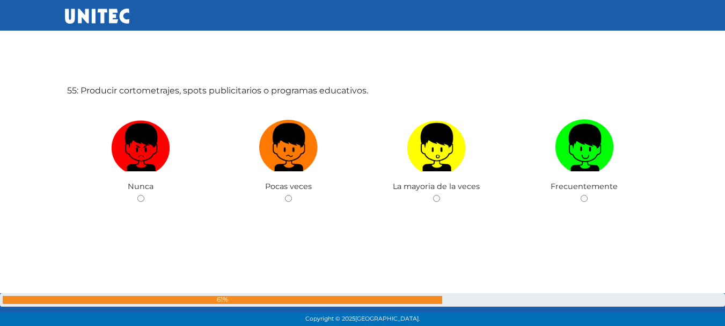
scroll to position [17636, 0]
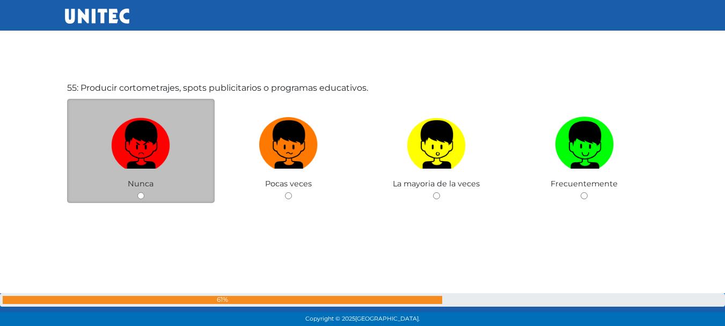
click at [181, 132] on label at bounding box center [141, 144] width 148 height 65
click at [144, 192] on input "radio" at bounding box center [140, 195] width 7 height 7
radio input "true"
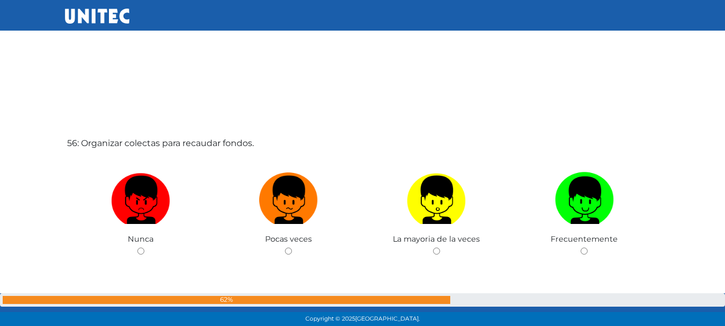
scroll to position [17960, 0]
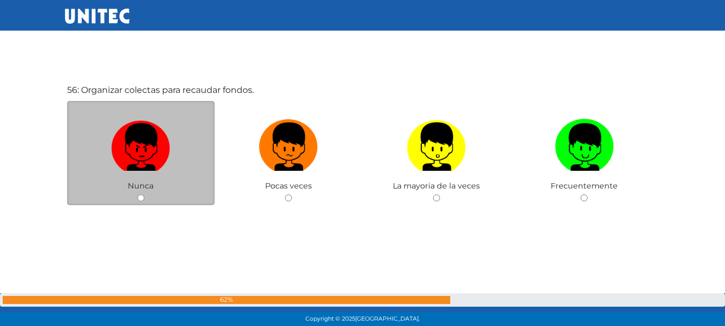
click at [152, 136] on img at bounding box center [140, 143] width 59 height 56
click at [144, 194] on input "radio" at bounding box center [140, 197] width 7 height 7
radio input "true"
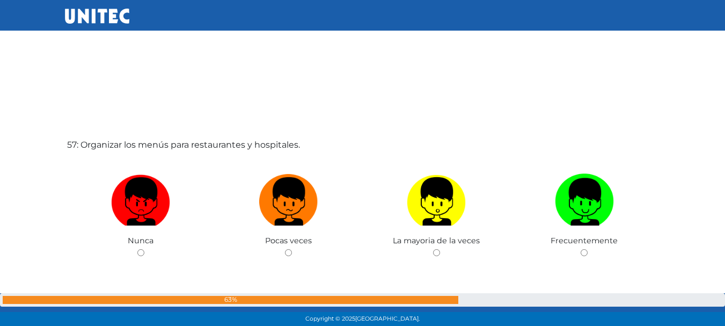
scroll to position [18284, 0]
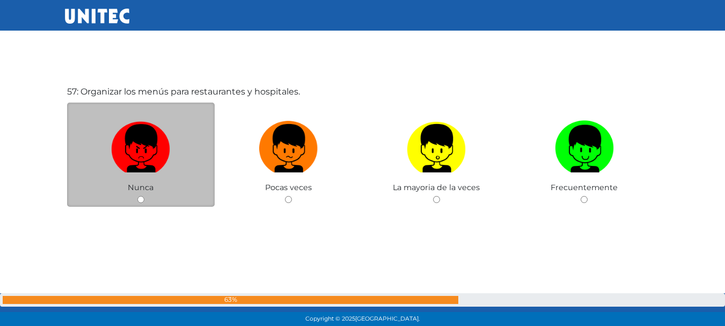
click at [173, 130] on label at bounding box center [141, 148] width 148 height 65
click at [144, 196] on input "radio" at bounding box center [140, 199] width 7 height 7
radio input "true"
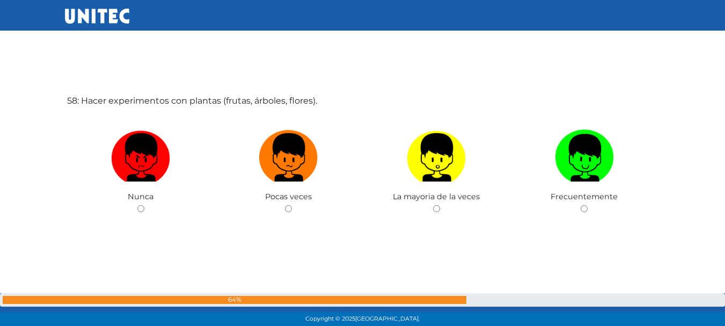
scroll to position [18653, 0]
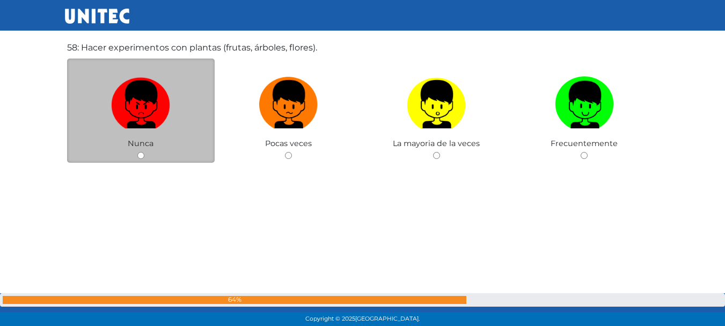
click at [130, 131] on label at bounding box center [141, 104] width 148 height 65
click at [137, 152] on input "radio" at bounding box center [140, 155] width 7 height 7
radio input "true"
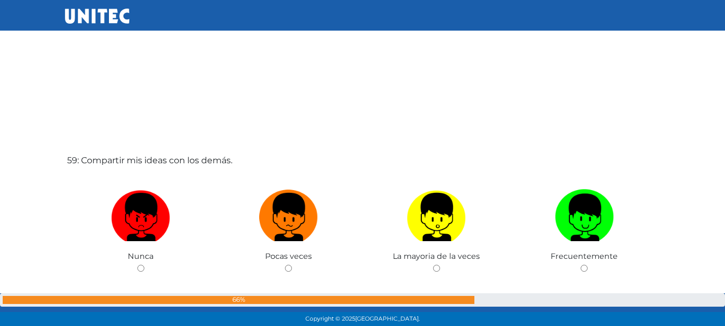
scroll to position [18919, 0]
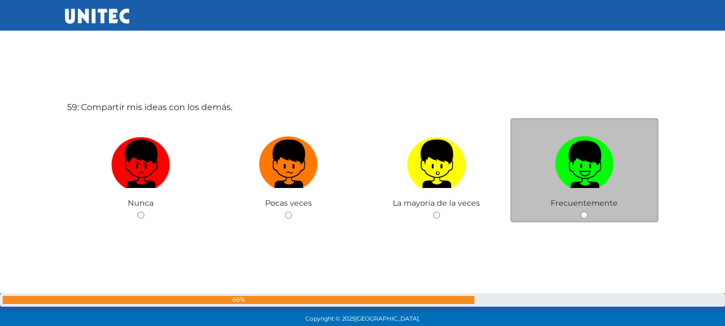
click at [599, 164] on img at bounding box center [584, 160] width 59 height 56
click at [587, 211] on input "radio" at bounding box center [583, 214] width 7 height 7
radio input "true"
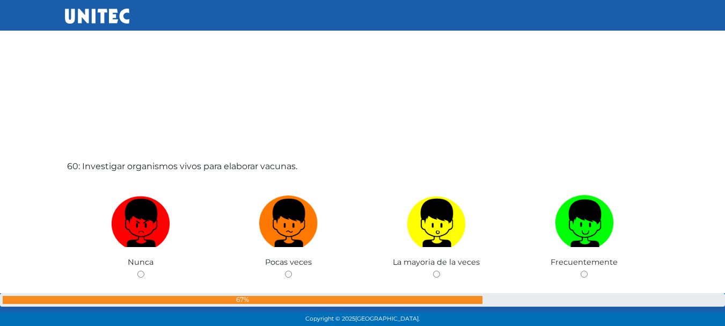
scroll to position [19239, 0]
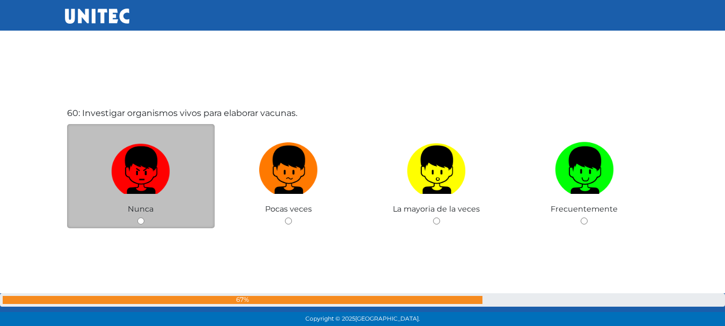
click at [115, 156] on img at bounding box center [140, 166] width 59 height 56
click at [137, 217] on input "radio" at bounding box center [140, 220] width 7 height 7
radio input "true"
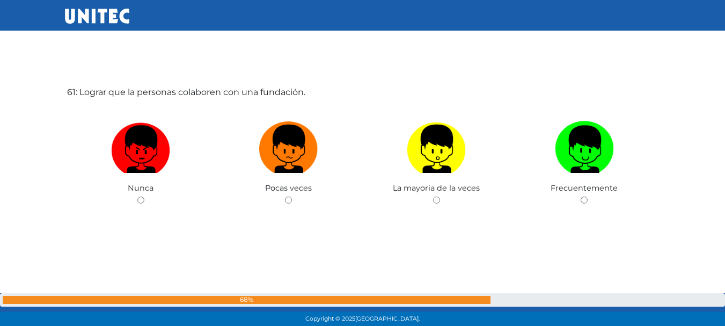
scroll to position [19590, 0]
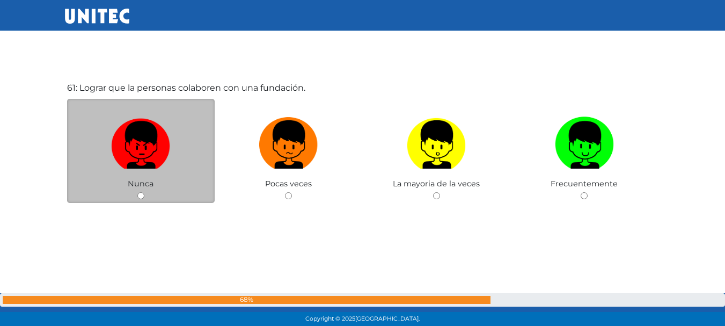
click at [137, 121] on img at bounding box center [140, 141] width 59 height 56
click at [137, 192] on input "radio" at bounding box center [140, 195] width 7 height 7
radio input "true"
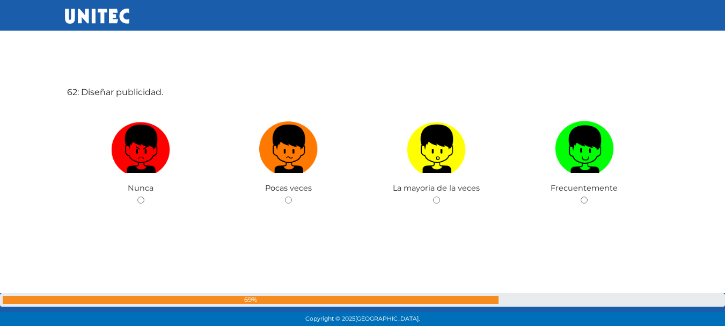
scroll to position [19915, 0]
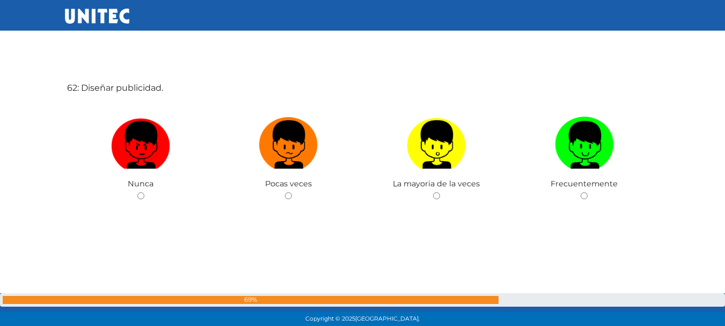
click at [137, 121] on img at bounding box center [140, 141] width 59 height 56
click at [137, 192] on input "radio" at bounding box center [140, 195] width 7 height 7
radio input "true"
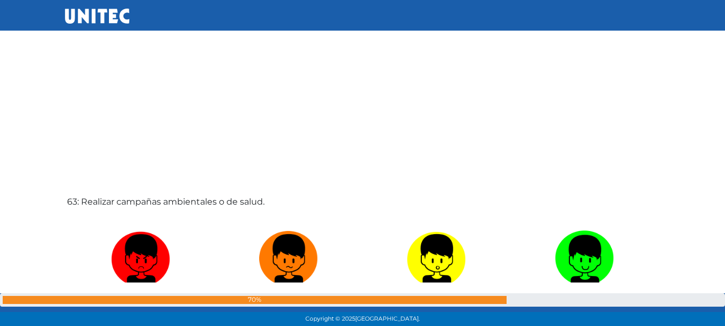
scroll to position [20180, 0]
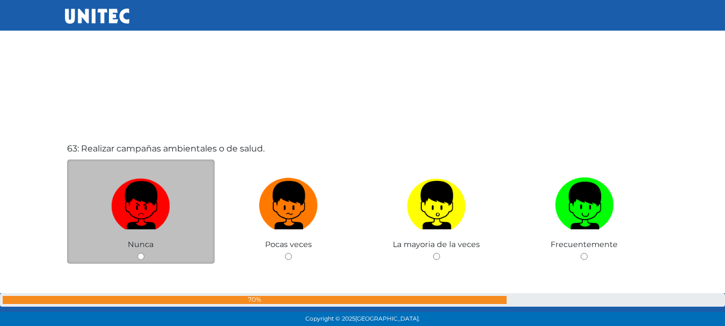
click at [179, 196] on label at bounding box center [141, 205] width 148 height 65
click at [144, 253] on input "radio" at bounding box center [140, 256] width 7 height 7
radio input "true"
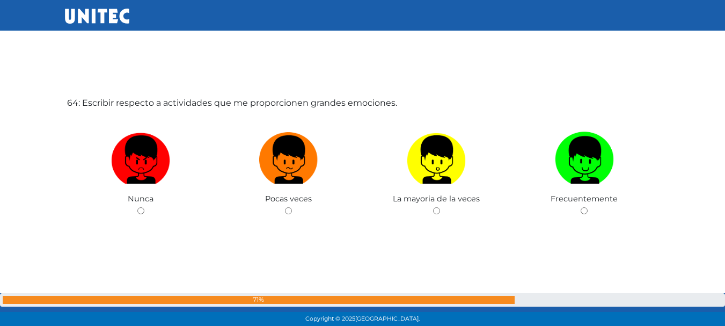
scroll to position [20605, 0]
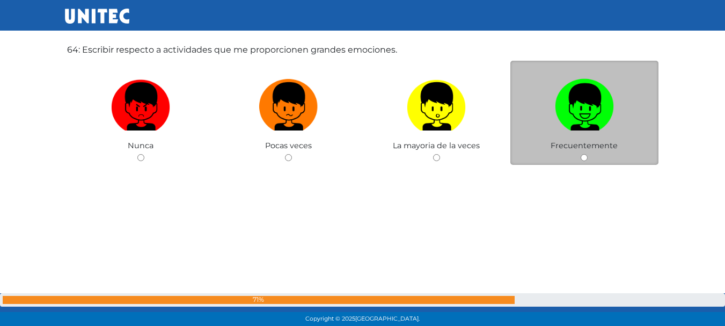
click at [585, 124] on img at bounding box center [584, 103] width 59 height 56
click at [585, 154] on input "radio" at bounding box center [583, 157] width 7 height 7
radio input "true"
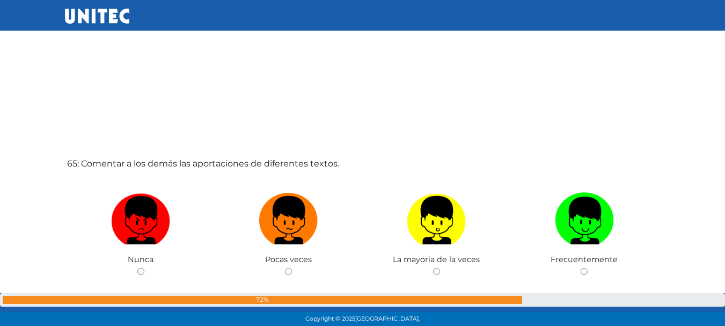
scroll to position [20870, 0]
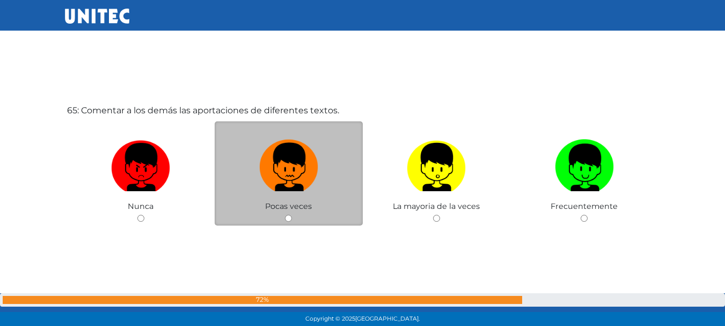
click at [298, 181] on img at bounding box center [288, 163] width 59 height 56
click at [292, 215] on input "radio" at bounding box center [288, 218] width 7 height 7
radio input "true"
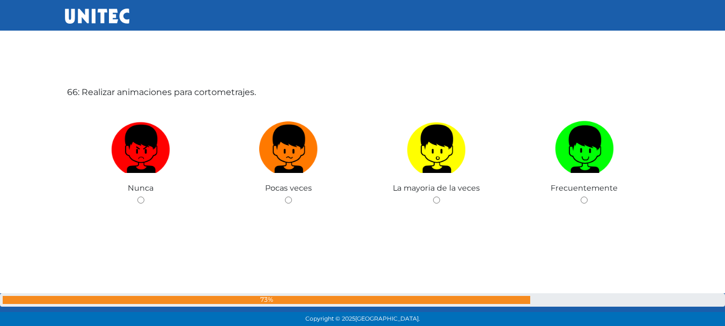
scroll to position [21218, 0]
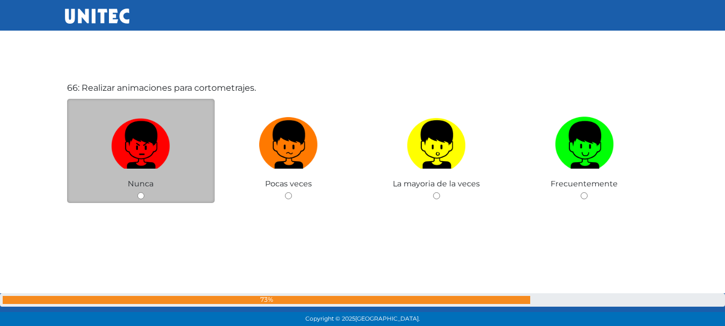
click at [149, 140] on img at bounding box center [140, 141] width 59 height 56
click at [144, 192] on input "radio" at bounding box center [140, 195] width 7 height 7
radio input "true"
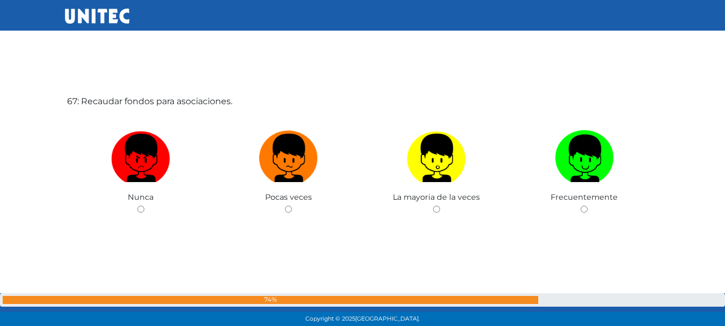
scroll to position [21543, 0]
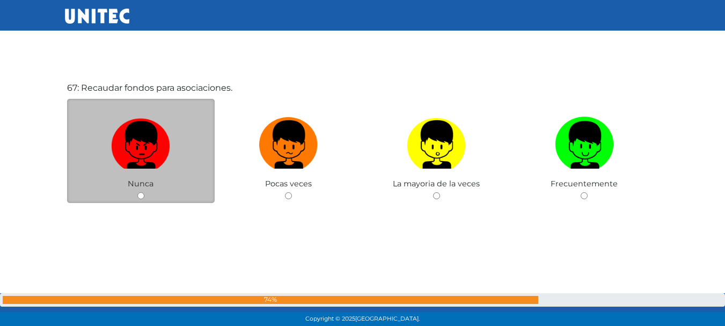
click at [149, 142] on img at bounding box center [140, 141] width 59 height 56
click at [144, 192] on input "radio" at bounding box center [140, 195] width 7 height 7
radio input "true"
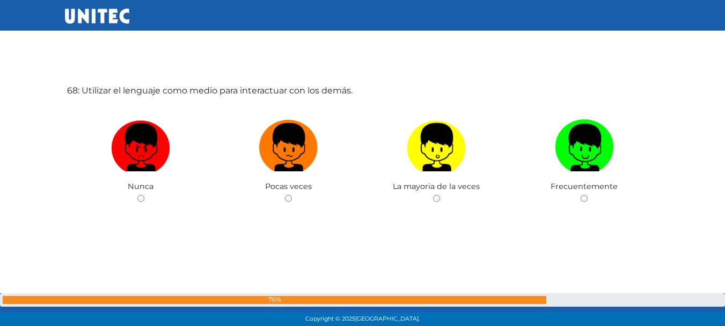
scroll to position [21869, 0]
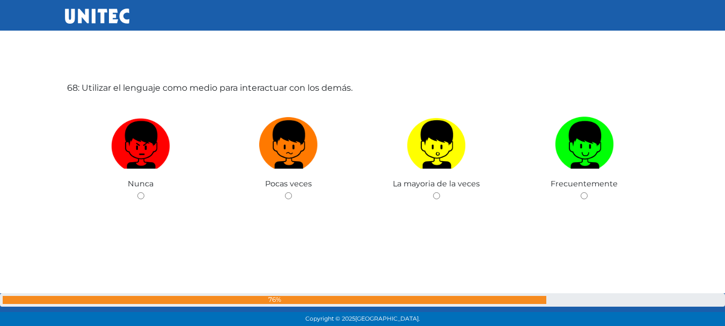
click at [149, 142] on img at bounding box center [140, 141] width 59 height 56
click at [144, 192] on input "radio" at bounding box center [140, 195] width 7 height 7
radio input "true"
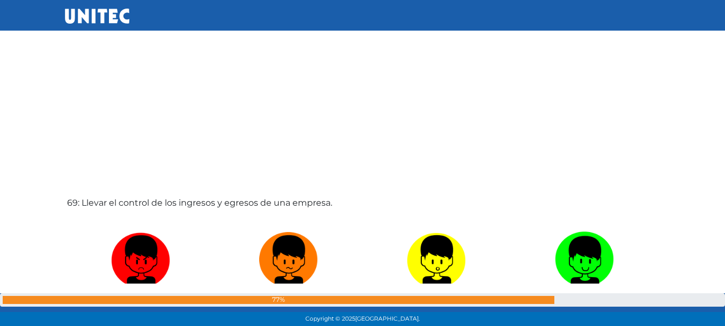
scroll to position [22133, 0]
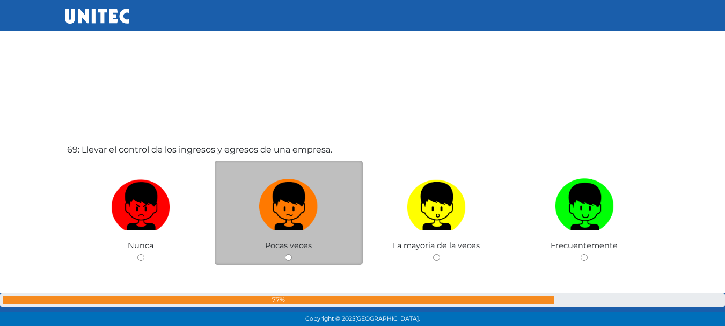
click at [326, 225] on label at bounding box center [289, 206] width 148 height 65
click at [292, 254] on input "radio" at bounding box center [288, 257] width 7 height 7
radio input "true"
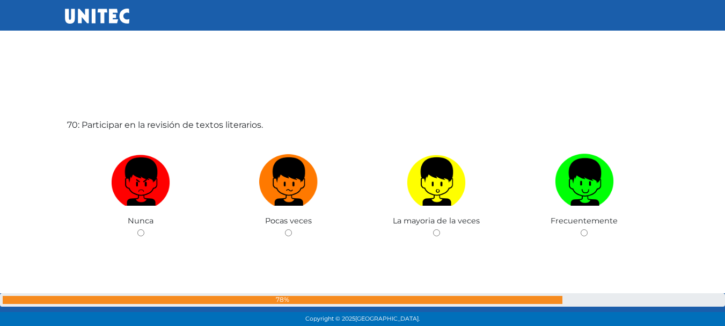
scroll to position [22520, 0]
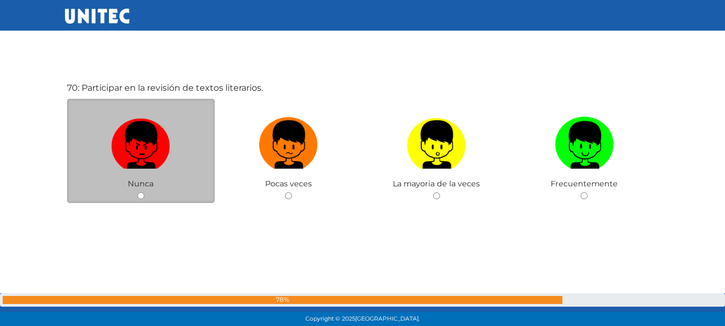
click at [137, 152] on img at bounding box center [140, 141] width 59 height 56
click at [137, 192] on input "radio" at bounding box center [140, 195] width 7 height 7
radio input "true"
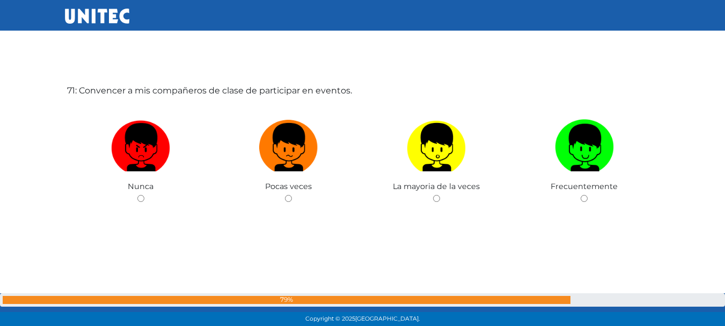
scroll to position [22846, 0]
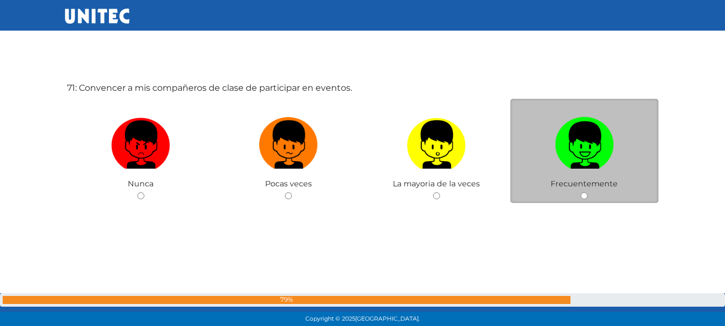
click at [591, 136] on img at bounding box center [584, 141] width 59 height 56
click at [587, 192] on input "radio" at bounding box center [583, 195] width 7 height 7
radio input "true"
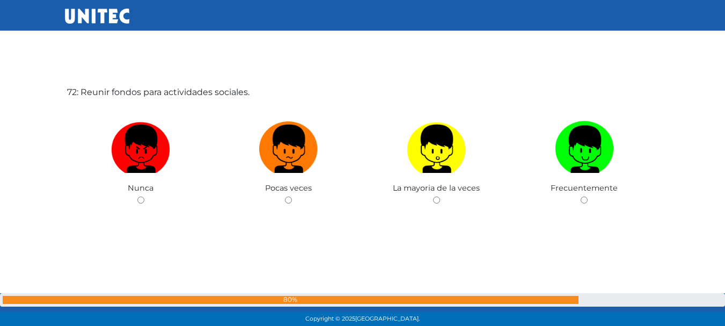
scroll to position [23171, 0]
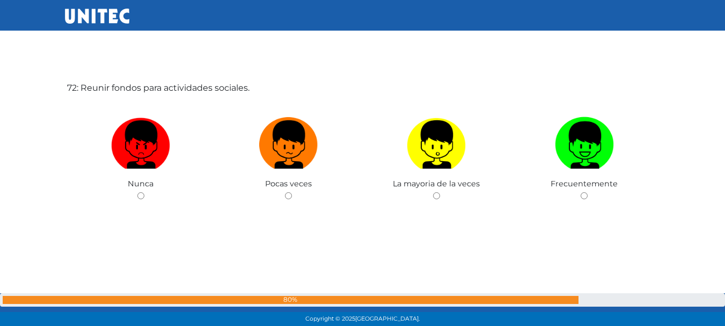
click at [591, 136] on img at bounding box center [584, 141] width 59 height 56
click at [587, 192] on input "radio" at bounding box center [583, 195] width 7 height 7
radio input "true"
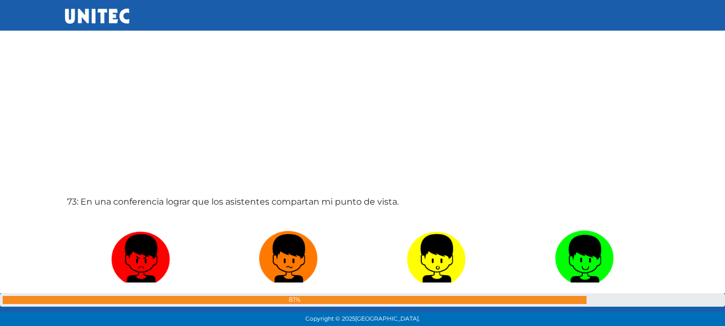
scroll to position [23436, 0]
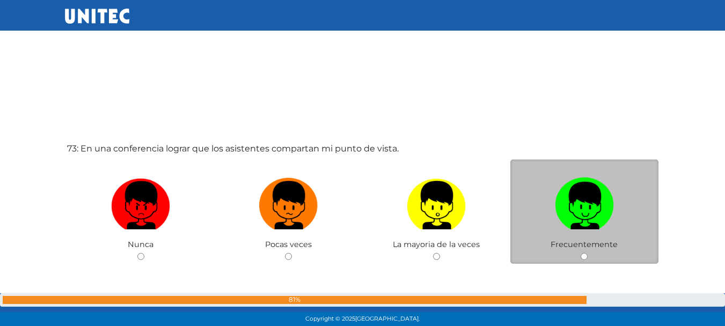
click at [554, 223] on label at bounding box center [584, 205] width 148 height 65
click at [580, 253] on input "radio" at bounding box center [583, 256] width 7 height 7
radio input "true"
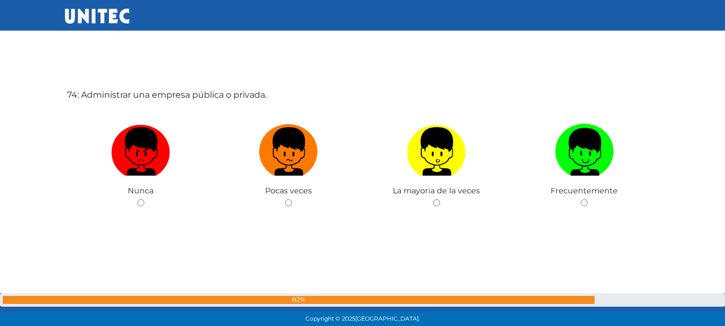
scroll to position [23823, 0]
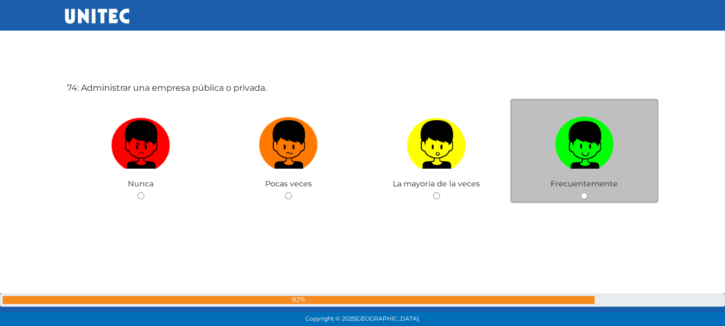
click at [524, 143] on label at bounding box center [584, 144] width 148 height 65
click at [580, 192] on input "radio" at bounding box center [583, 195] width 7 height 7
radio input "true"
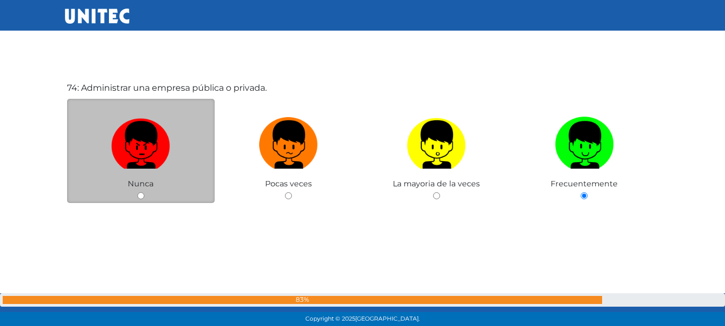
click at [163, 155] on img at bounding box center [140, 141] width 59 height 56
click at [144, 192] on input "radio" at bounding box center [140, 195] width 7 height 7
radio input "true"
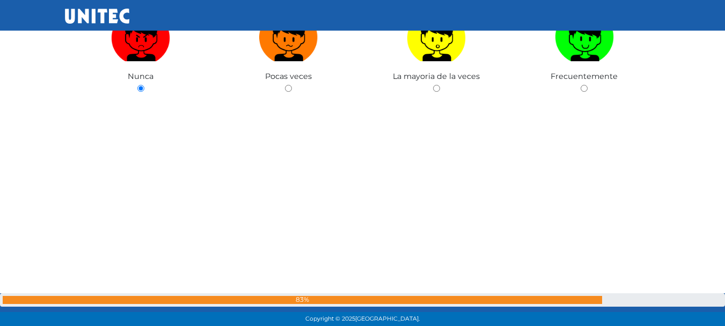
scroll to position [24142, 0]
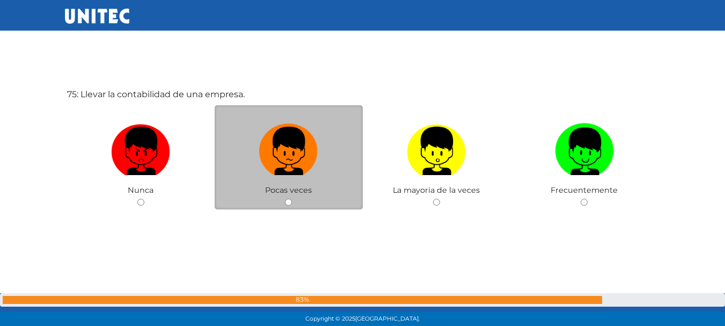
click at [223, 152] on label at bounding box center [289, 151] width 148 height 65
click at [285, 198] on input "radio" at bounding box center [288, 201] width 7 height 7
radio input "true"
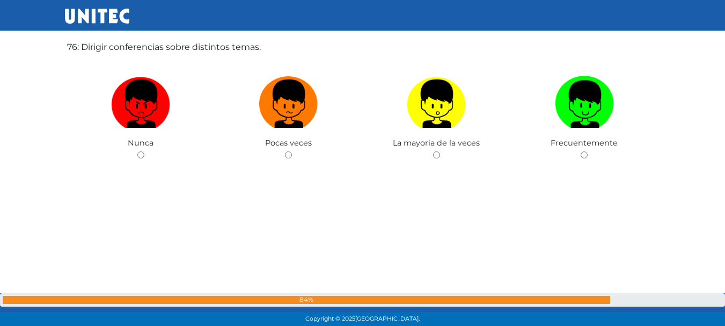
scroll to position [24461, 0]
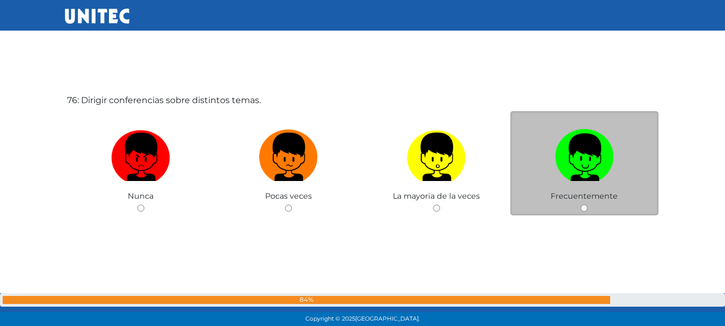
click at [537, 180] on label at bounding box center [584, 156] width 148 height 65
click at [580, 204] on input "radio" at bounding box center [583, 207] width 7 height 7
radio input "true"
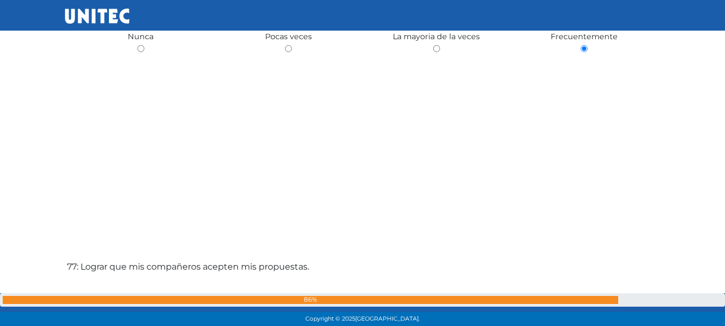
scroll to position [24726, 0]
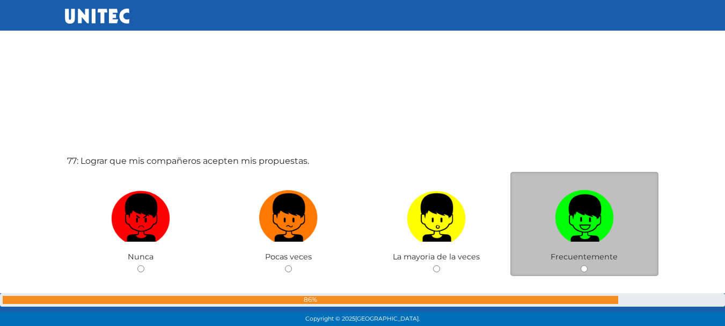
click at [565, 239] on img at bounding box center [584, 214] width 59 height 56
click at [580, 265] on input "radio" at bounding box center [583, 268] width 7 height 7
radio input "true"
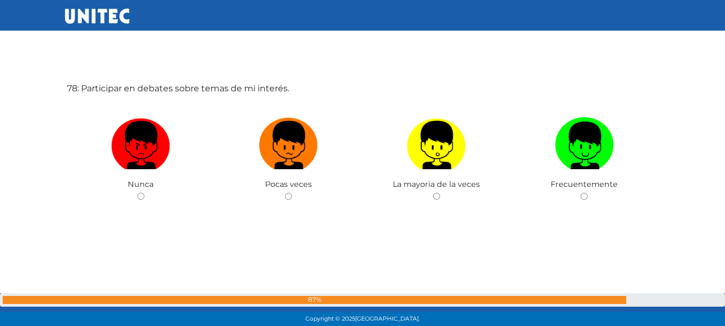
scroll to position [25125, 0]
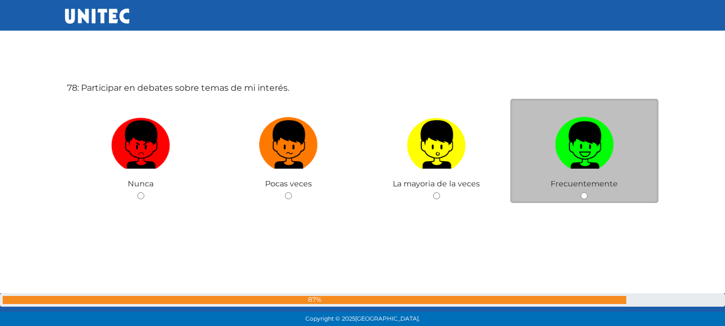
click at [576, 151] on img at bounding box center [584, 141] width 59 height 56
click at [580, 192] on input "radio" at bounding box center [583, 195] width 7 height 7
radio input "true"
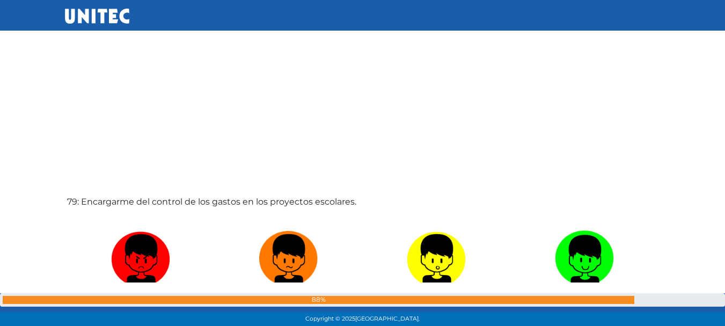
scroll to position [25390, 0]
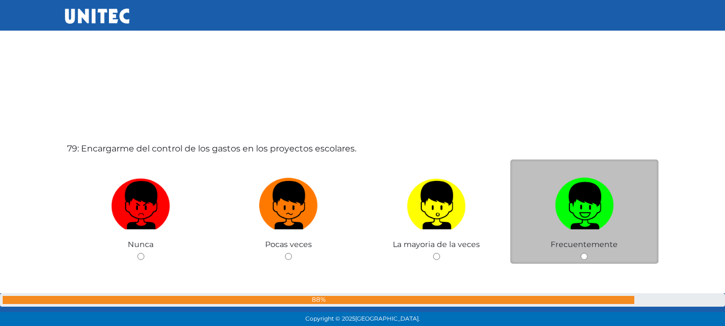
click at [575, 189] on img at bounding box center [584, 201] width 59 height 56
click at [580, 253] on input "radio" at bounding box center [583, 256] width 7 height 7
radio input "true"
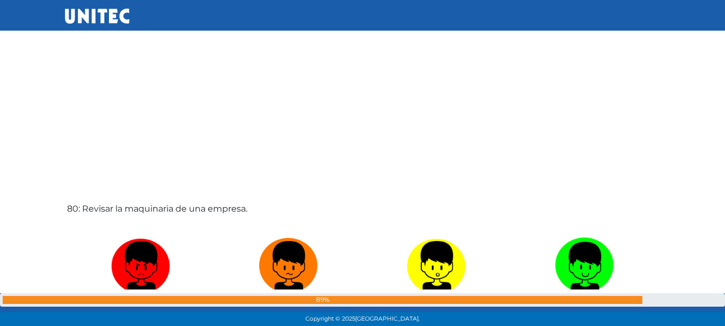
scroll to position [25709, 0]
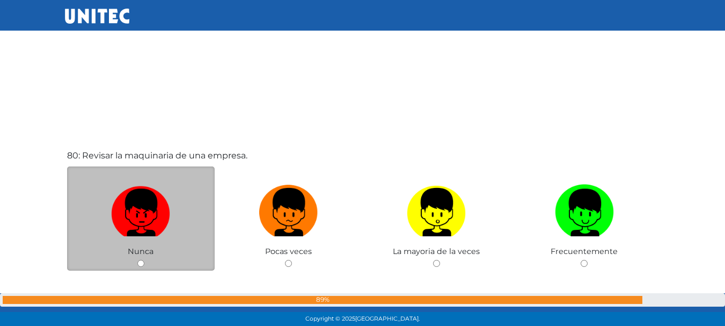
click at [145, 205] on img at bounding box center [140, 208] width 59 height 56
click at [144, 260] on input "radio" at bounding box center [140, 263] width 7 height 7
radio input "true"
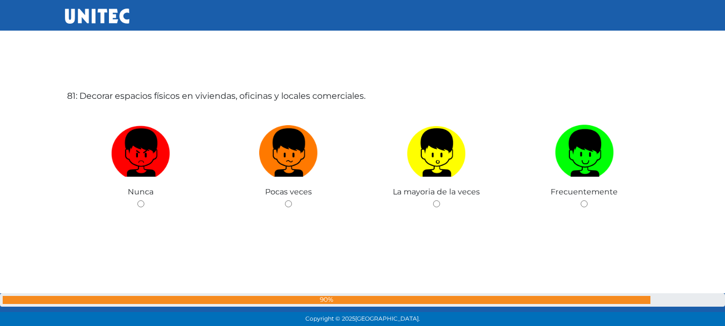
scroll to position [26102, 0]
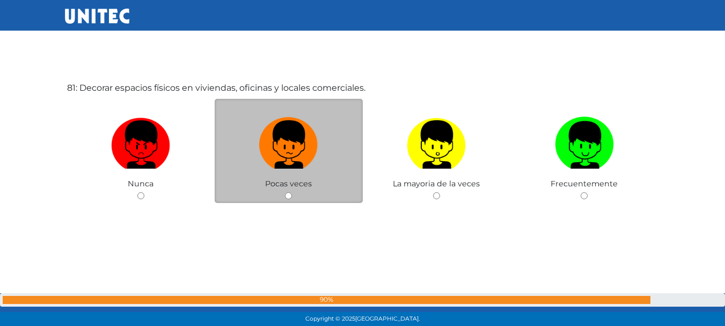
click at [322, 165] on label at bounding box center [289, 144] width 148 height 65
click at [292, 192] on input "radio" at bounding box center [288, 195] width 7 height 7
radio input "true"
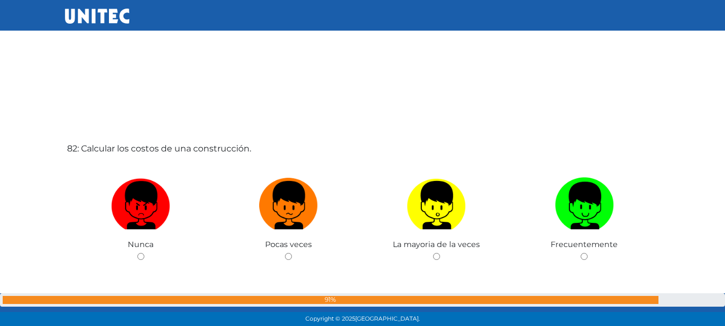
scroll to position [26420, 0]
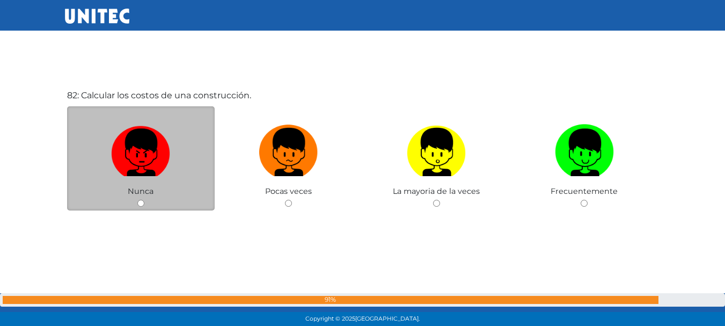
click at [152, 136] on img at bounding box center [140, 148] width 59 height 56
click at [144, 200] on input "radio" at bounding box center [140, 203] width 7 height 7
radio input "true"
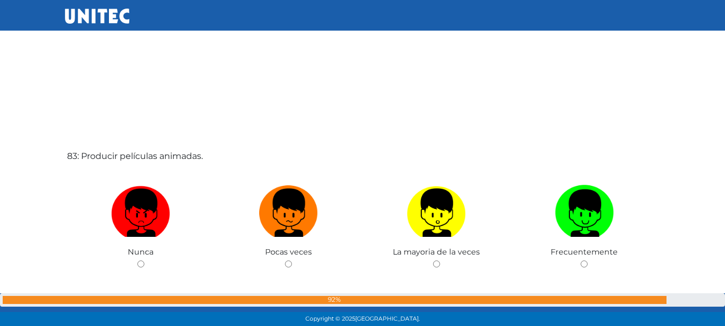
scroll to position [26738, 0]
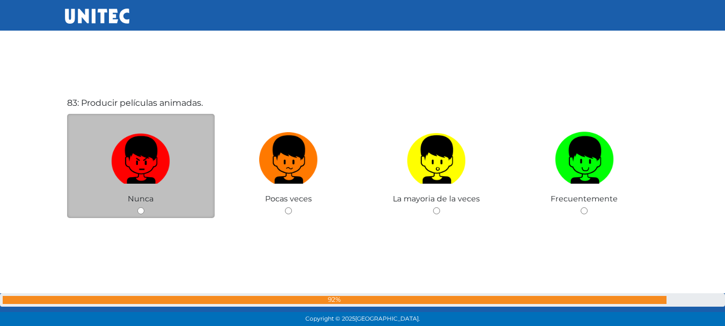
click at [126, 156] on img at bounding box center [140, 156] width 59 height 56
click at [137, 207] on input "radio" at bounding box center [140, 210] width 7 height 7
radio input "true"
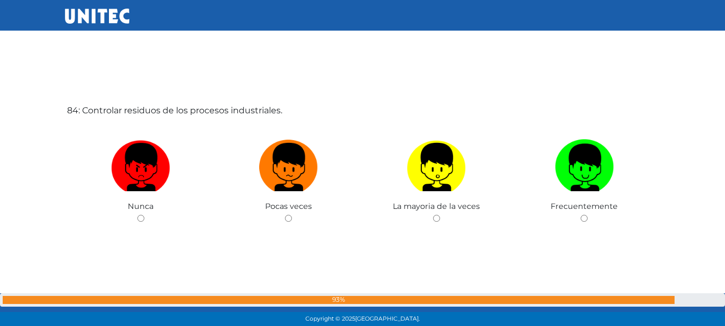
scroll to position [27109, 0]
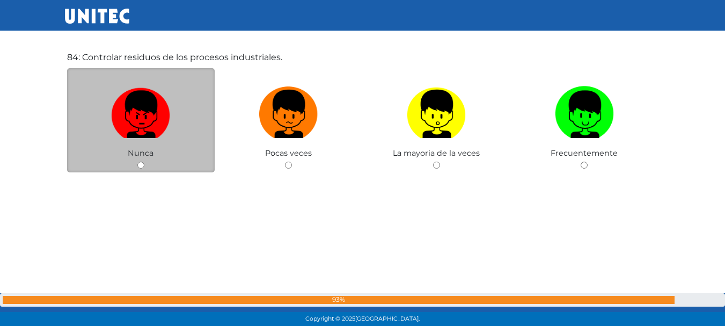
click at [164, 111] on img at bounding box center [140, 110] width 59 height 56
click at [144, 161] on input "radio" at bounding box center [140, 164] width 7 height 7
radio input "true"
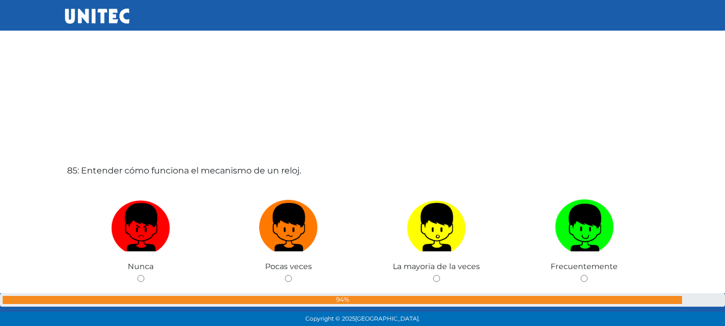
scroll to position [27375, 0]
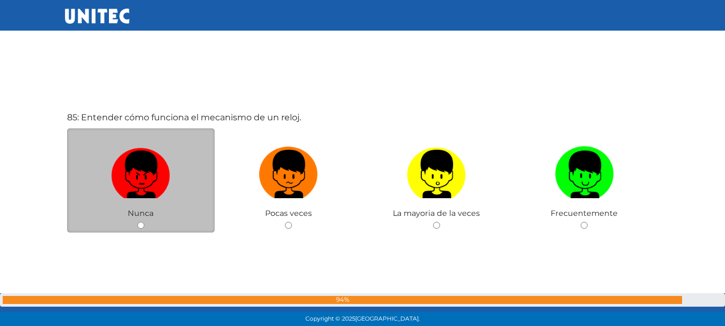
click at [158, 184] on img at bounding box center [140, 170] width 59 height 56
click at [144, 222] on input "radio" at bounding box center [140, 225] width 7 height 7
radio input "true"
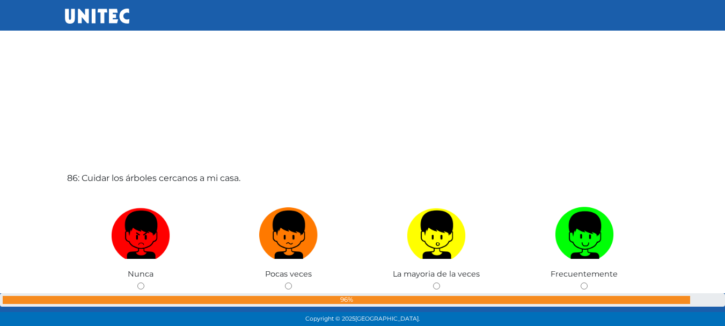
scroll to position [27693, 0]
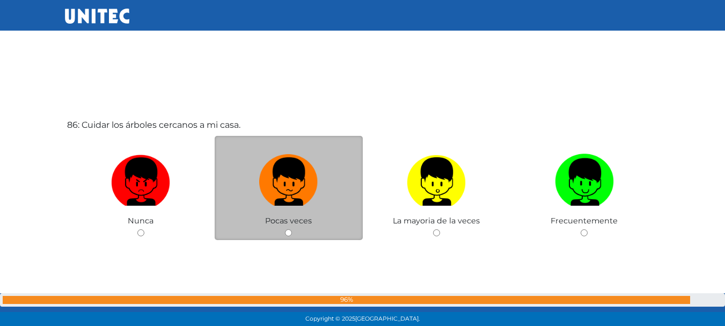
click at [297, 216] on span "Pocas veces" at bounding box center [288, 221] width 47 height 10
click at [323, 180] on label at bounding box center [289, 181] width 148 height 65
click at [292, 229] on input "radio" at bounding box center [288, 232] width 7 height 7
radio input "true"
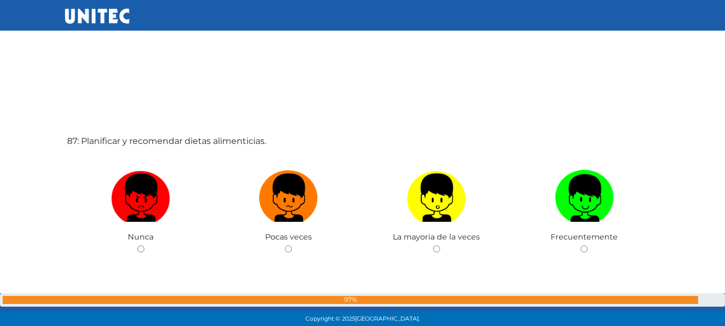
scroll to position [28055, 0]
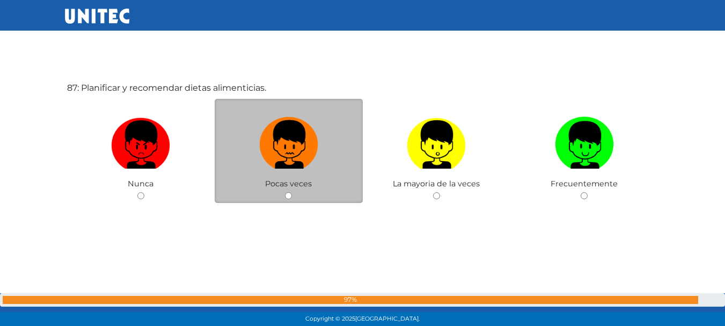
click at [297, 160] on img at bounding box center [288, 141] width 59 height 56
click at [292, 192] on input "radio" at bounding box center [288, 195] width 7 height 7
radio input "true"
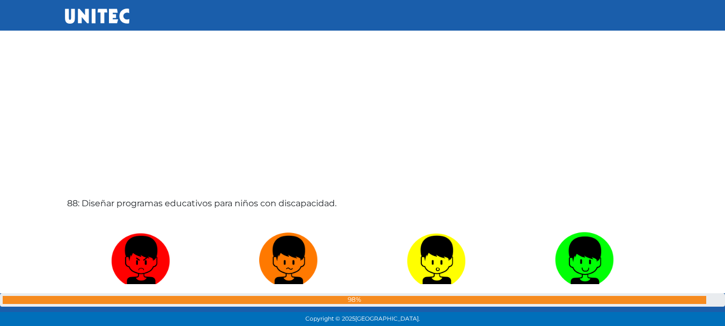
scroll to position [28319, 0]
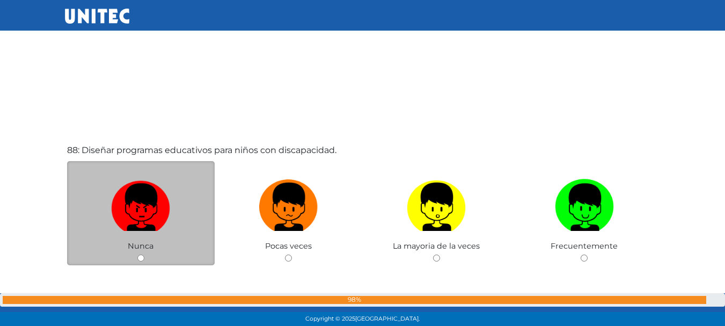
click at [155, 188] on img at bounding box center [140, 203] width 59 height 56
click at [144, 254] on input "radio" at bounding box center [140, 257] width 7 height 7
radio input "true"
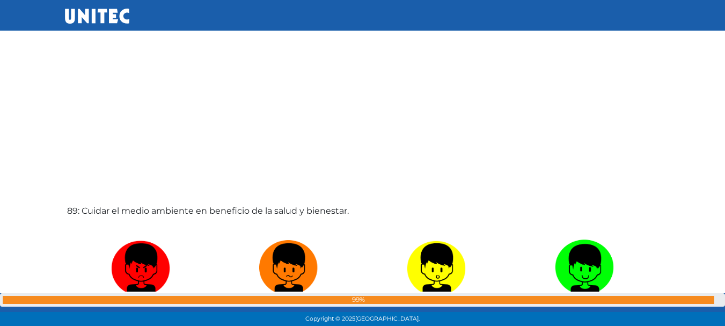
scroll to position [28637, 0]
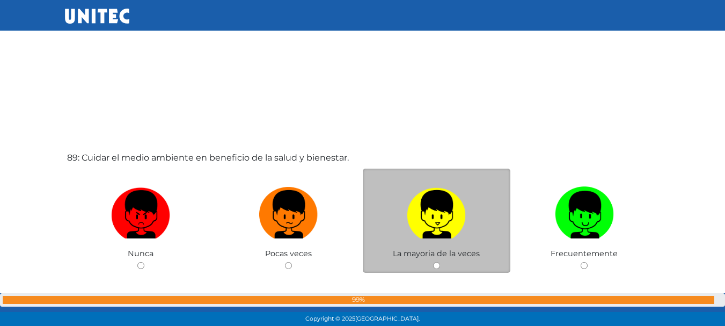
click at [454, 230] on img at bounding box center [436, 210] width 59 height 56
click at [440, 262] on input "radio" at bounding box center [436, 265] width 7 height 7
radio input "true"
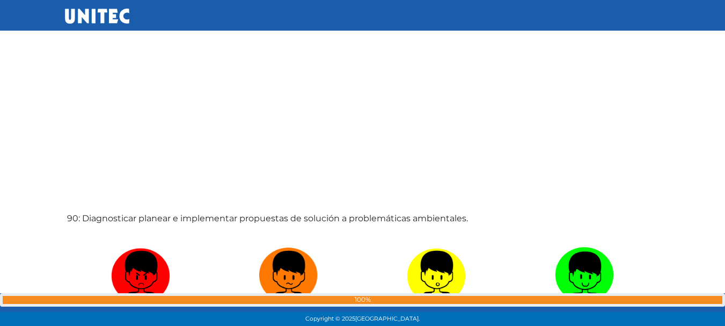
scroll to position [29008, 0]
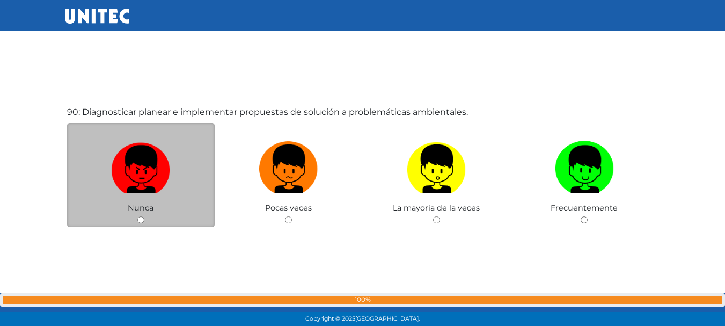
click at [145, 166] on img at bounding box center [140, 165] width 59 height 56
click at [144, 216] on input "radio" at bounding box center [140, 219] width 7 height 7
radio input "true"
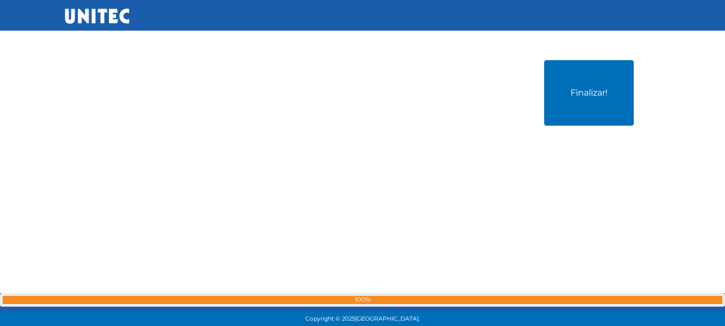
scroll to position [29167, 0]
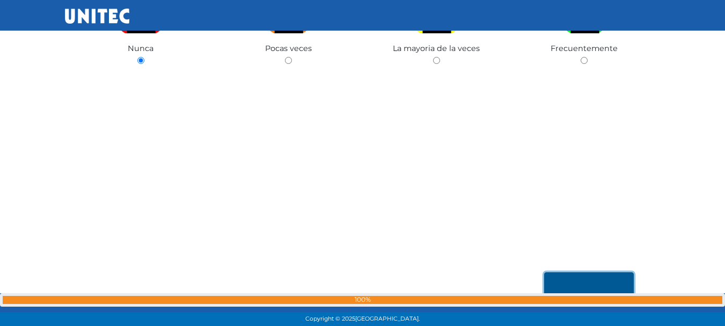
click at [610, 279] on button "Finalizar!" at bounding box center [589, 304] width 90 height 65
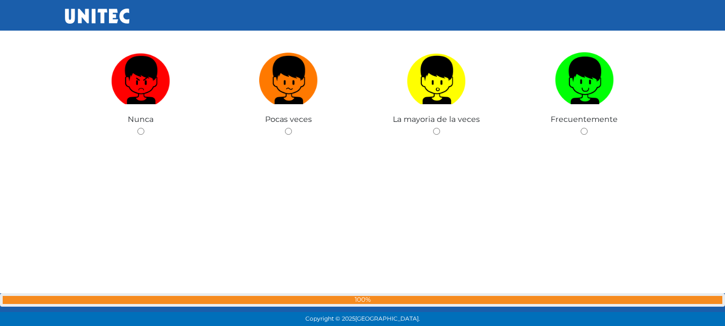
scroll to position [16345, 0]
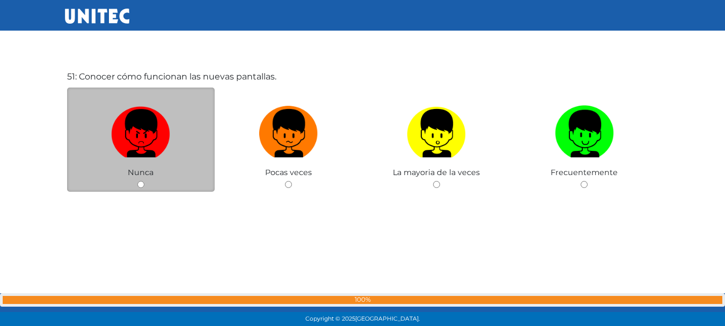
click at [175, 145] on label at bounding box center [141, 133] width 148 height 65
click at [144, 181] on input "radio" at bounding box center [140, 184] width 7 height 7
radio input "true"
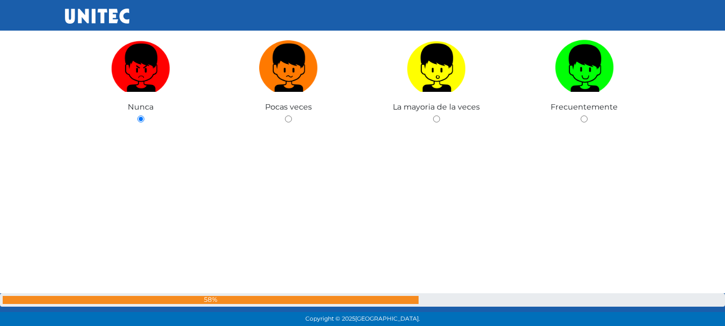
scroll to position [29379, 0]
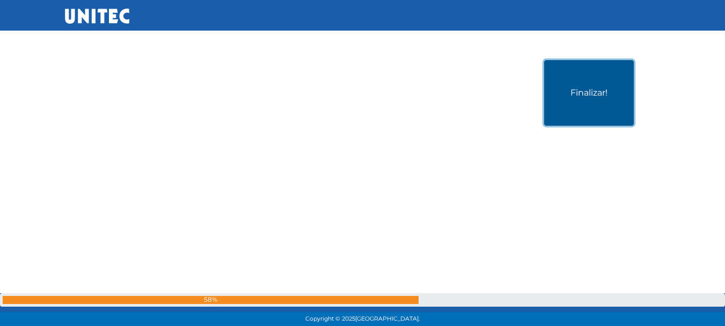
click at [587, 99] on button "Finalizar!" at bounding box center [589, 92] width 90 height 65
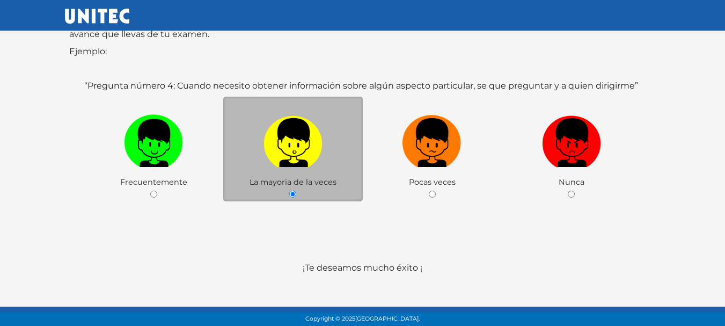
scroll to position [183, 0]
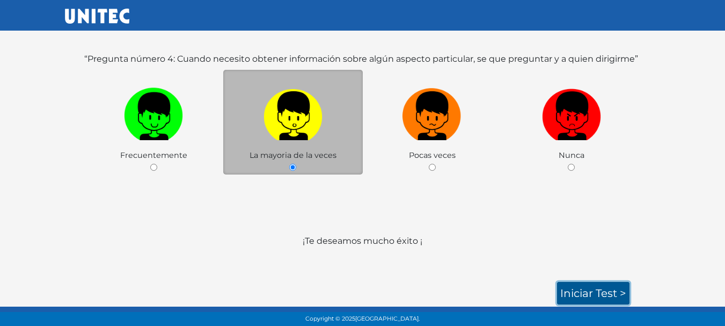
click at [606, 294] on link "Iniciar test >" at bounding box center [593, 293] width 72 height 23
click at [566, 289] on link "Iniciar test >" at bounding box center [593, 293] width 72 height 23
